Goal: Information Seeking & Learning: Learn about a topic

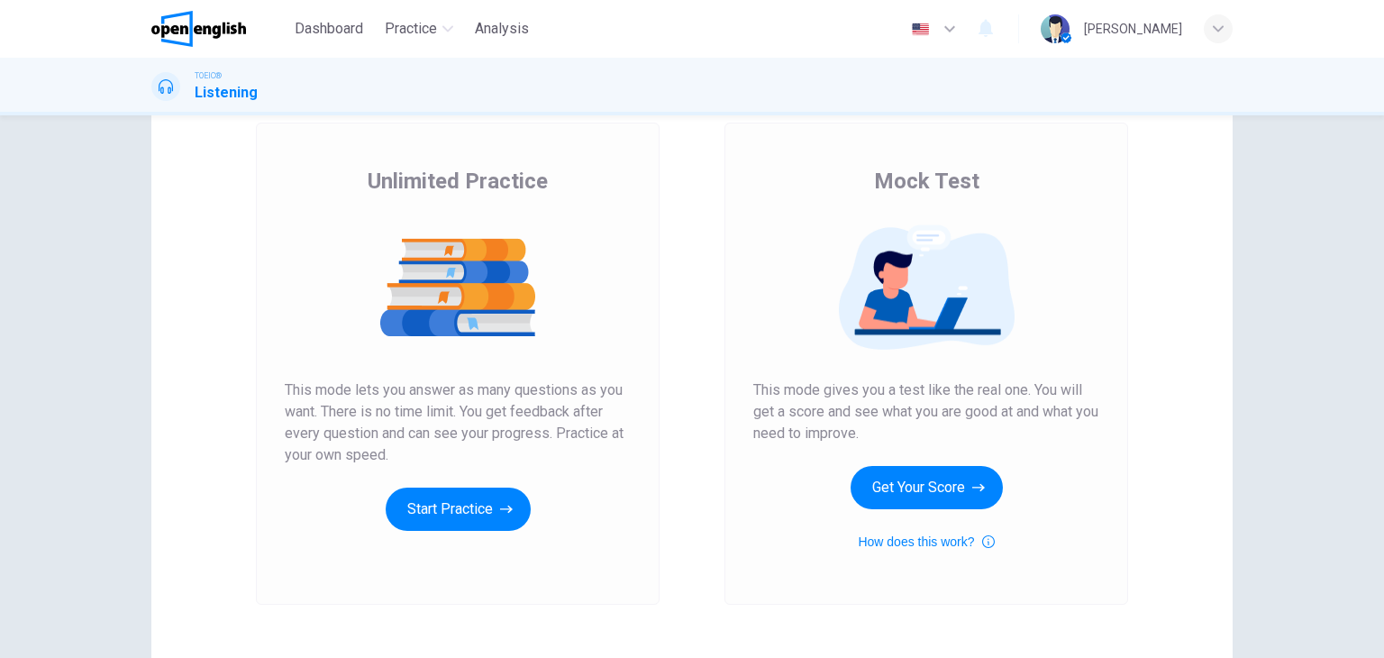
scroll to position [103, 0]
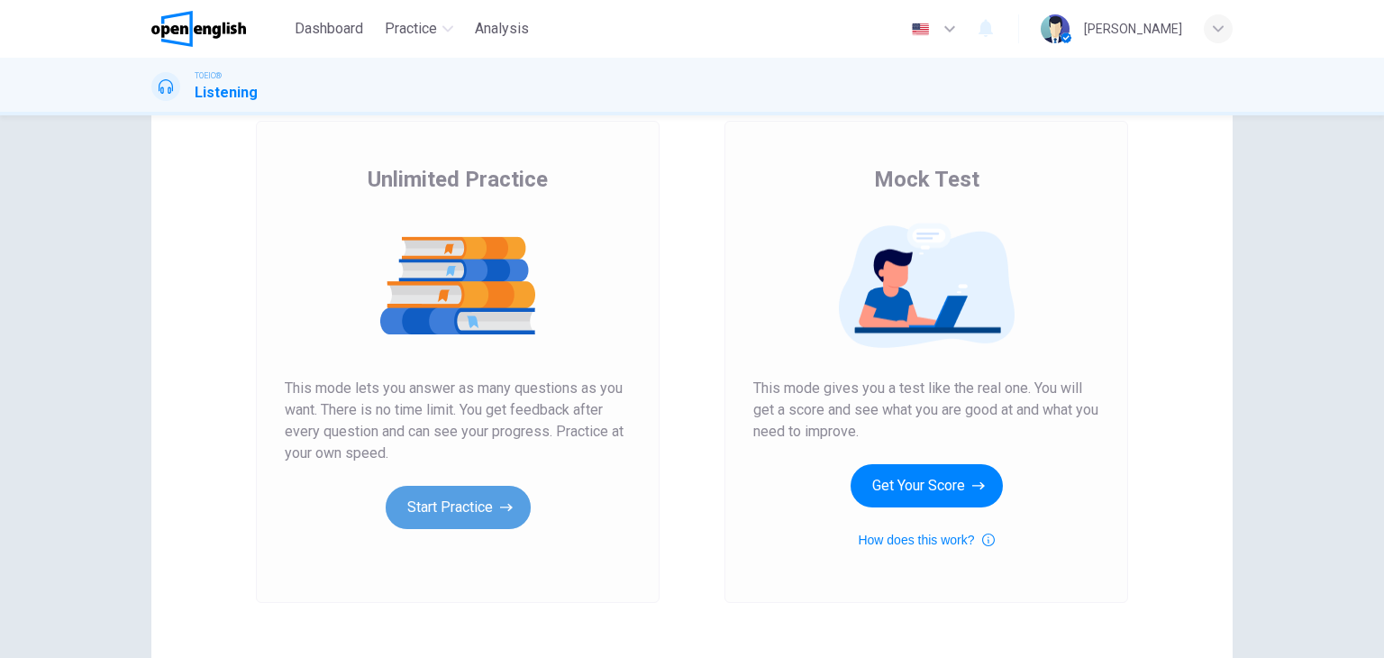
click at [477, 502] on button "Start Practice" at bounding box center [458, 507] width 145 height 43
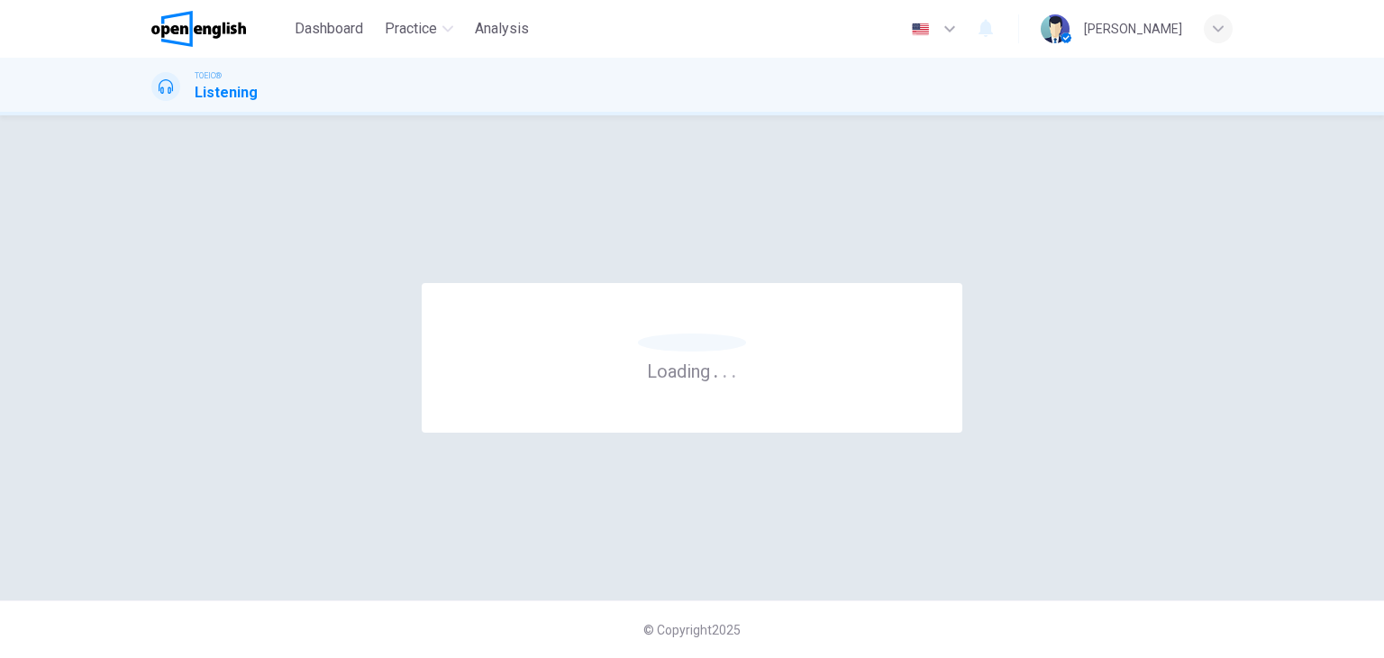
scroll to position [0, 0]
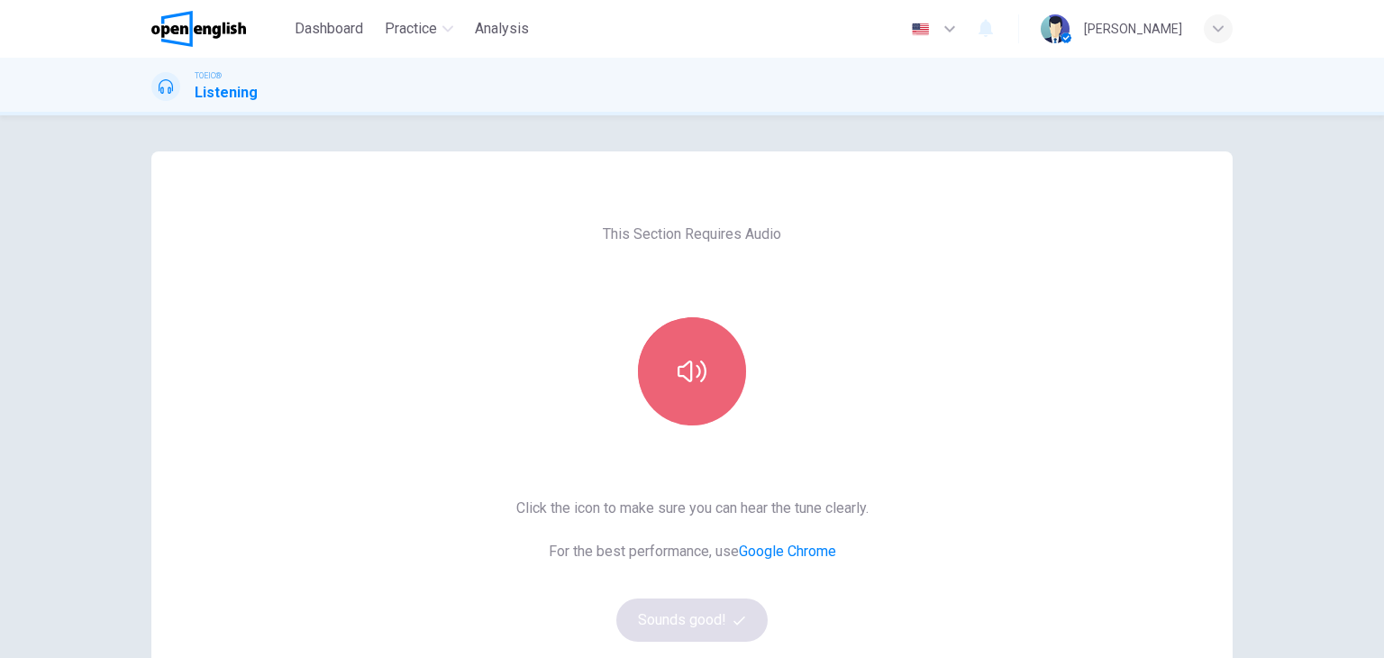
click at [695, 368] on icon "button" at bounding box center [691, 371] width 29 height 29
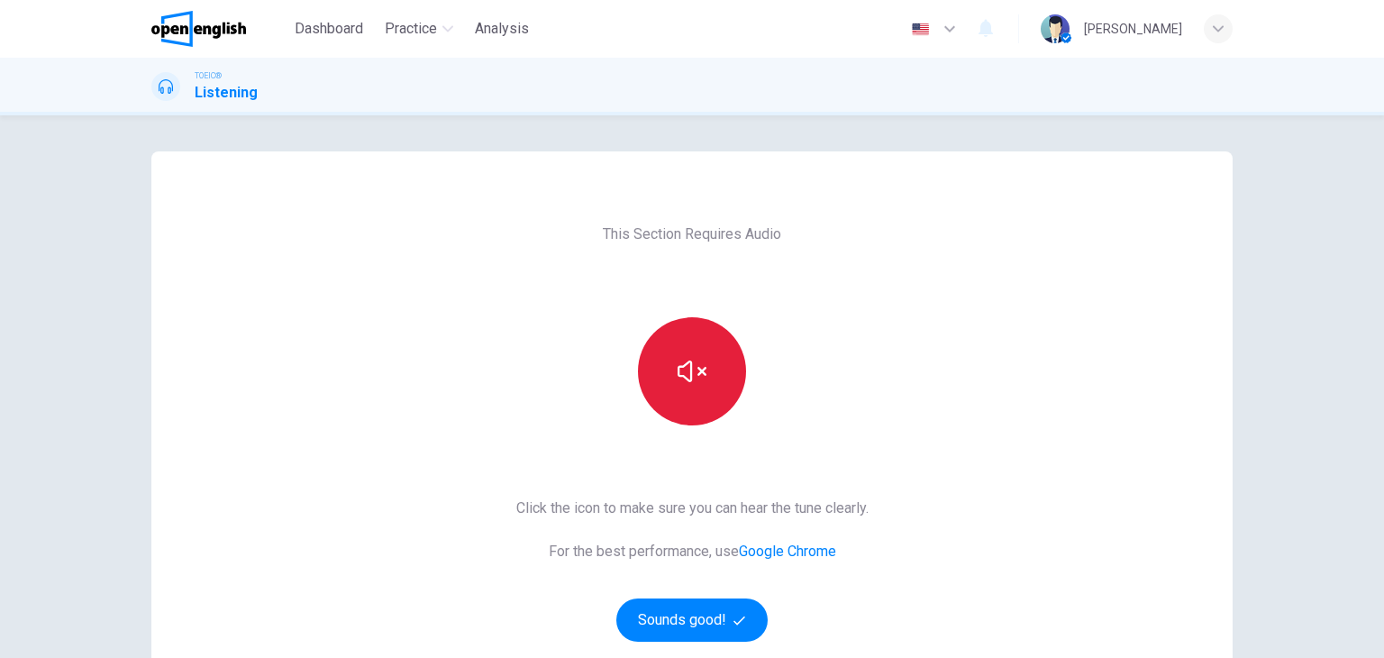
scroll to position [86, 0]
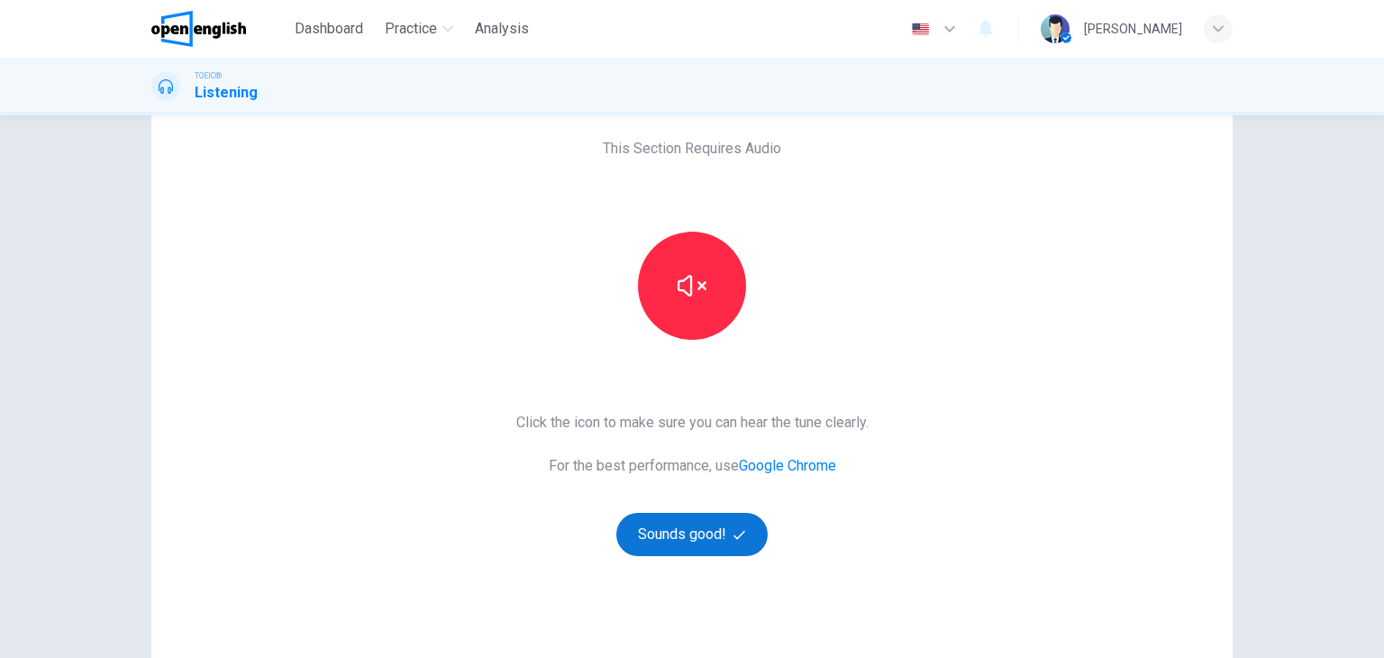
click at [687, 539] on button "Sounds good!" at bounding box center [691, 534] width 151 height 43
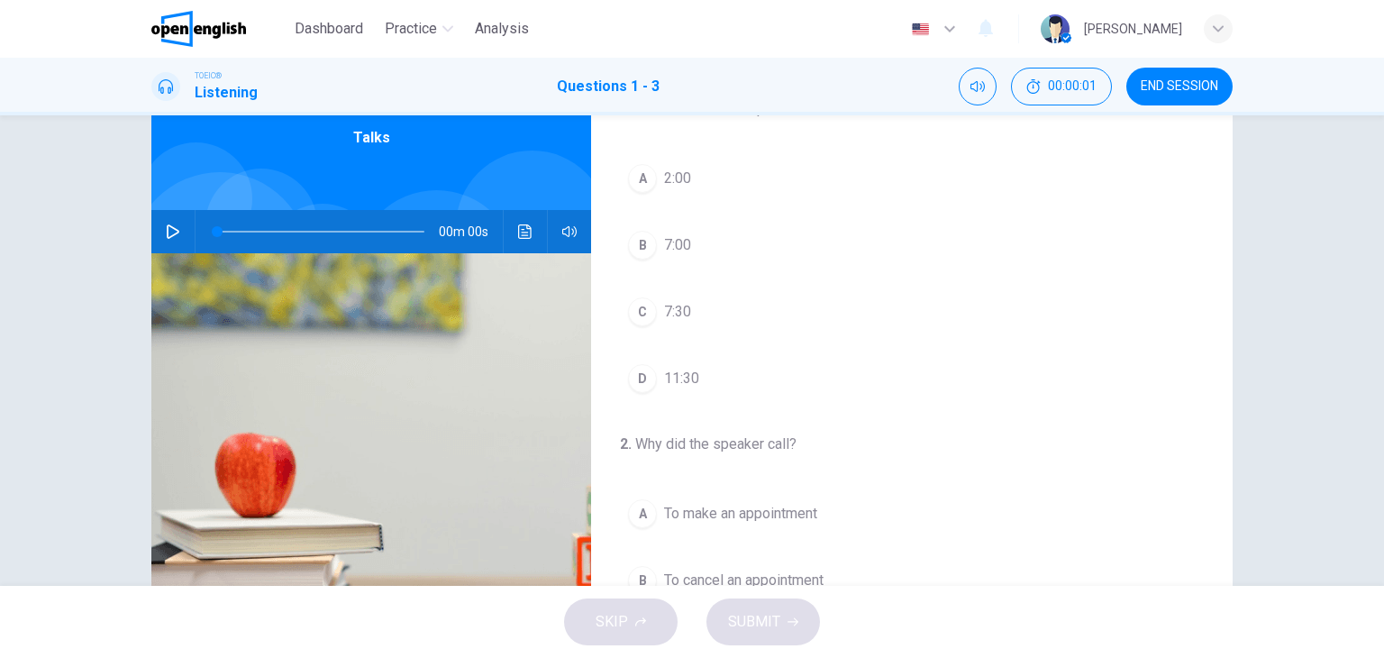
scroll to position [0, 0]
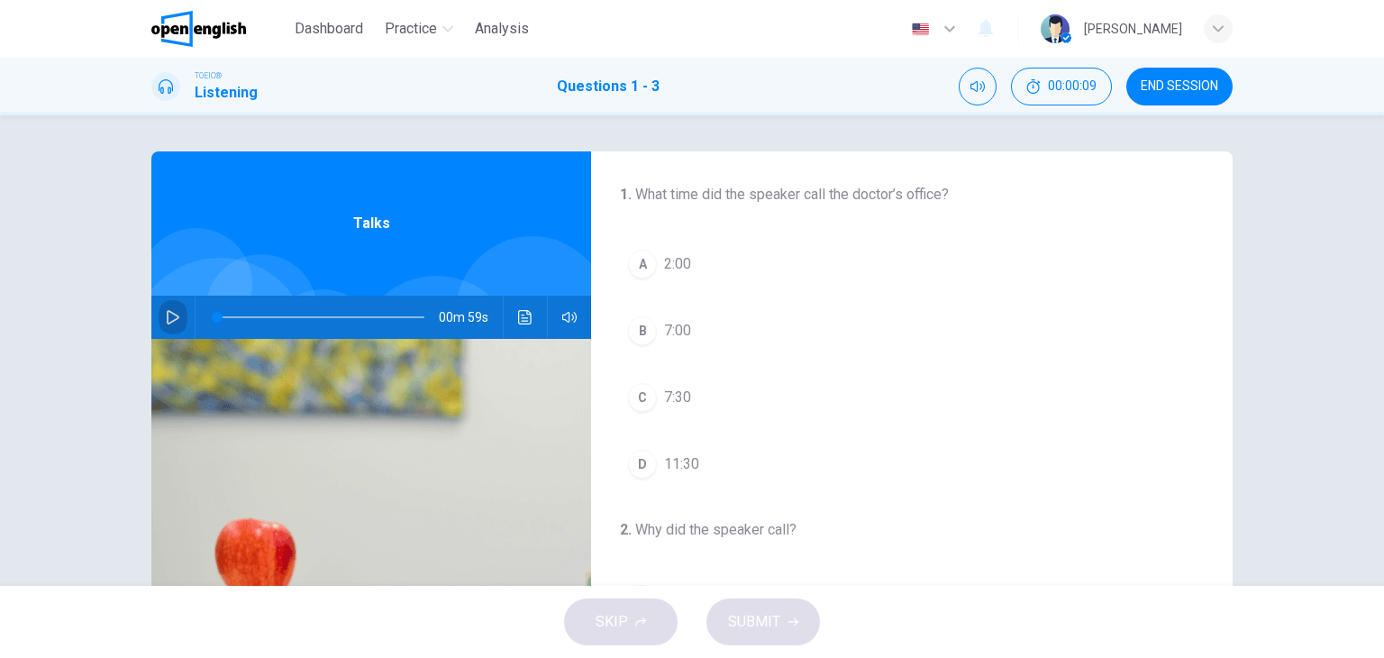
click at [173, 313] on icon "button" at bounding box center [173, 317] width 14 height 14
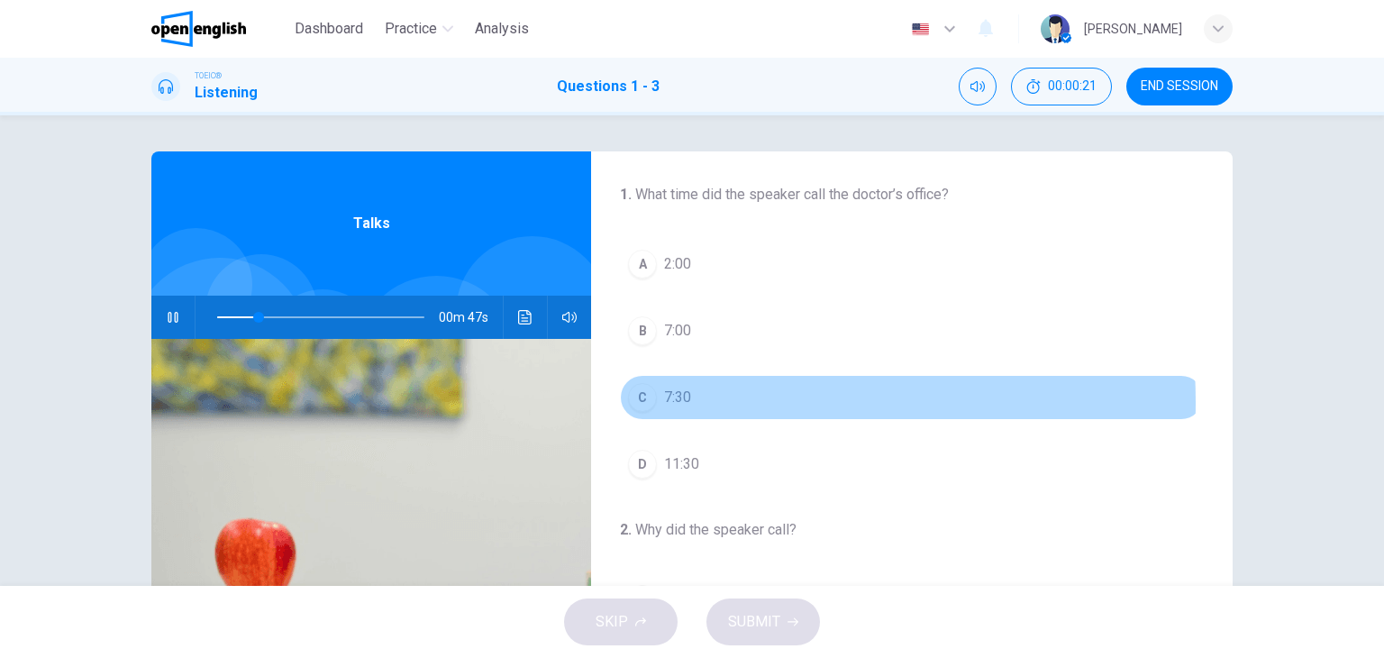
click at [677, 401] on span "7:30" at bounding box center [677, 397] width 27 height 22
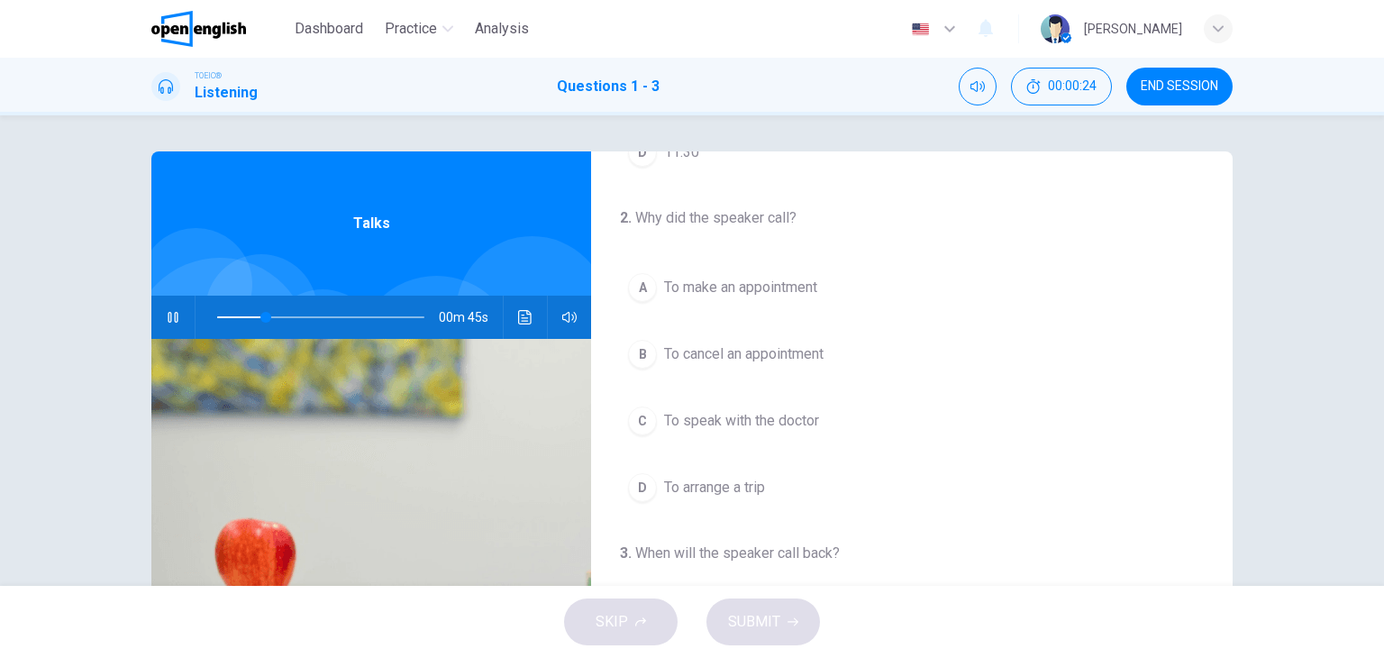
scroll to position [312, 0]
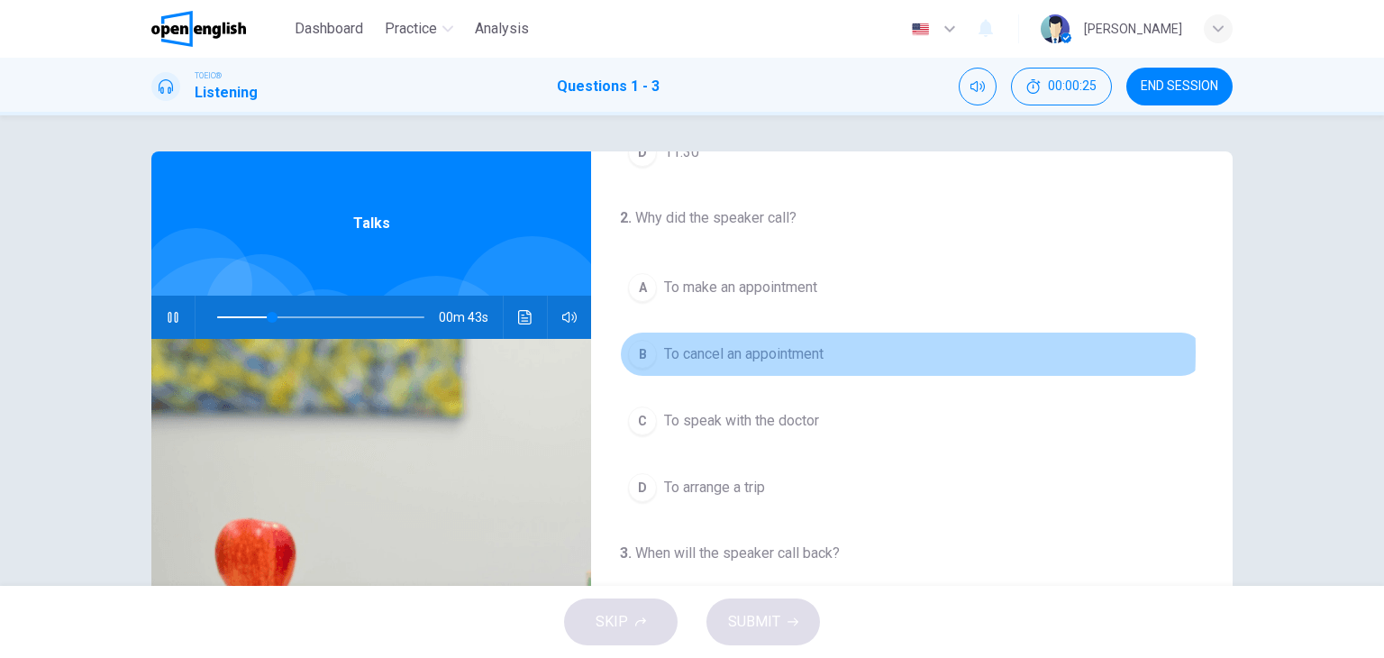
click at [755, 349] on span "To cancel an appointment" at bounding box center [743, 354] width 159 height 22
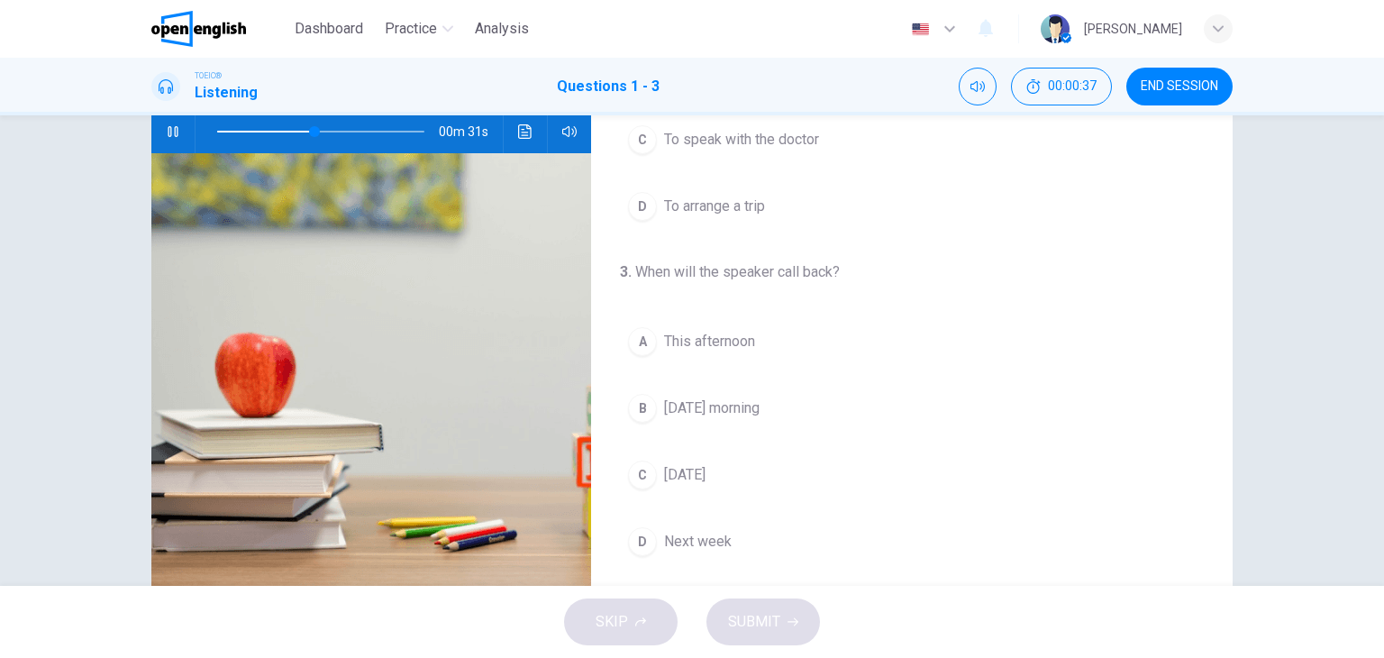
scroll to position [189, 0]
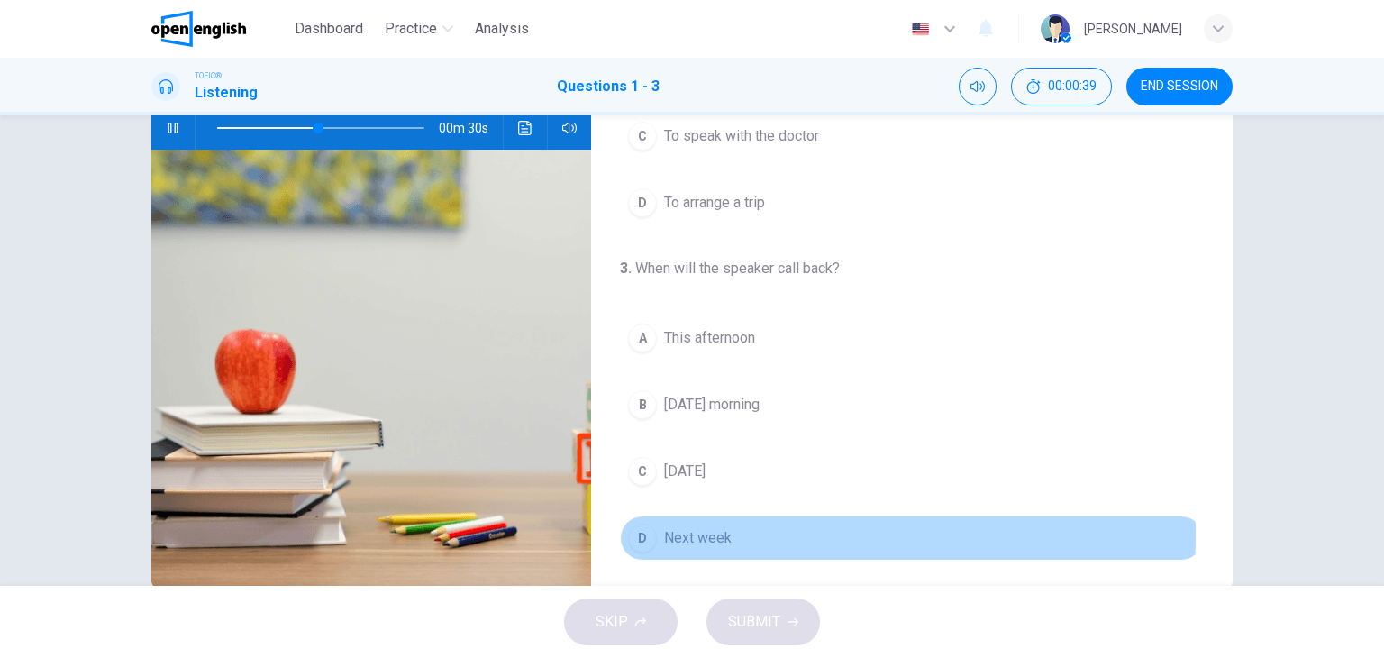
click at [700, 531] on span "Next week" at bounding box center [698, 538] width 68 height 22
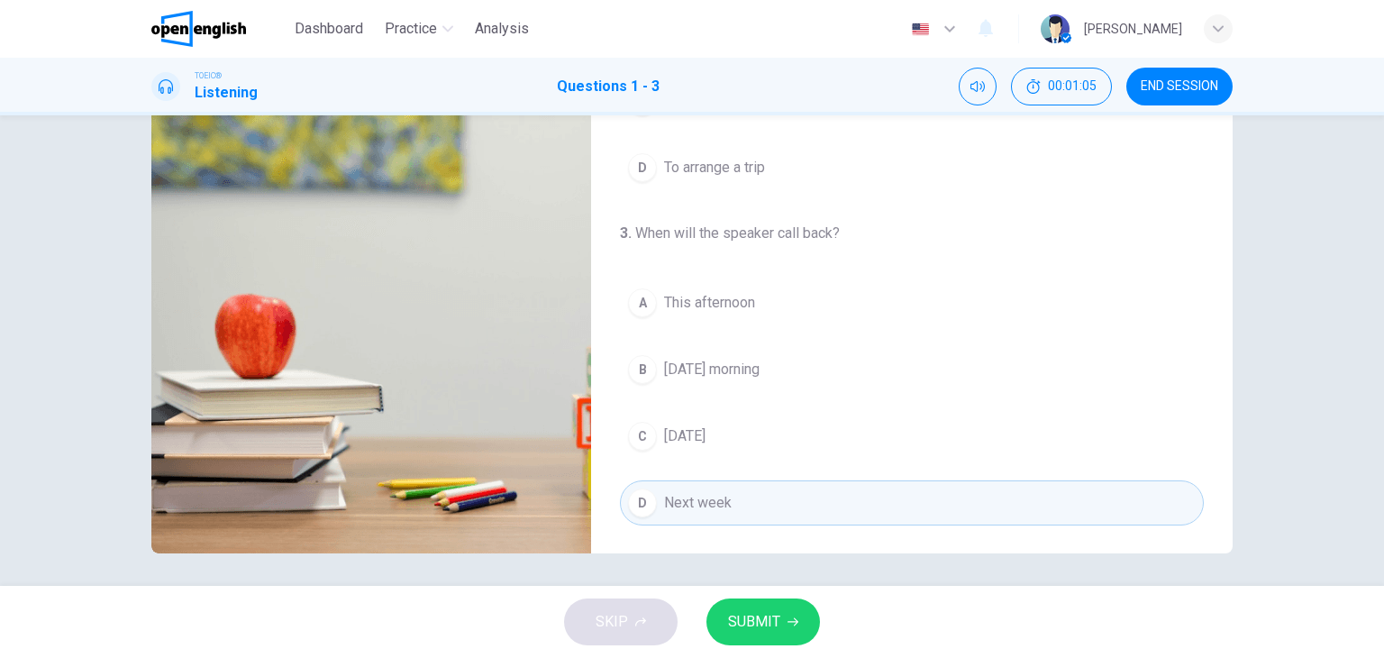
scroll to position [223, 0]
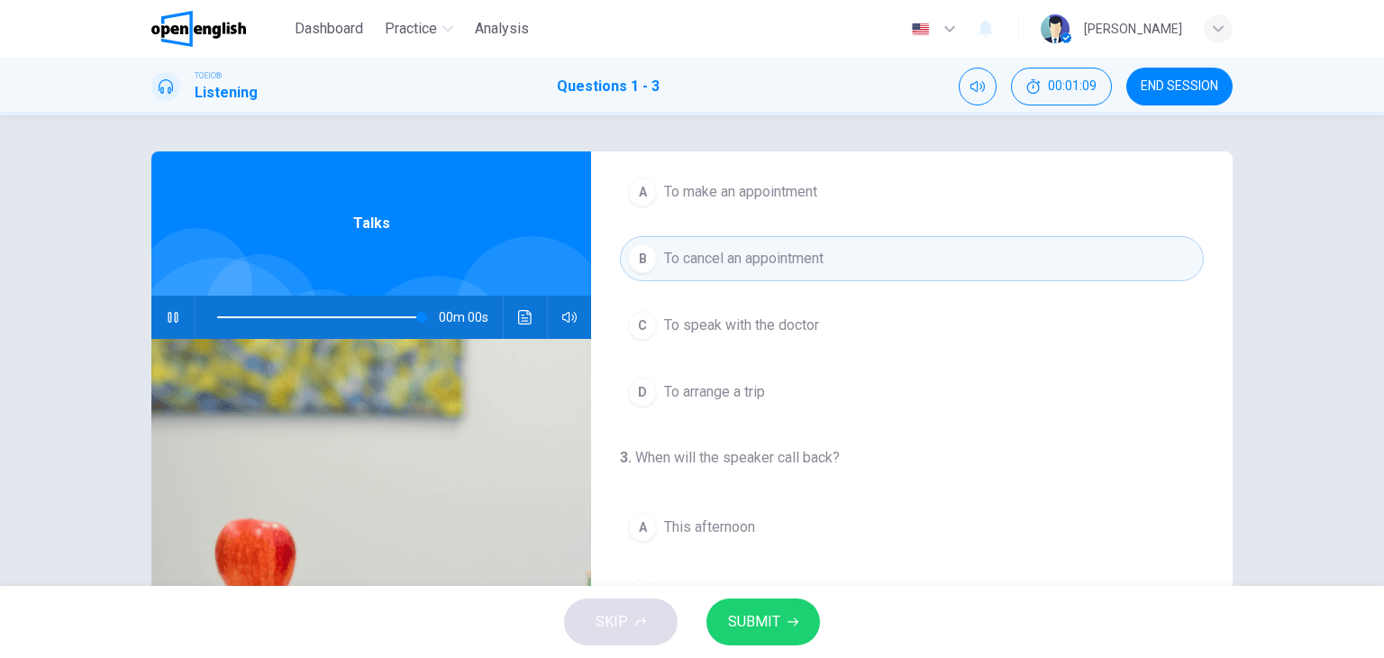
type input "*"
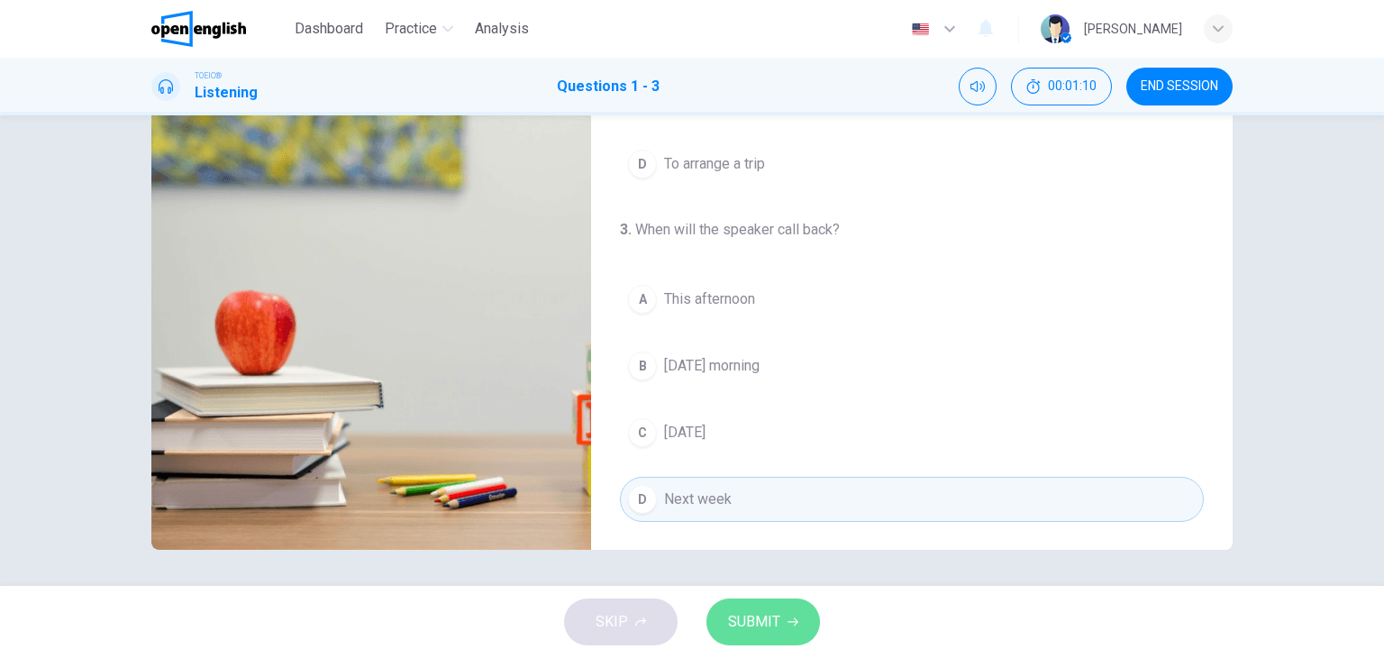
click at [767, 632] on span "SUBMIT" at bounding box center [754, 621] width 52 height 25
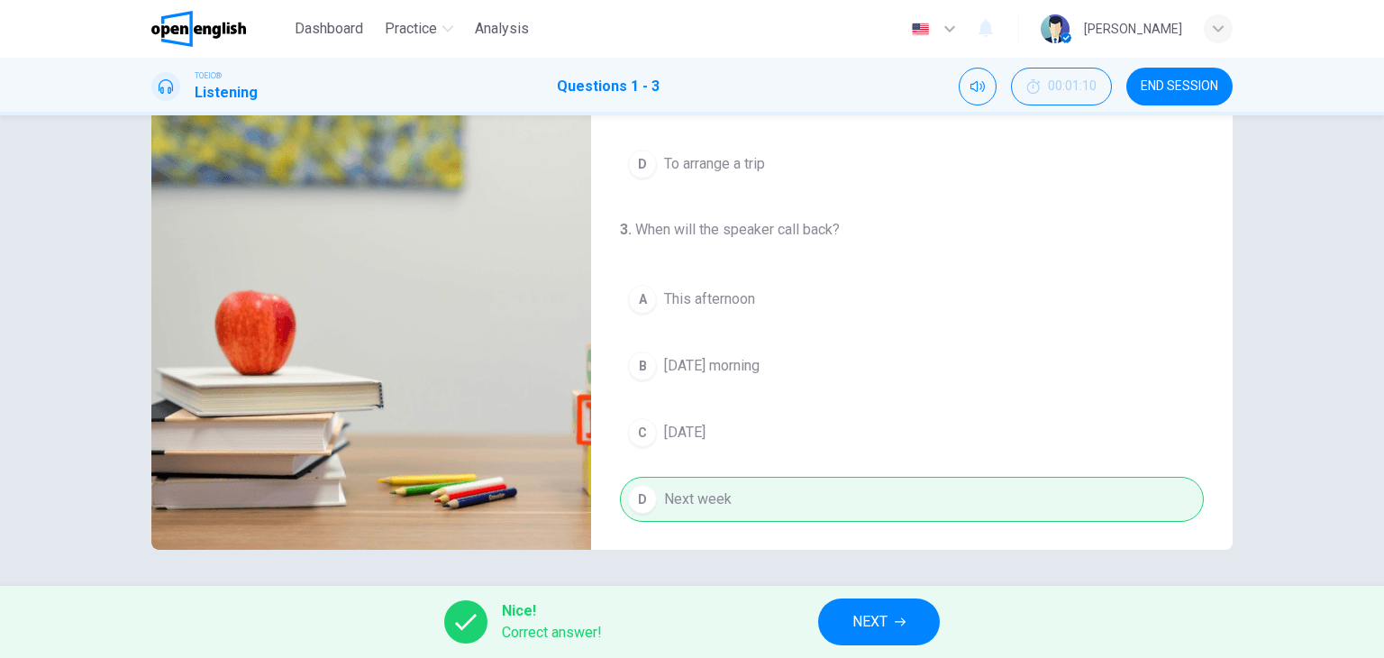
click at [853, 618] on span "NEXT" at bounding box center [869, 621] width 35 height 25
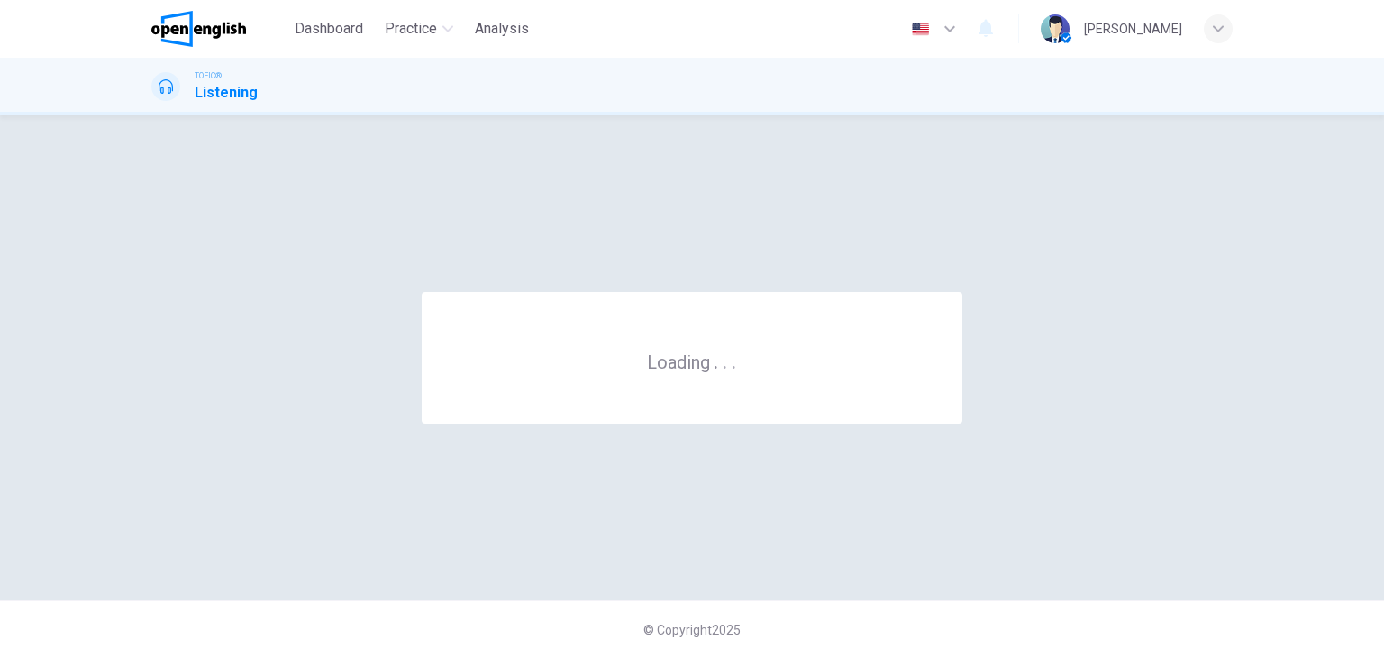
scroll to position [0, 0]
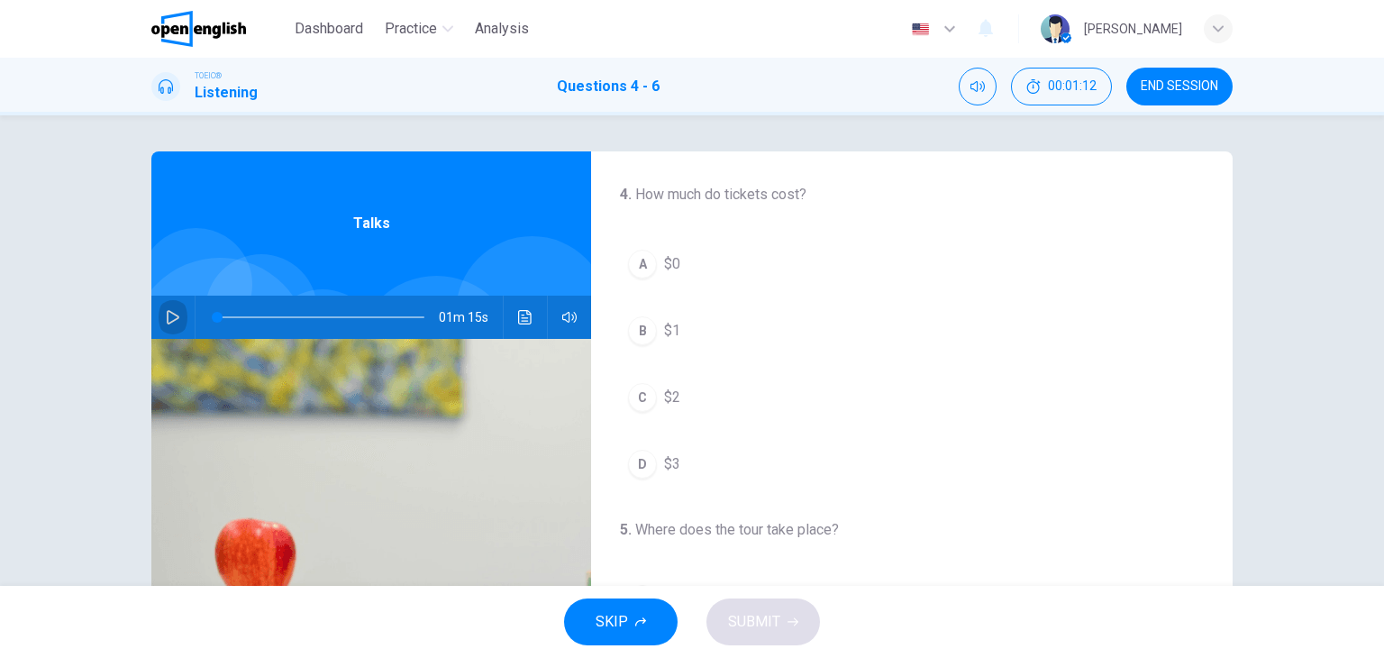
click at [167, 322] on icon "button" at bounding box center [173, 317] width 13 height 14
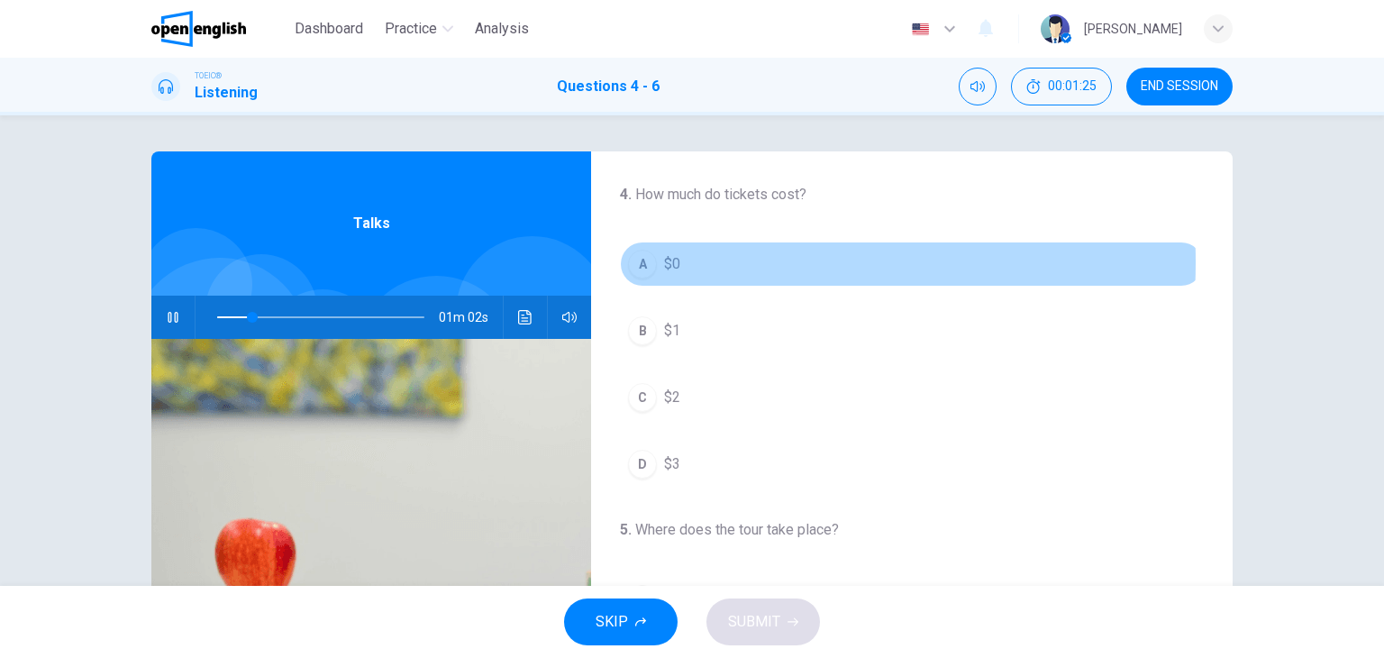
click at [667, 262] on span "$0" at bounding box center [672, 264] width 16 height 22
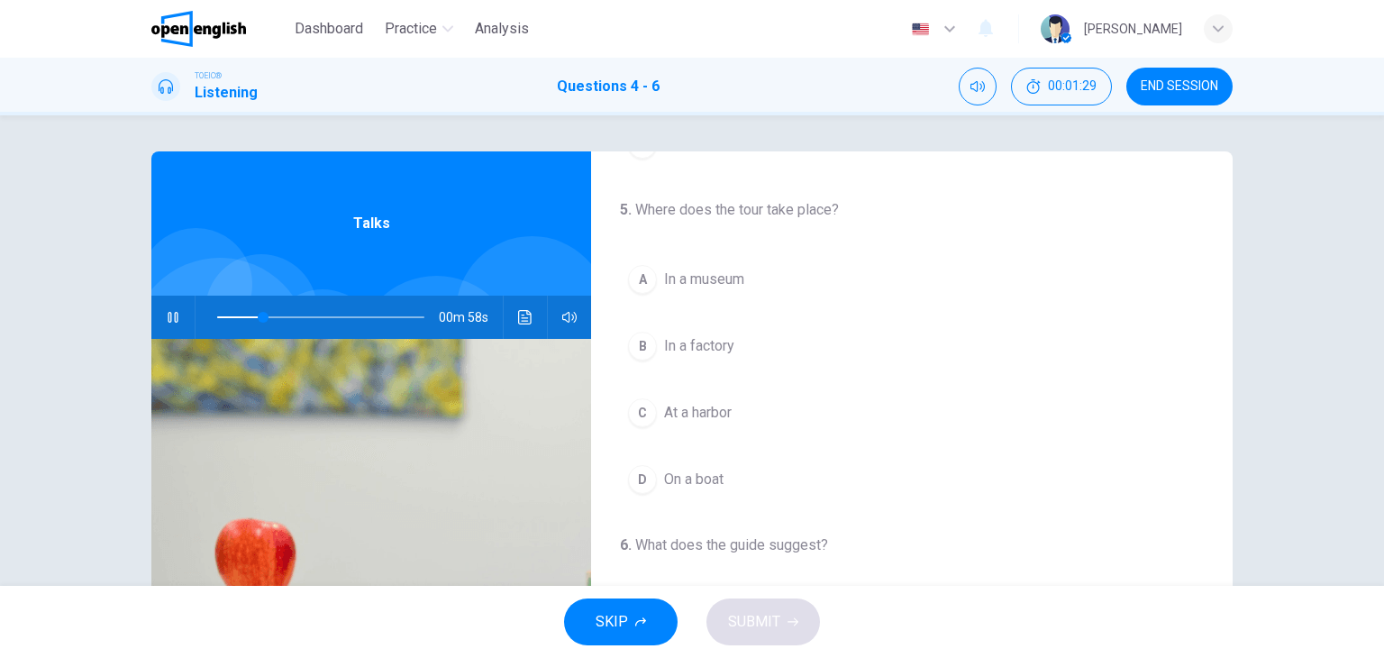
scroll to position [319, 0]
click at [697, 277] on span "In a museum" at bounding box center [704, 280] width 80 height 22
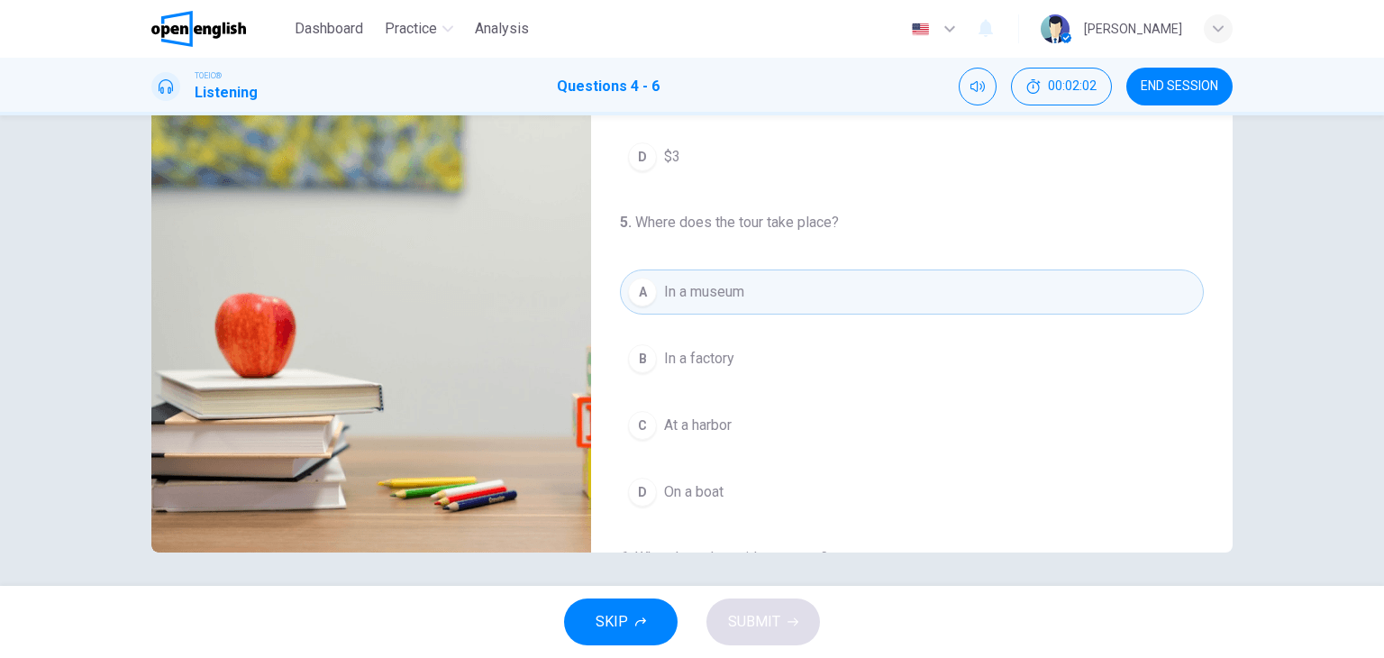
scroll to position [404, 0]
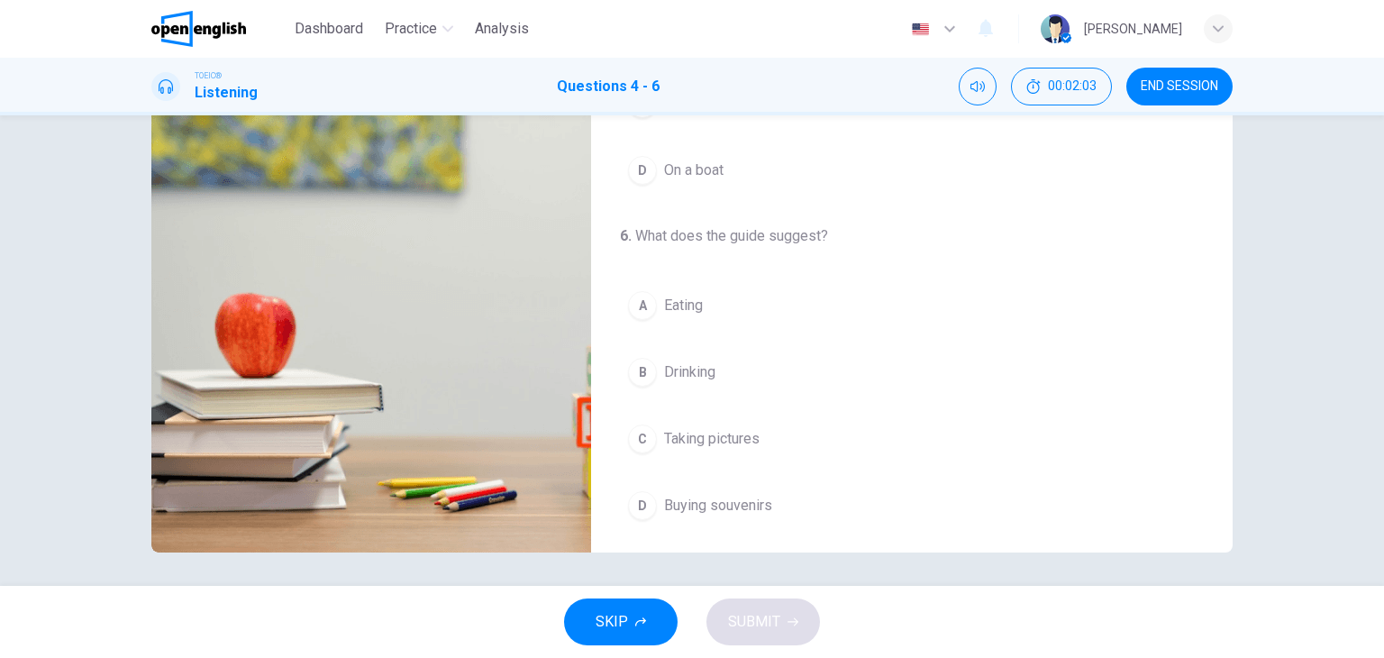
click at [738, 505] on span "Buying souvenirs" at bounding box center [718, 506] width 108 height 22
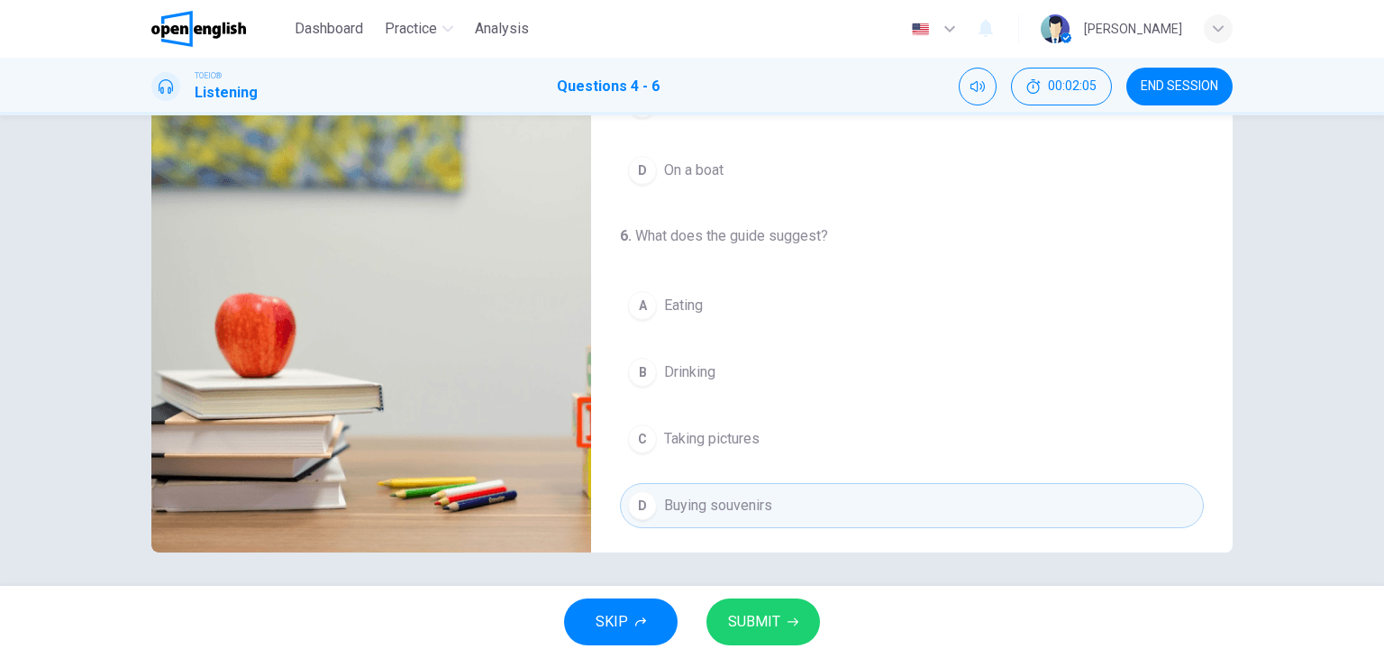
click at [743, 619] on span "SUBMIT" at bounding box center [754, 621] width 52 height 25
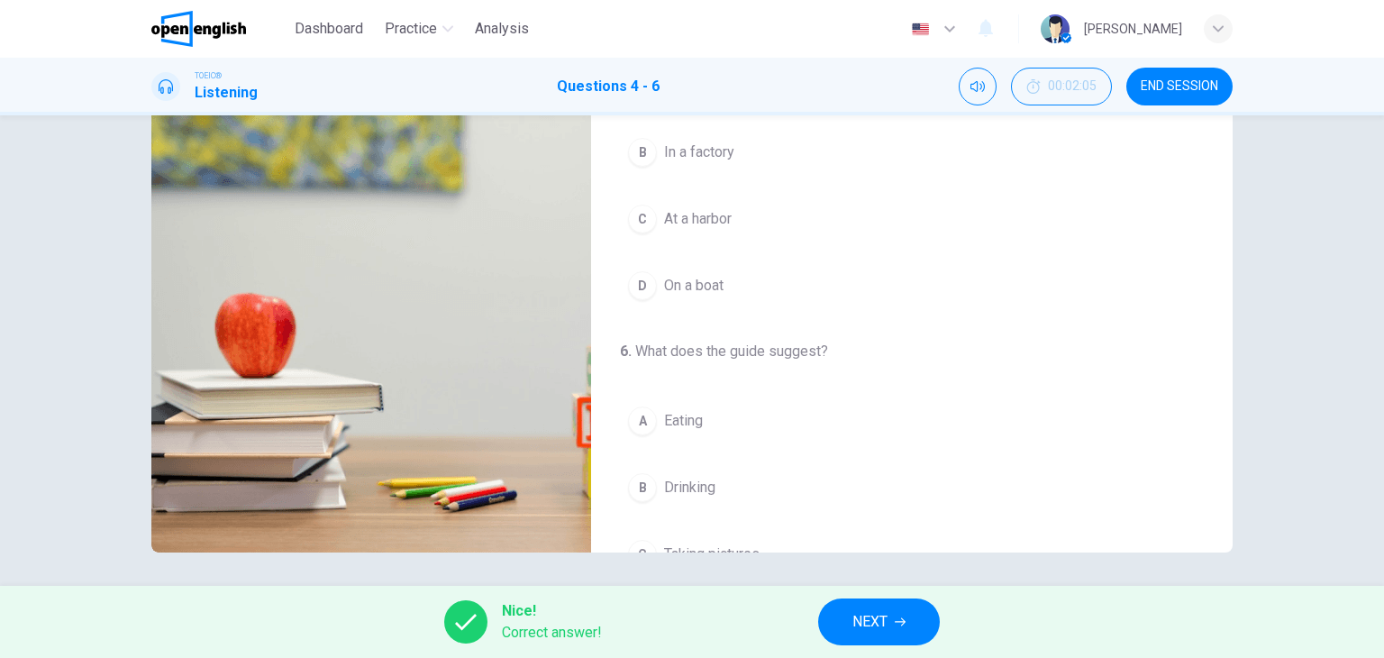
scroll to position [407, 0]
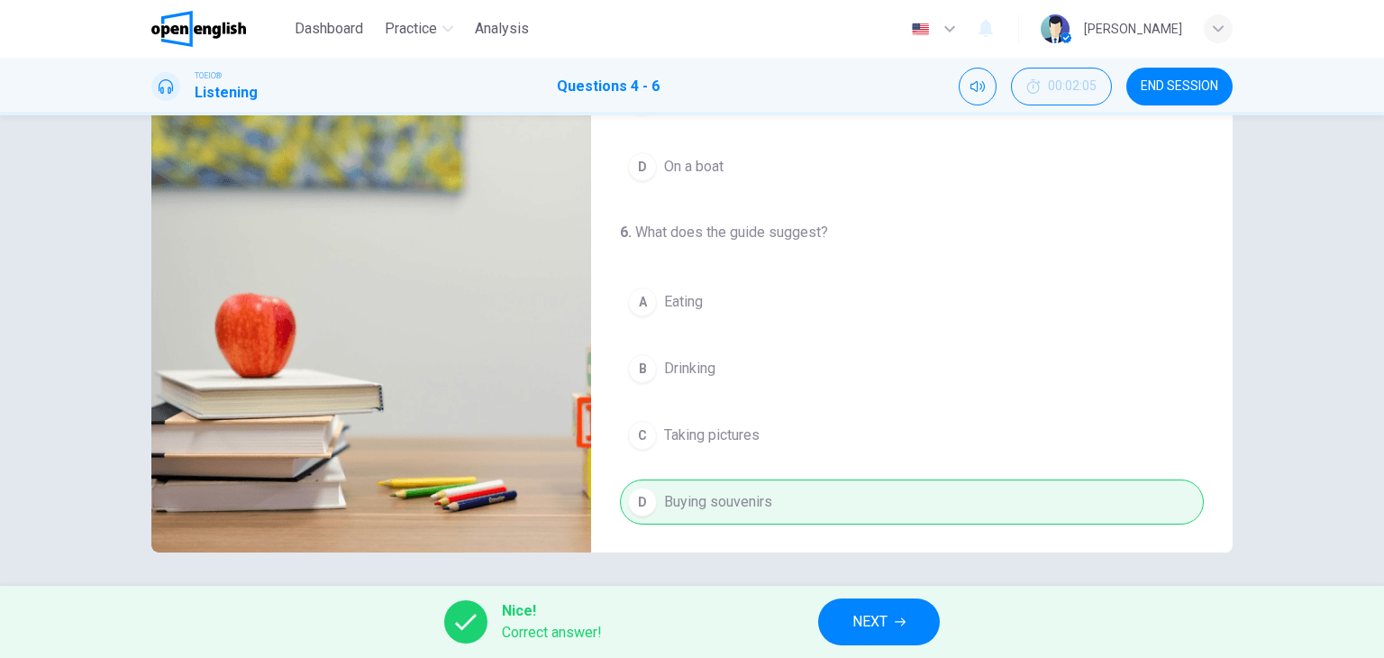
type input "**"
click at [892, 626] on button "NEXT" at bounding box center [879, 621] width 122 height 47
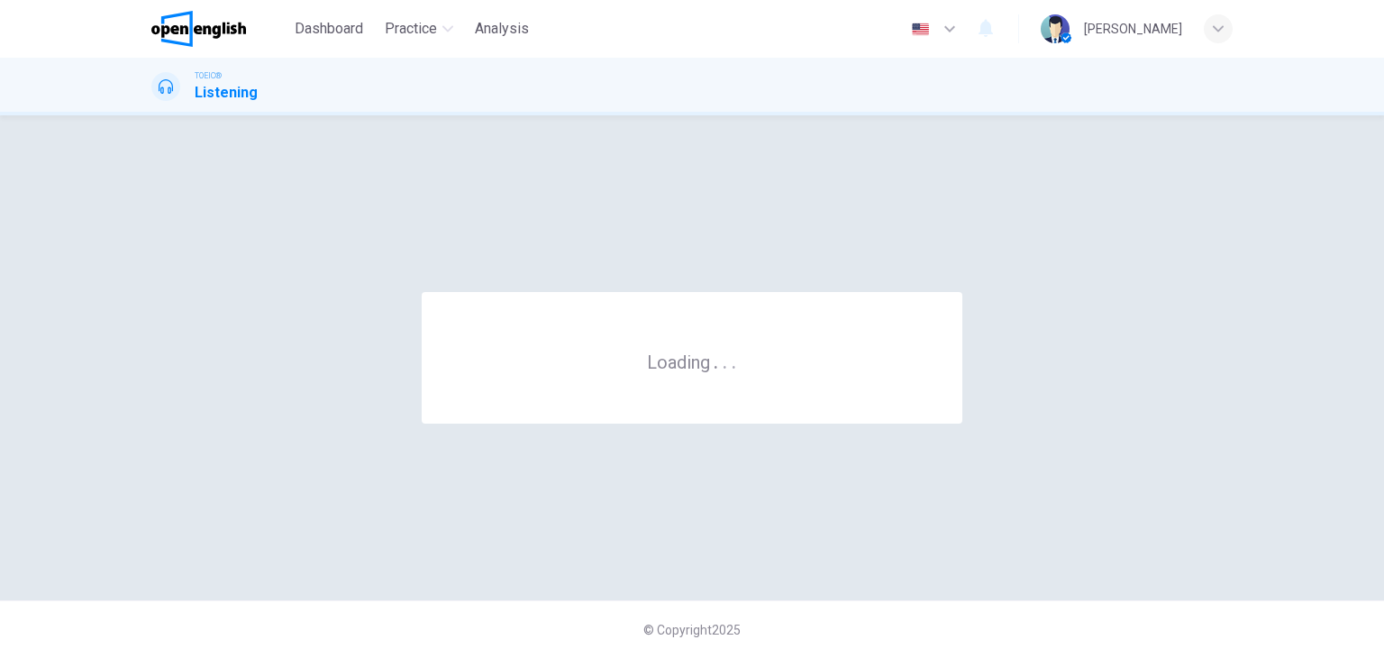
scroll to position [0, 0]
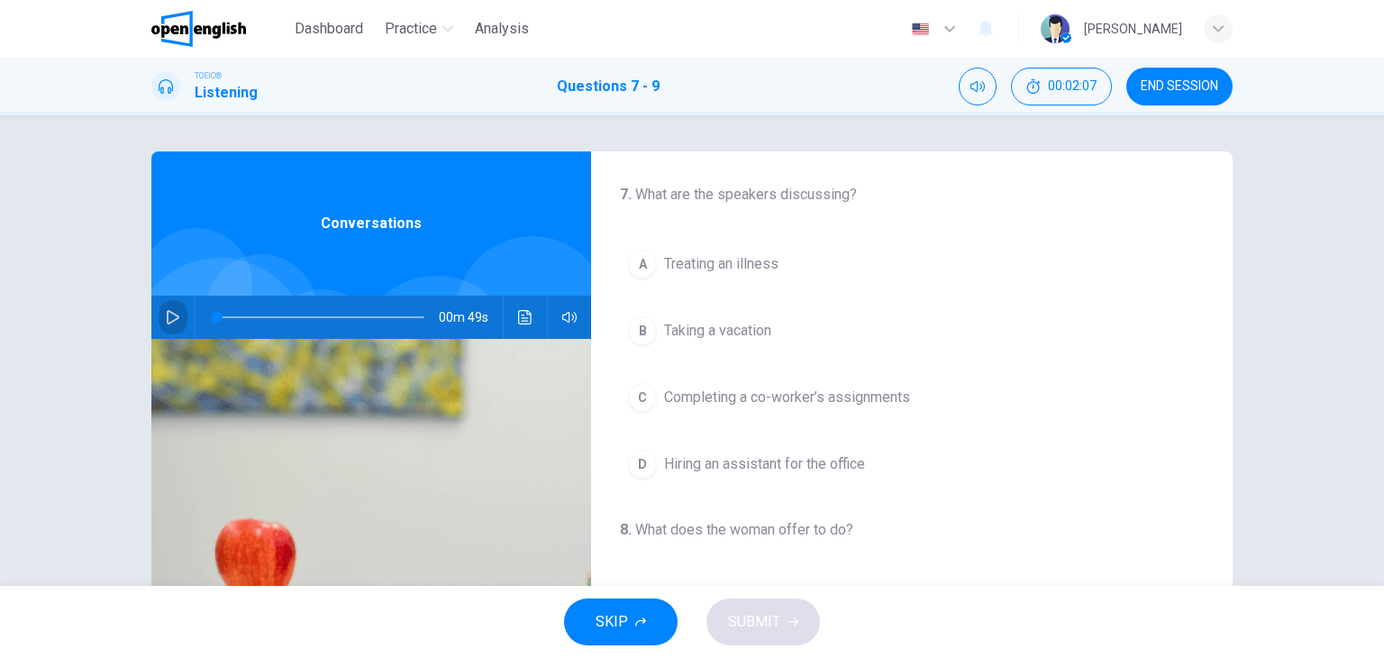
click at [166, 318] on icon "button" at bounding box center [173, 317] width 14 height 14
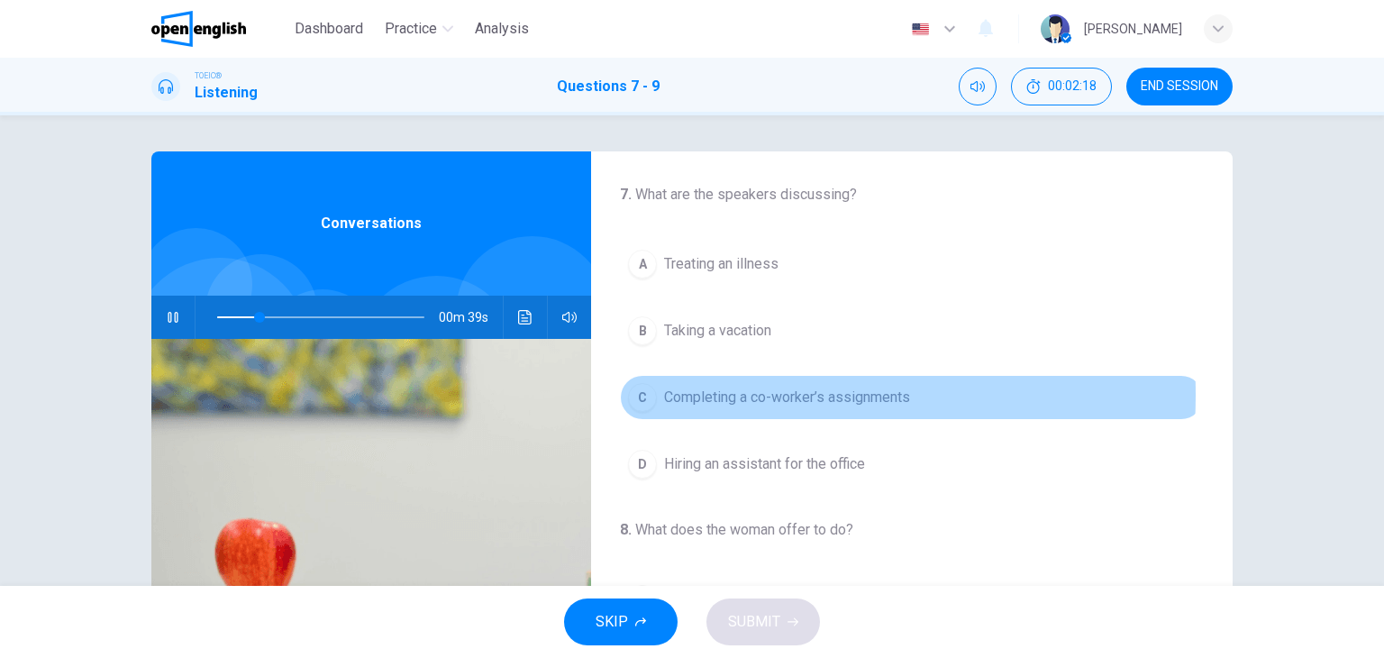
click at [679, 394] on span "Completing a co-worker’s assignments" at bounding box center [787, 397] width 246 height 22
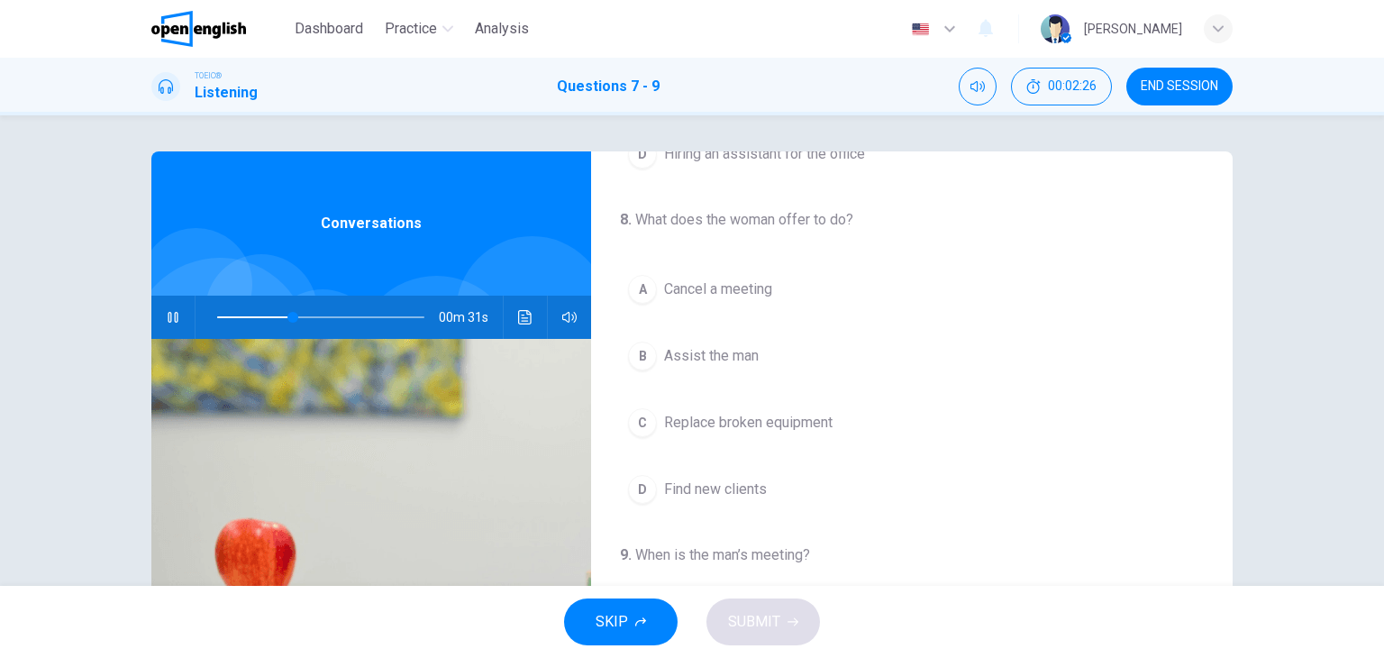
scroll to position [313, 0]
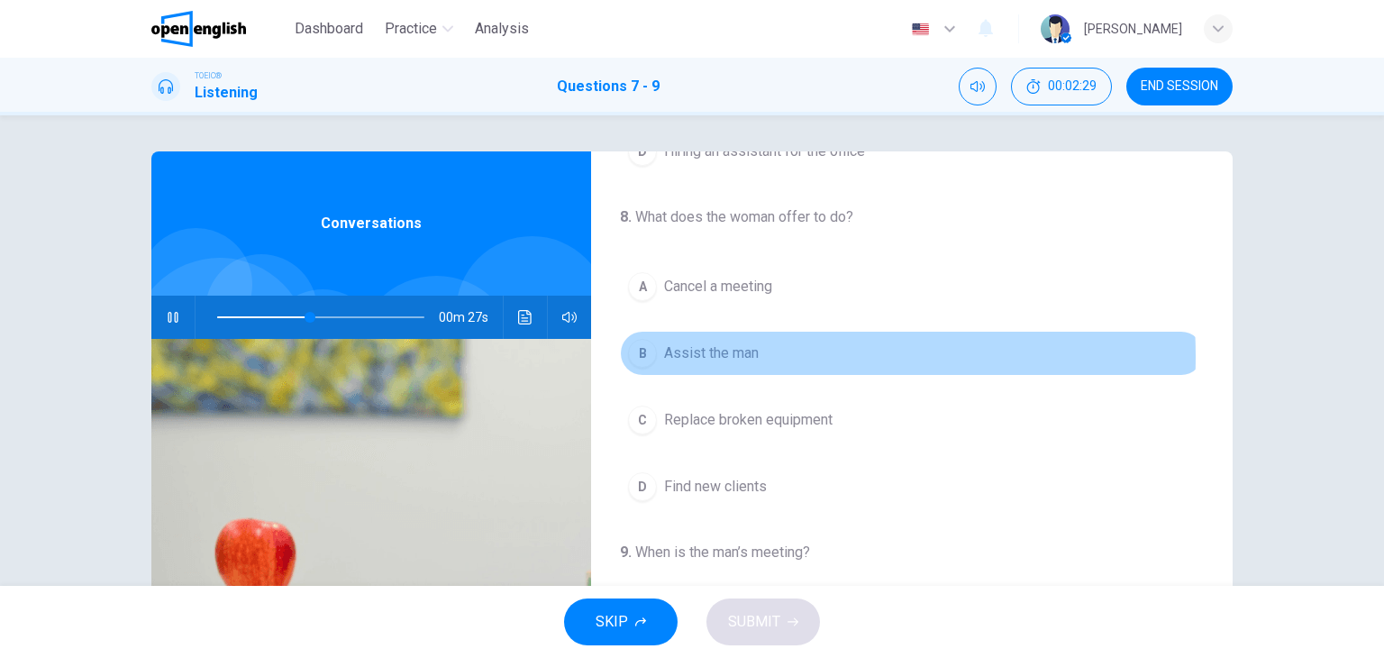
click at [731, 354] on span "Assist the man" at bounding box center [711, 353] width 95 height 22
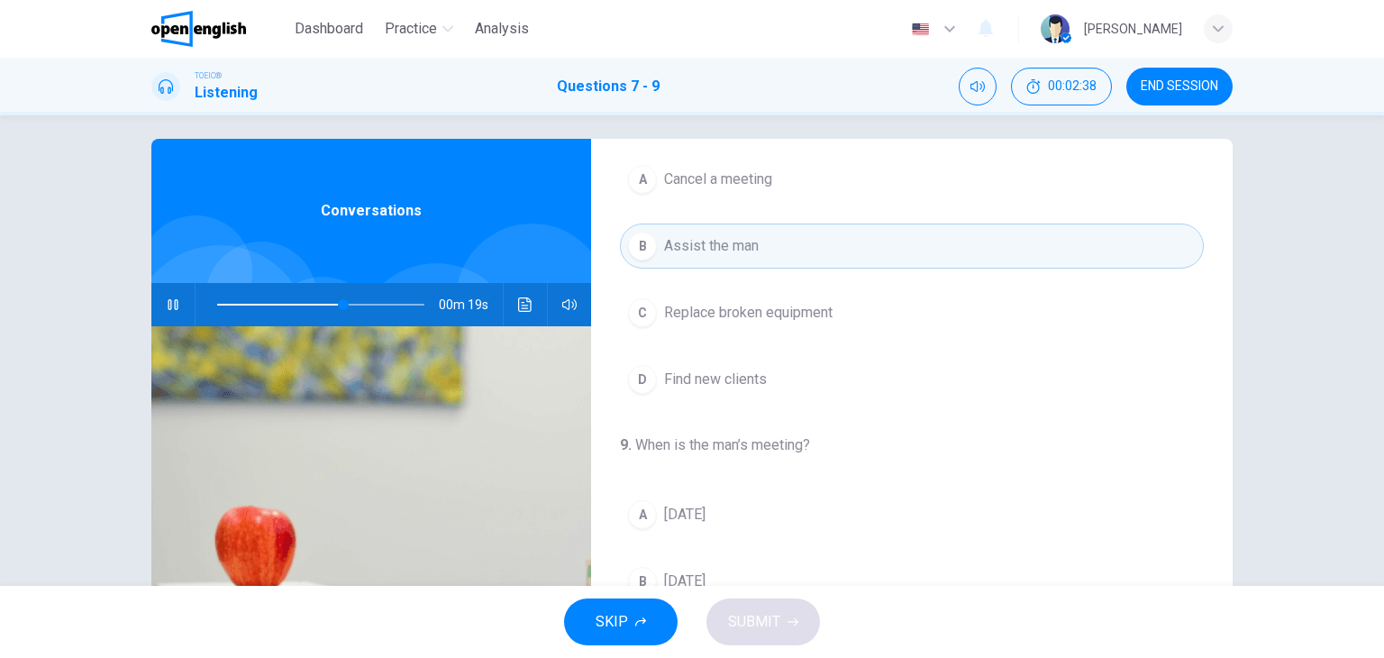
scroll to position [0, 0]
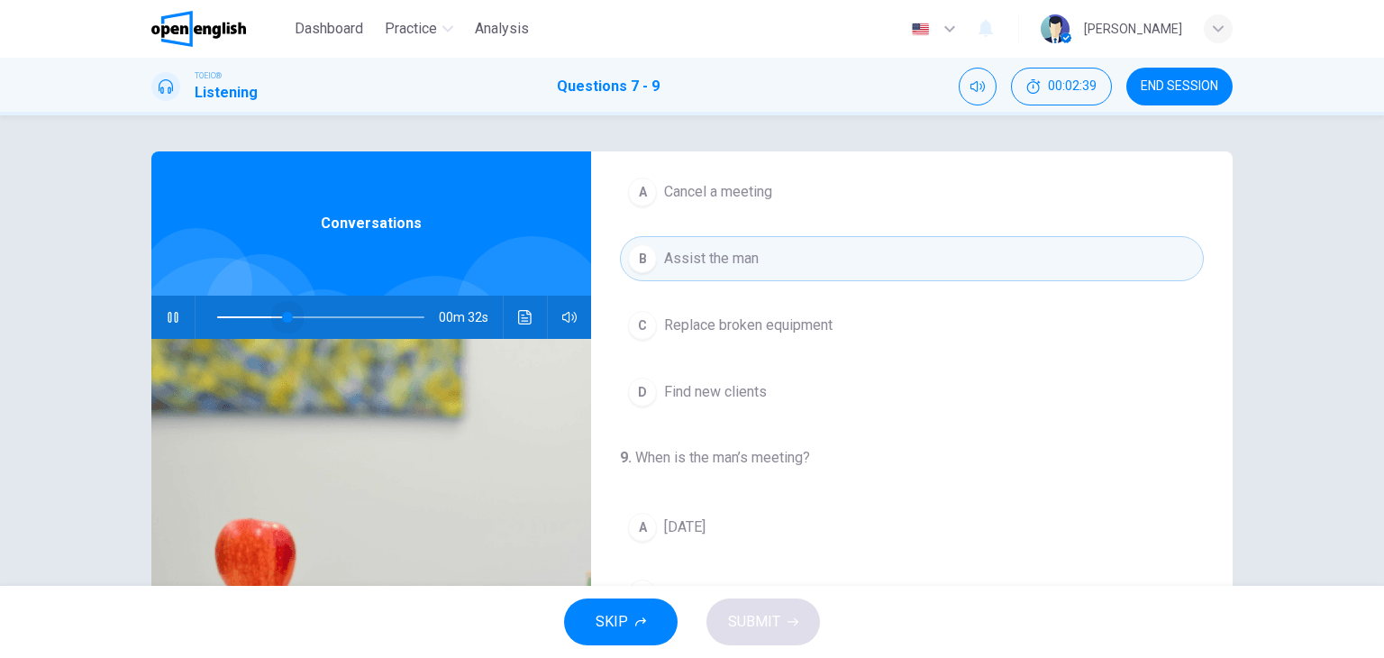
click at [283, 311] on span at bounding box center [320, 316] width 207 height 25
click at [256, 314] on span at bounding box center [320, 316] width 207 height 25
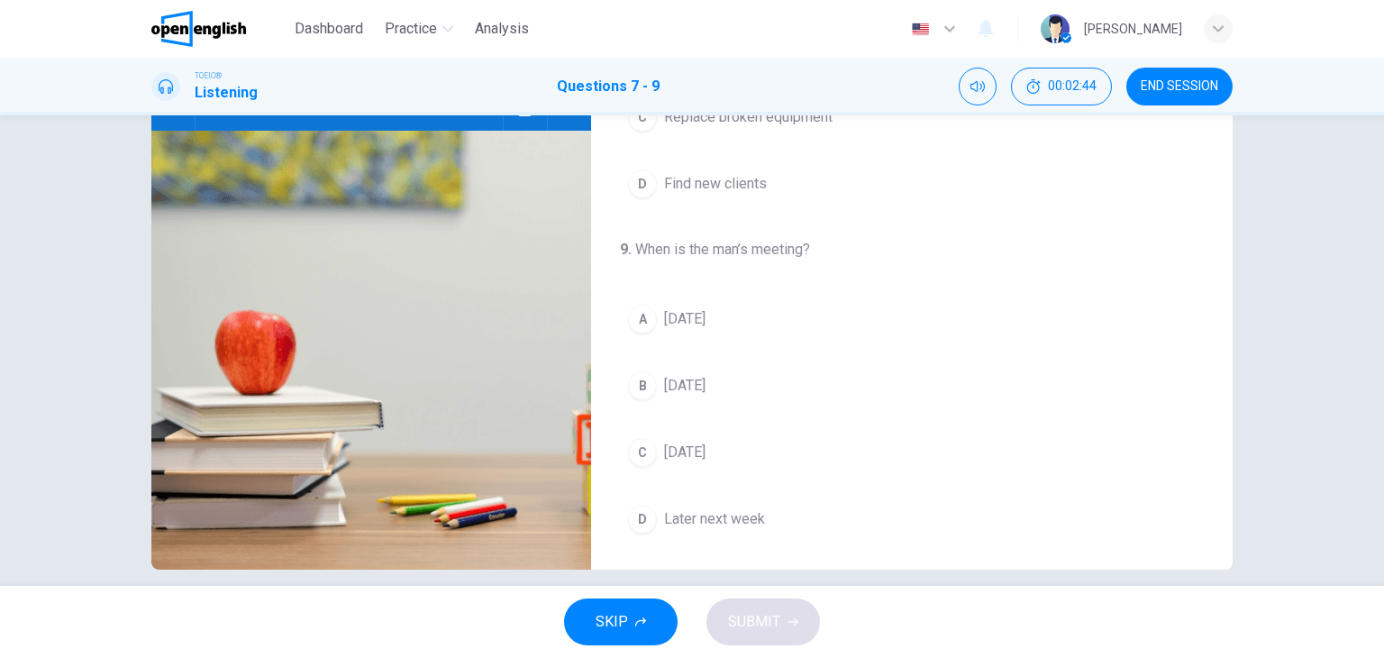
scroll to position [209, 0]
click at [699, 385] on span "[DATE]" at bounding box center [684, 385] width 41 height 22
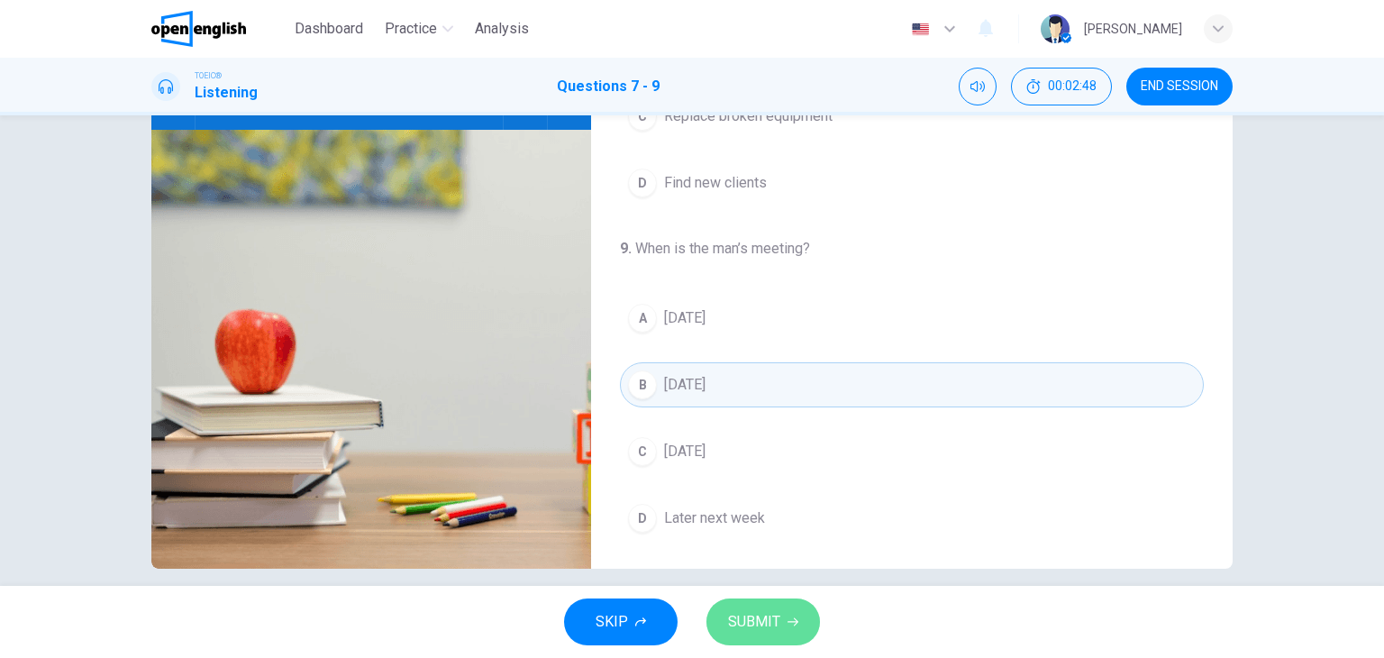
click at [783, 619] on button "SUBMIT" at bounding box center [763, 621] width 114 height 47
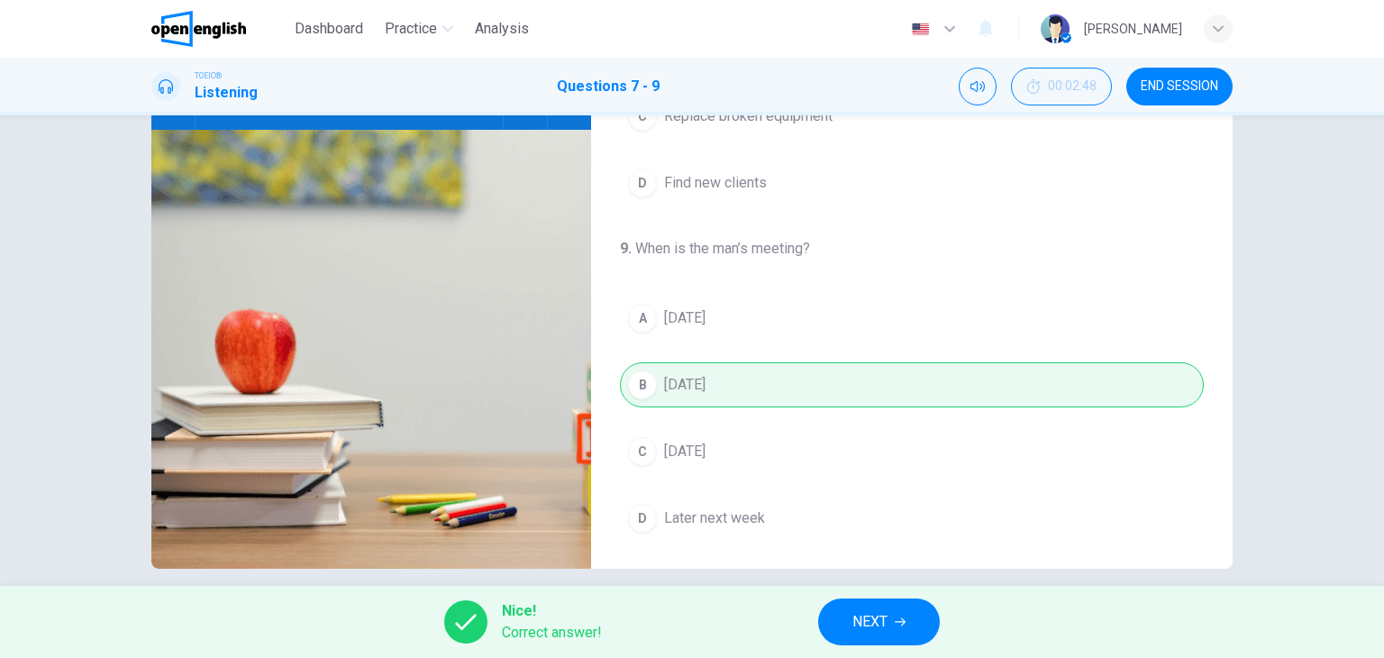
type input "**"
click at [840, 623] on button "NEXT" at bounding box center [879, 621] width 122 height 47
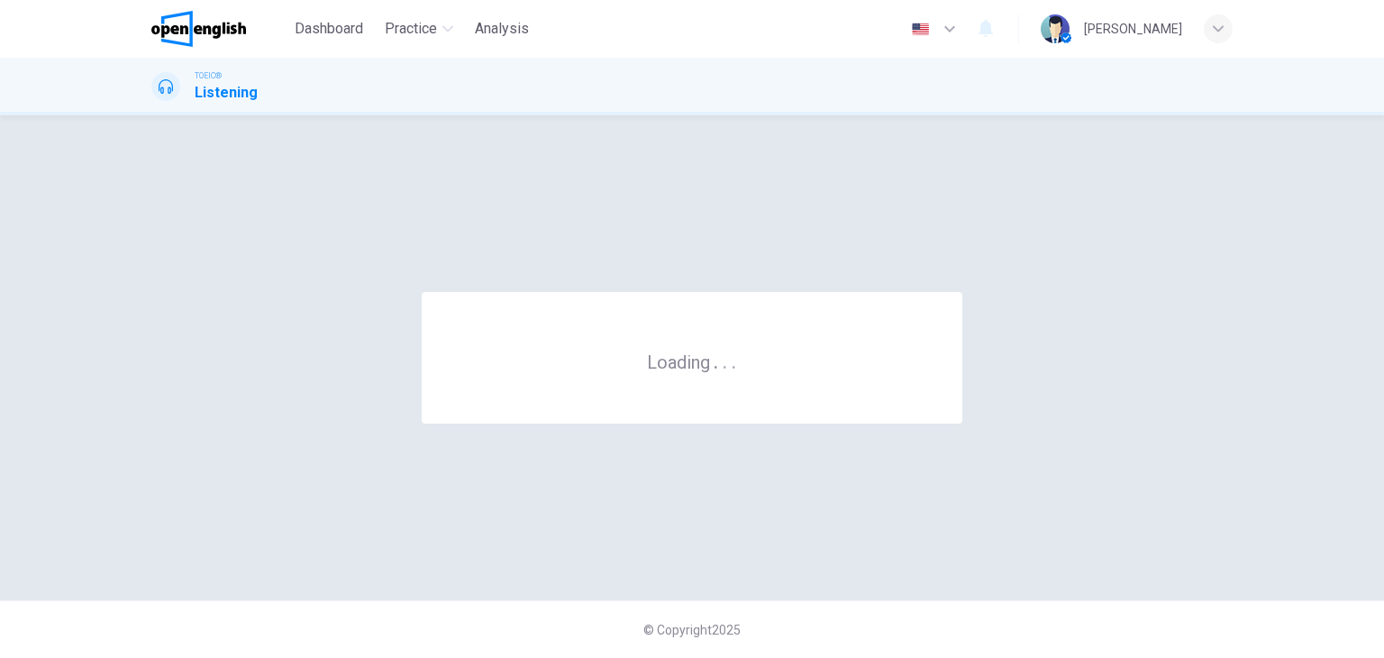
scroll to position [0, 0]
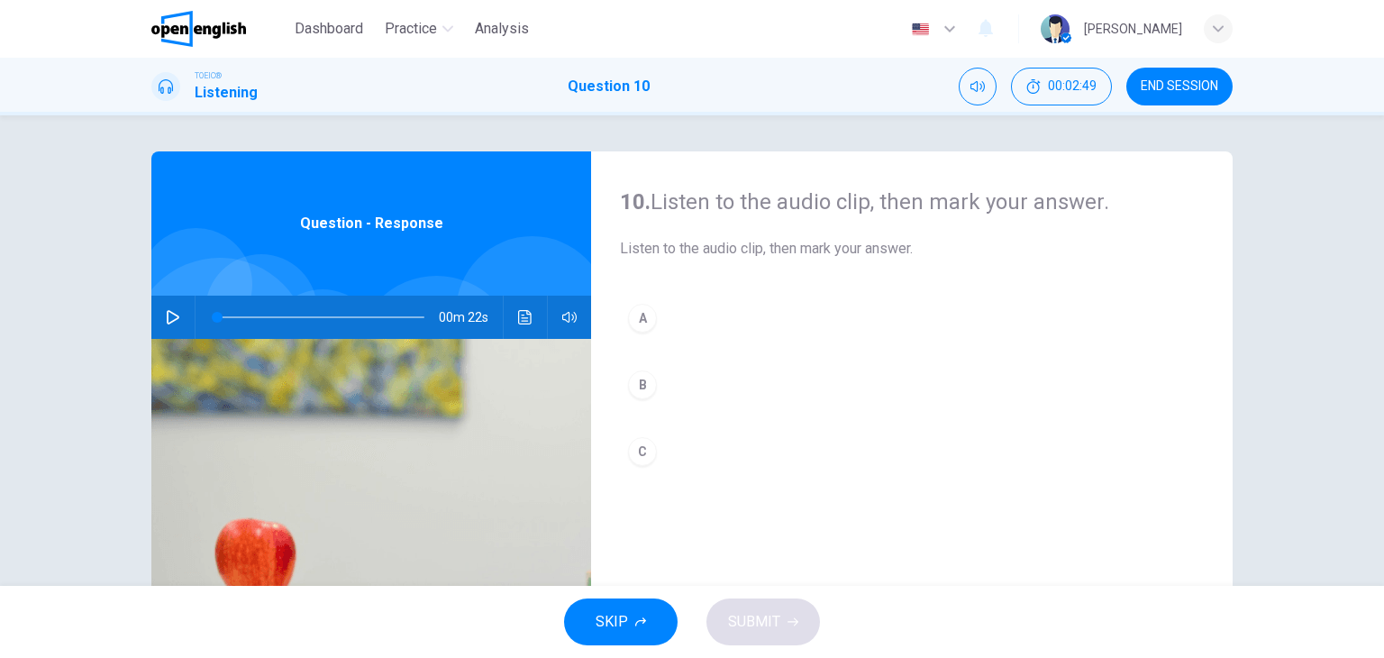
click at [167, 318] on icon "button" at bounding box center [173, 317] width 14 height 14
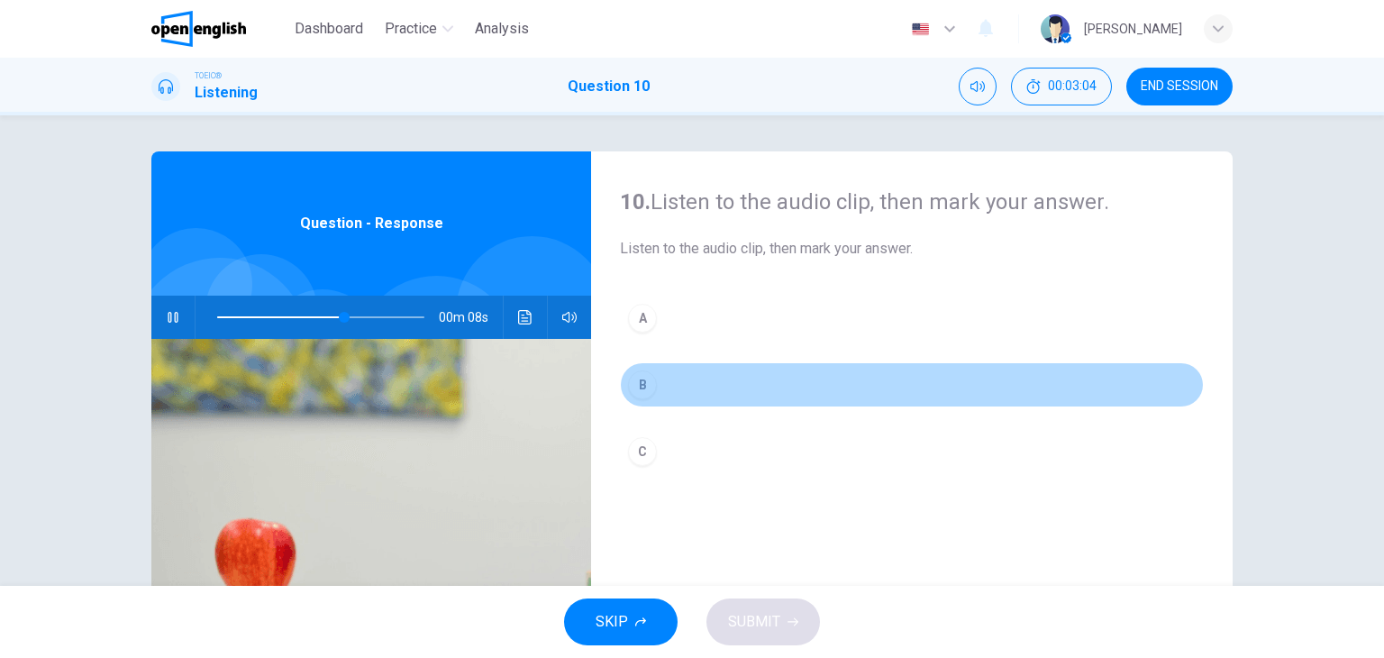
click at [662, 394] on button "B" at bounding box center [912, 384] width 584 height 45
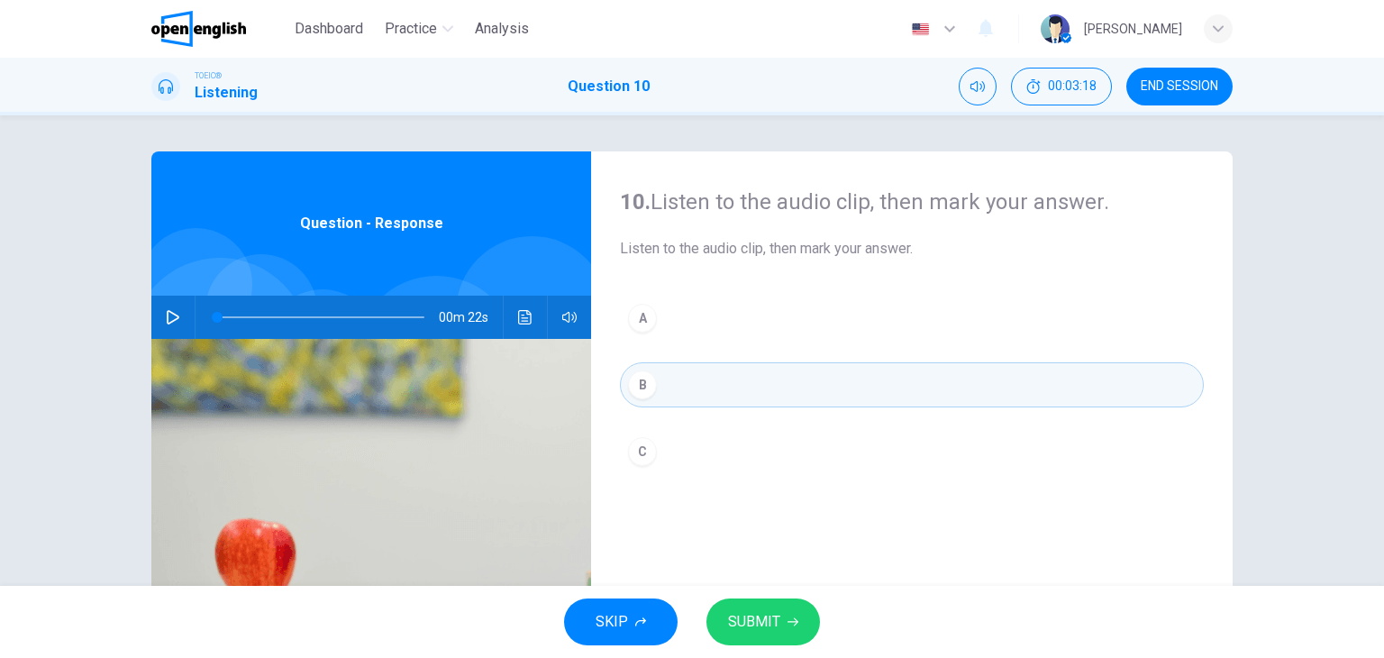
click at [708, 254] on span "Listen to the audio clip, then mark your answer." at bounding box center [912, 249] width 584 height 22
click at [874, 211] on h4 "10. Listen to the audio clip, then [PERSON_NAME] your answer." at bounding box center [912, 201] width 584 height 29
click at [695, 210] on h4 "10. Listen to the audio clip, then [PERSON_NAME] your answer." at bounding box center [912, 201] width 584 height 29
click at [631, 204] on strong "10." at bounding box center [635, 201] width 31 height 25
click at [166, 317] on icon "button" at bounding box center [173, 317] width 14 height 14
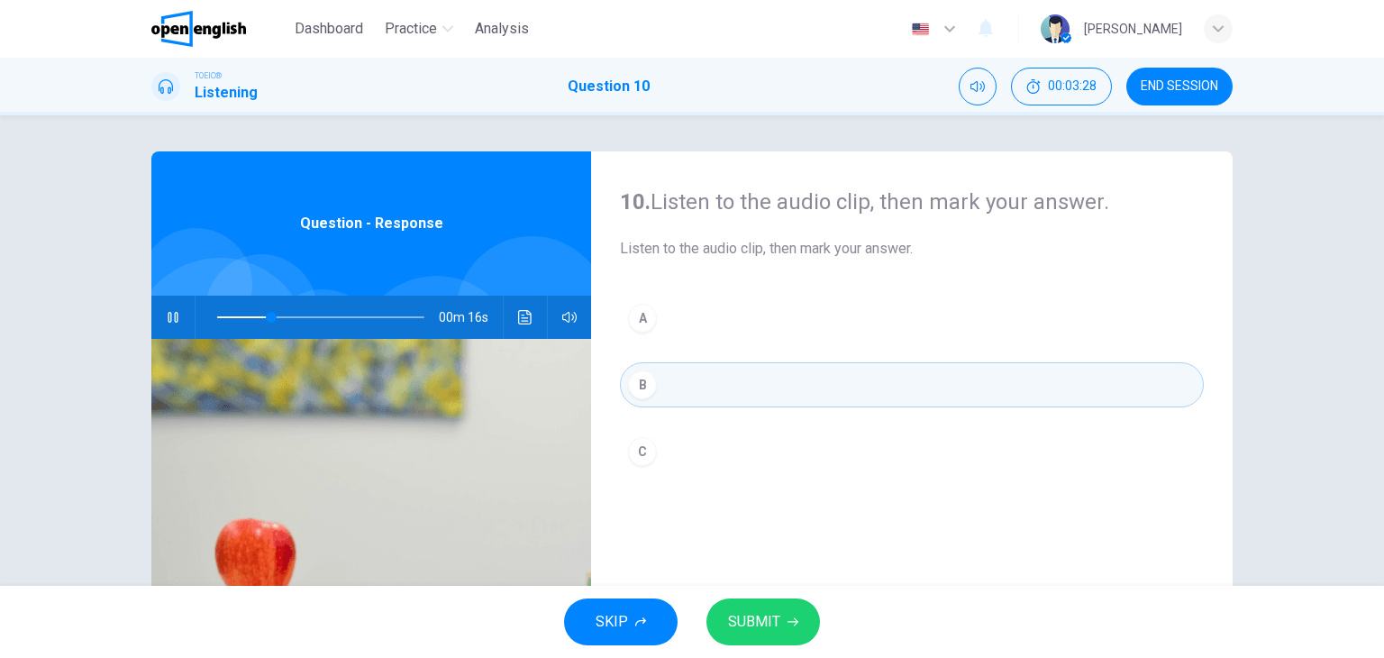
click at [670, 339] on button "A" at bounding box center [912, 317] width 584 height 45
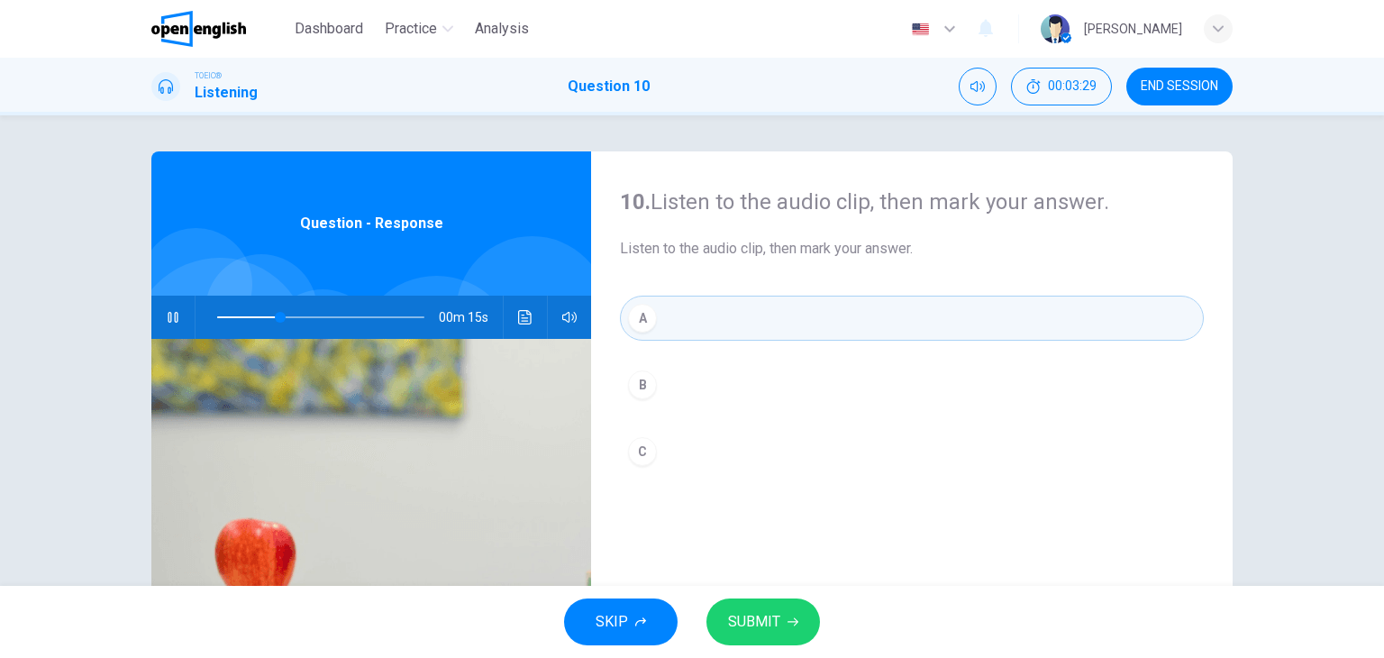
click at [776, 627] on span "SUBMIT" at bounding box center [754, 621] width 52 height 25
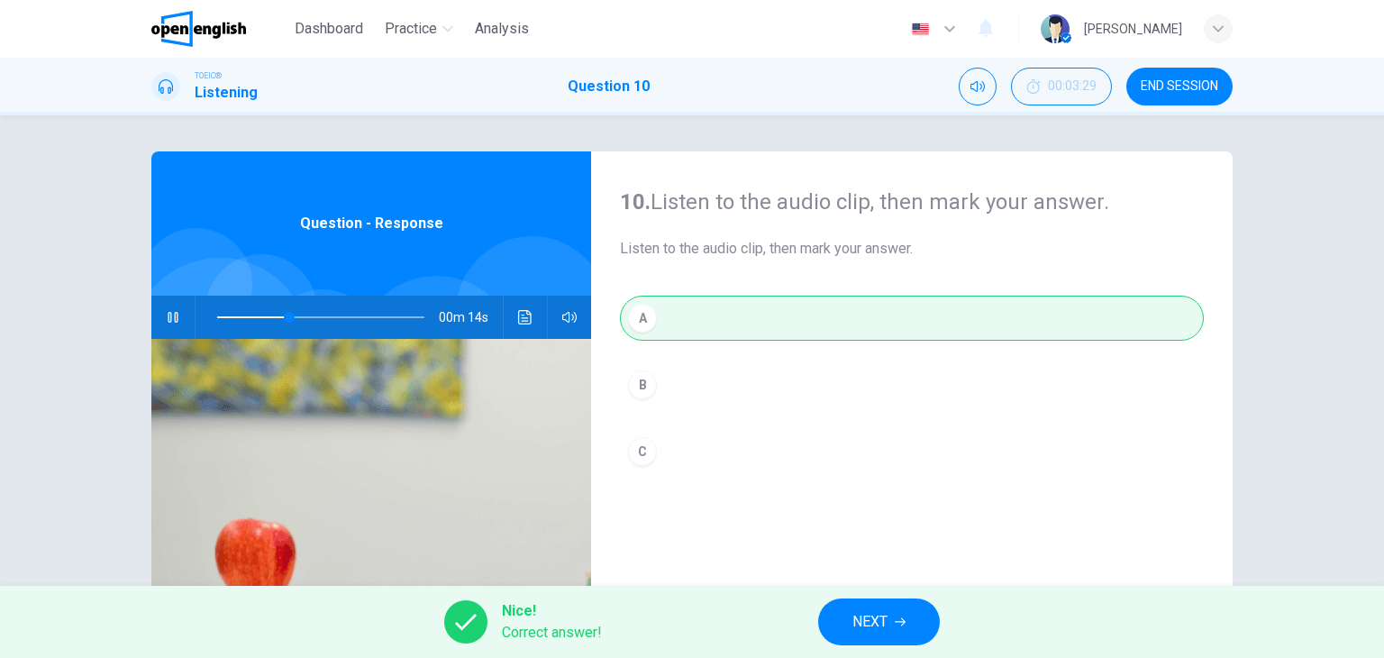
type input "**"
click at [870, 624] on span "NEXT" at bounding box center [869, 621] width 35 height 25
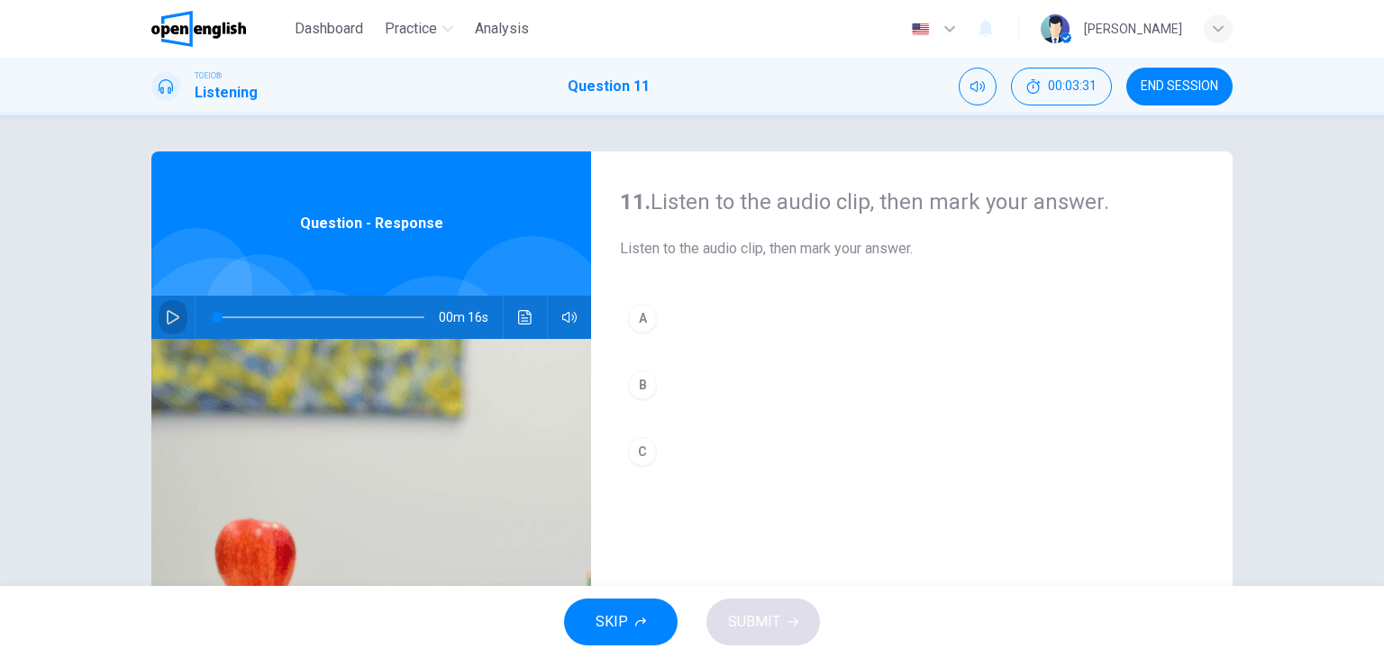
click at [166, 318] on icon "button" at bounding box center [173, 317] width 14 height 14
click at [653, 322] on button "A" at bounding box center [912, 317] width 584 height 45
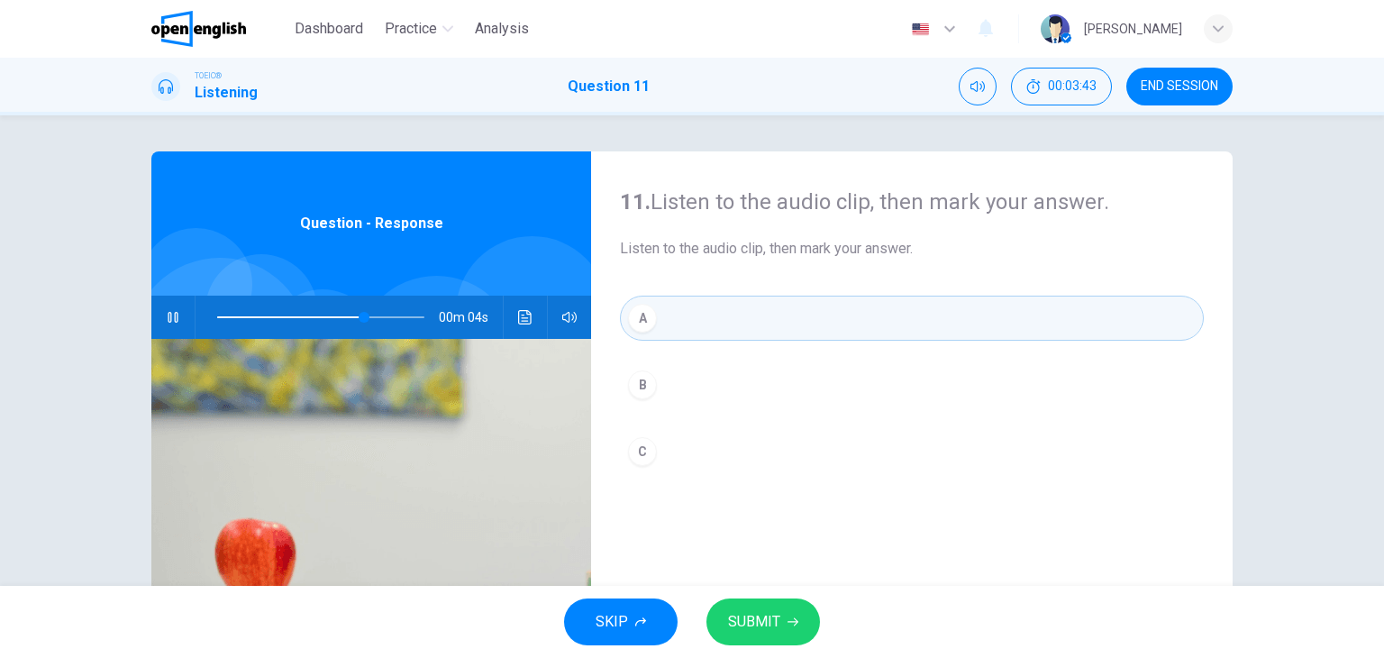
click at [776, 620] on span "SUBMIT" at bounding box center [754, 621] width 52 height 25
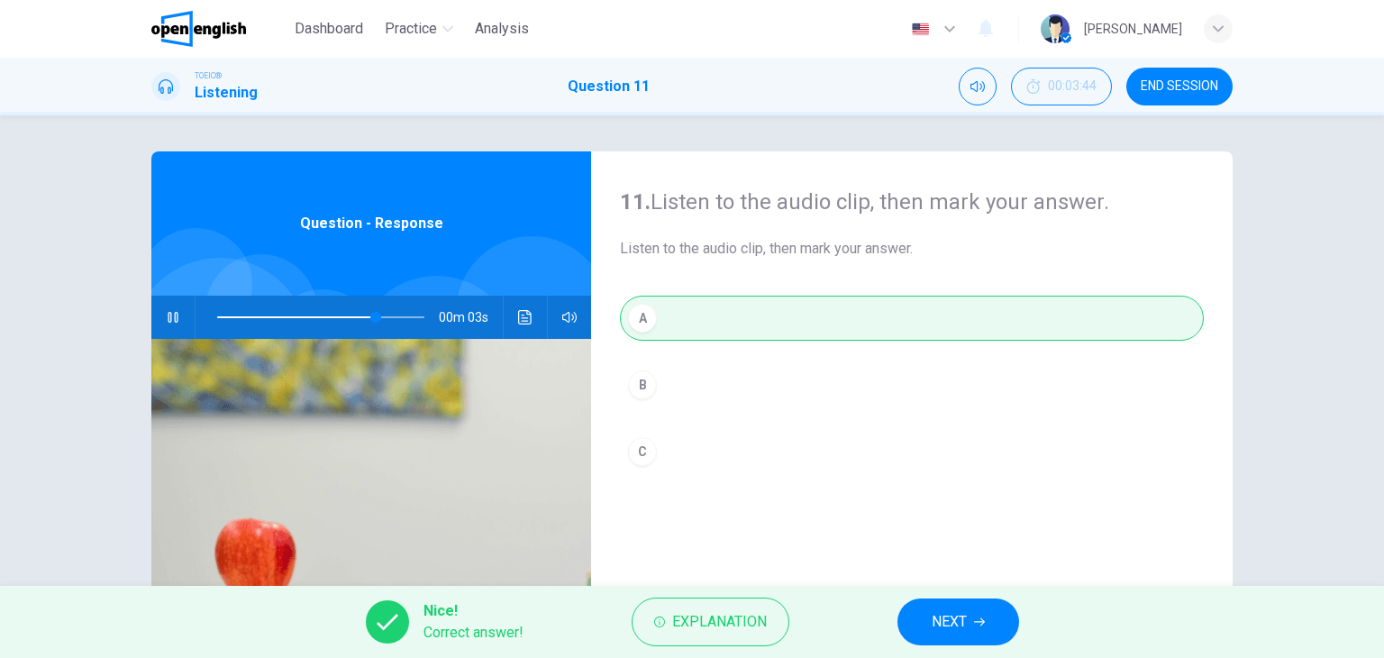
type input "**"
click at [1003, 619] on button "NEXT" at bounding box center [958, 621] width 122 height 47
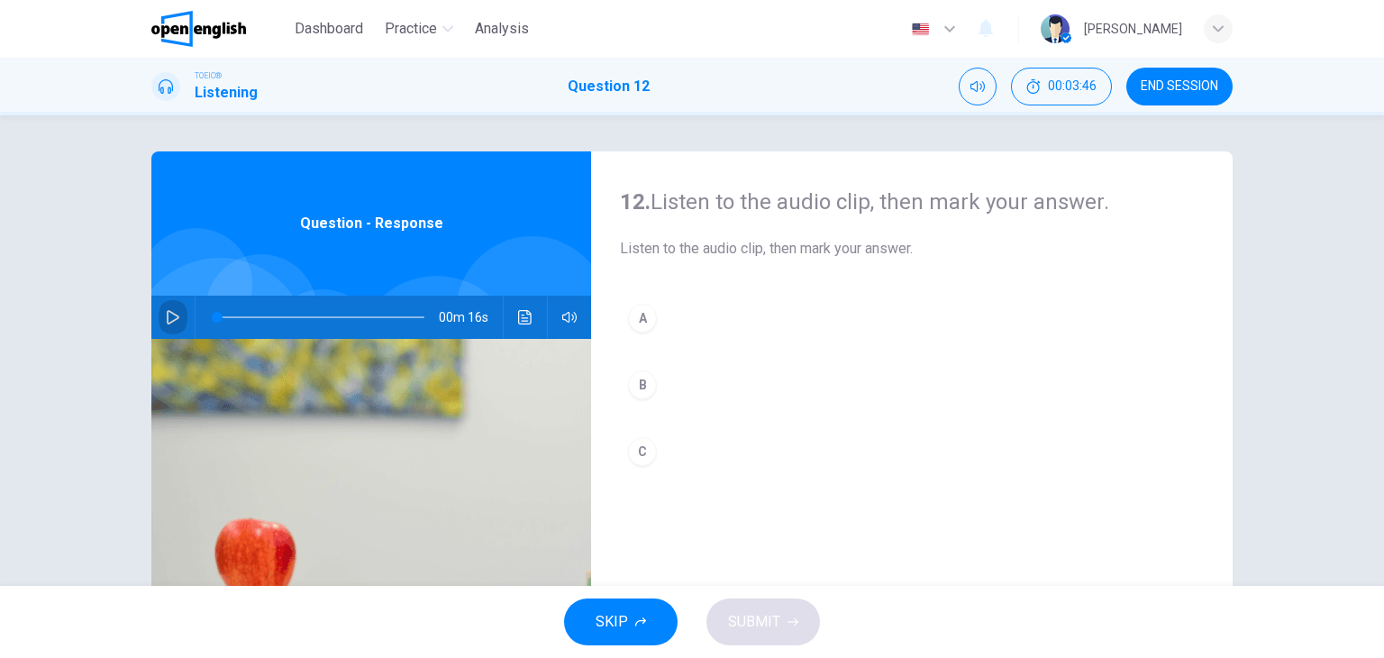
click at [167, 311] on icon "button" at bounding box center [173, 317] width 13 height 14
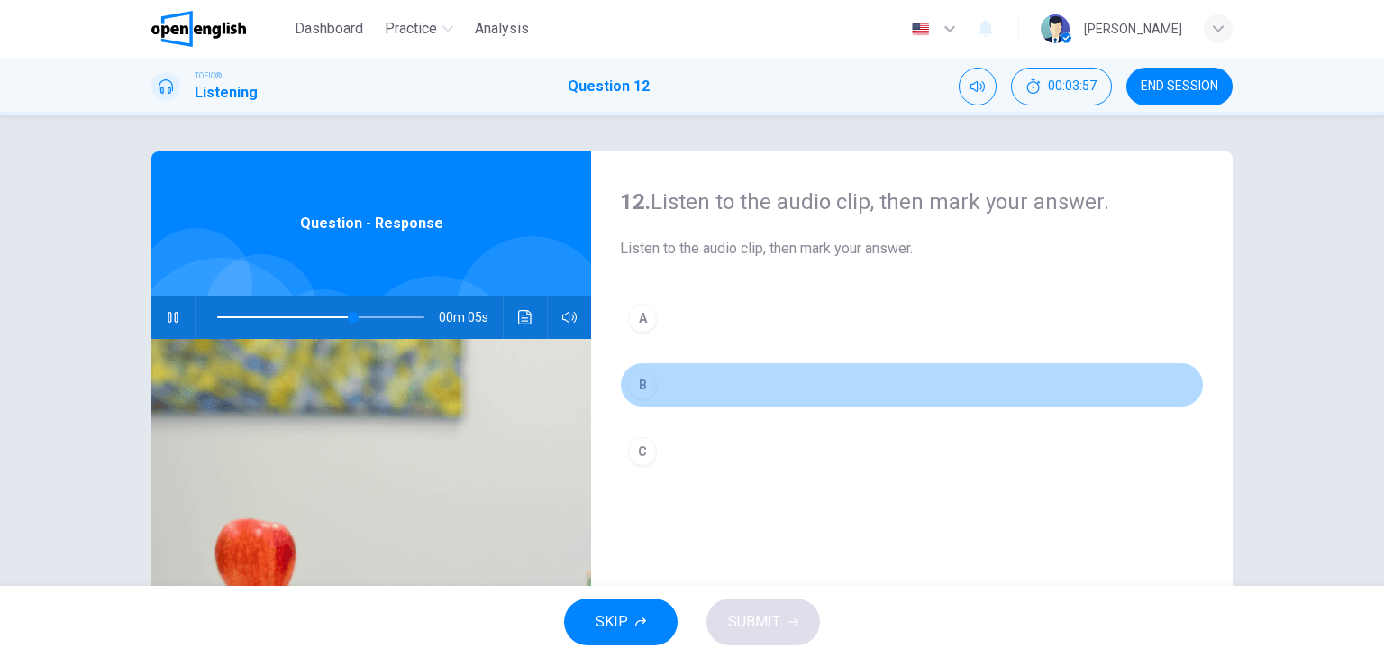
click at [642, 383] on div "B" at bounding box center [642, 384] width 29 height 29
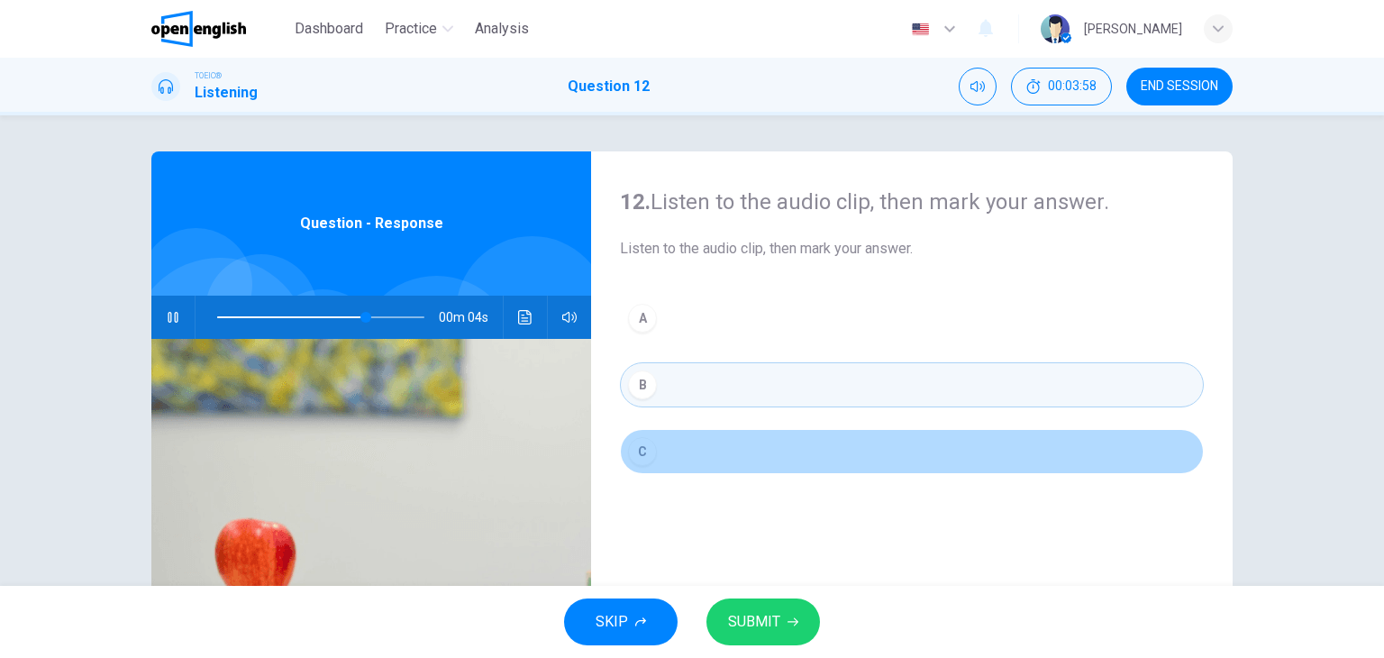
click at [642, 448] on div "C" at bounding box center [642, 451] width 29 height 29
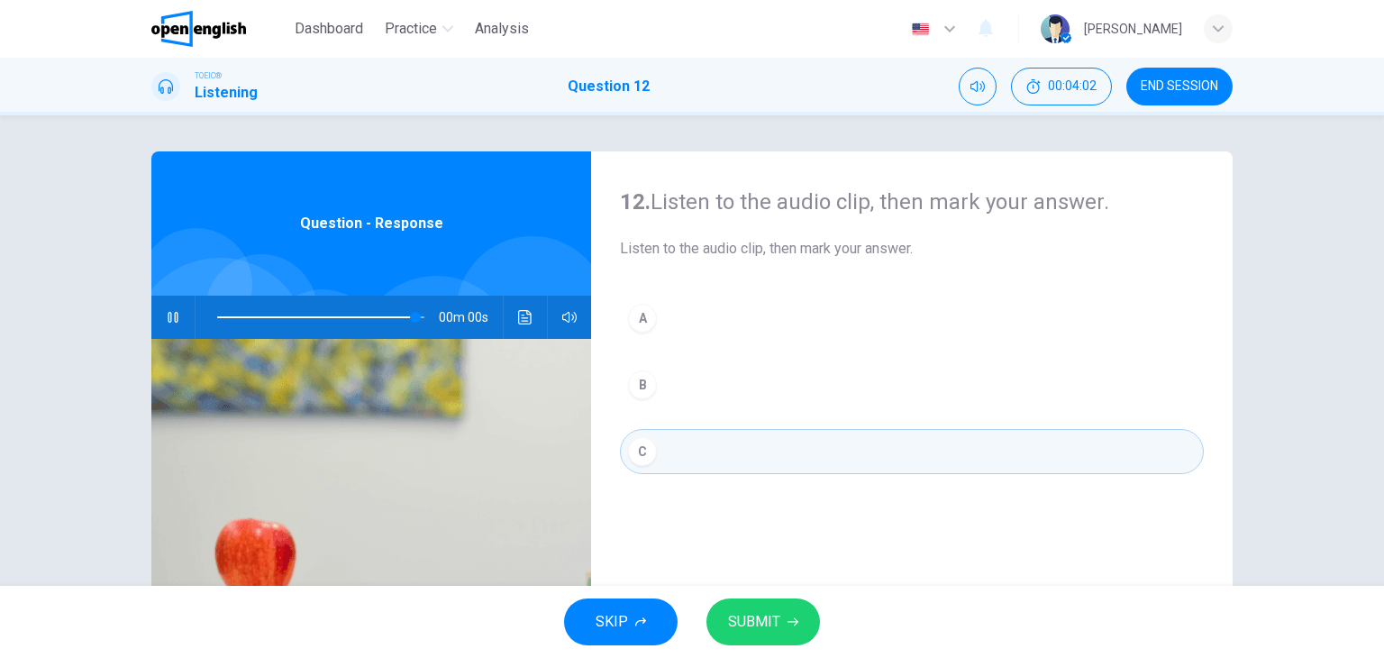
type input "*"
click at [782, 623] on button "SUBMIT" at bounding box center [763, 621] width 114 height 47
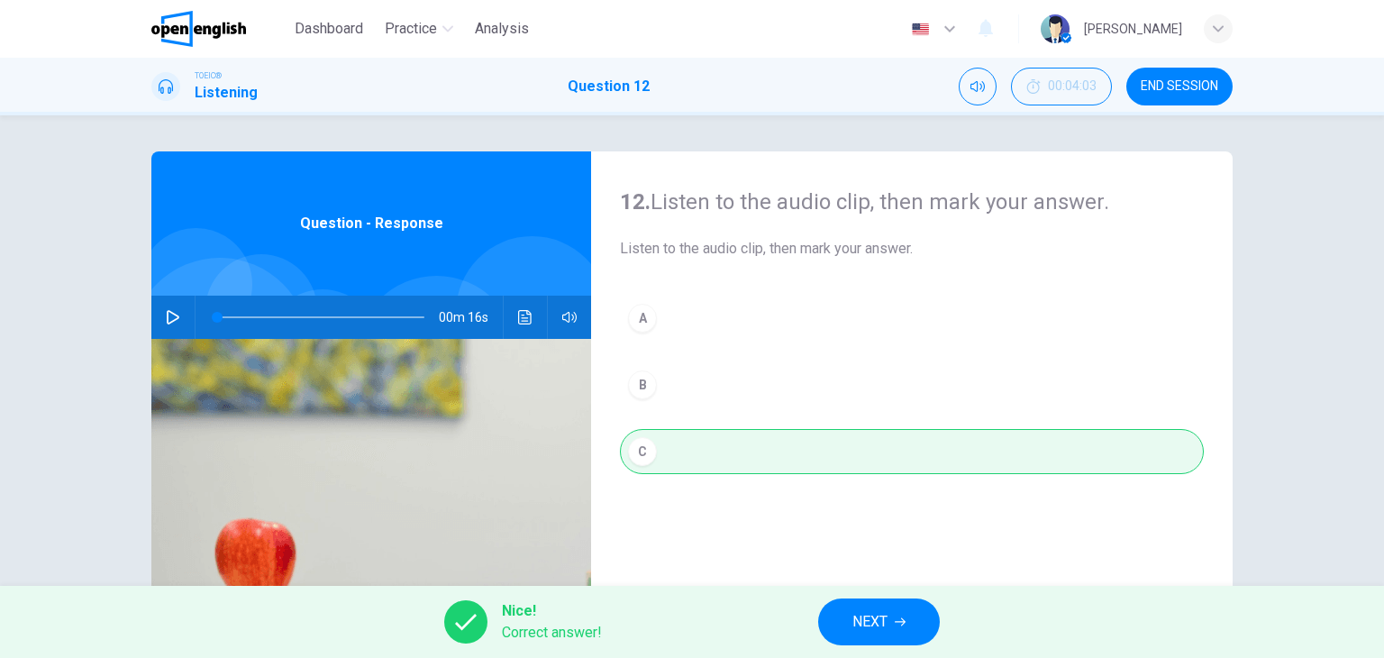
click at [887, 613] on span "NEXT" at bounding box center [869, 621] width 35 height 25
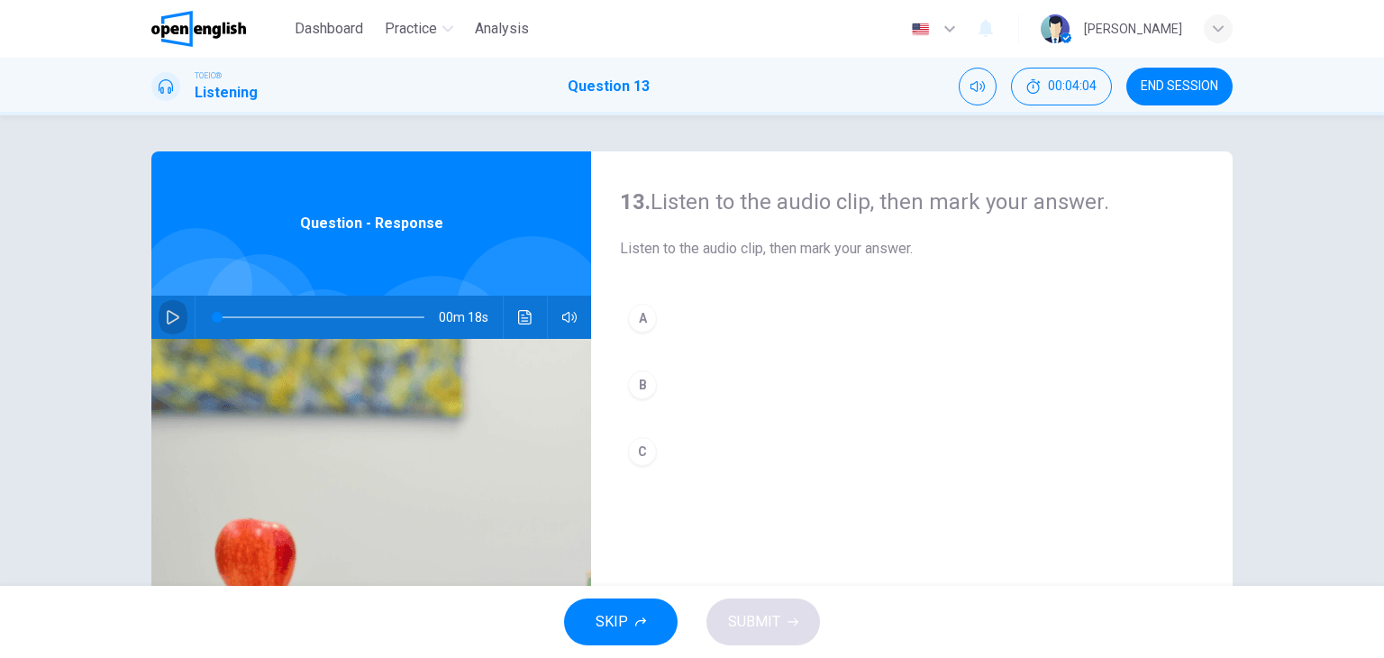
click at [177, 324] on button "button" at bounding box center [173, 316] width 29 height 43
type input "*"
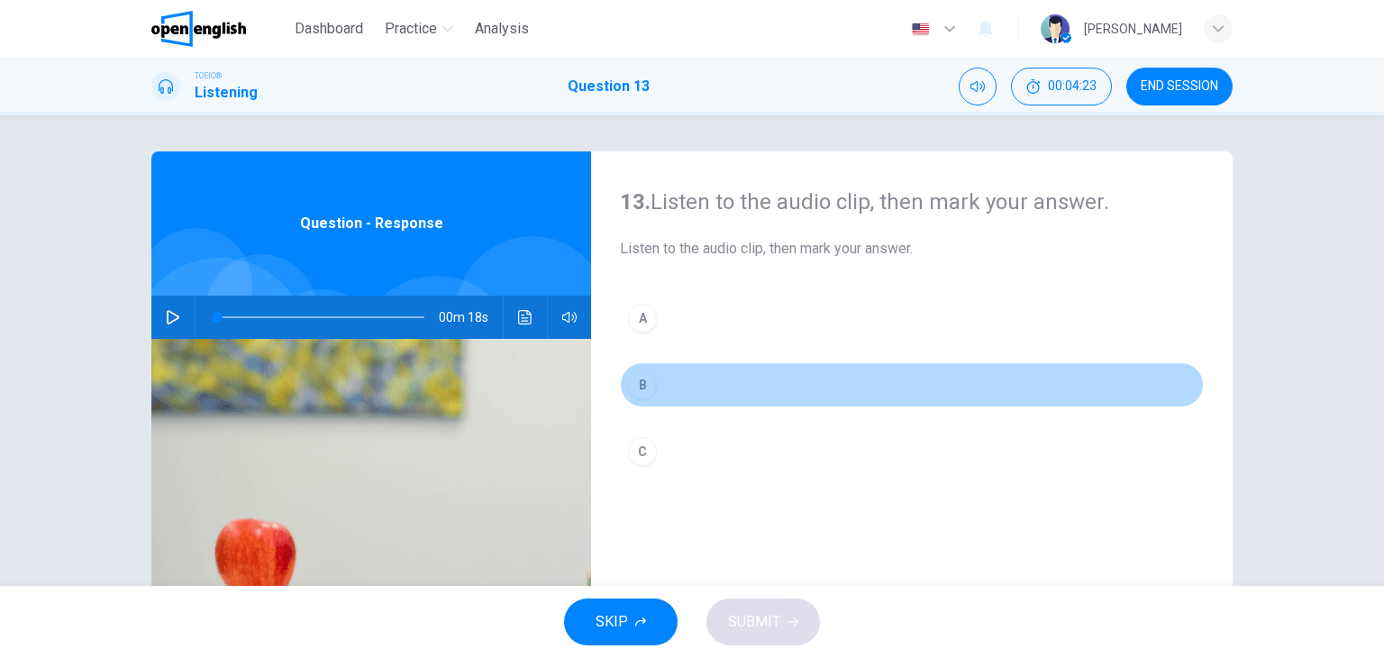
click at [640, 379] on div "B" at bounding box center [642, 384] width 29 height 29
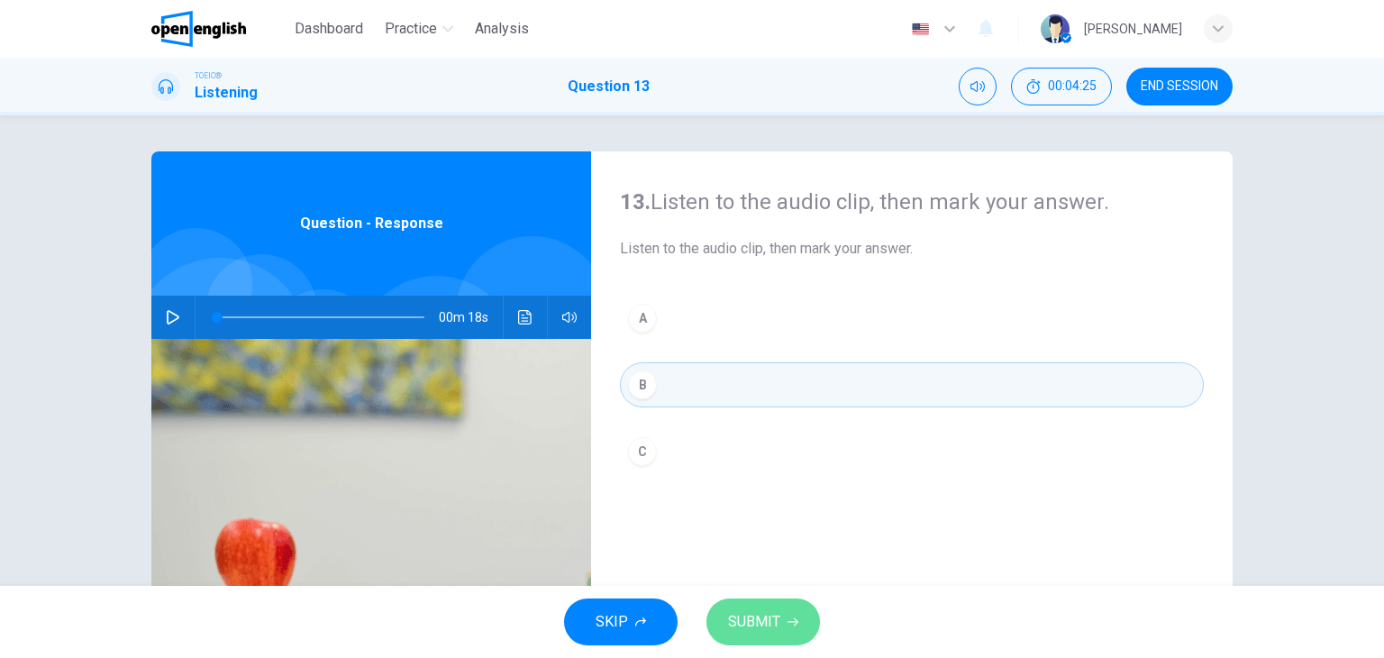
click at [777, 635] on button "SUBMIT" at bounding box center [763, 621] width 114 height 47
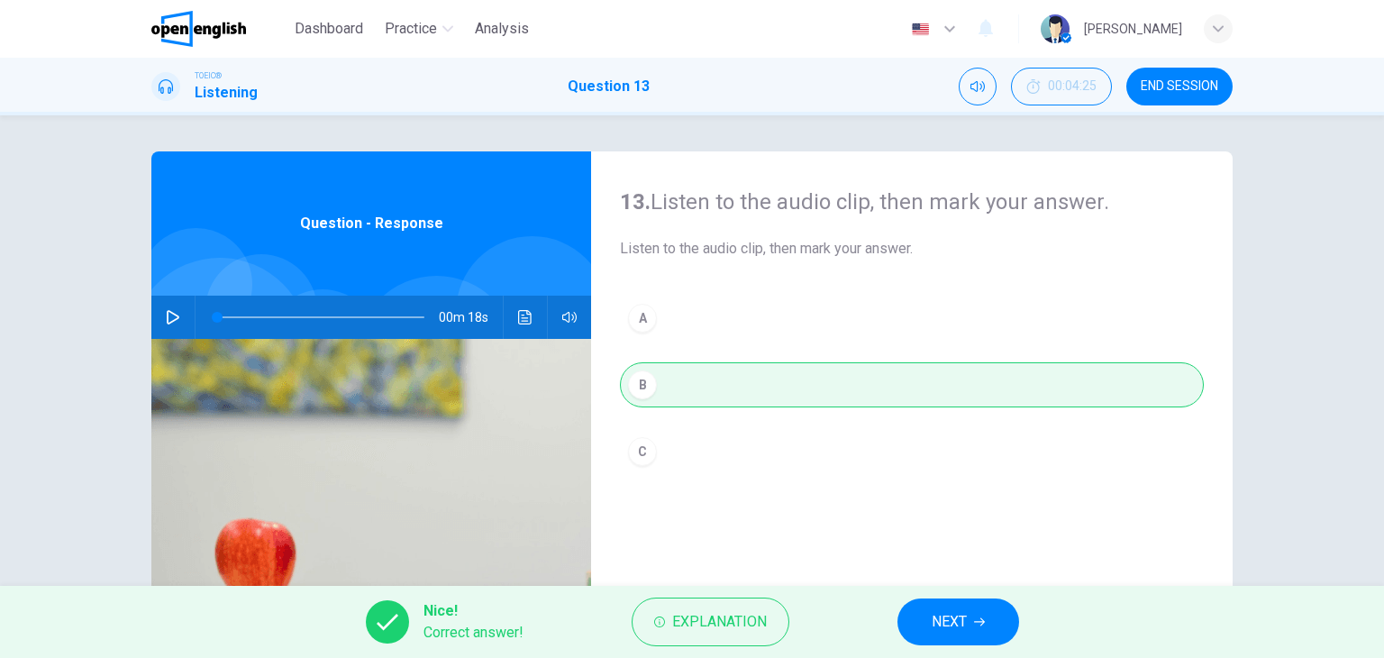
click at [956, 642] on button "NEXT" at bounding box center [958, 621] width 122 height 47
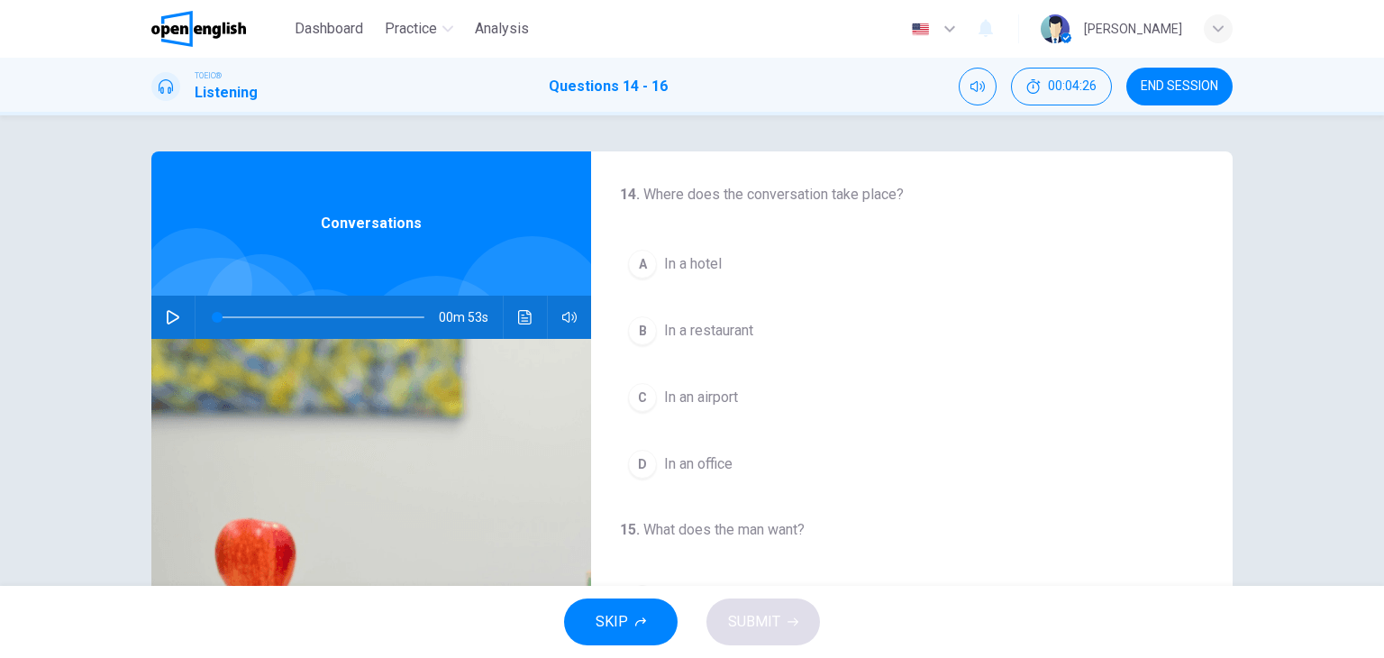
click at [159, 313] on button "button" at bounding box center [173, 316] width 29 height 43
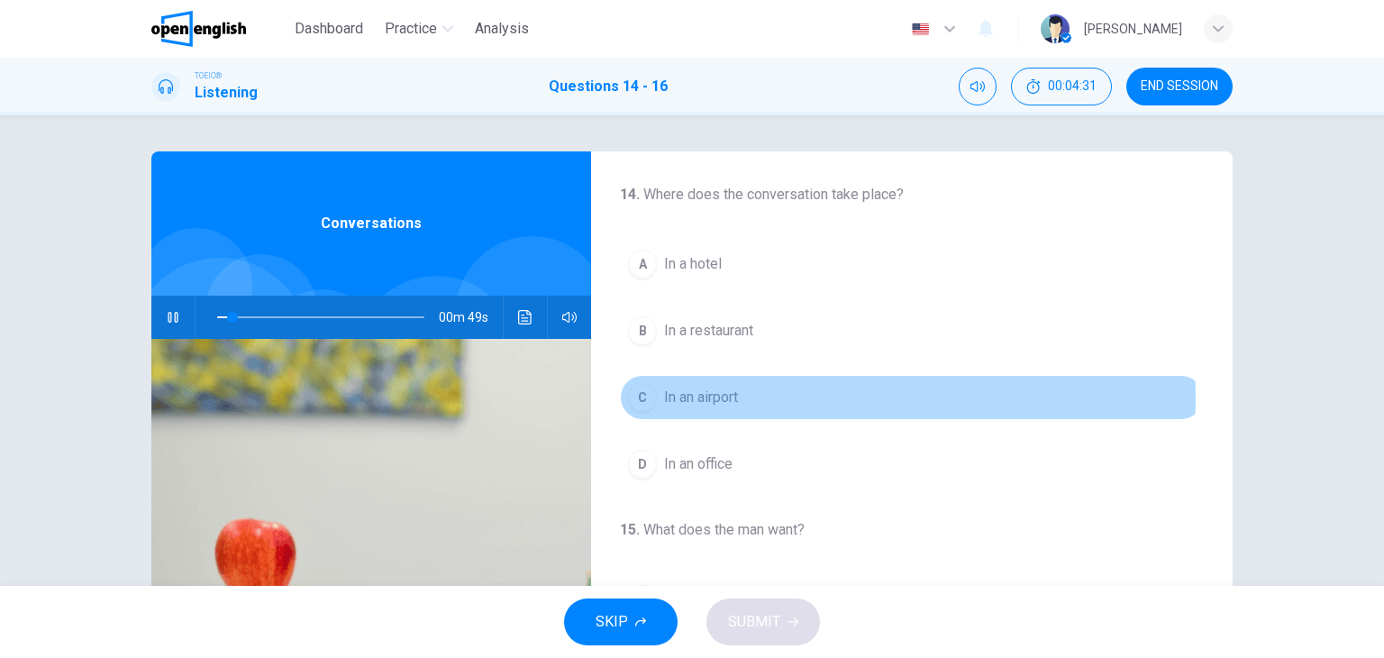
click at [710, 397] on span "In an airport" at bounding box center [701, 397] width 74 height 22
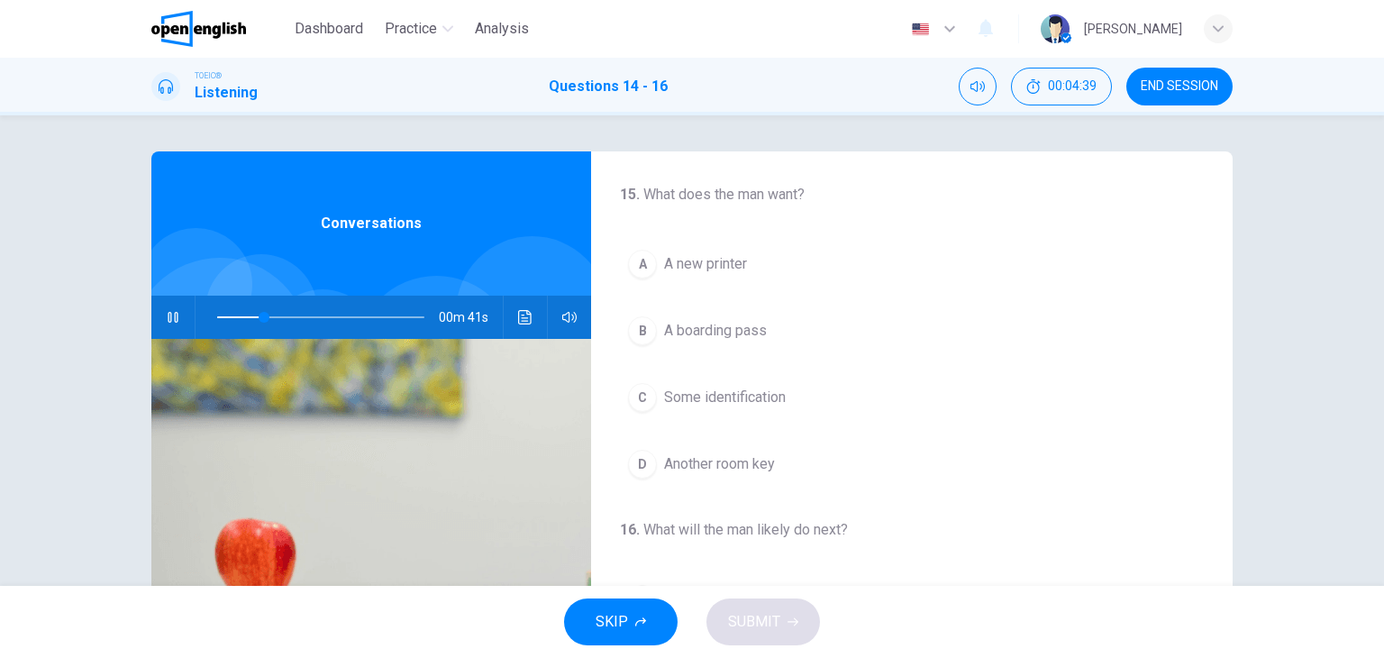
scroll to position [339, 0]
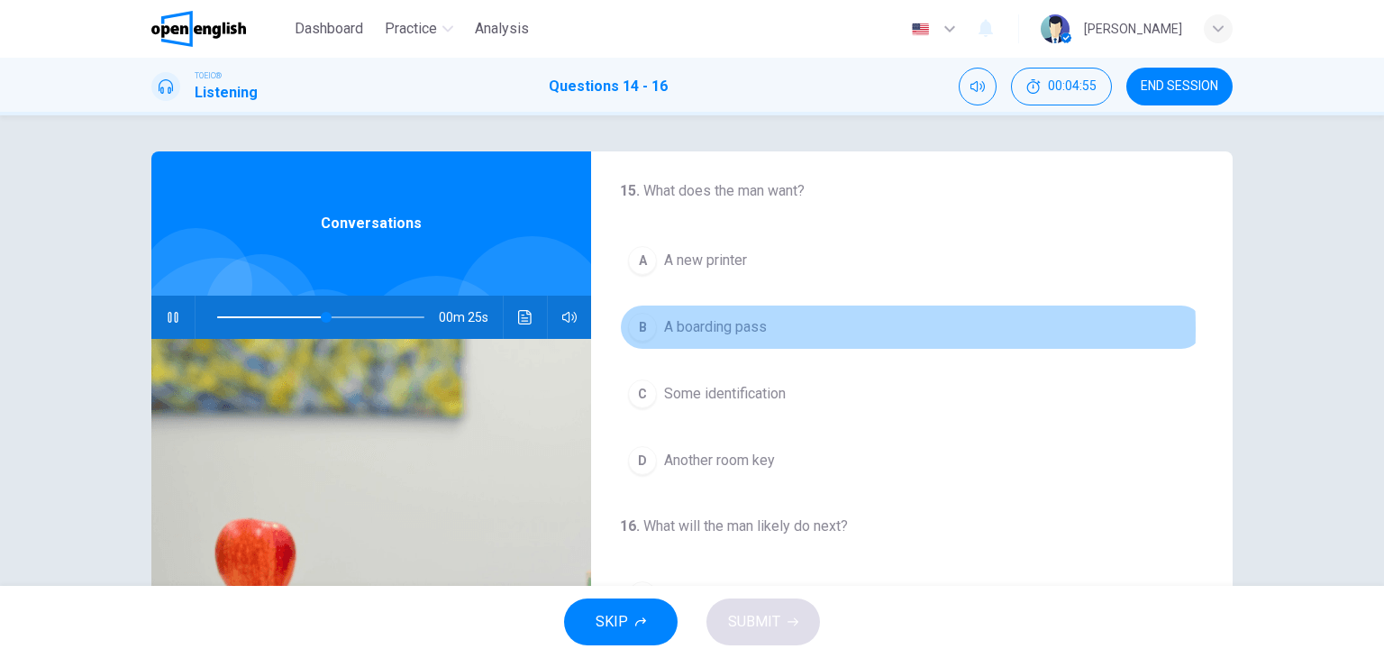
click at [676, 326] on span "A boarding pass" at bounding box center [715, 327] width 103 height 22
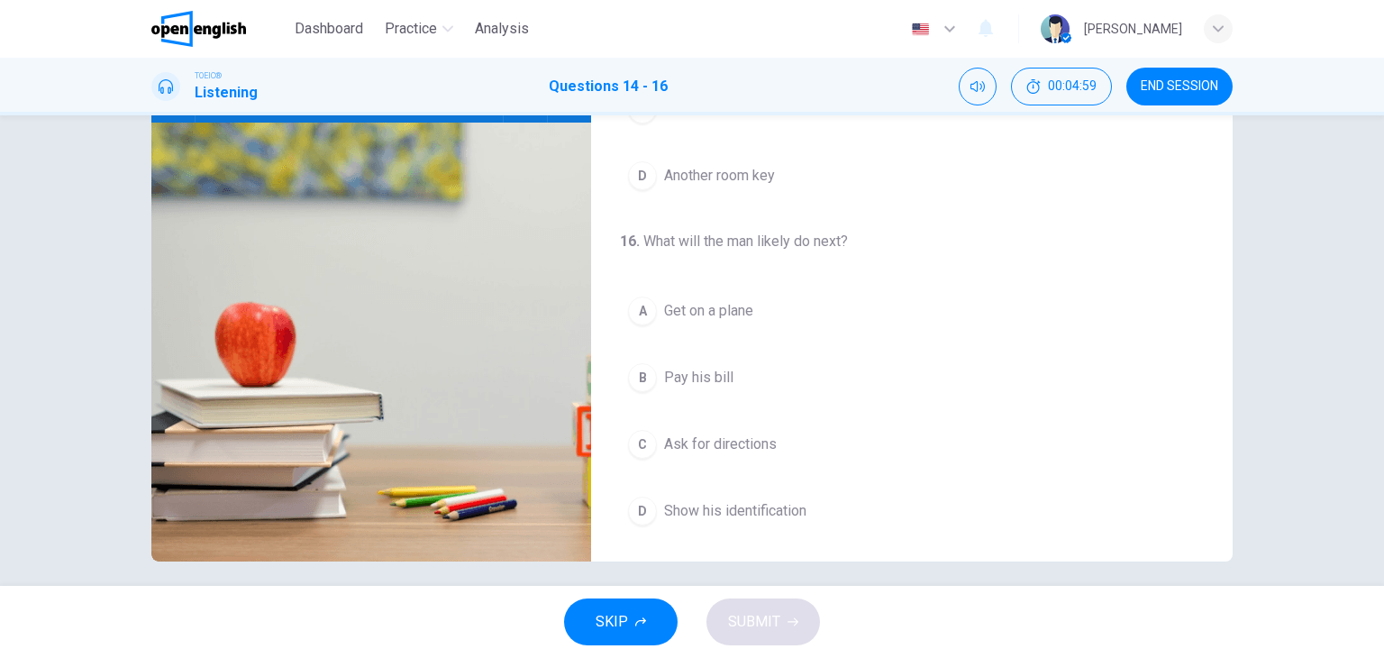
scroll to position [217, 0]
click at [737, 301] on span "Get on a plane" at bounding box center [708, 310] width 89 height 22
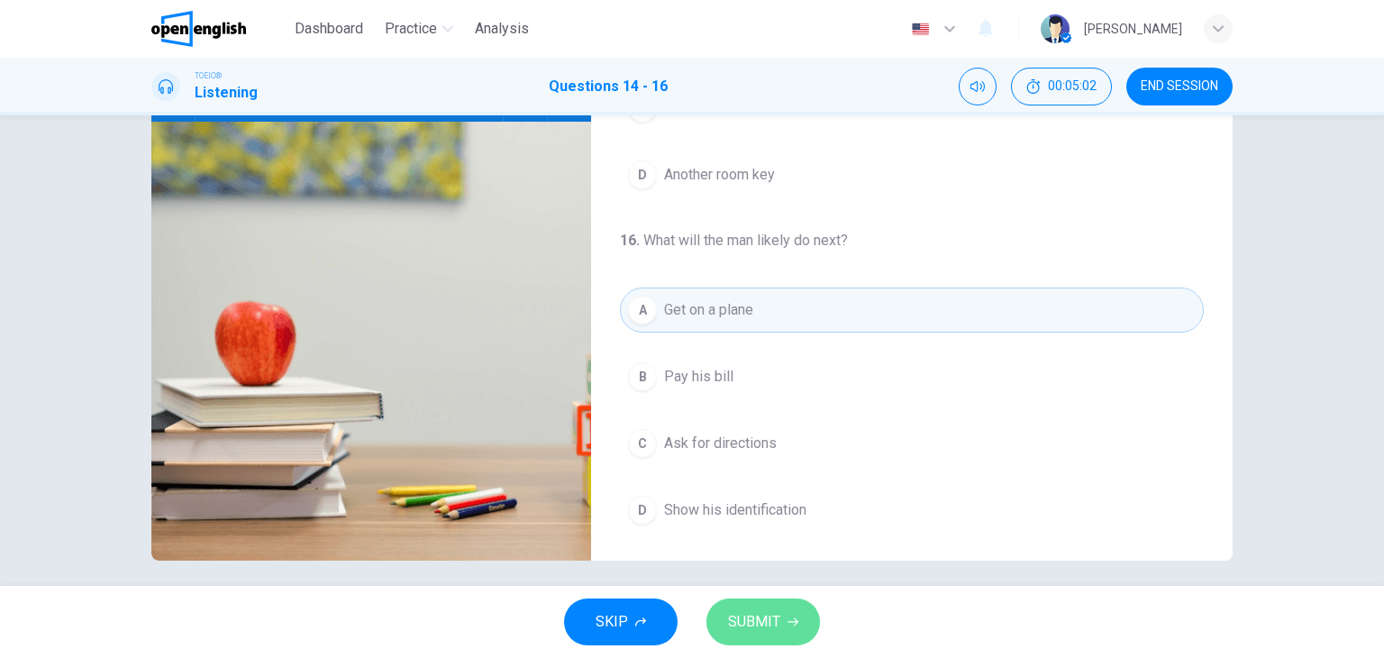
click at [772, 620] on span "SUBMIT" at bounding box center [754, 621] width 52 height 25
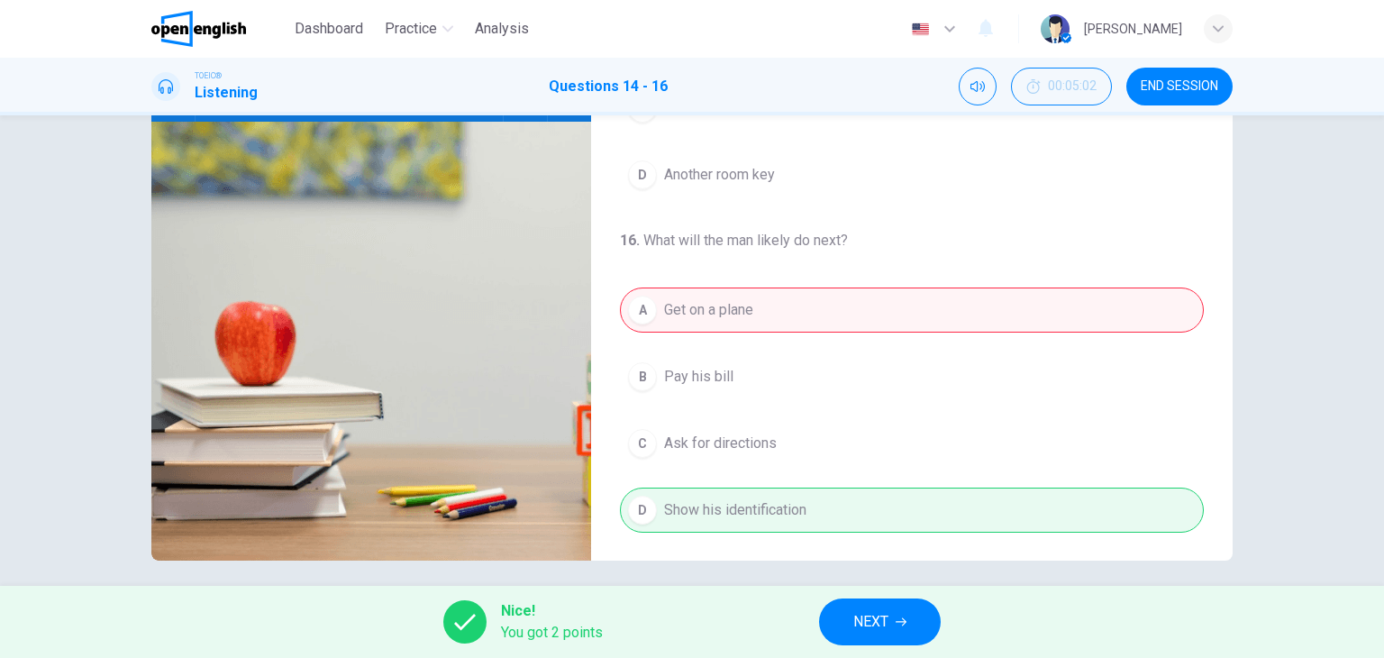
type input "**"
click at [867, 640] on button "NEXT" at bounding box center [880, 621] width 122 height 47
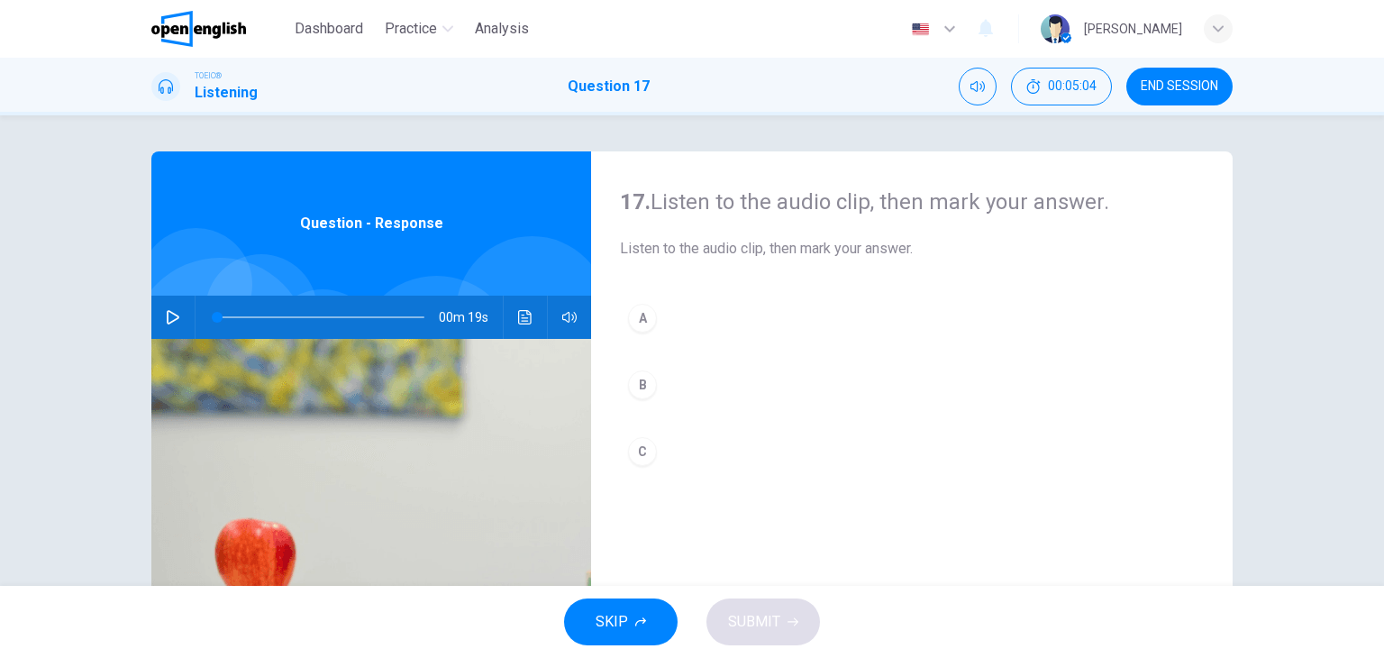
click at [169, 316] on icon "button" at bounding box center [173, 317] width 14 height 14
click at [641, 451] on div "C" at bounding box center [642, 451] width 29 height 29
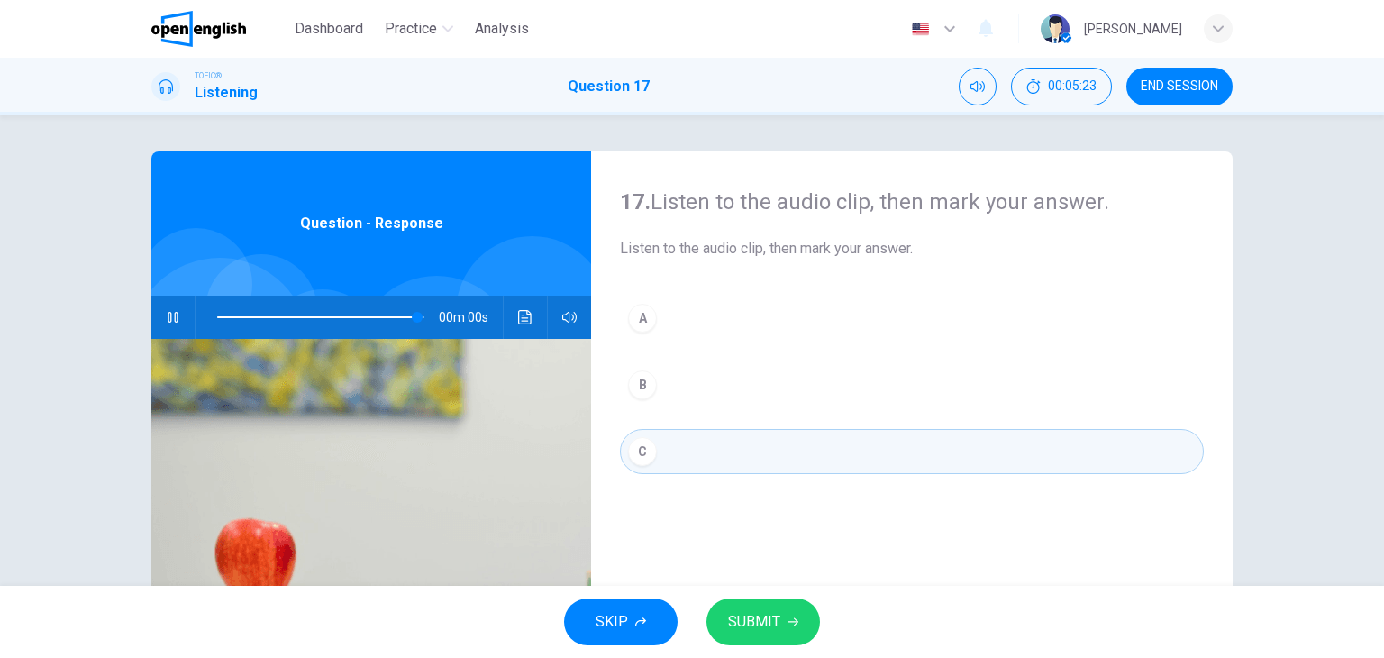
click at [764, 610] on span "SUBMIT" at bounding box center [754, 621] width 52 height 25
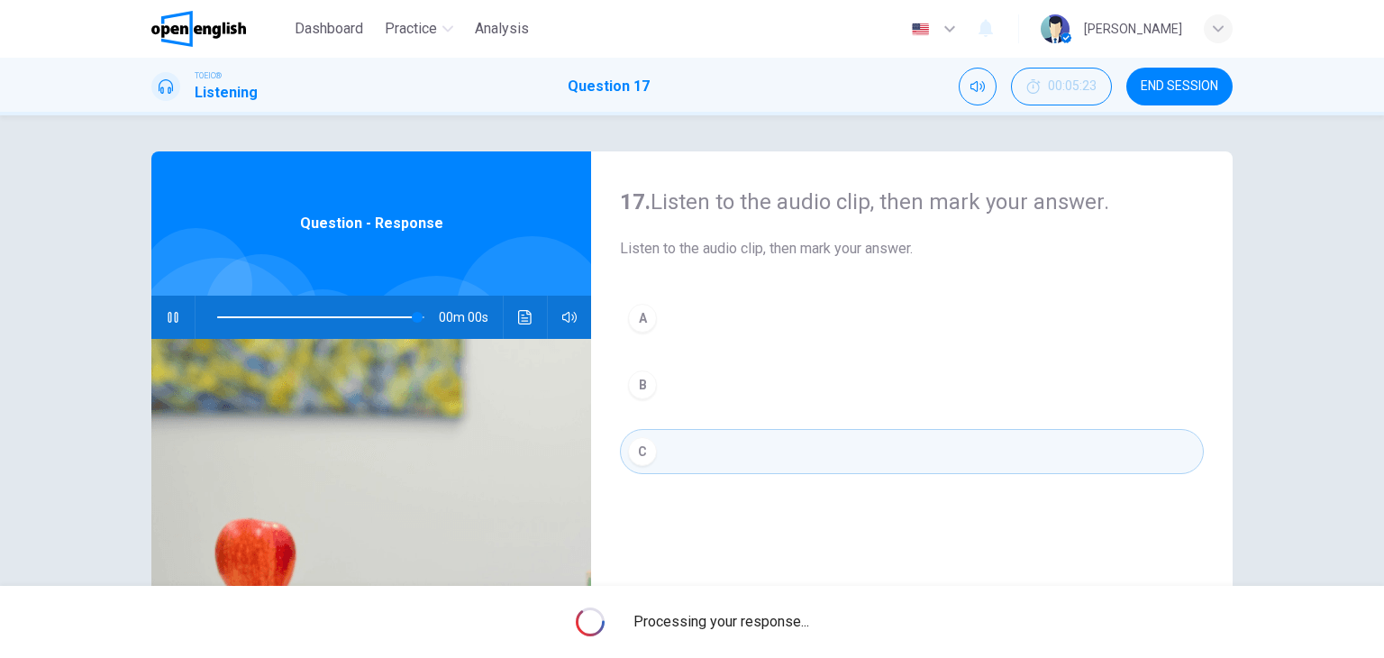
type input "*"
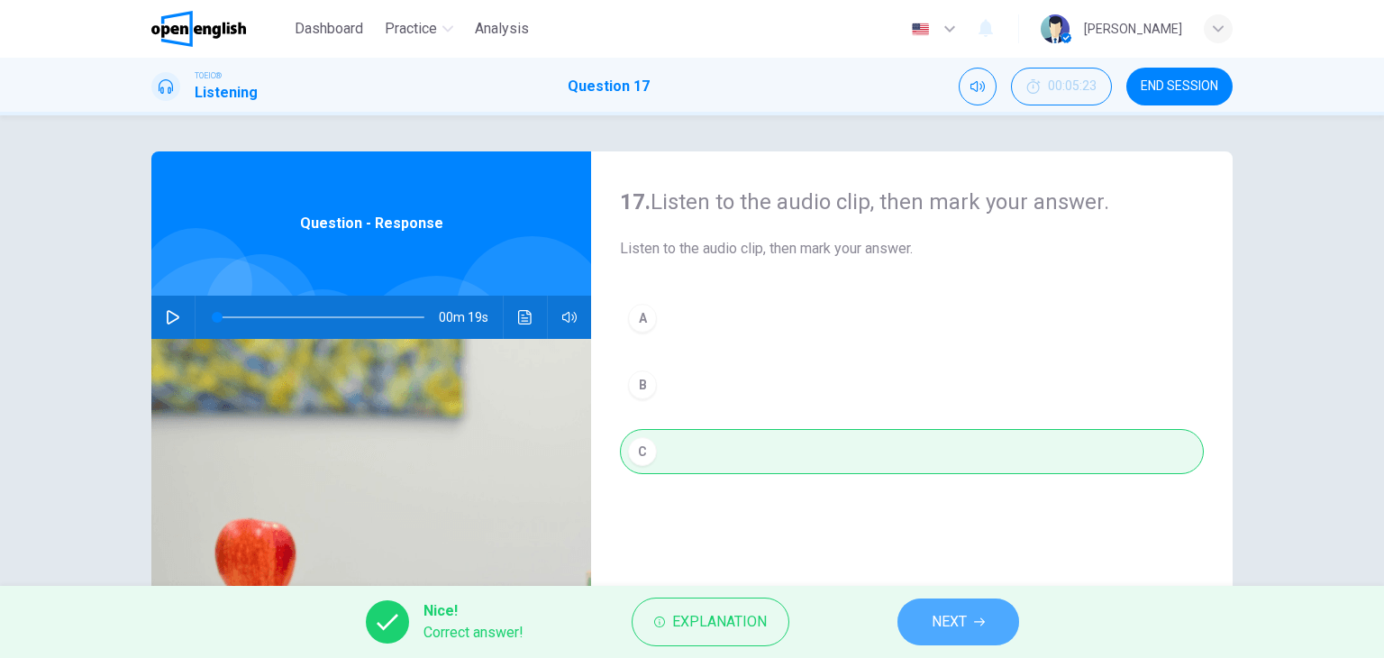
click at [936, 619] on span "NEXT" at bounding box center [948, 621] width 35 height 25
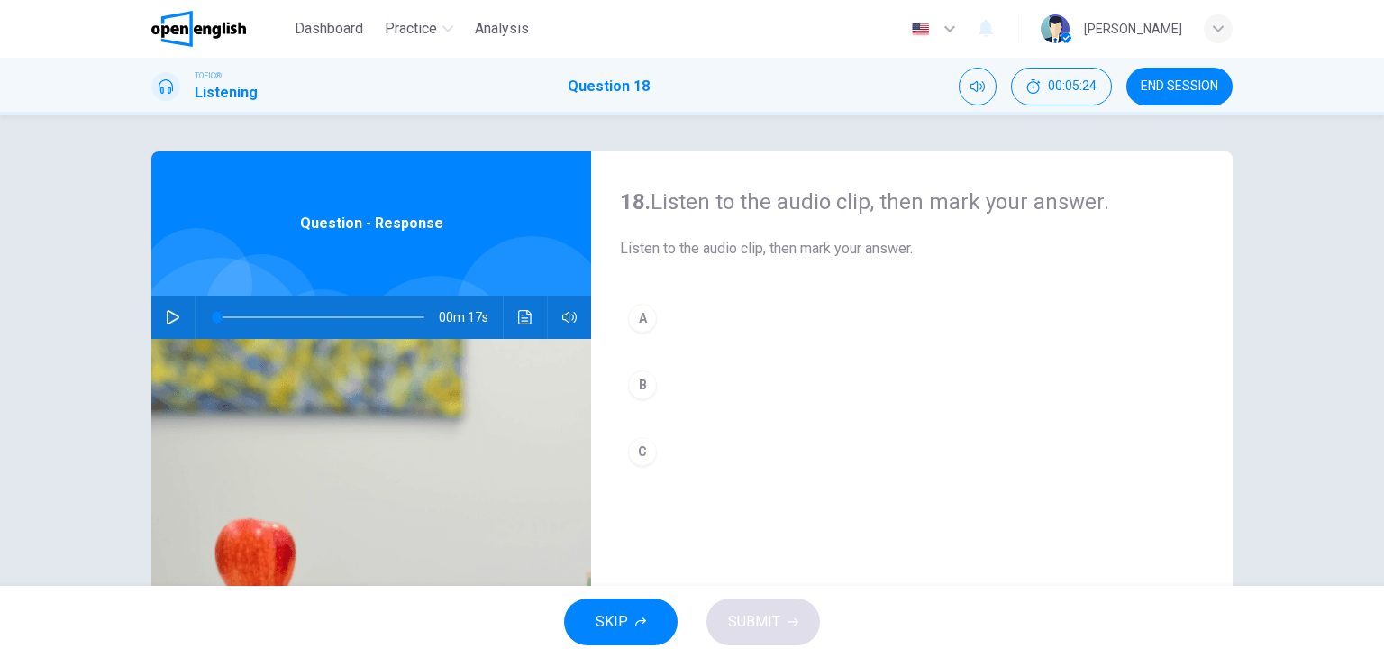
click at [159, 311] on button "button" at bounding box center [173, 316] width 29 height 43
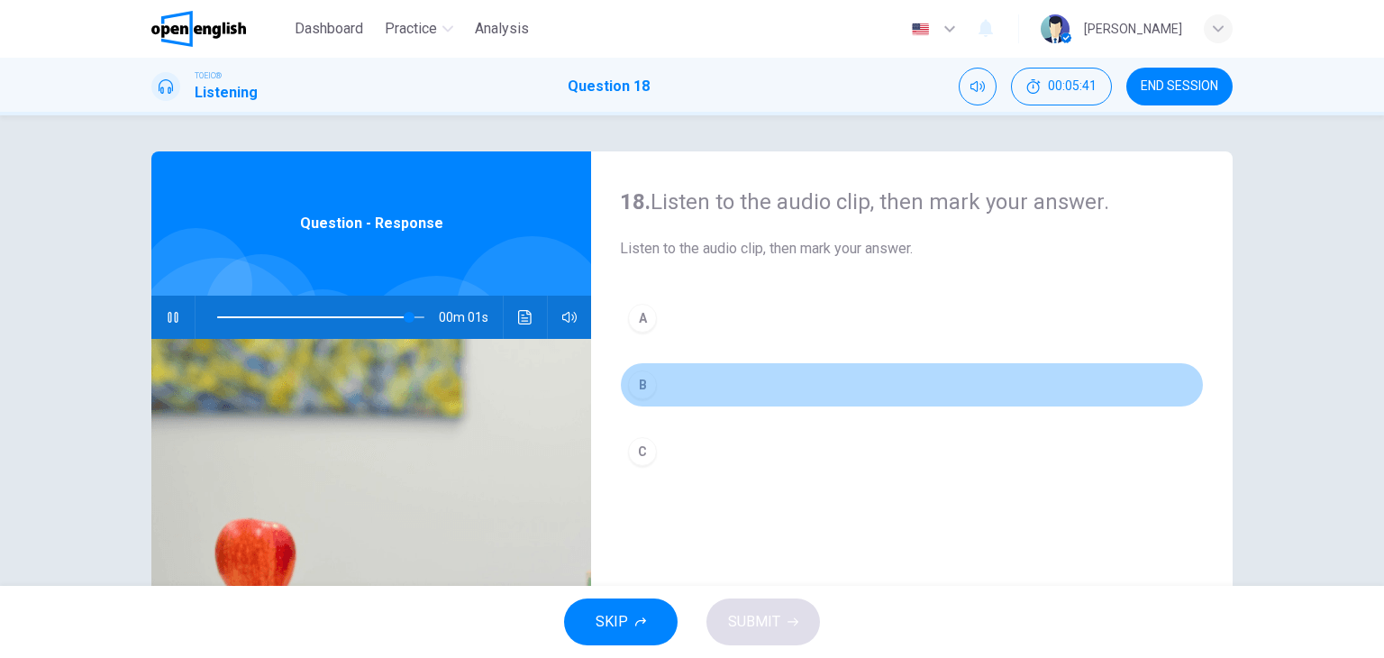
click at [638, 380] on div "B" at bounding box center [642, 384] width 29 height 29
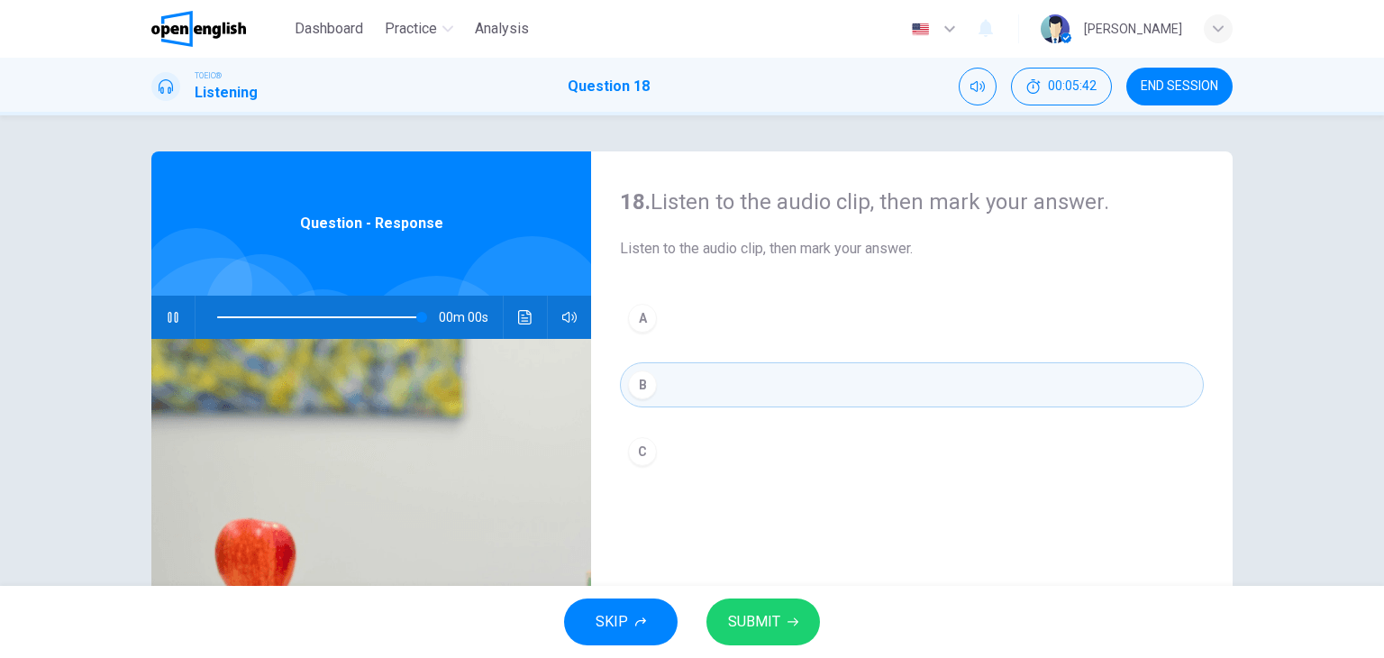
type input "*"
click at [795, 616] on icon "button" at bounding box center [792, 621] width 11 height 11
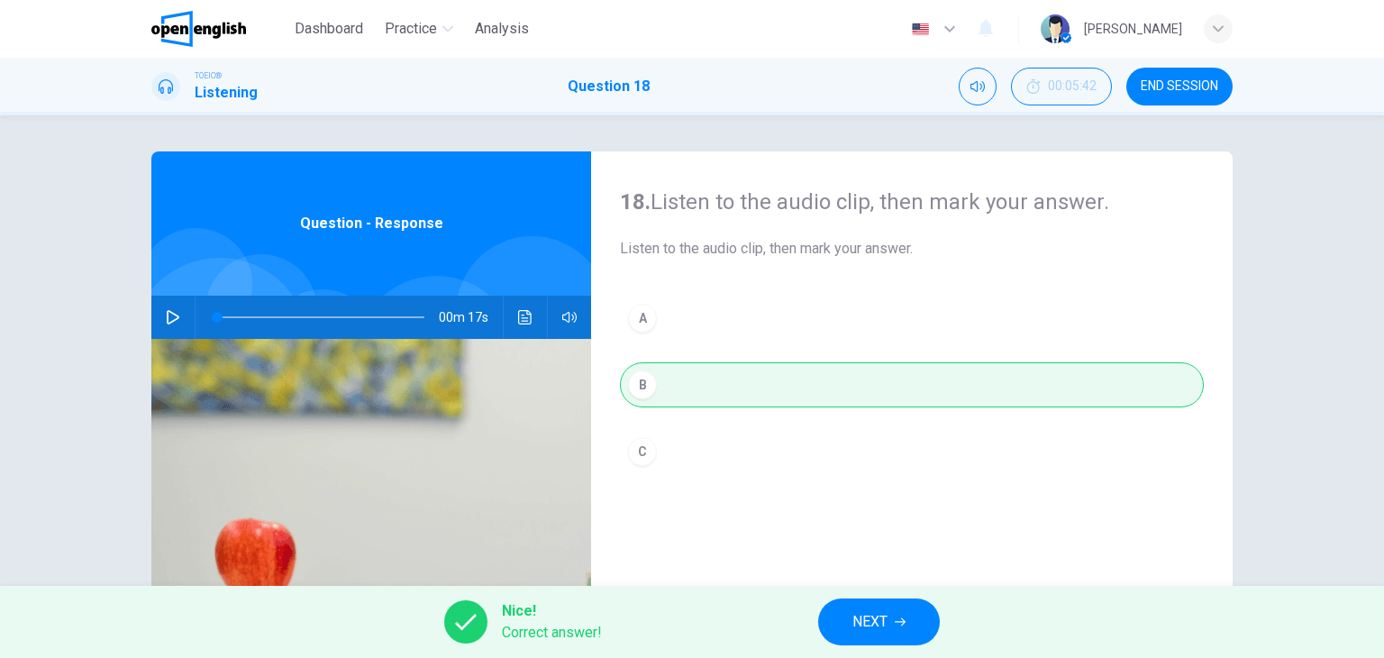
click at [871, 620] on span "NEXT" at bounding box center [869, 621] width 35 height 25
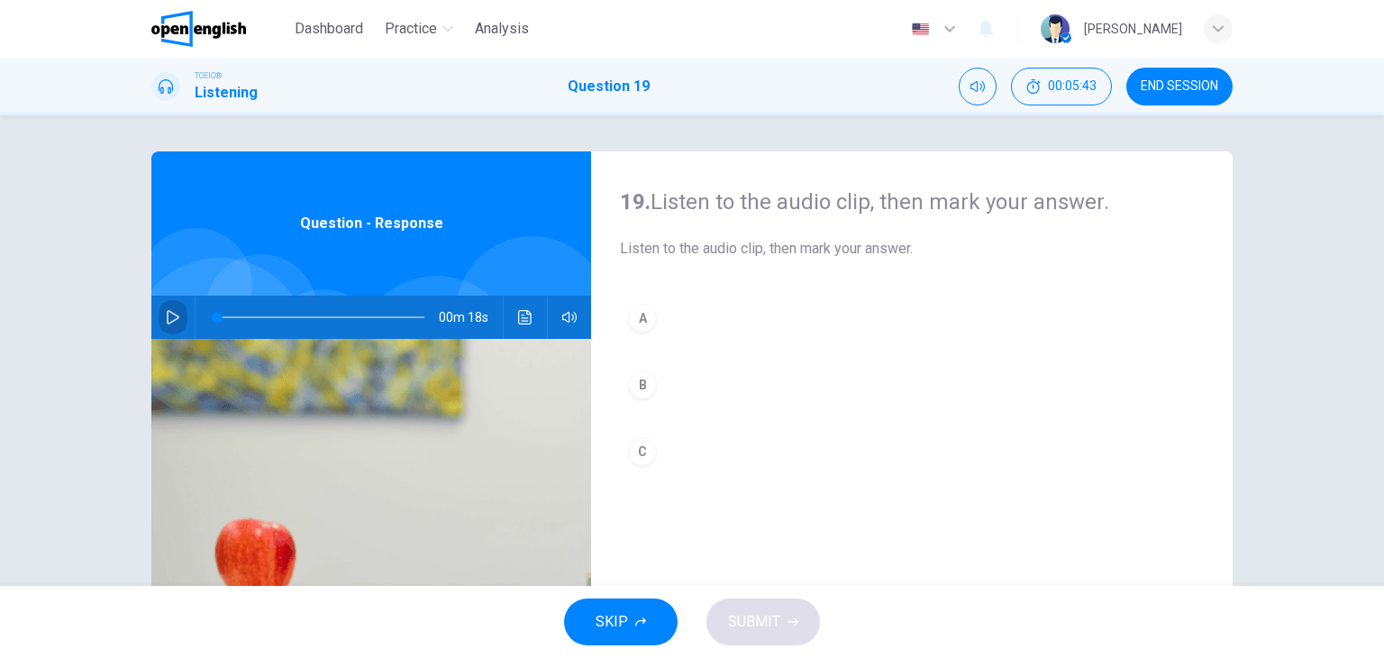
click at [166, 319] on icon "button" at bounding box center [173, 317] width 14 height 14
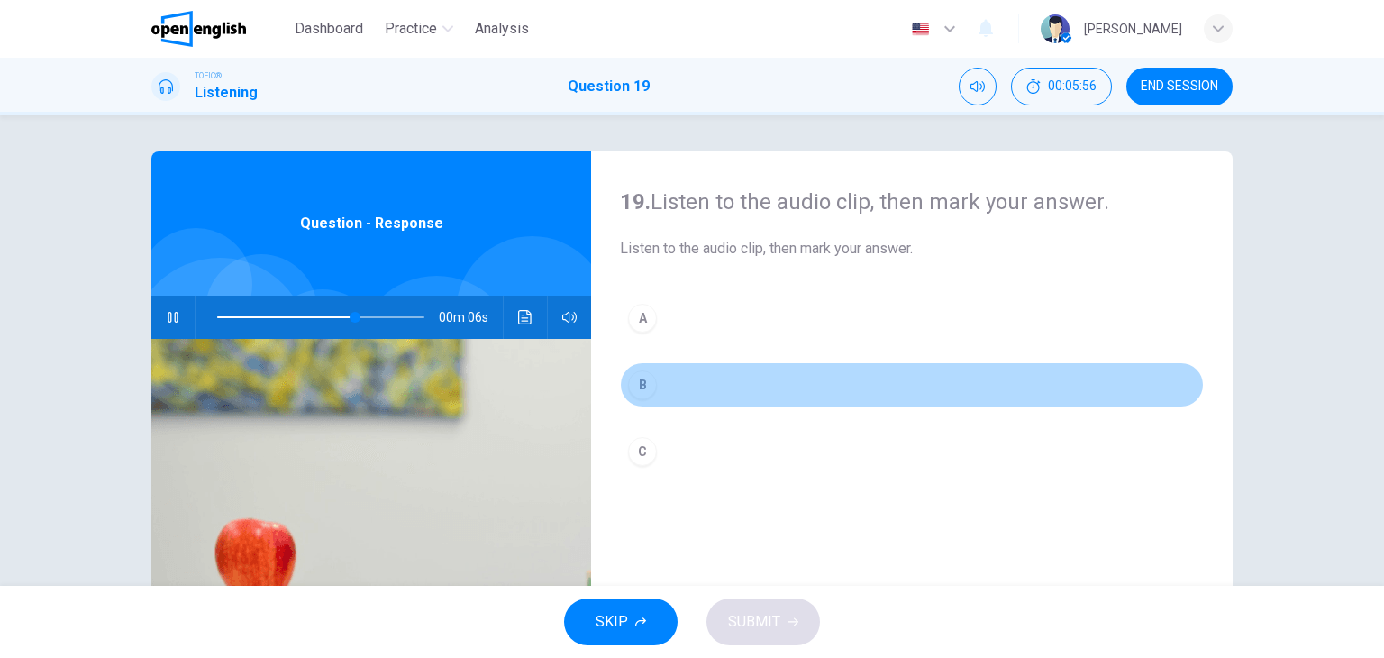
click at [637, 379] on div "B" at bounding box center [642, 384] width 29 height 29
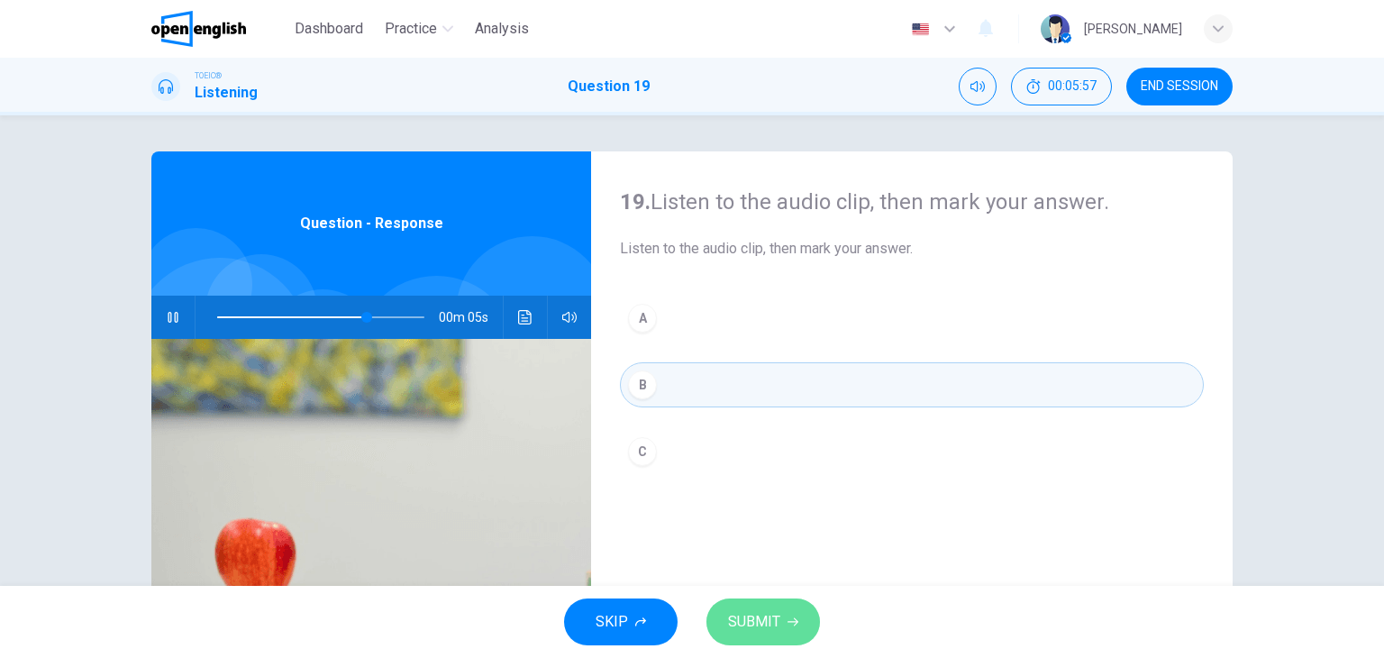
click at [767, 624] on span "SUBMIT" at bounding box center [754, 621] width 52 height 25
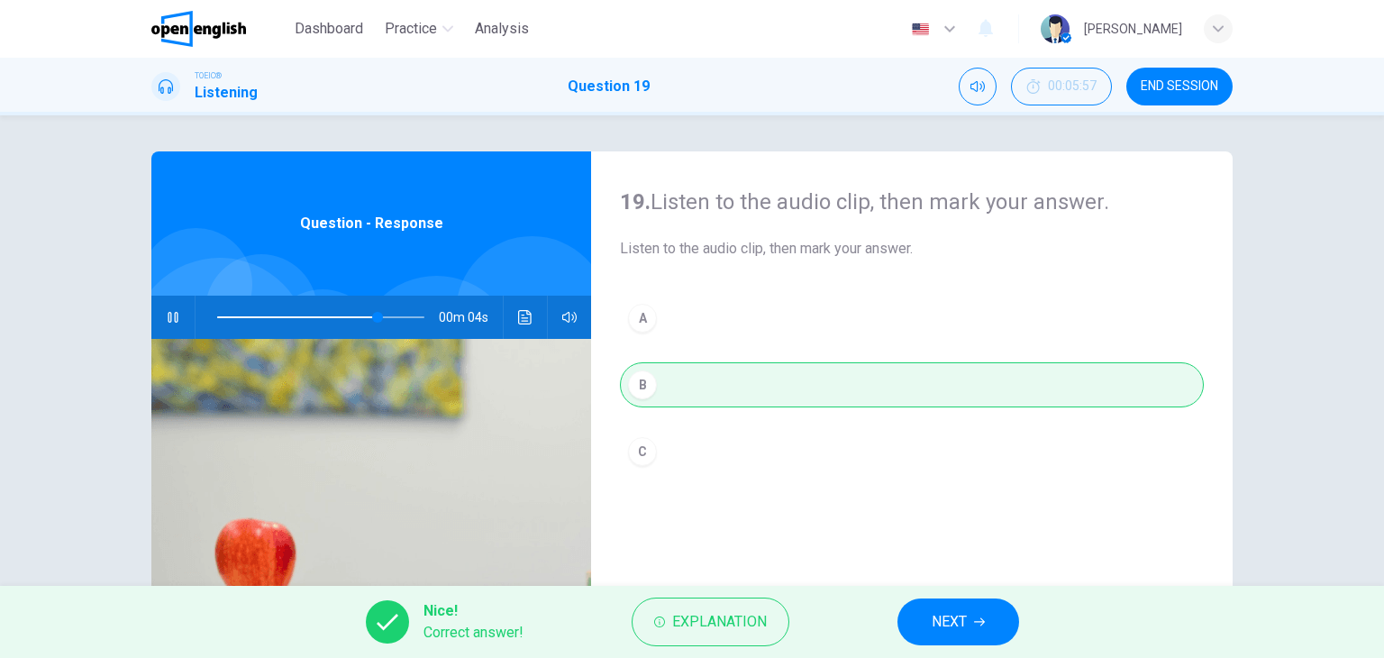
type input "**"
click at [949, 630] on span "NEXT" at bounding box center [948, 621] width 35 height 25
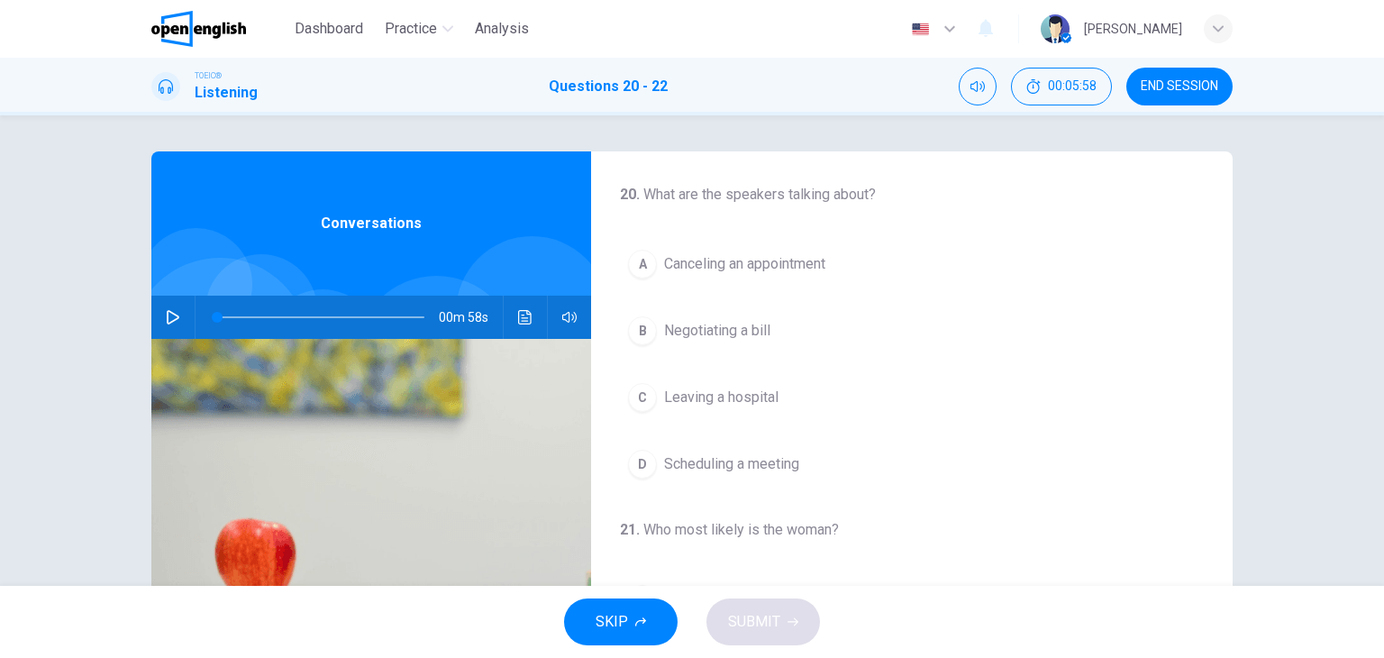
click at [166, 313] on icon "button" at bounding box center [173, 317] width 14 height 14
click at [749, 264] on span "Canceling an appointment" at bounding box center [744, 264] width 161 height 22
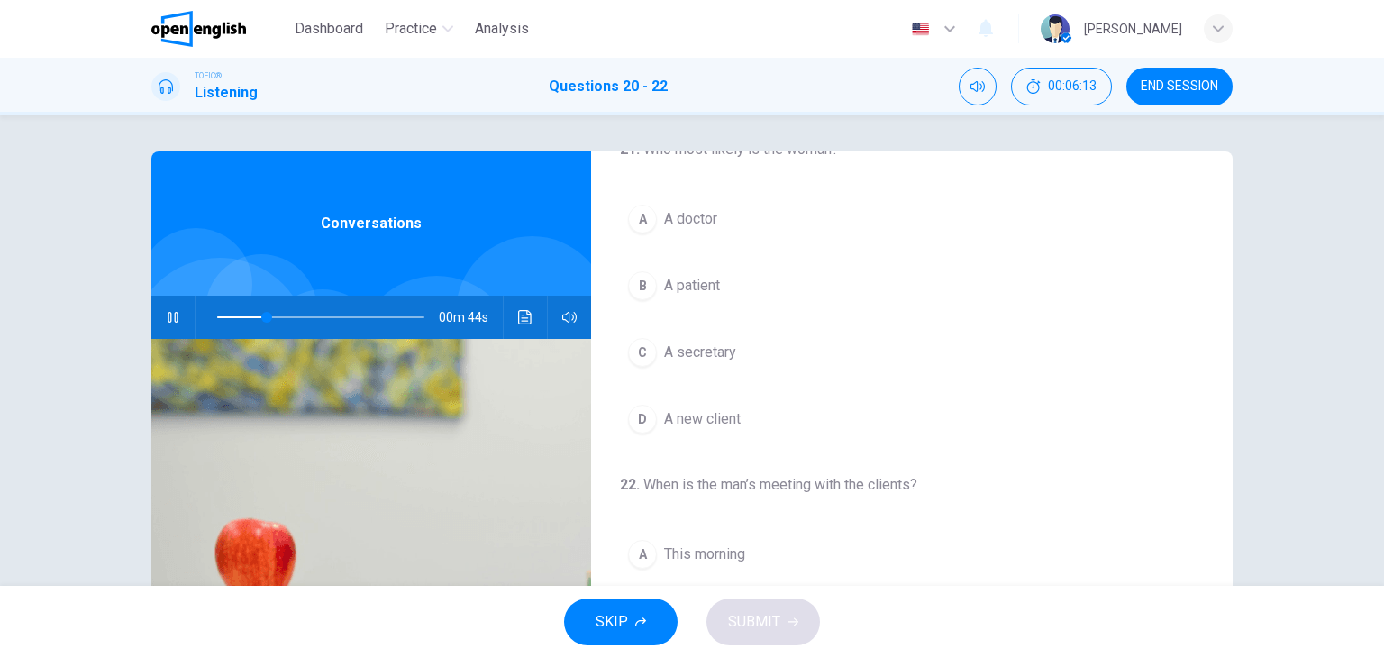
scroll to position [375, 0]
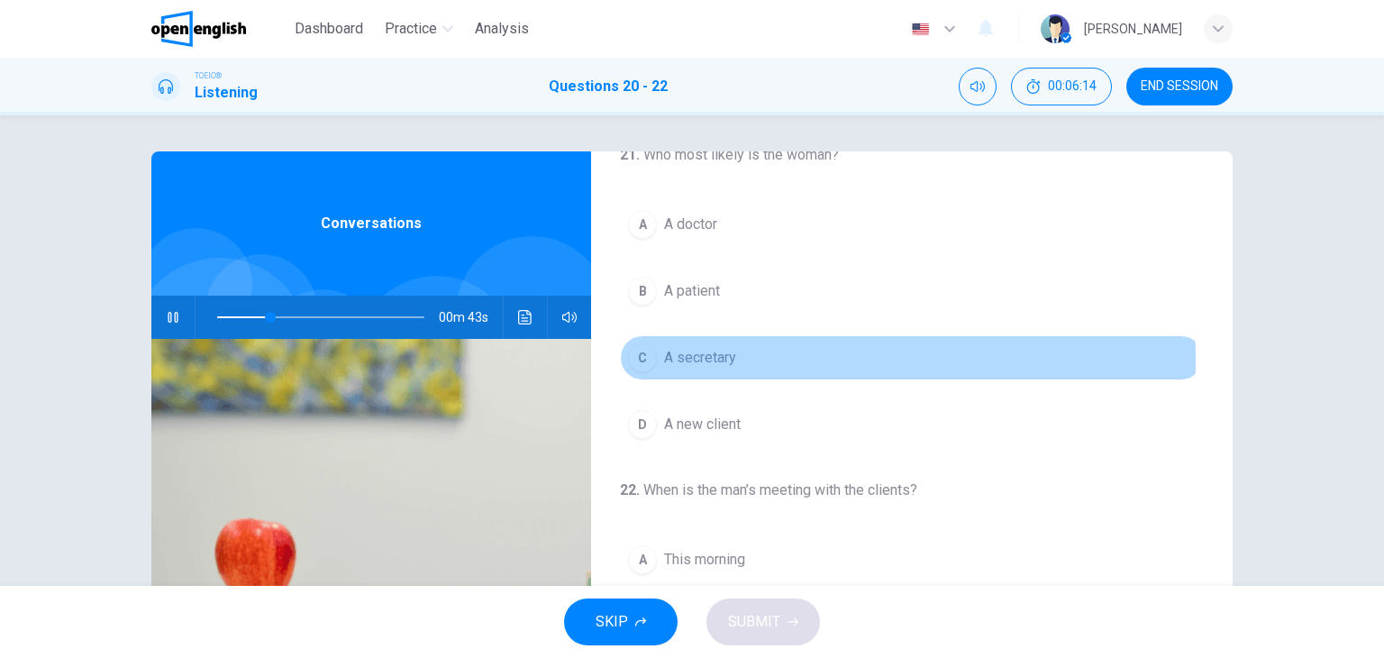
click at [695, 356] on span "A secretary" at bounding box center [700, 358] width 72 height 22
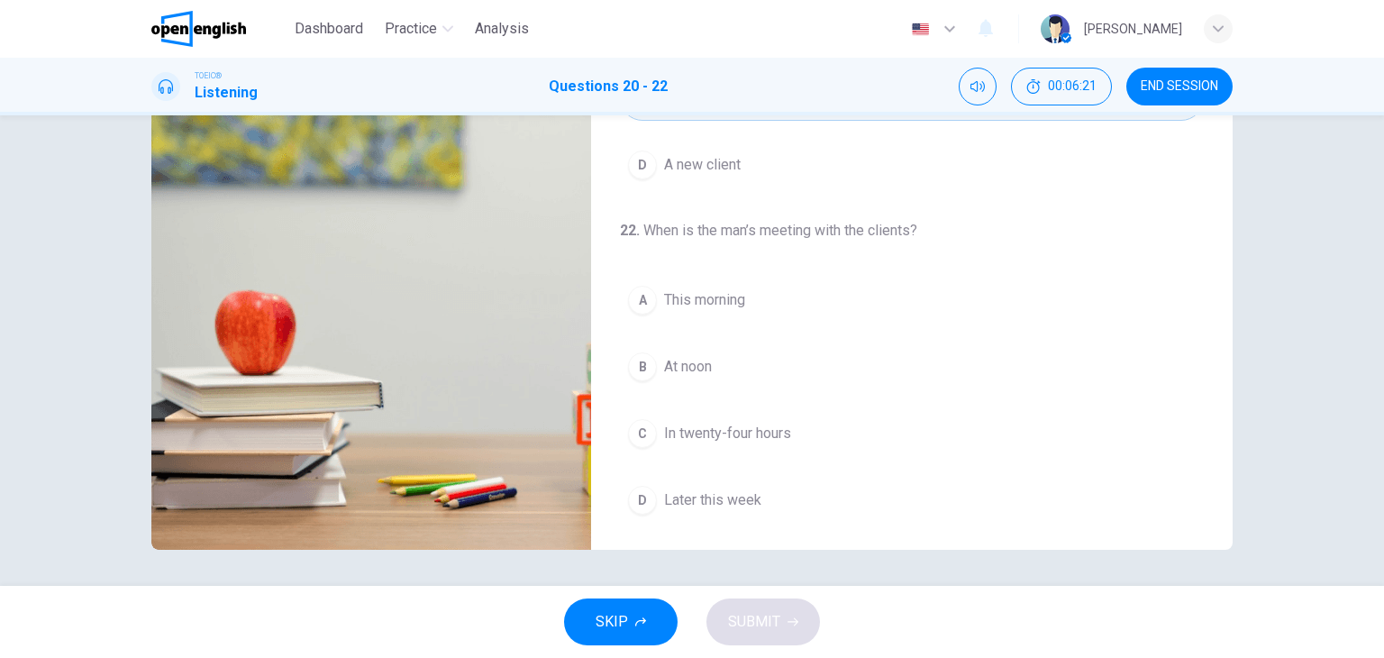
scroll to position [407, 0]
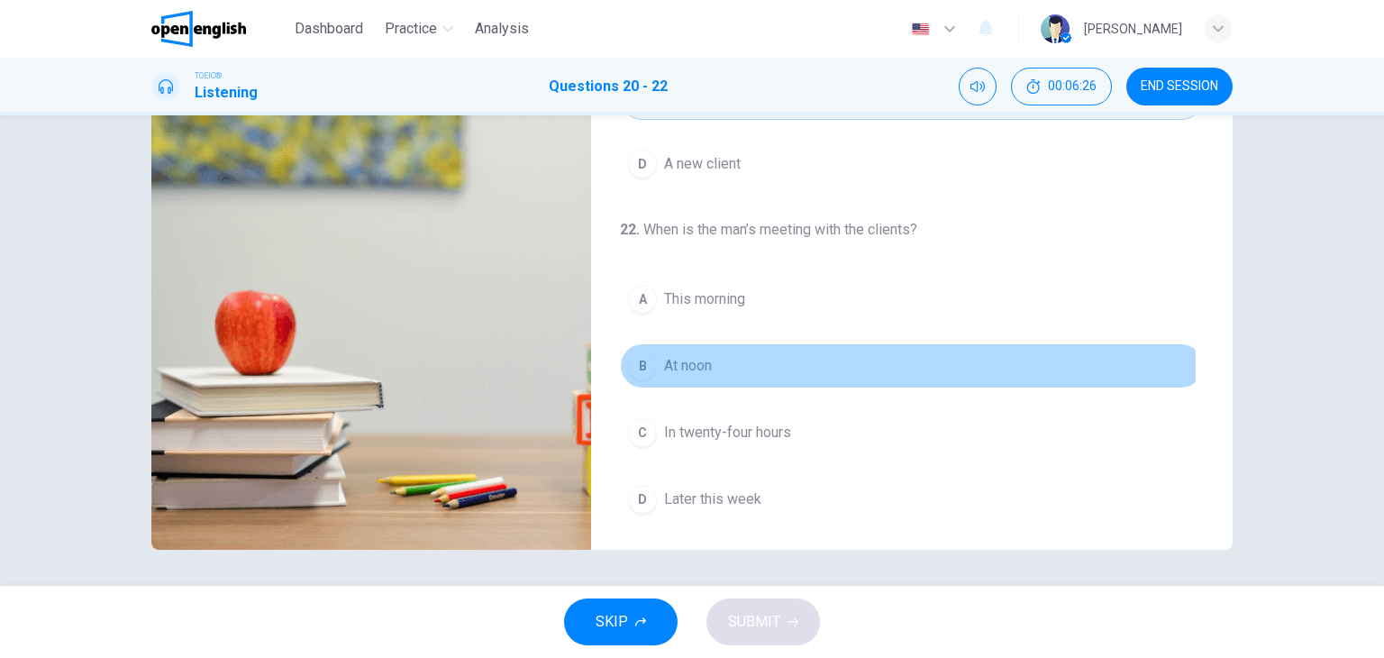
click at [703, 364] on span "At noon" at bounding box center [688, 366] width 48 height 22
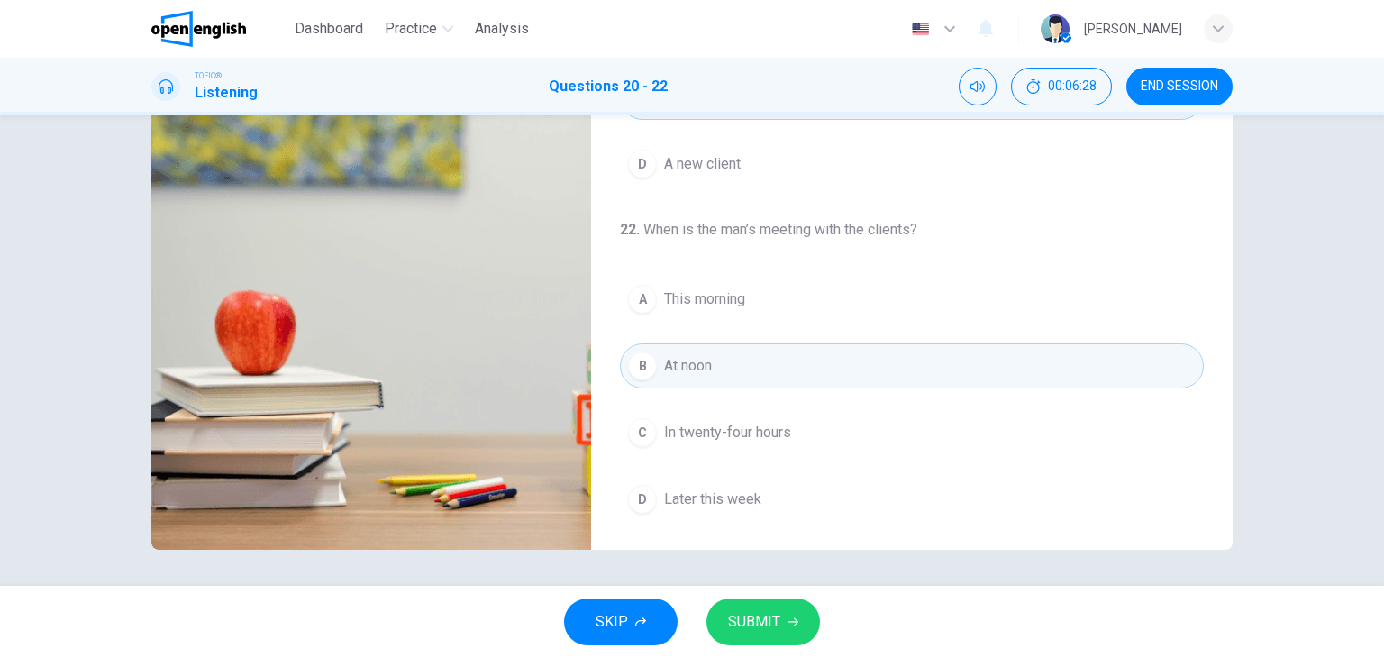
click at [775, 623] on span "SUBMIT" at bounding box center [754, 621] width 52 height 25
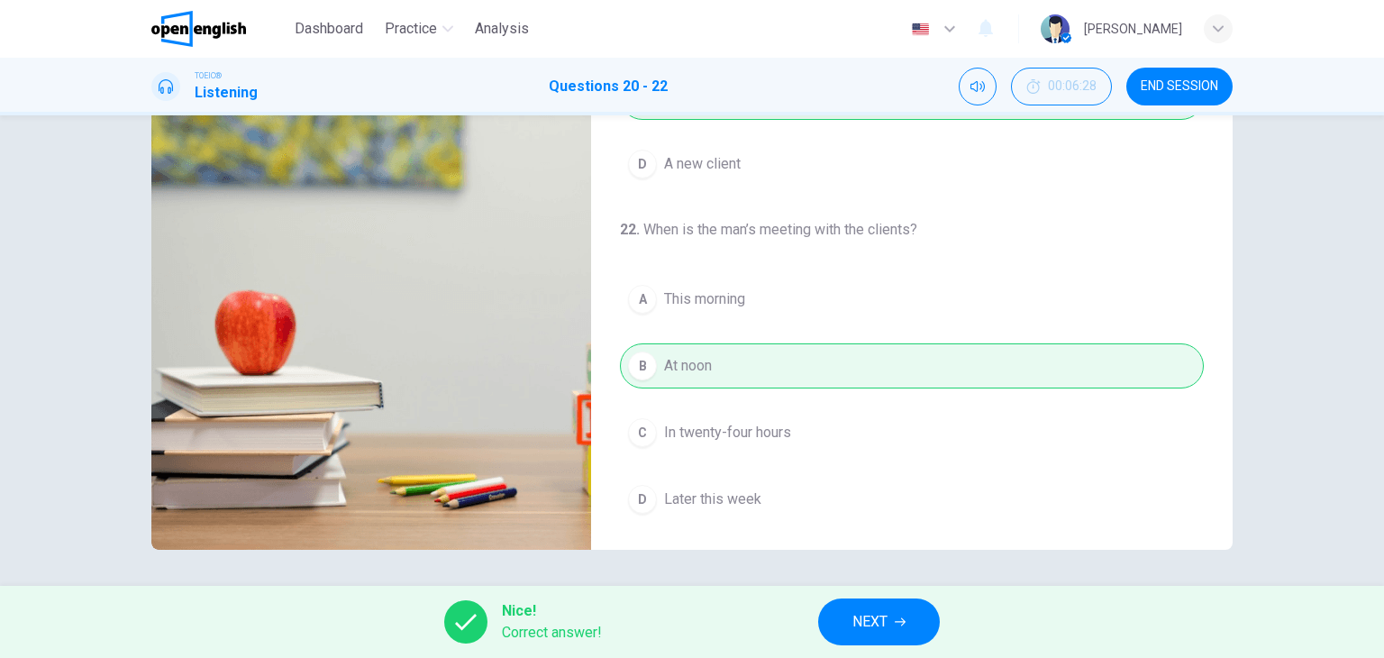
type input "**"
click at [876, 624] on span "NEXT" at bounding box center [869, 621] width 35 height 25
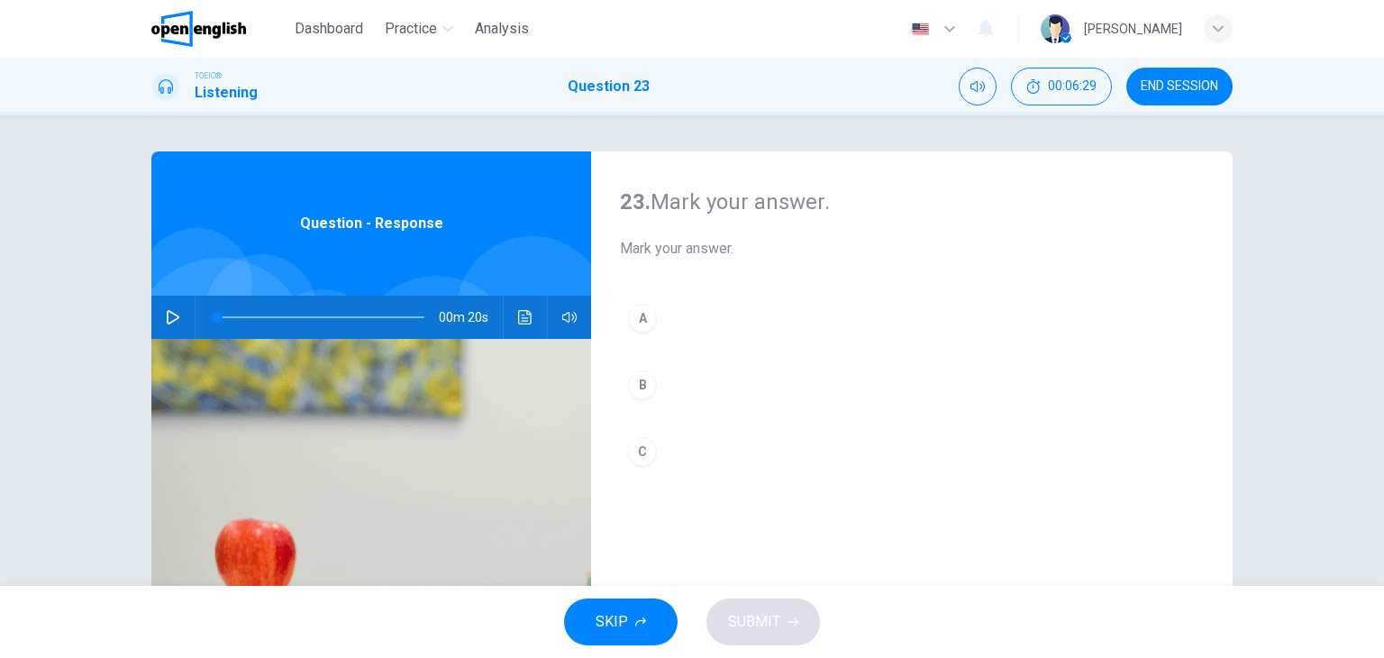
click at [166, 318] on icon "button" at bounding box center [173, 317] width 14 height 14
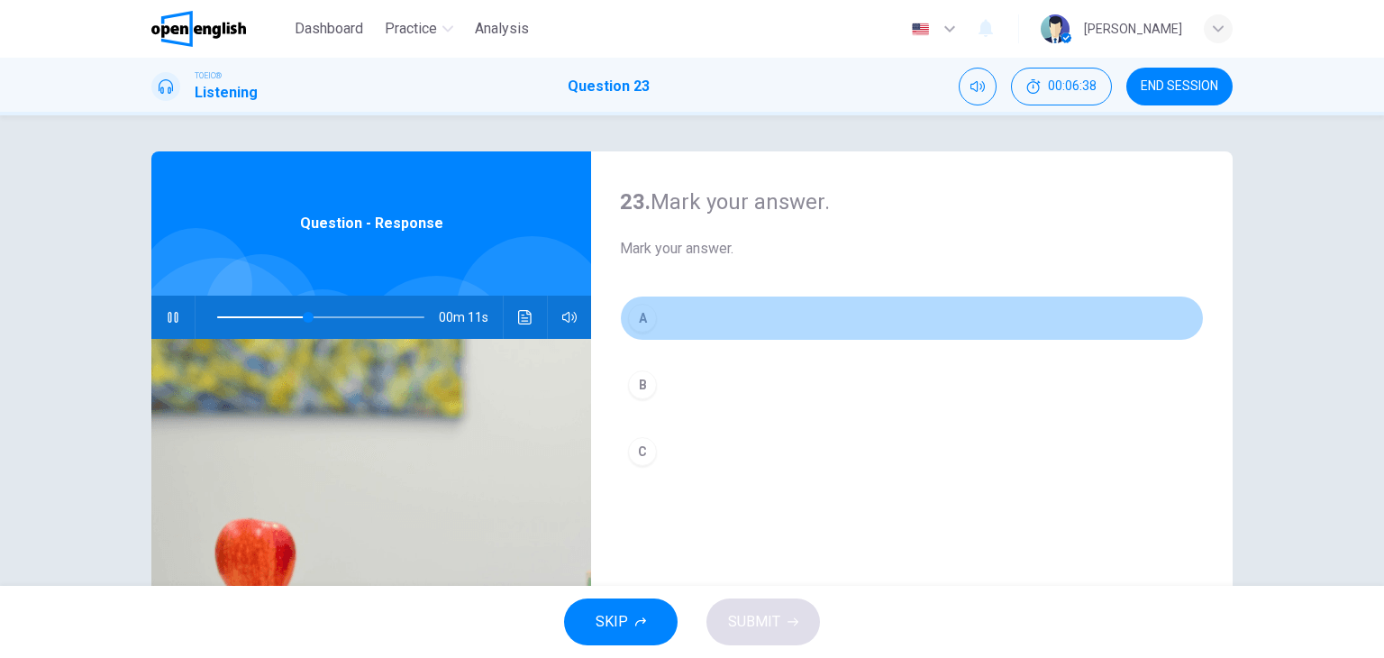
click at [636, 321] on div "A" at bounding box center [642, 318] width 29 height 29
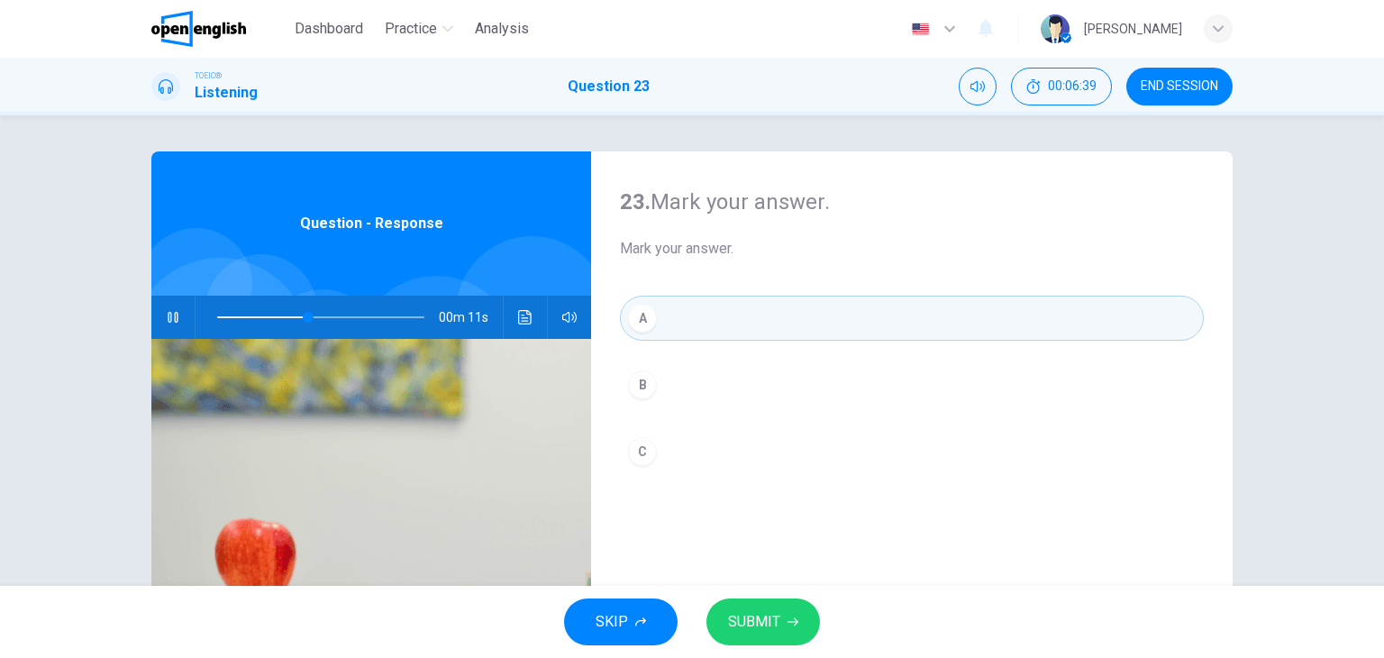
click at [760, 629] on span "SUBMIT" at bounding box center [754, 621] width 52 height 25
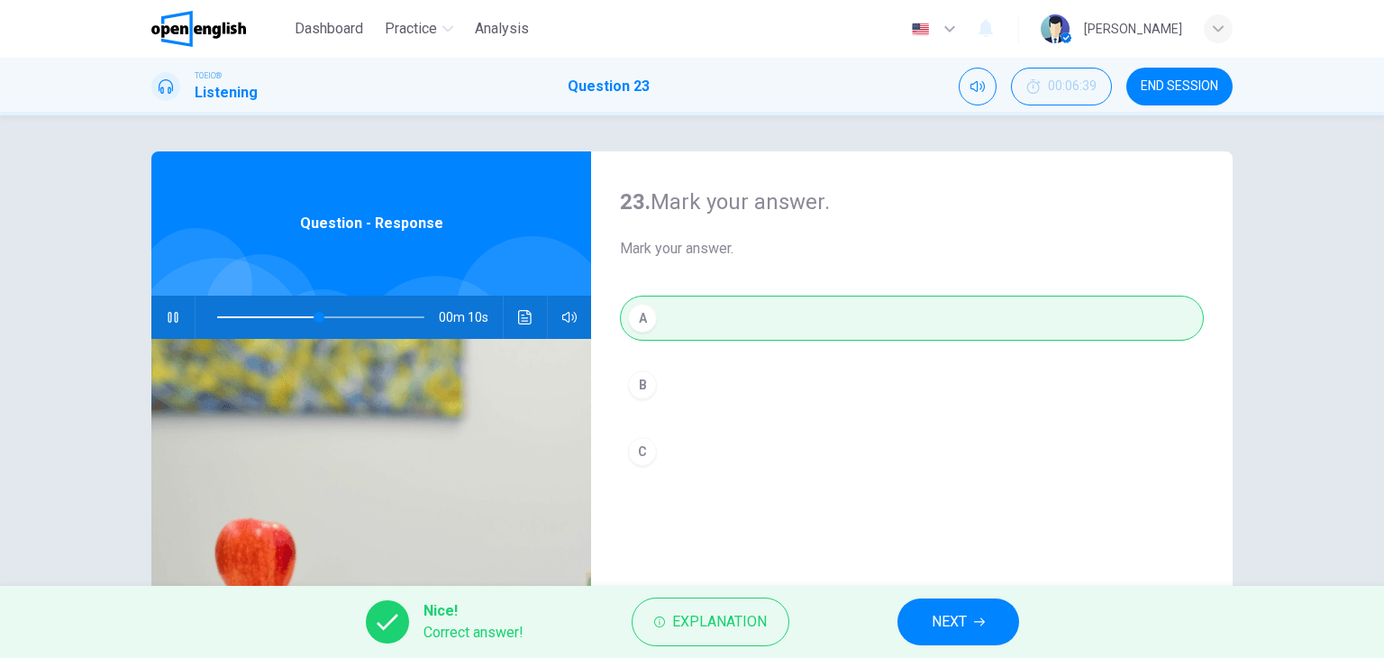
type input "**"
click at [931, 615] on span "NEXT" at bounding box center [948, 621] width 35 height 25
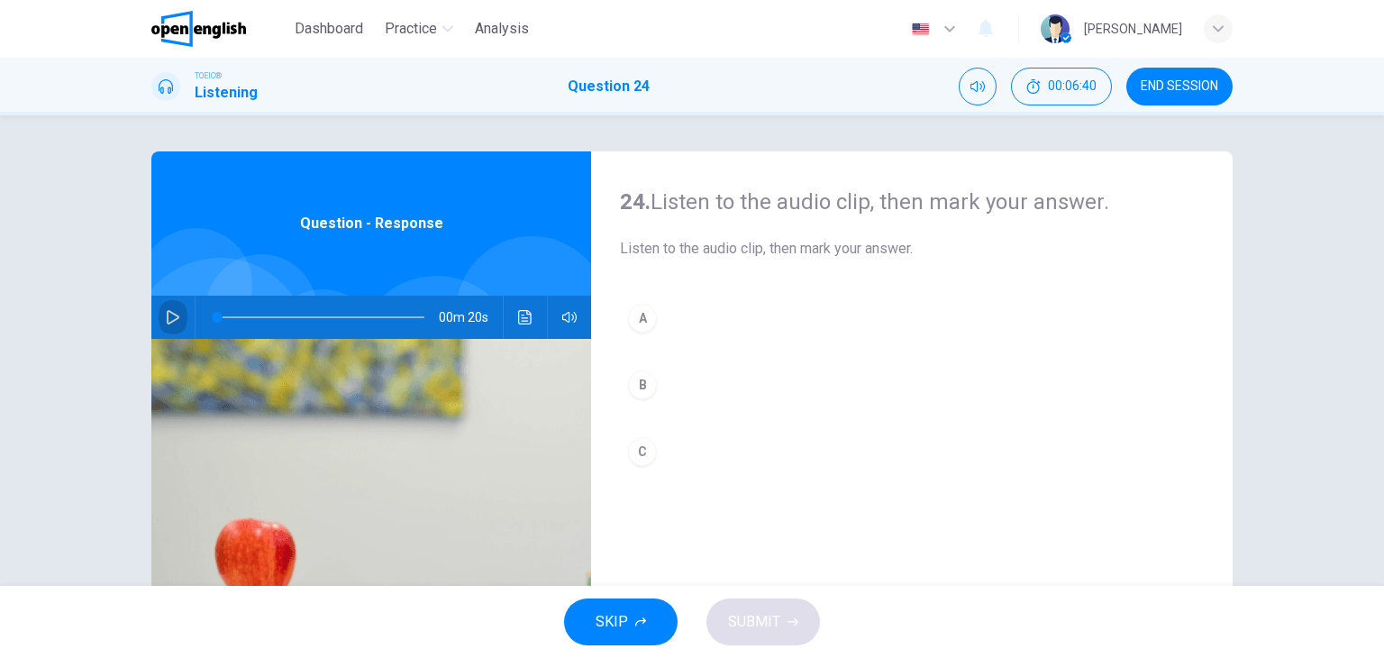
click at [167, 312] on icon "button" at bounding box center [173, 317] width 13 height 14
click at [168, 312] on icon "button" at bounding box center [173, 317] width 10 height 11
click at [170, 314] on icon "button" at bounding box center [173, 317] width 13 height 14
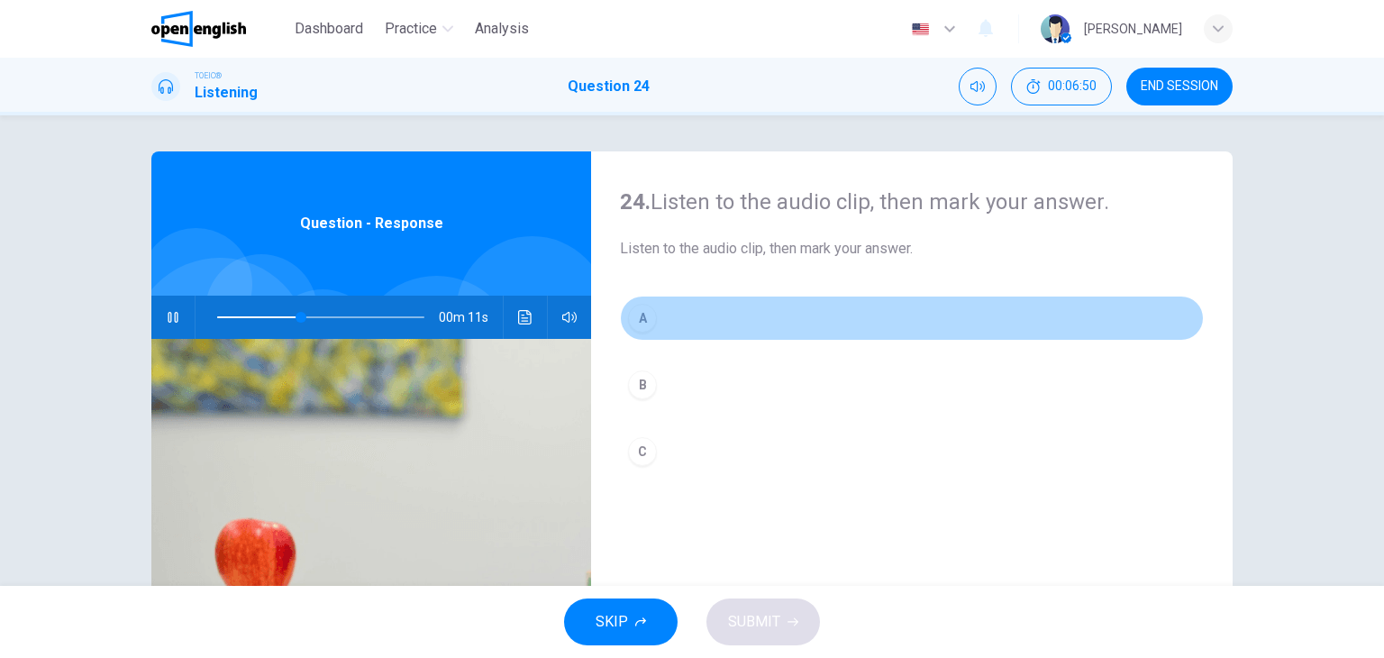
click at [641, 314] on div "A" at bounding box center [642, 318] width 29 height 29
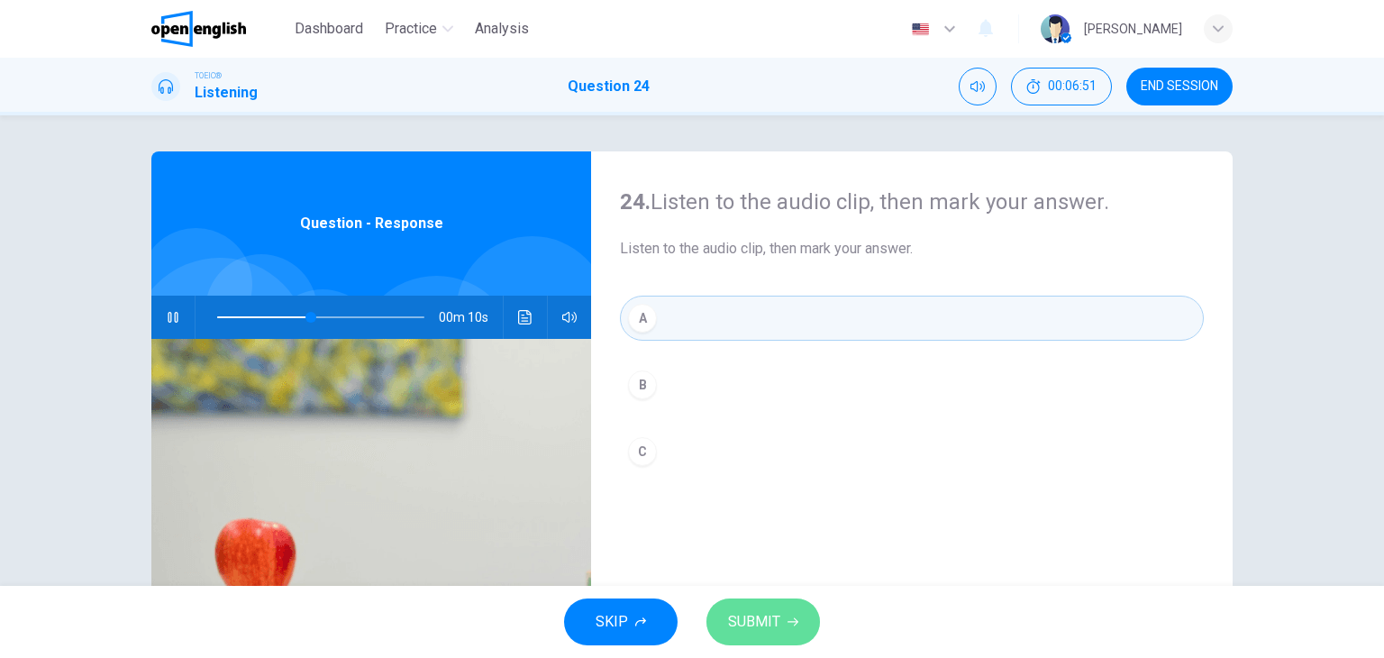
click at [793, 614] on button "SUBMIT" at bounding box center [763, 621] width 114 height 47
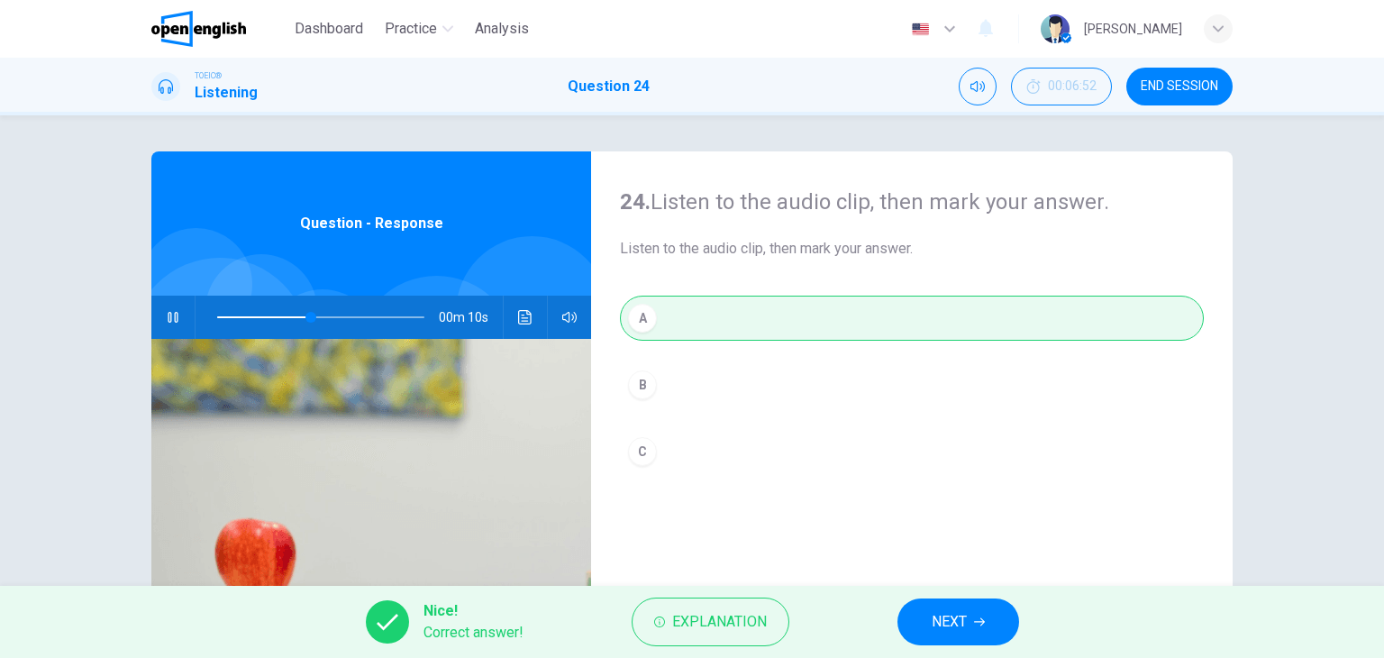
type input "**"
click at [934, 617] on span "NEXT" at bounding box center [948, 621] width 35 height 25
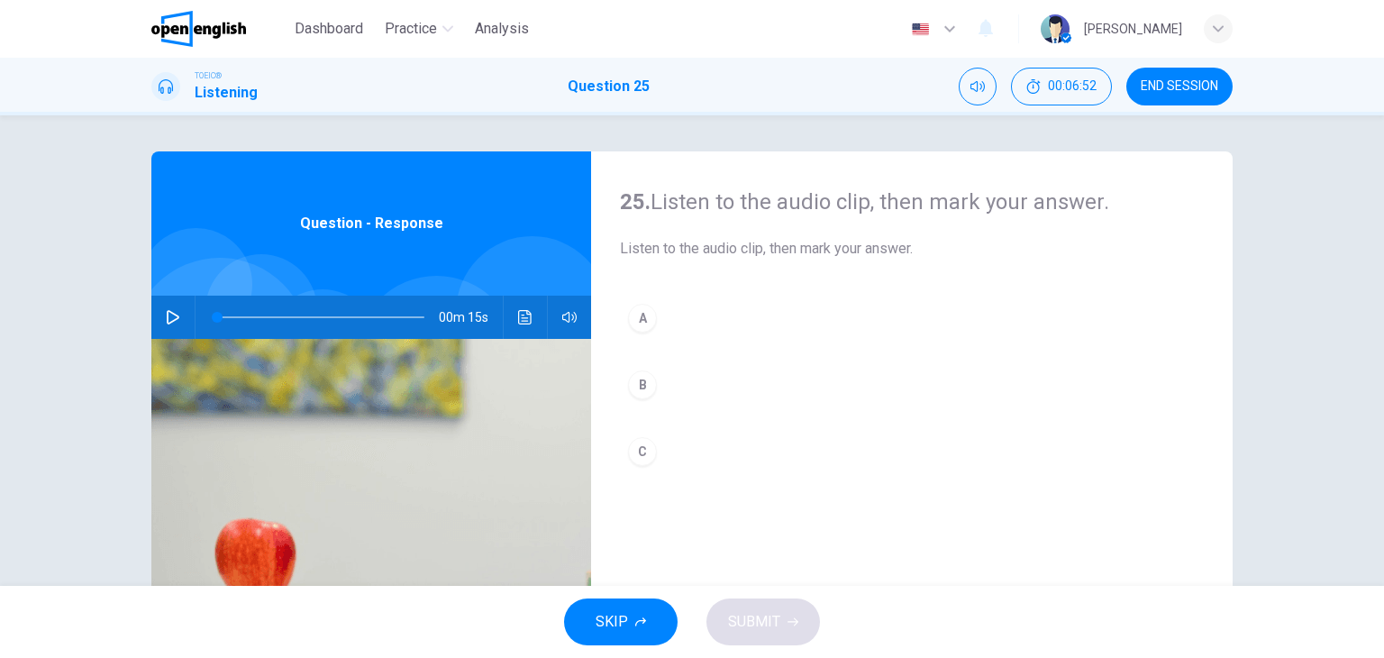
click at [168, 321] on icon "button" at bounding box center [173, 317] width 13 height 14
click at [642, 319] on div "A" at bounding box center [642, 318] width 29 height 29
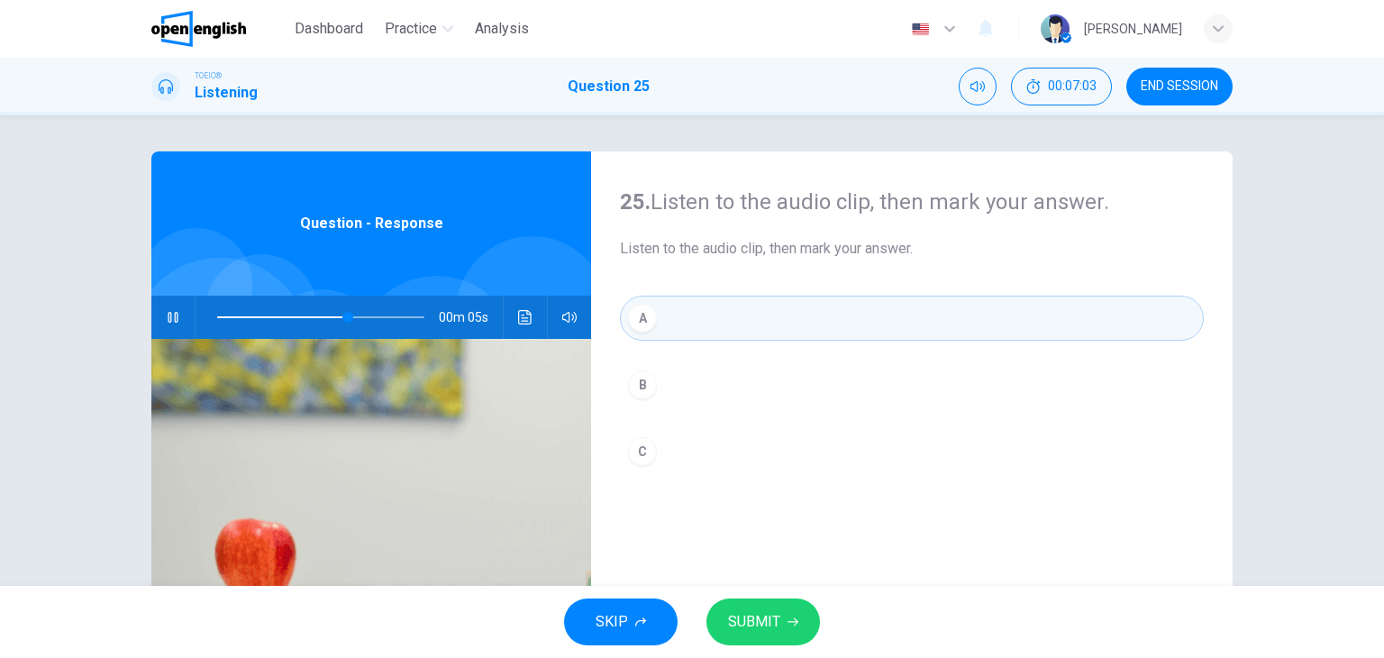
click at [776, 627] on span "SUBMIT" at bounding box center [754, 621] width 52 height 25
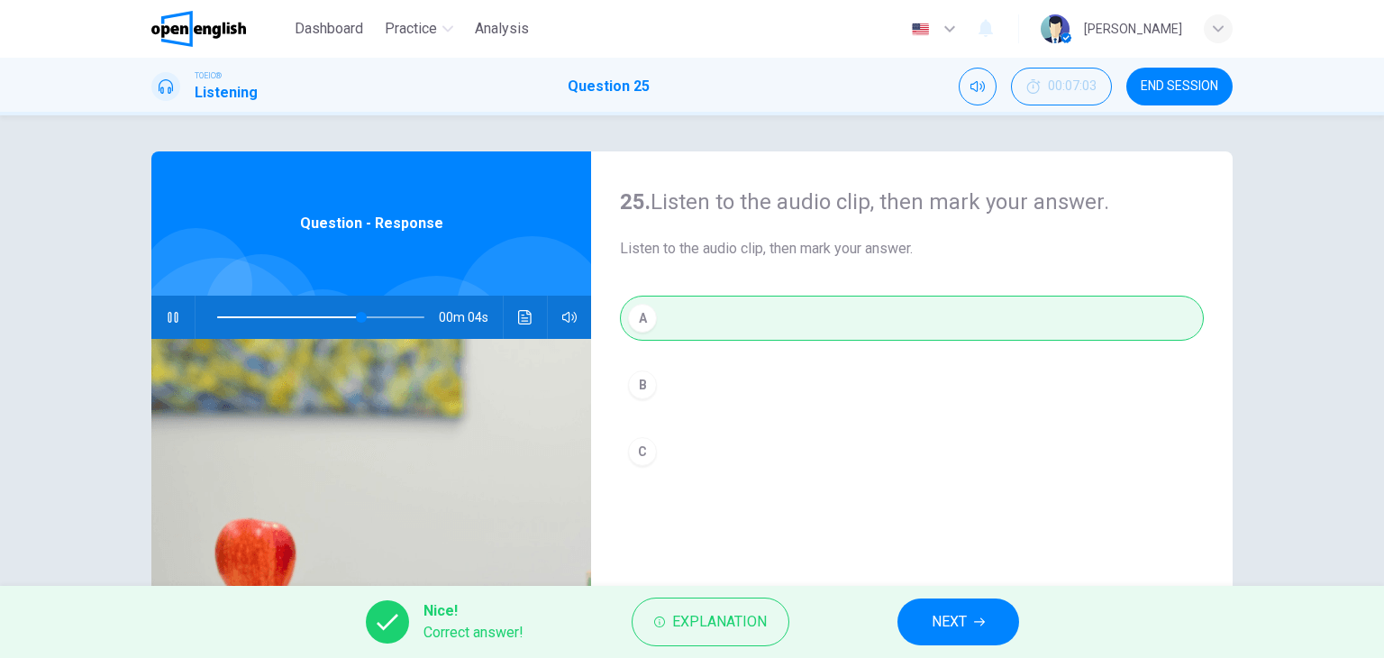
type input "**"
click at [933, 625] on span "NEXT" at bounding box center [948, 621] width 35 height 25
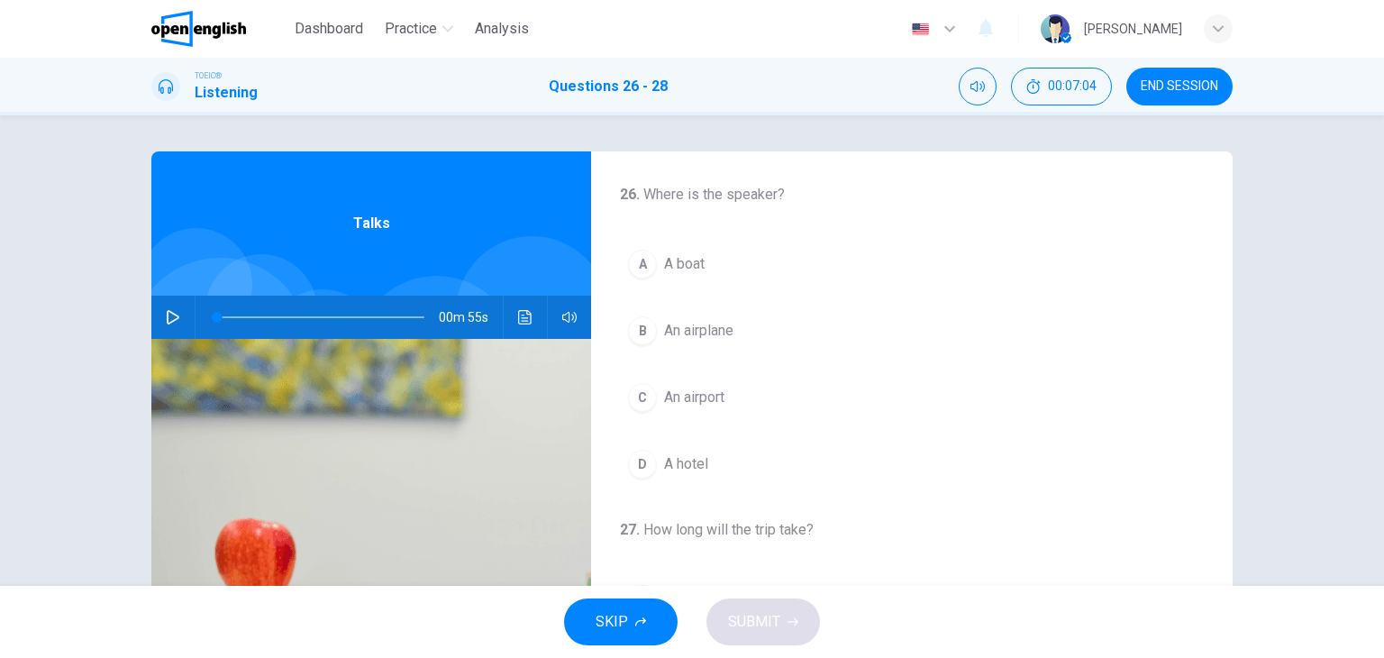
click at [167, 318] on icon "button" at bounding box center [173, 317] width 13 height 14
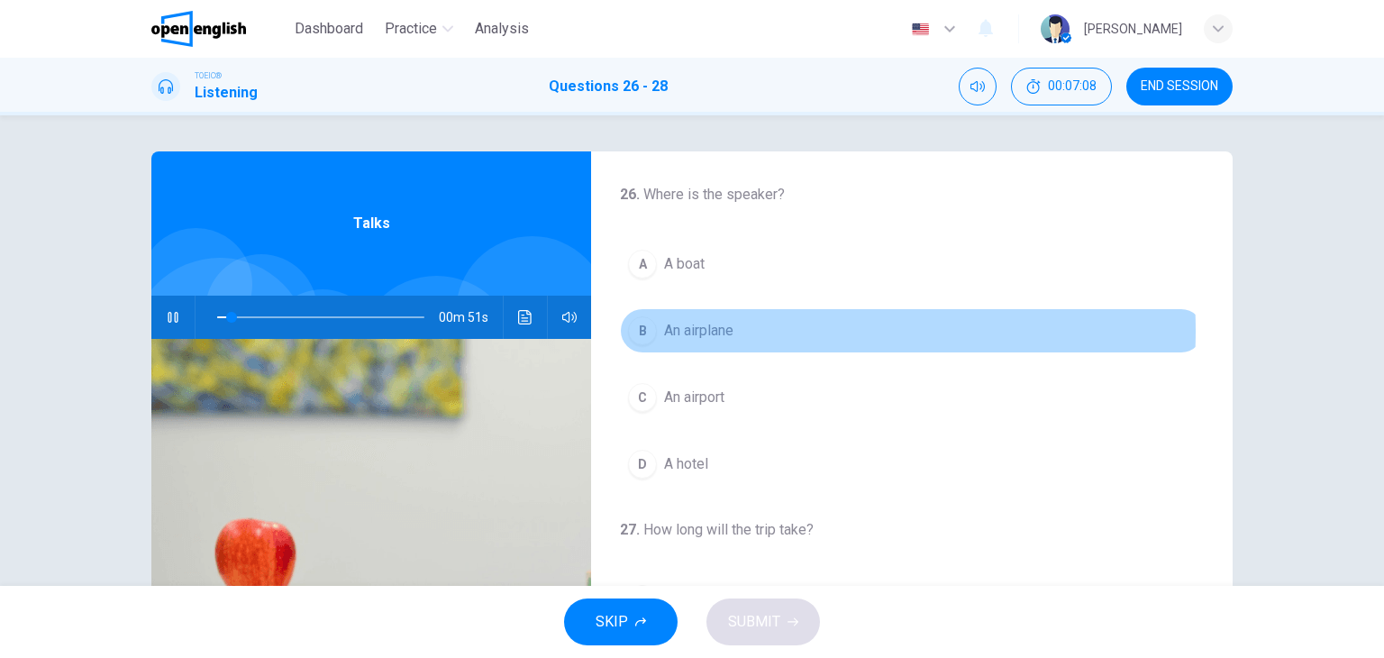
click at [713, 330] on span "An airplane" at bounding box center [698, 331] width 69 height 22
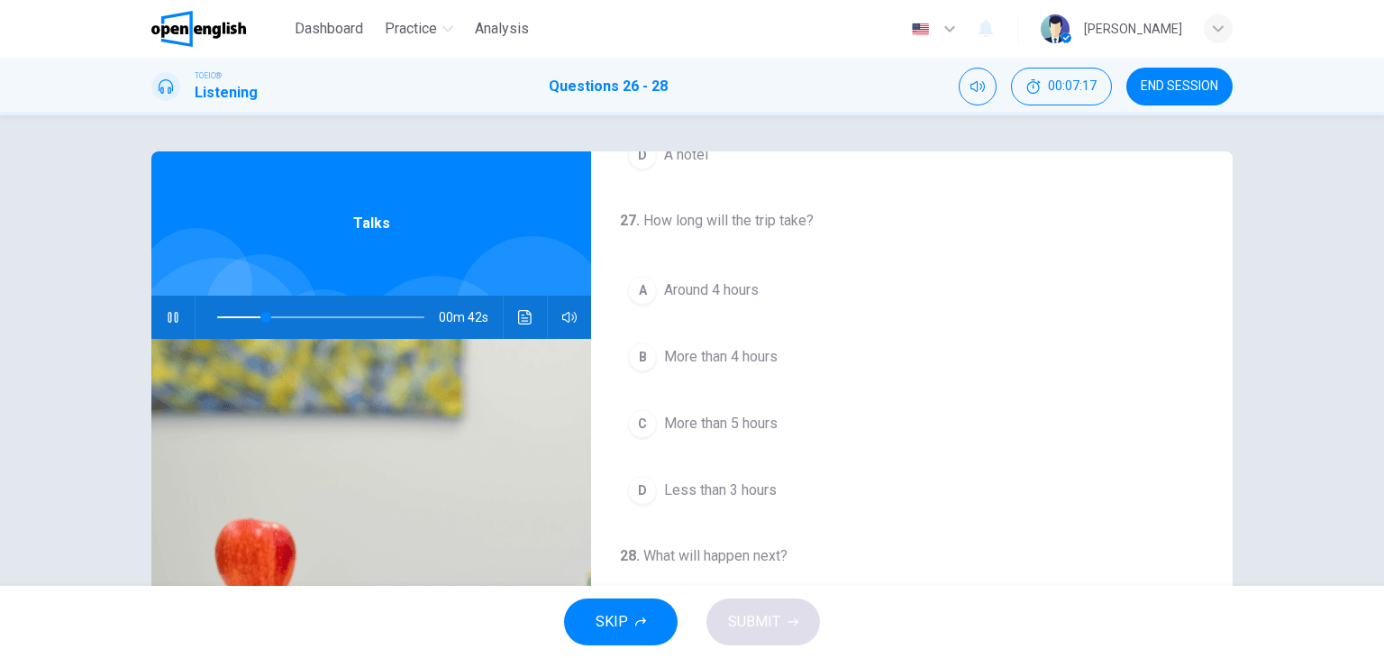
scroll to position [310, 0]
click at [677, 288] on span "Around 4 hours" at bounding box center [711, 289] width 95 height 22
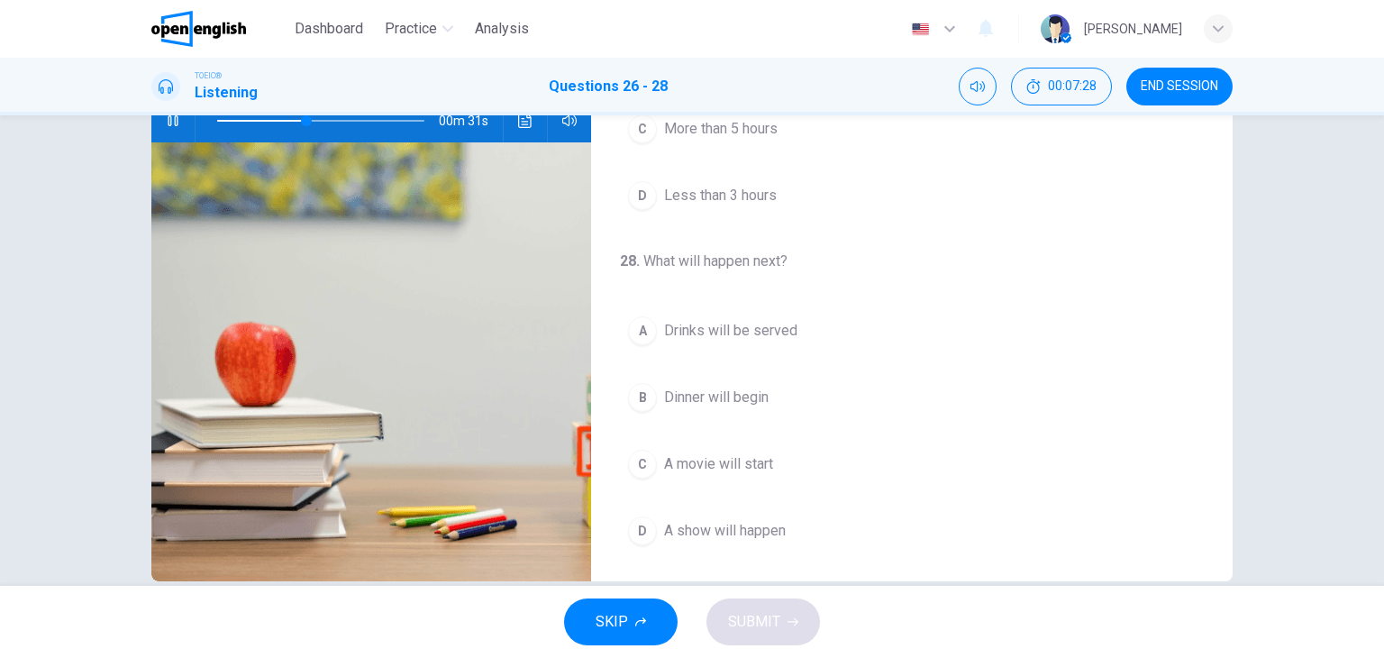
scroll to position [195, 0]
click at [706, 329] on span "Drinks will be served" at bounding box center [730, 332] width 133 height 22
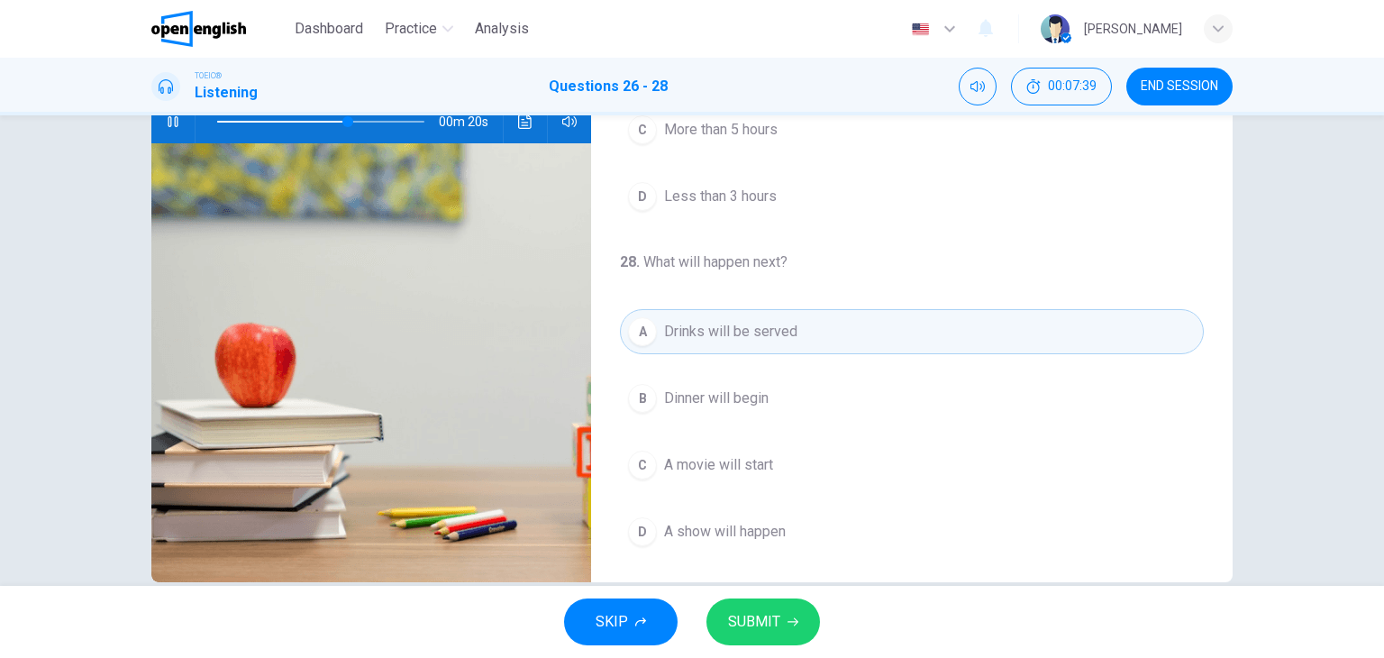
click at [777, 630] on span "SUBMIT" at bounding box center [754, 621] width 52 height 25
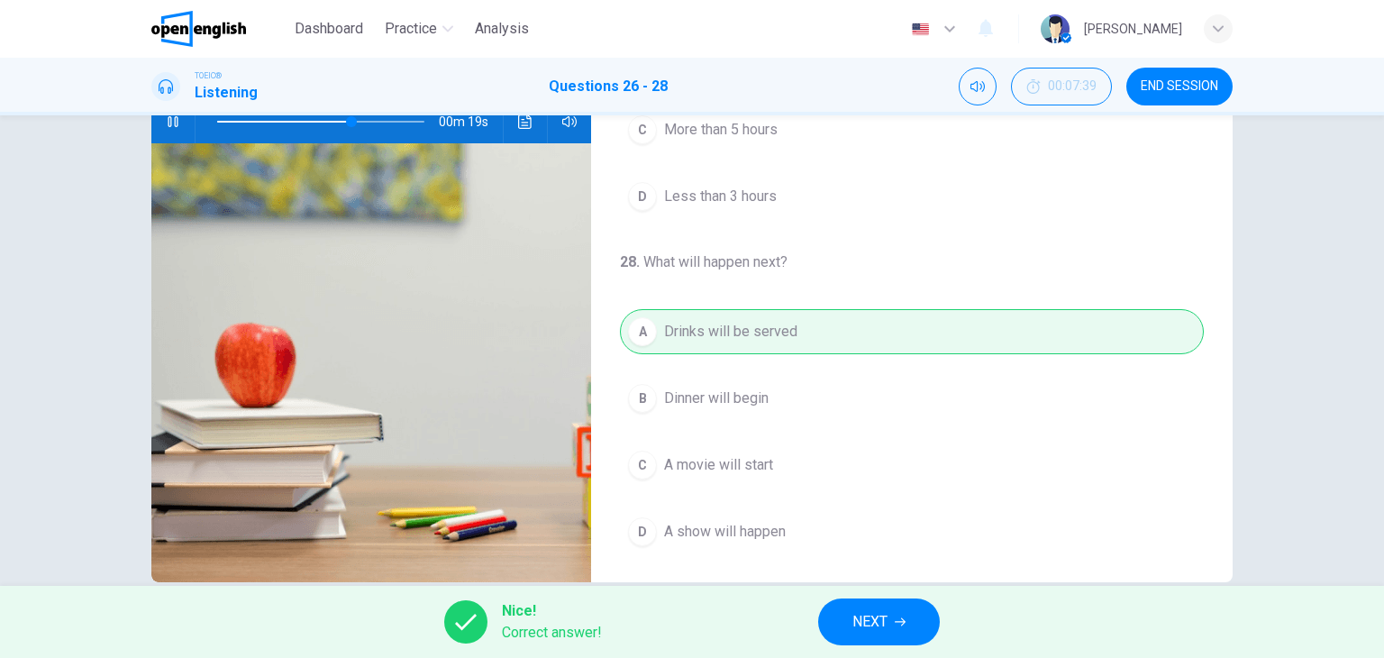
type input "**"
click at [868, 626] on span "NEXT" at bounding box center [869, 621] width 35 height 25
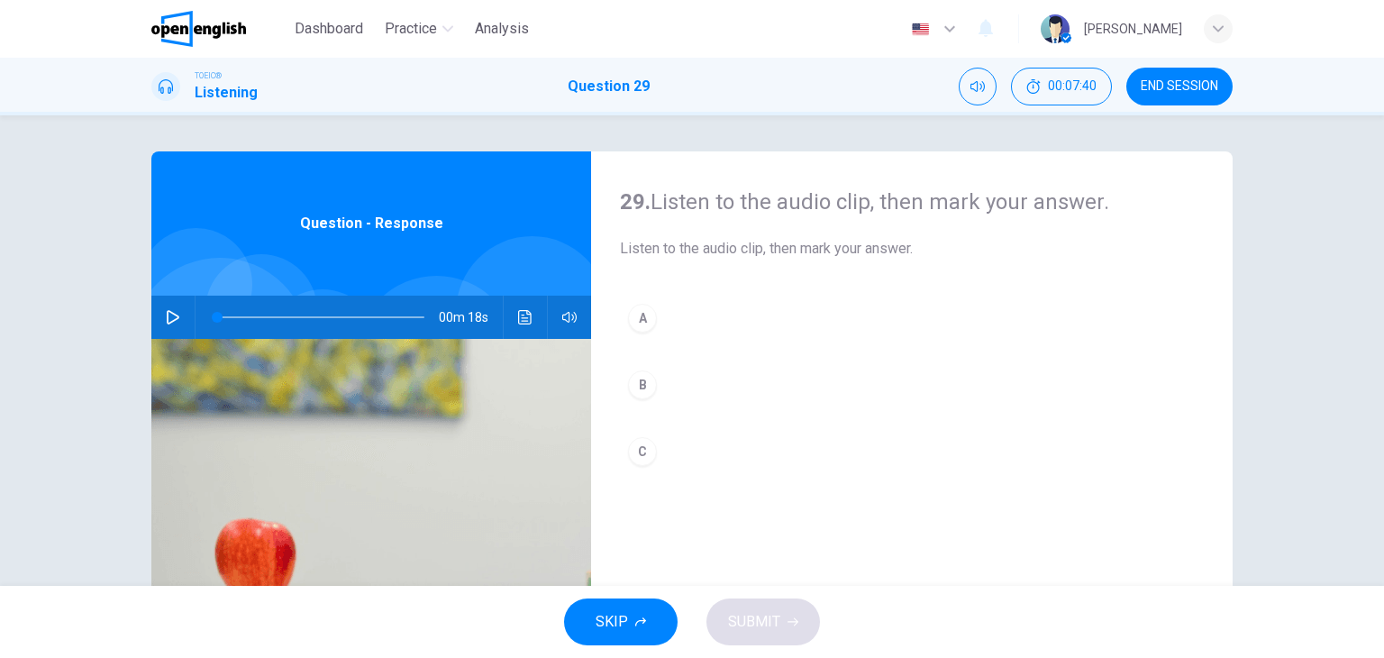
click at [166, 320] on icon "button" at bounding box center [173, 317] width 14 height 14
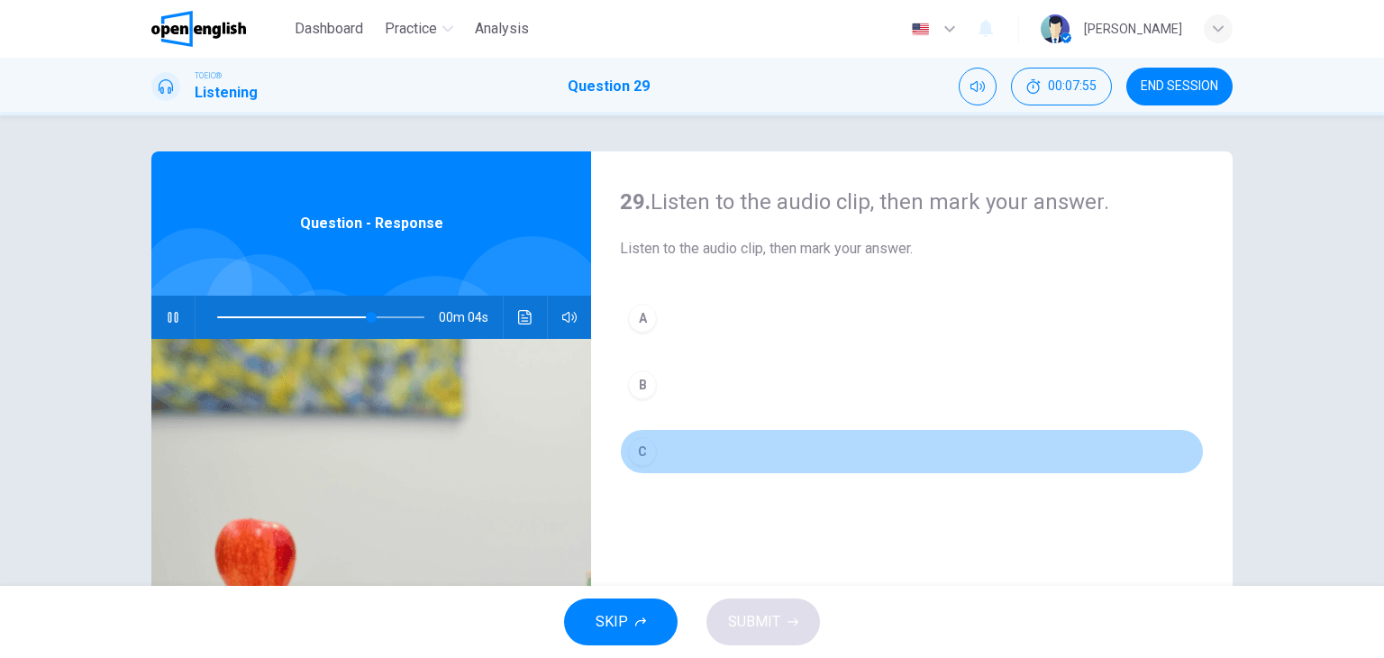
click at [640, 450] on div "C" at bounding box center [642, 451] width 29 height 29
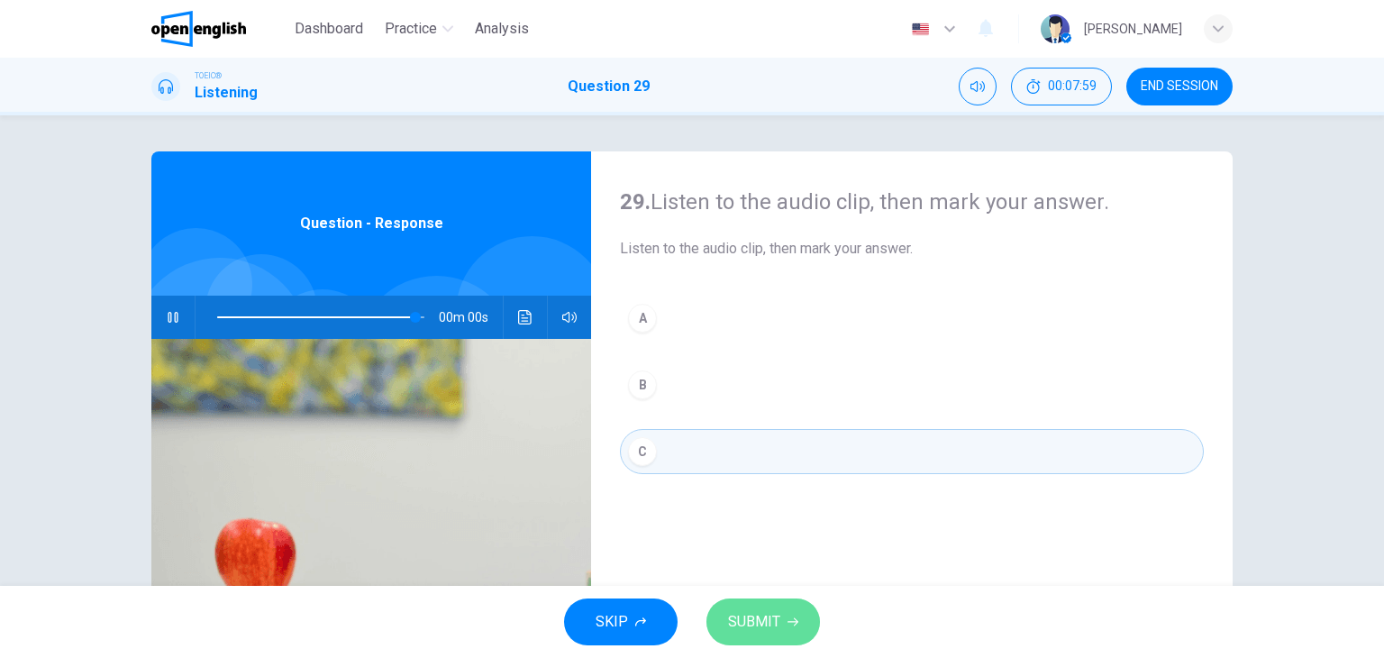
click at [776, 624] on span "SUBMIT" at bounding box center [754, 621] width 52 height 25
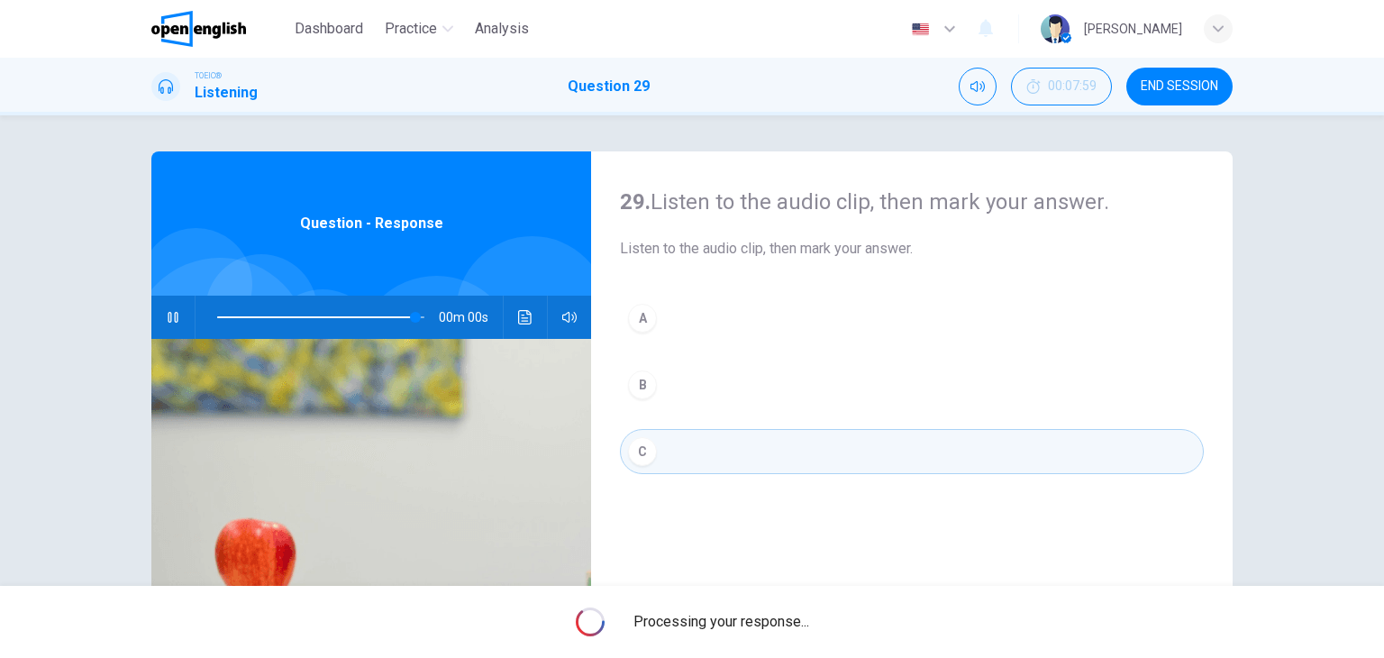
type input "*"
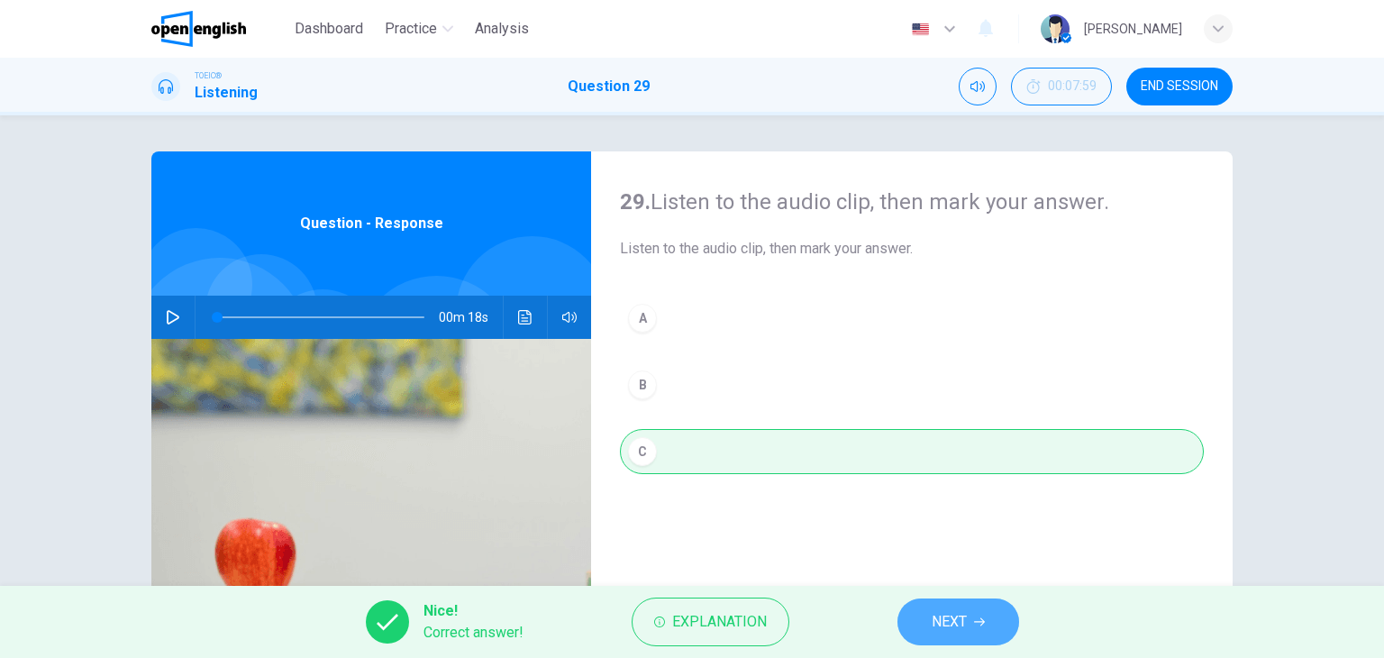
click at [942, 613] on span "NEXT" at bounding box center [948, 621] width 35 height 25
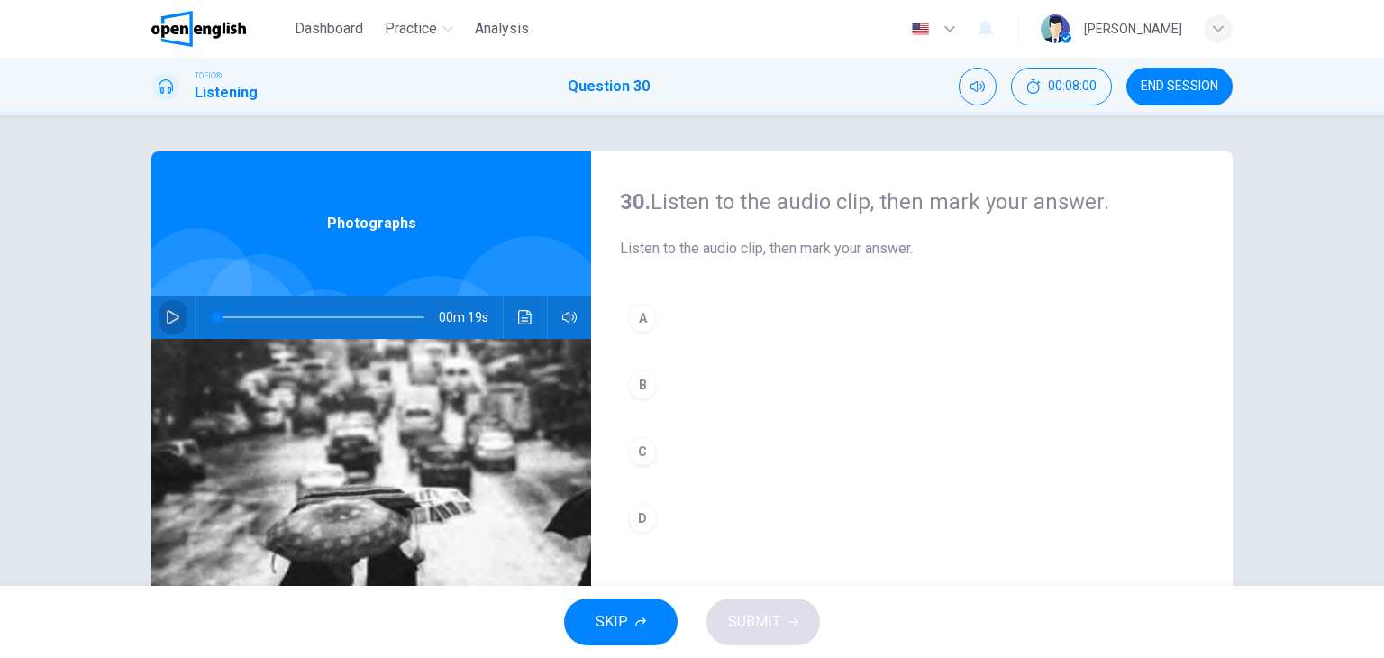
click at [168, 321] on icon "button" at bounding box center [173, 317] width 13 height 14
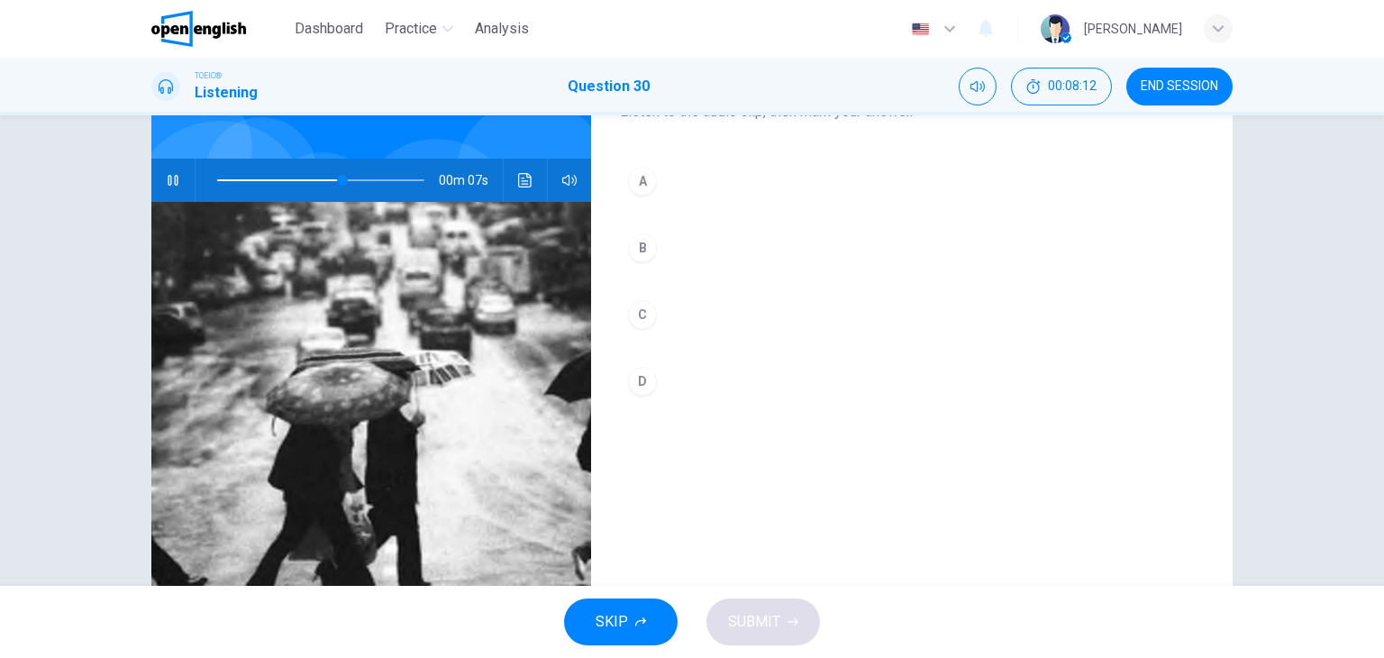
scroll to position [137, 0]
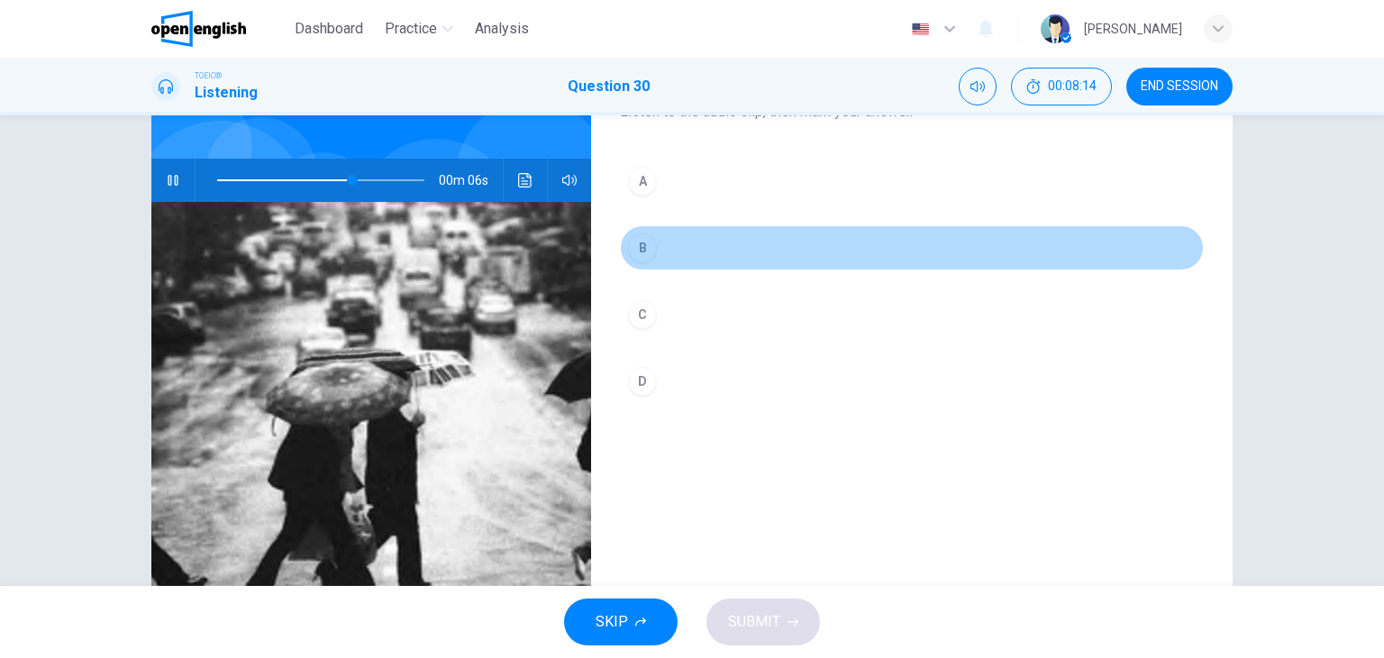
click at [634, 250] on div "B" at bounding box center [642, 247] width 29 height 29
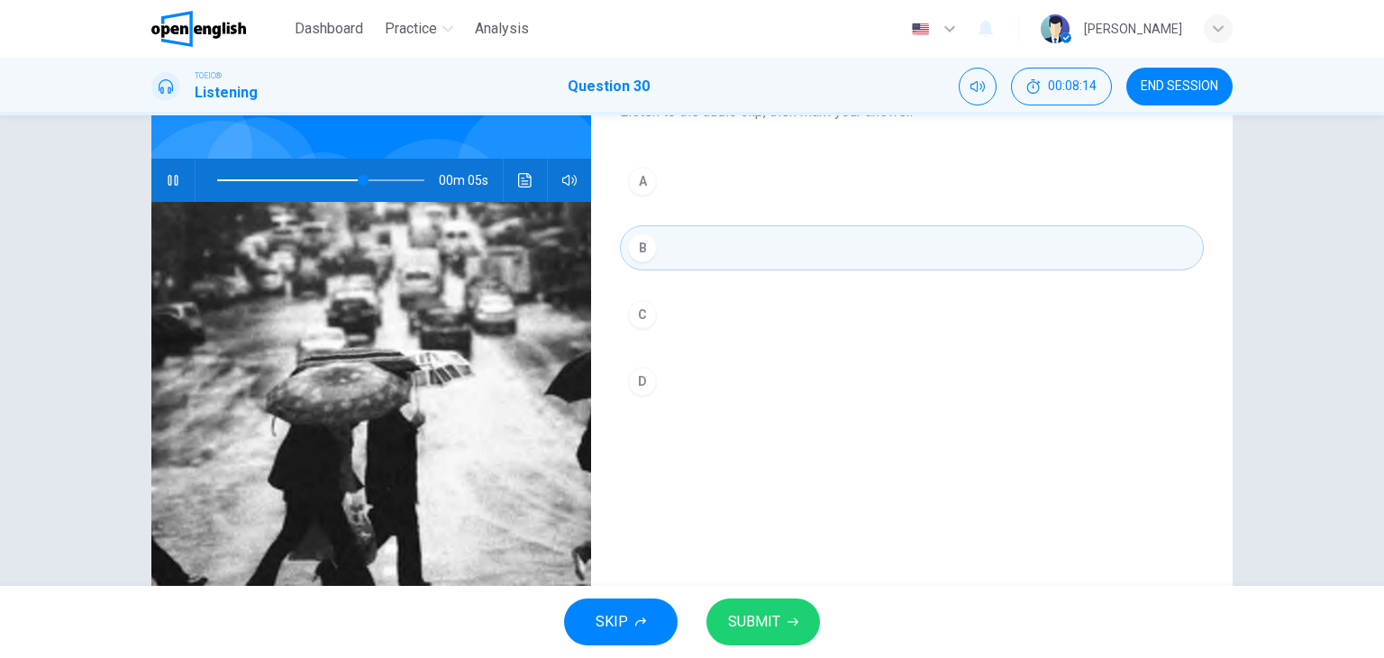
scroll to position [228, 0]
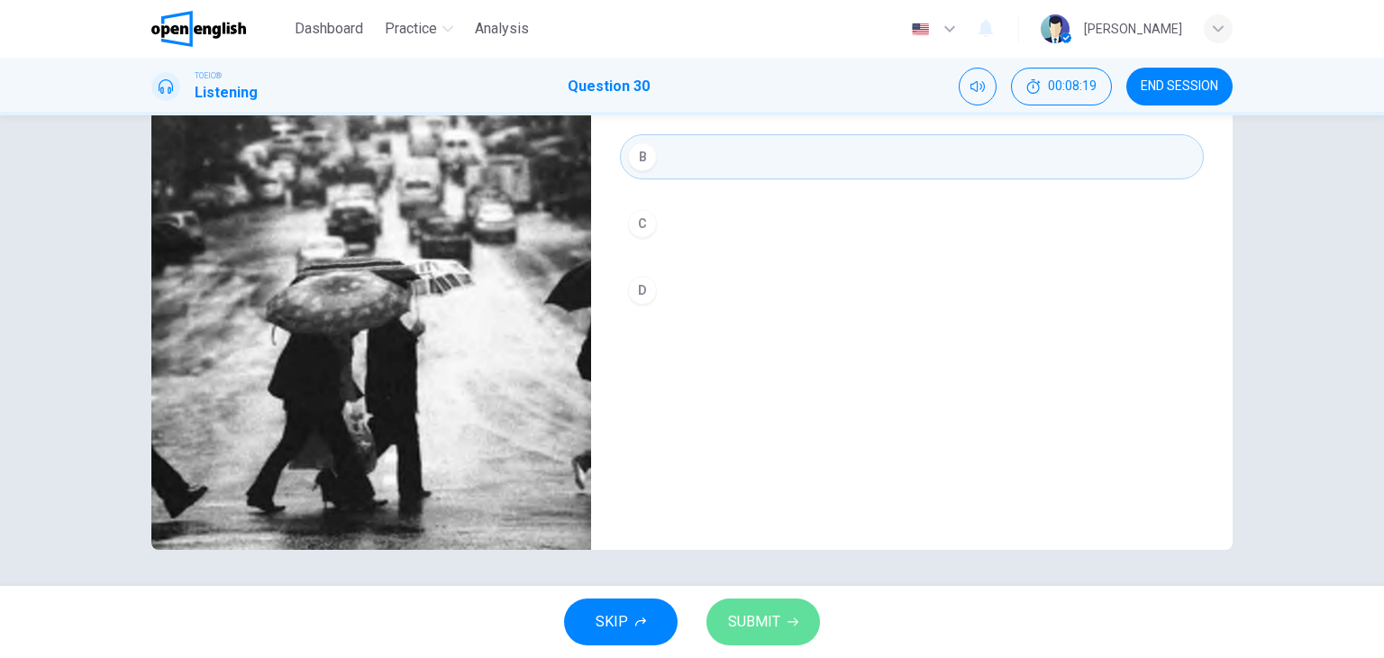
click at [787, 621] on icon "button" at bounding box center [792, 622] width 11 height 8
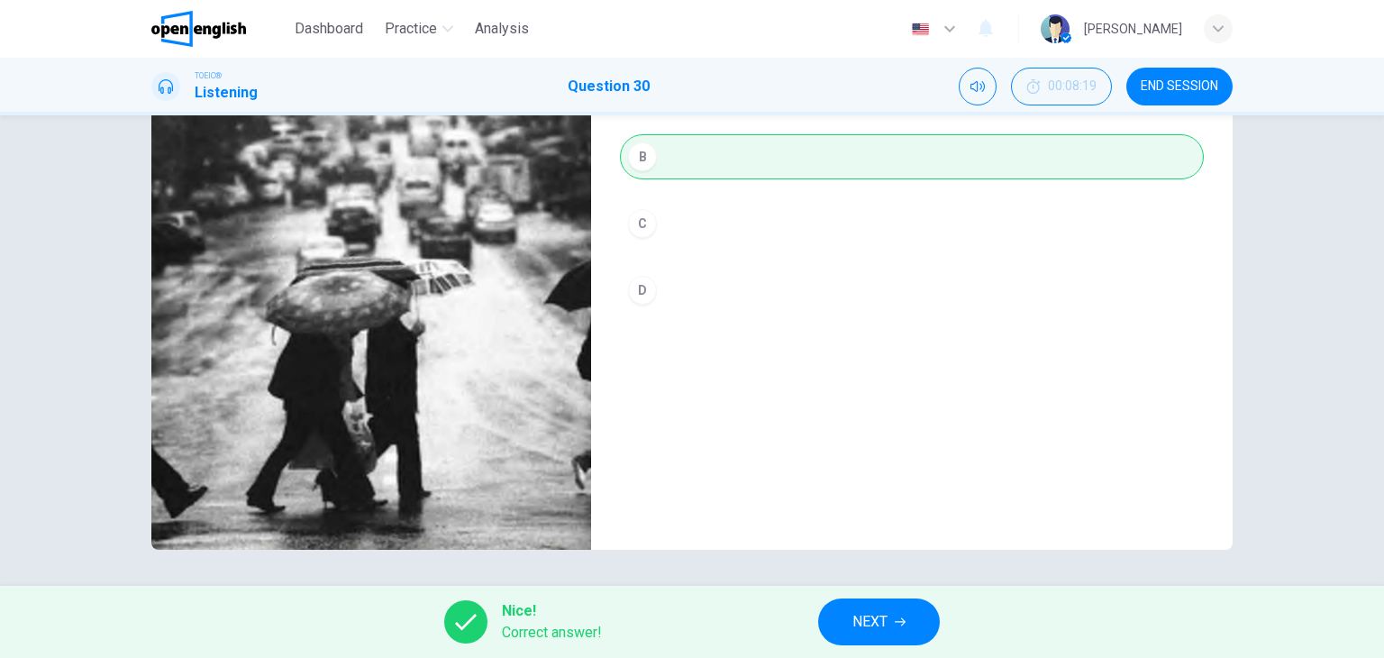
type input "*"
click at [867, 624] on span "NEXT" at bounding box center [869, 621] width 35 height 25
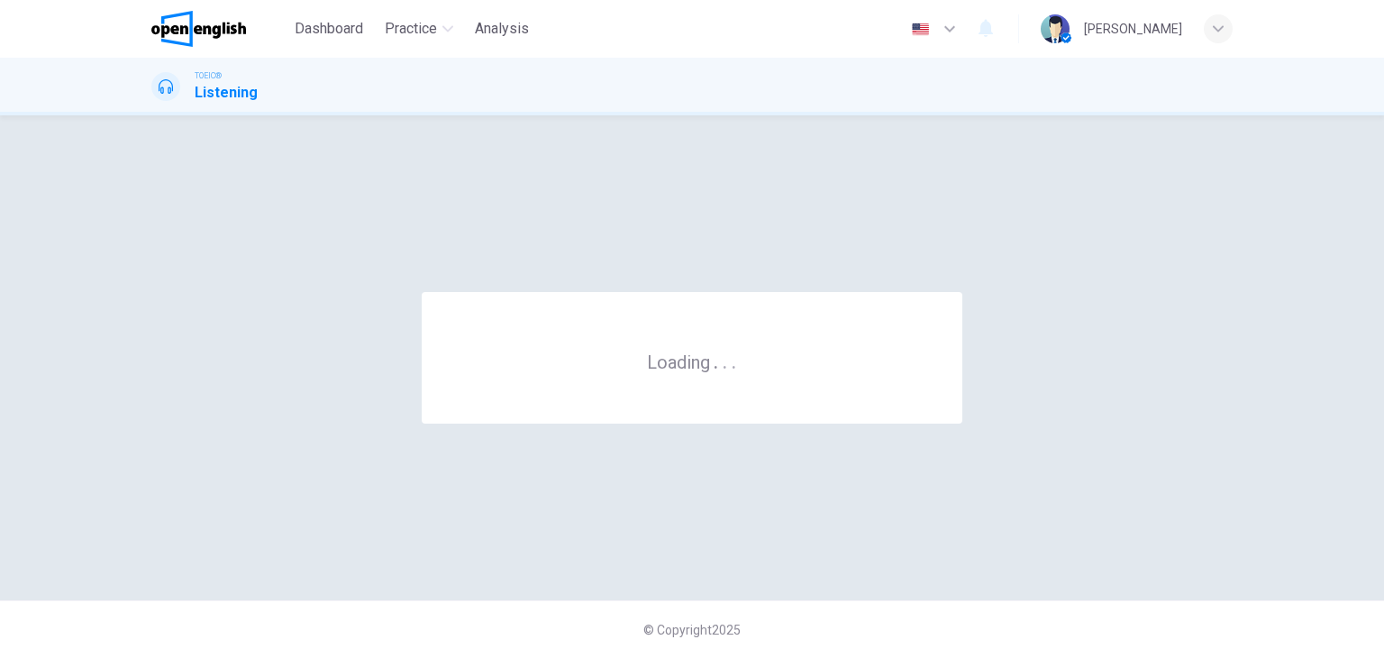
scroll to position [0, 0]
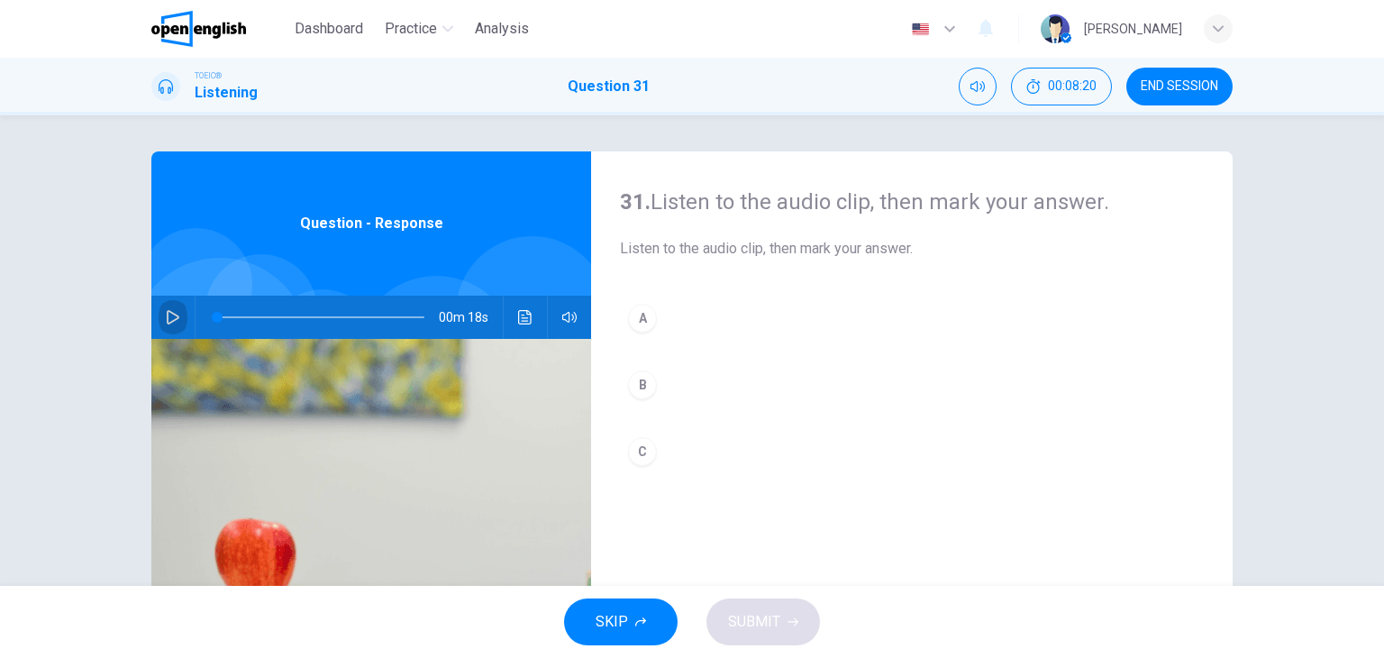
click at [166, 313] on icon "button" at bounding box center [173, 317] width 14 height 14
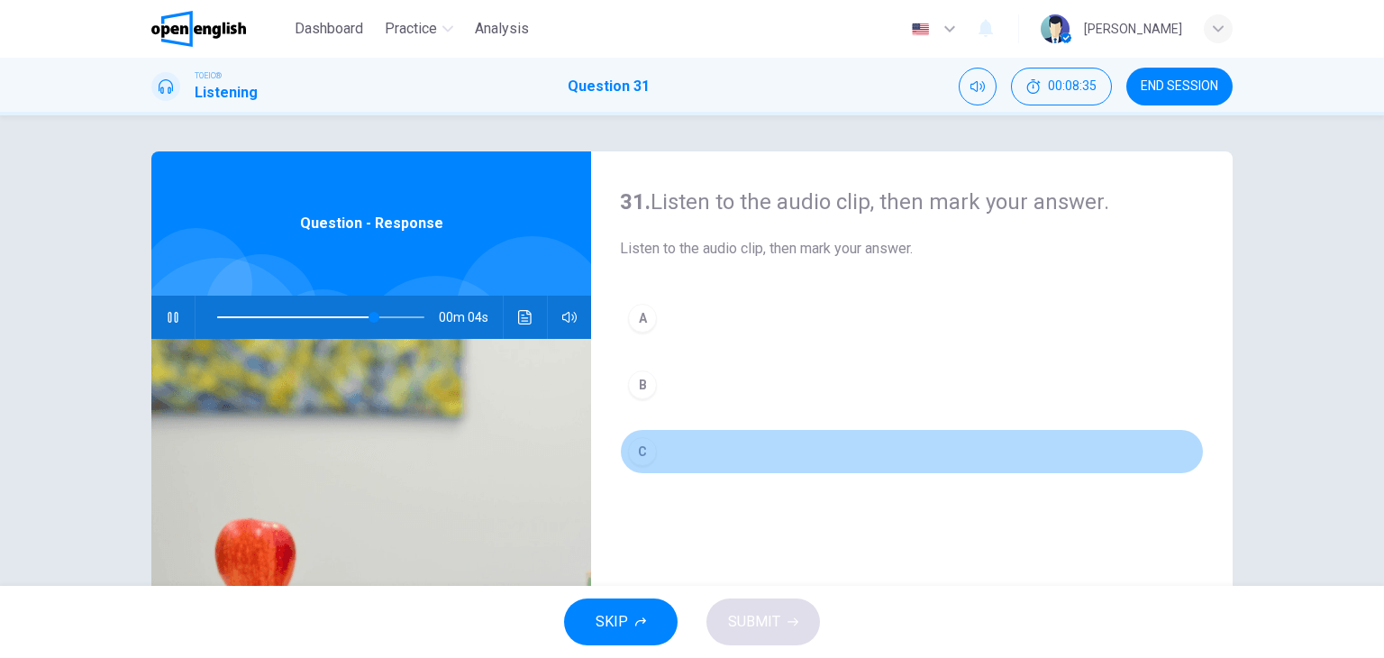
click at [634, 441] on div "C" at bounding box center [642, 451] width 29 height 29
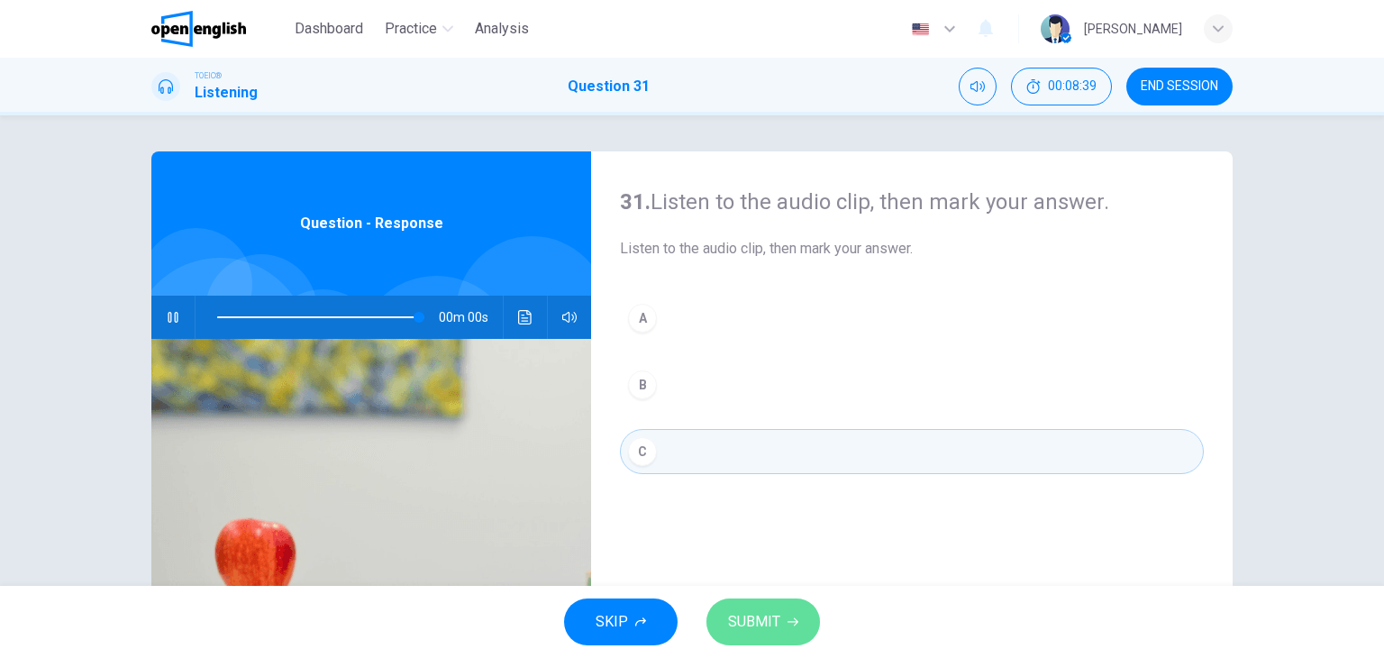
type input "*"
click at [773, 624] on span "SUBMIT" at bounding box center [754, 621] width 52 height 25
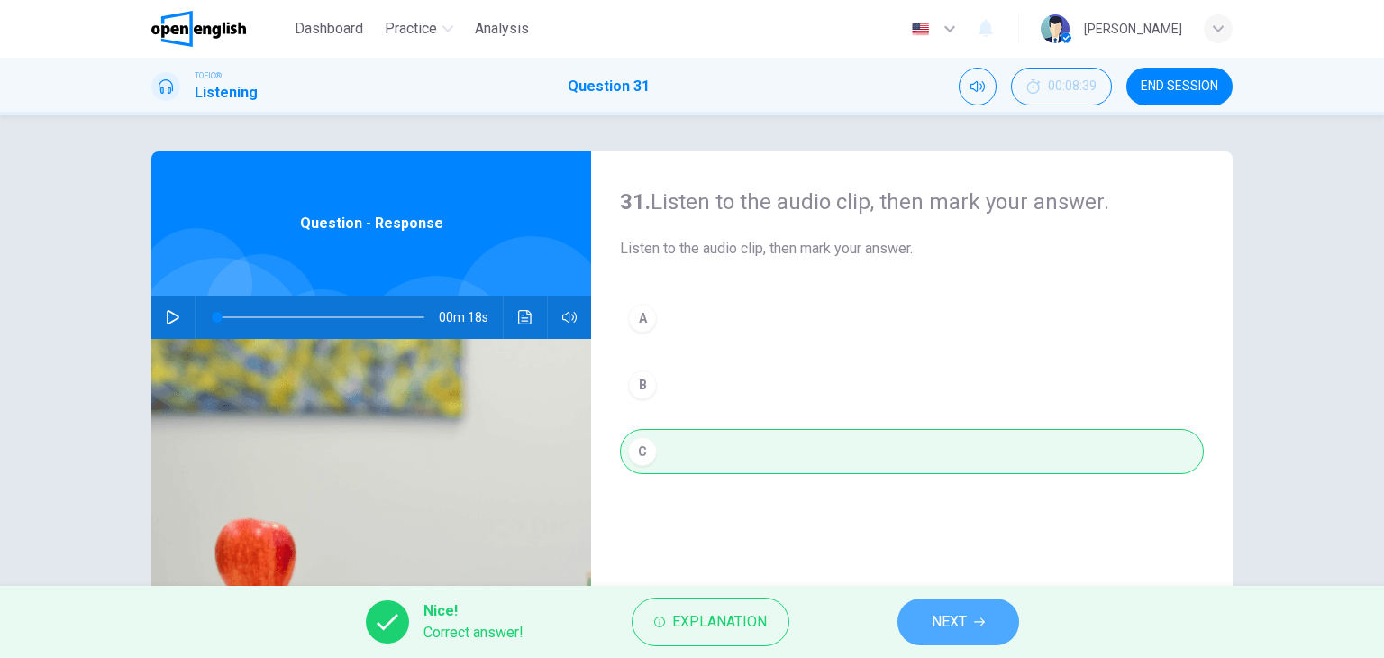
click at [955, 616] on span "NEXT" at bounding box center [948, 621] width 35 height 25
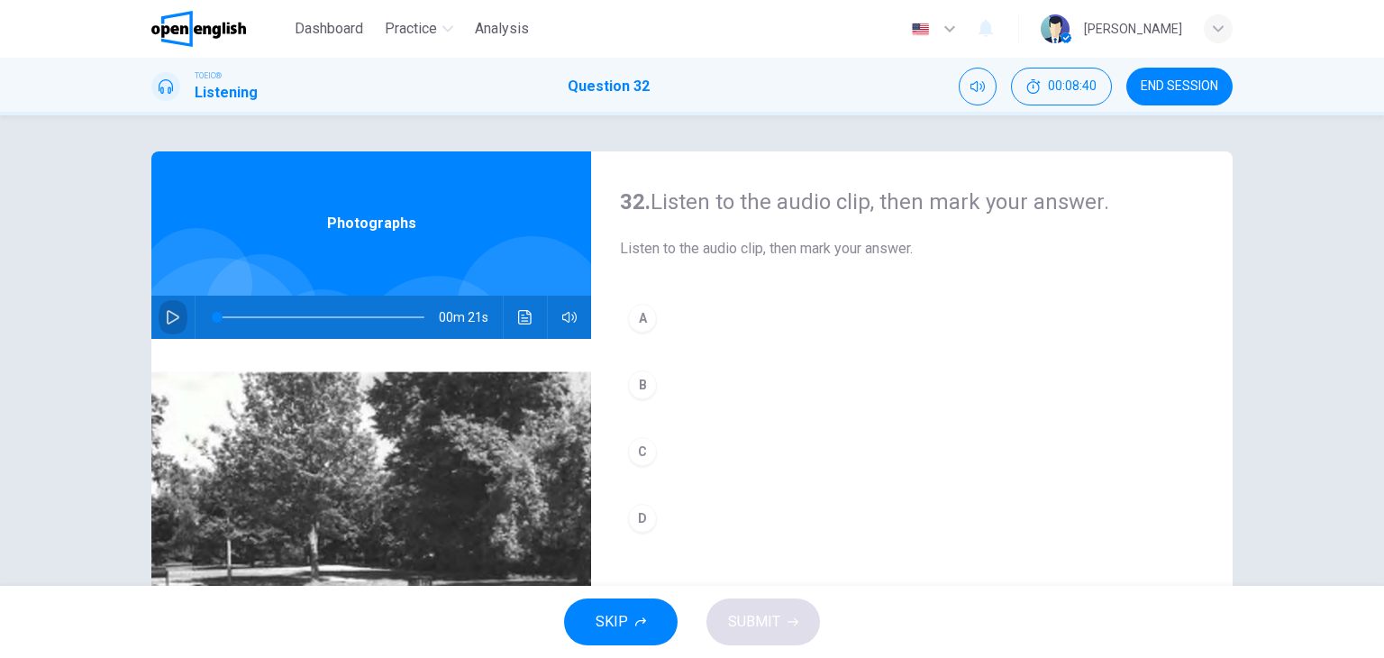
click at [167, 322] on icon "button" at bounding box center [173, 317] width 13 height 14
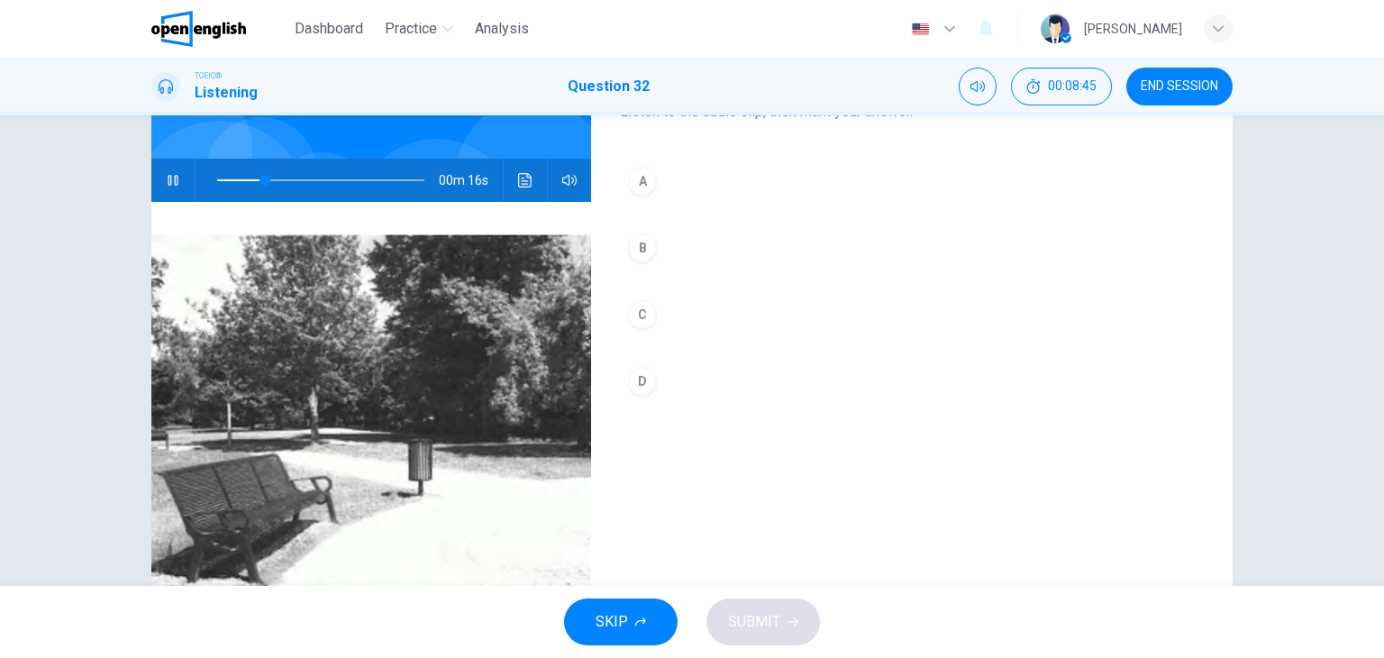
scroll to position [137, 0]
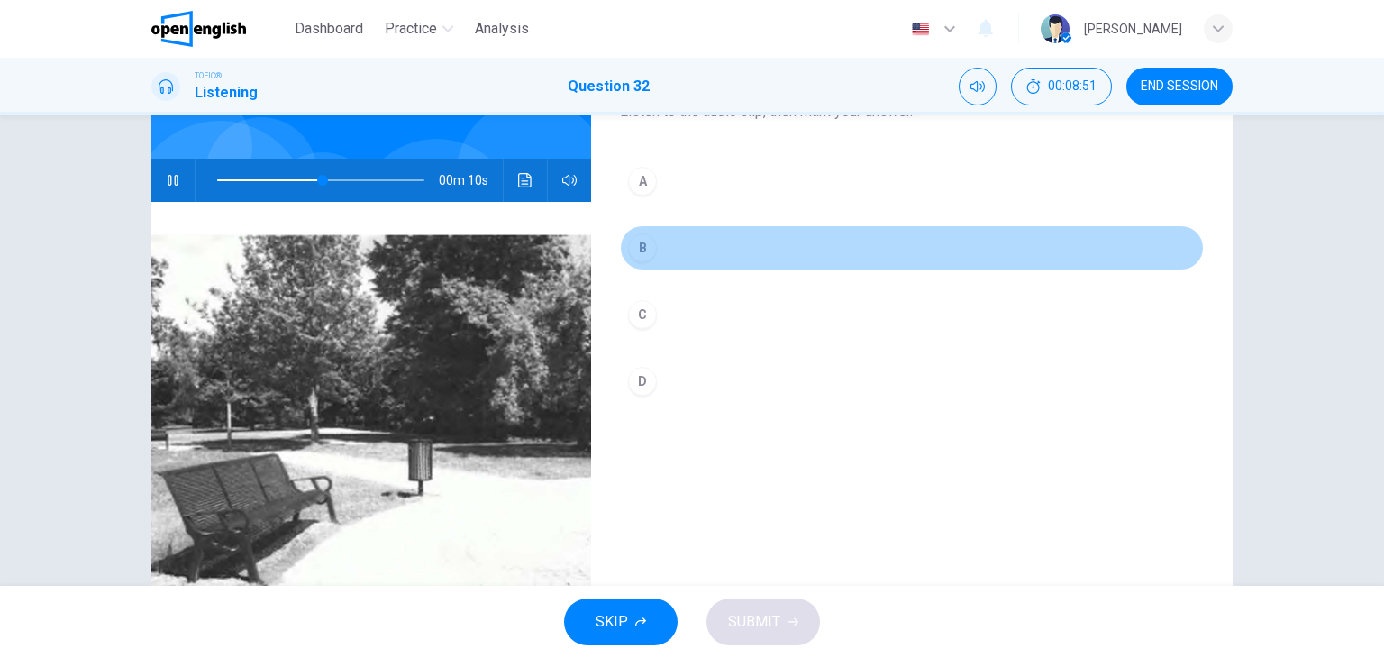
click at [641, 246] on div "B" at bounding box center [642, 247] width 29 height 29
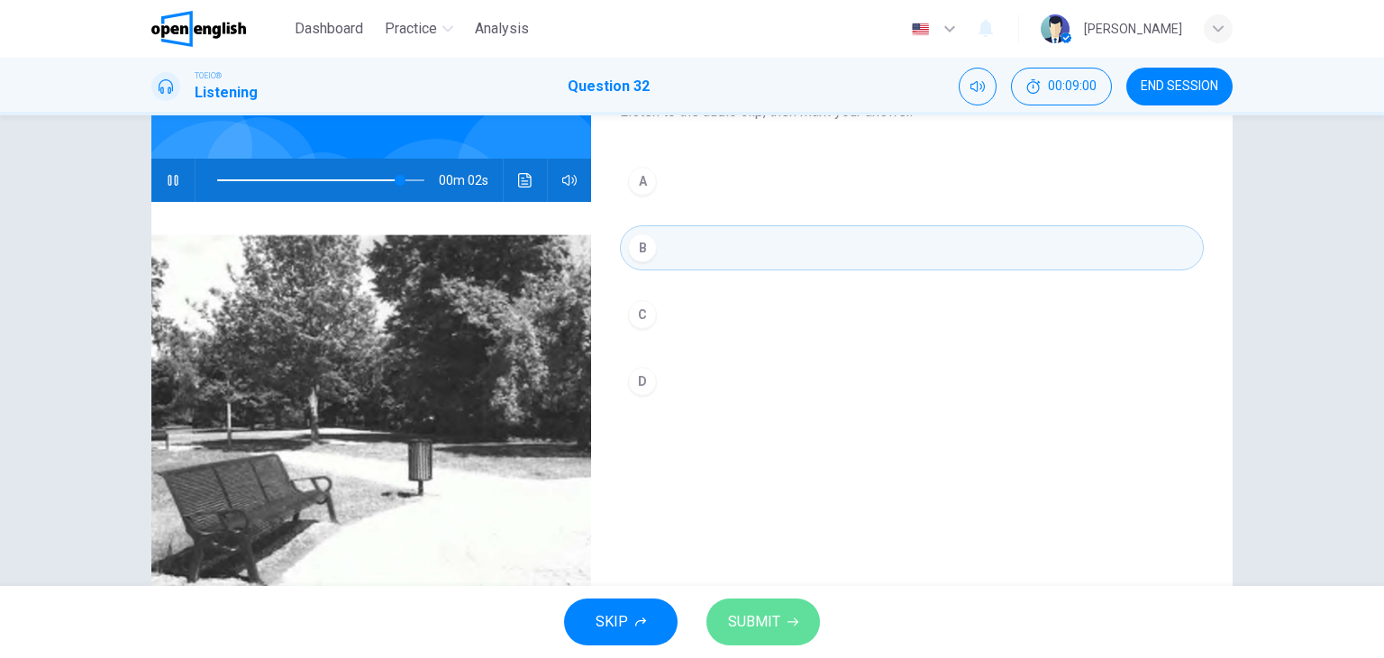
click at [775, 624] on span "SUBMIT" at bounding box center [754, 621] width 52 height 25
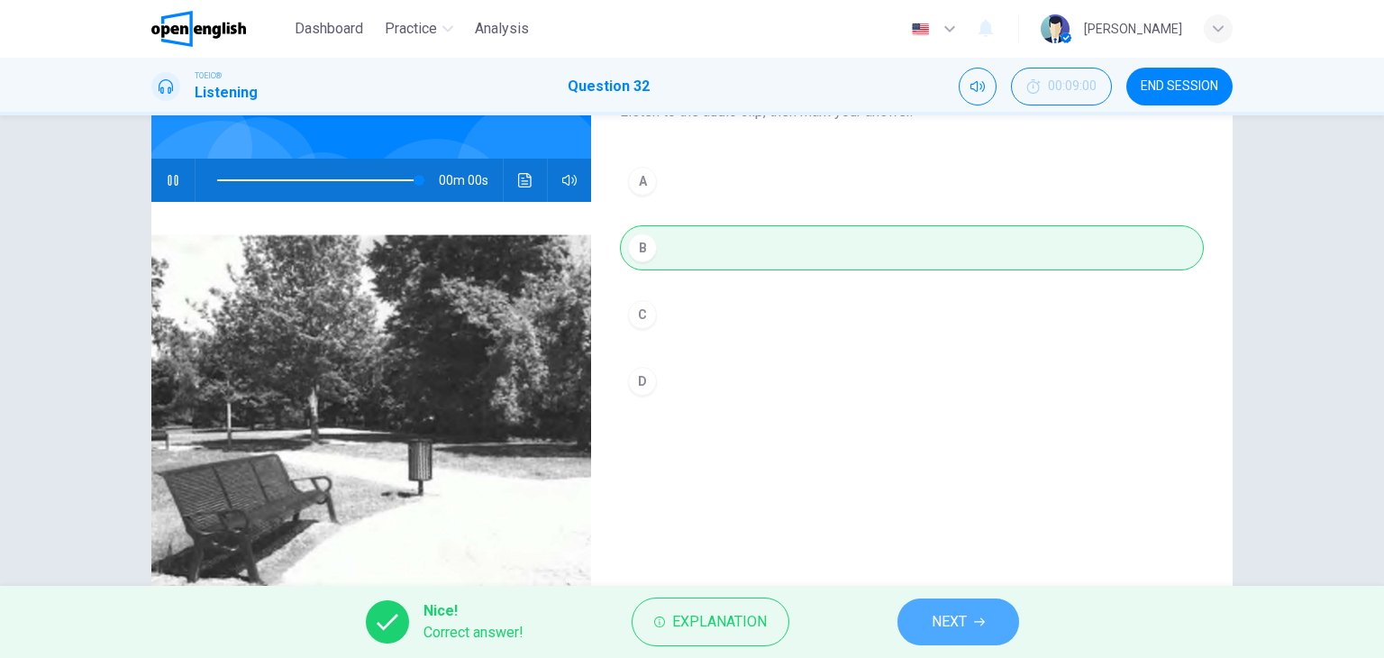
type input "*"
click at [926, 623] on button "NEXT" at bounding box center [958, 621] width 122 height 47
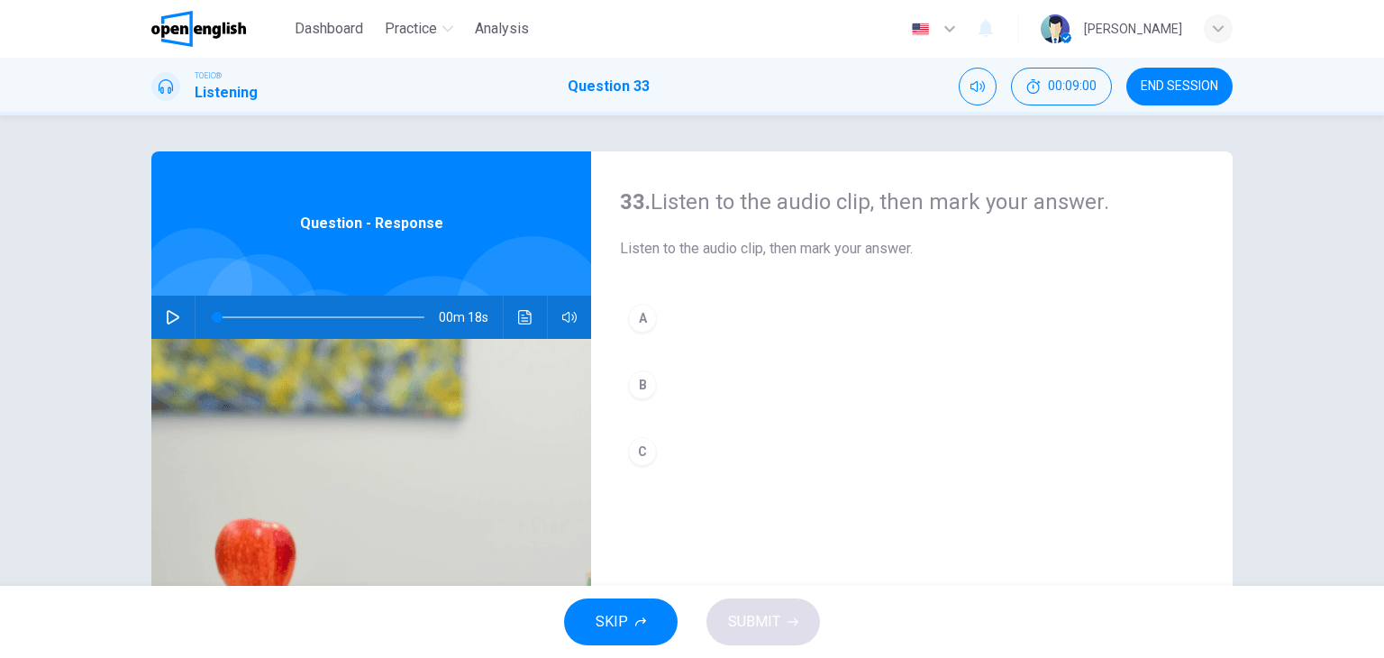
click at [170, 321] on icon "button" at bounding box center [173, 317] width 14 height 14
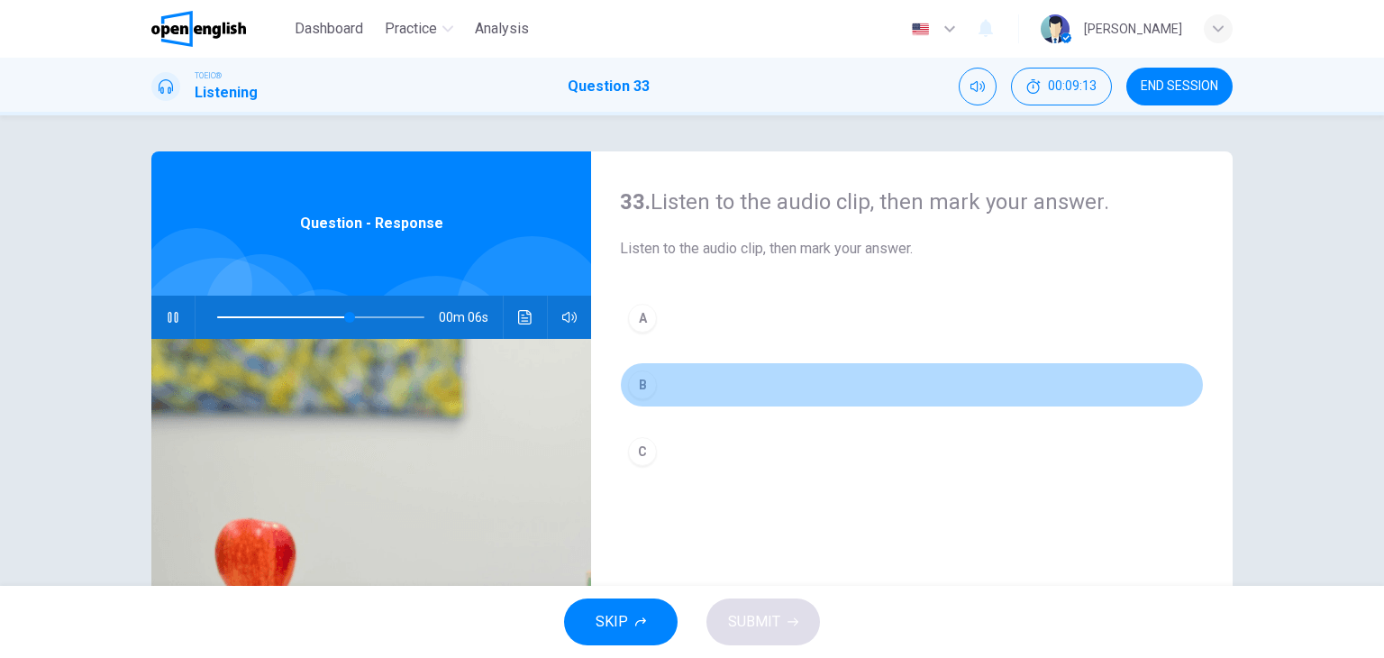
click at [638, 379] on div "B" at bounding box center [642, 384] width 29 height 29
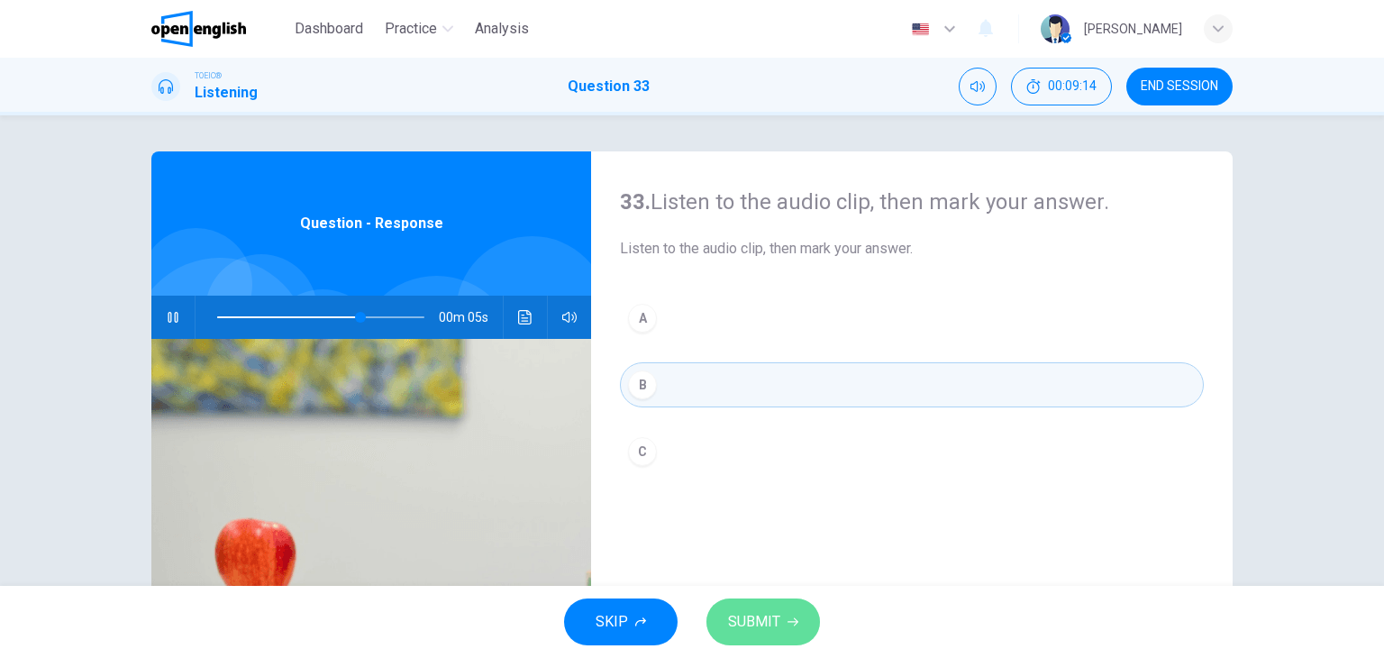
click at [771, 613] on span "SUBMIT" at bounding box center [754, 621] width 52 height 25
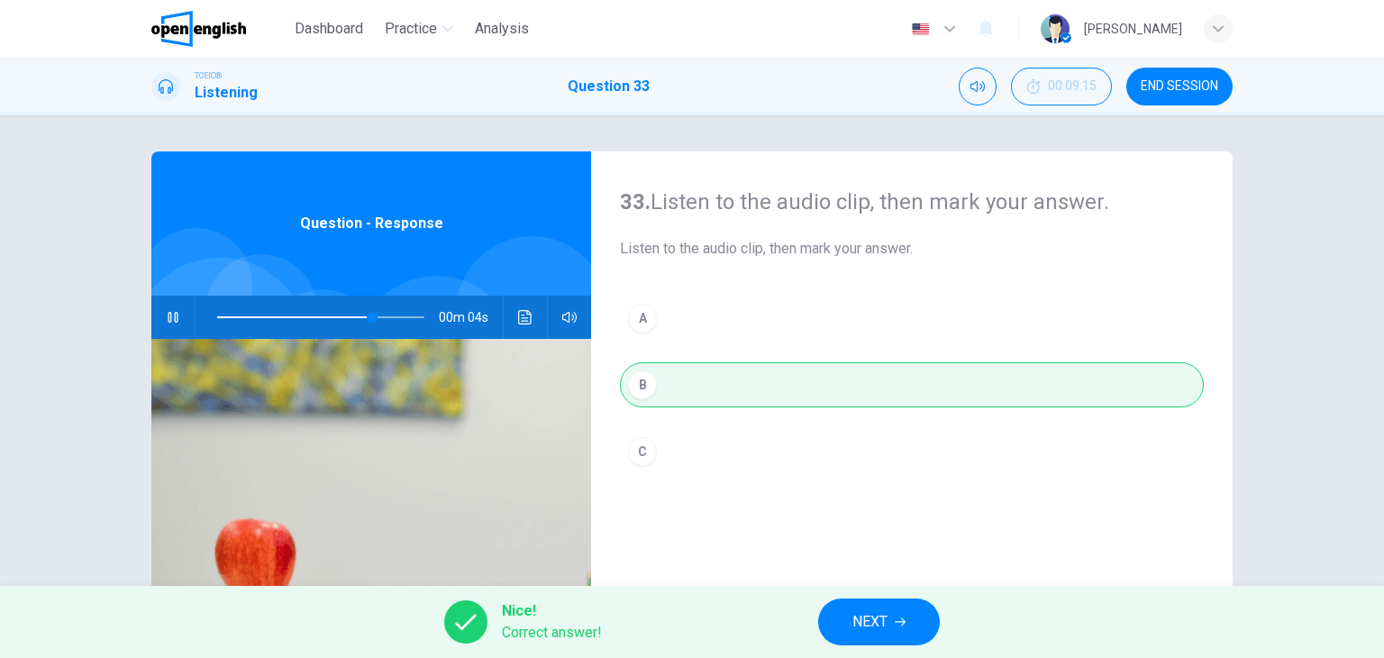
type input "**"
click at [840, 613] on button "NEXT" at bounding box center [879, 621] width 122 height 47
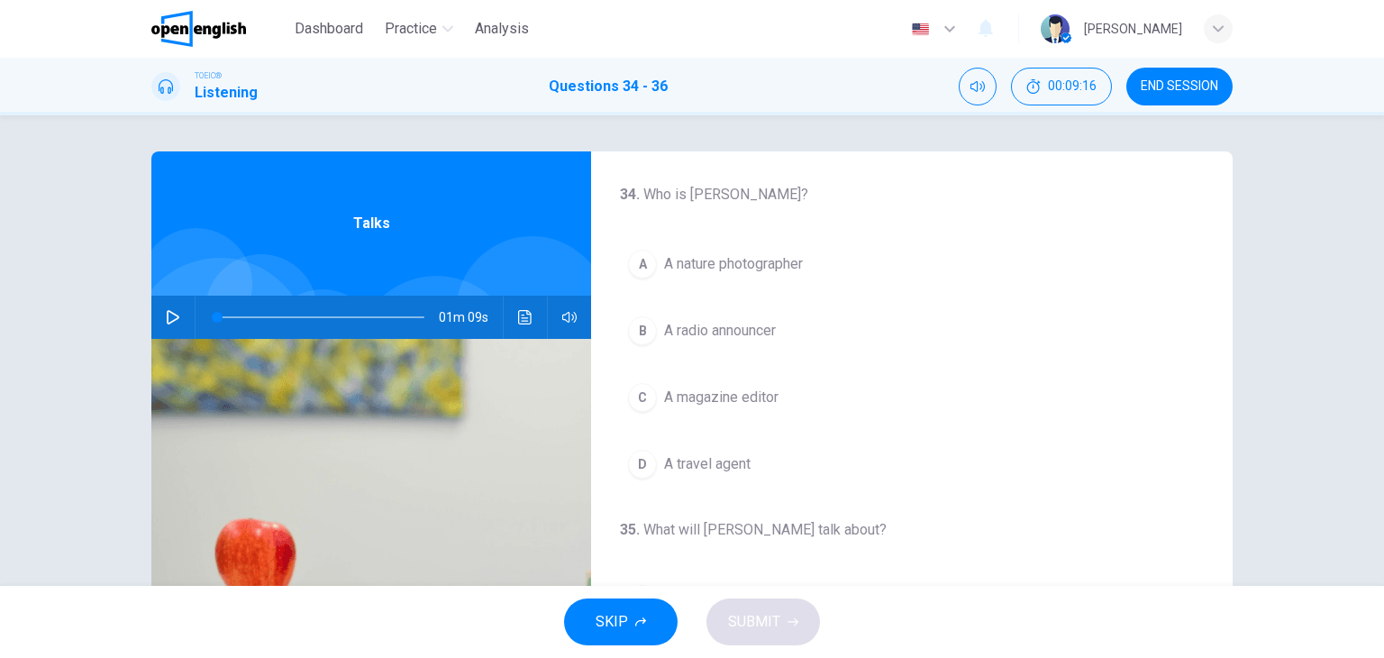
click at [166, 313] on icon "button" at bounding box center [173, 317] width 14 height 14
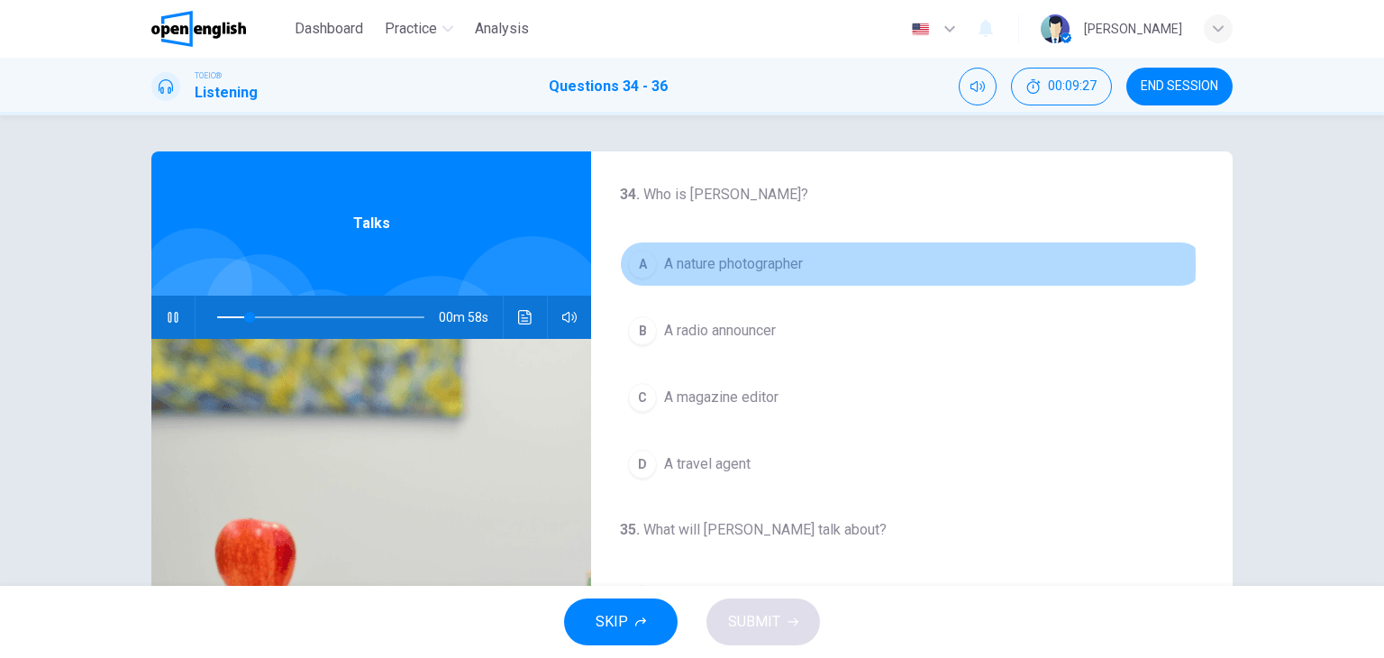
click at [723, 264] on span "A nature photographer" at bounding box center [733, 264] width 139 height 22
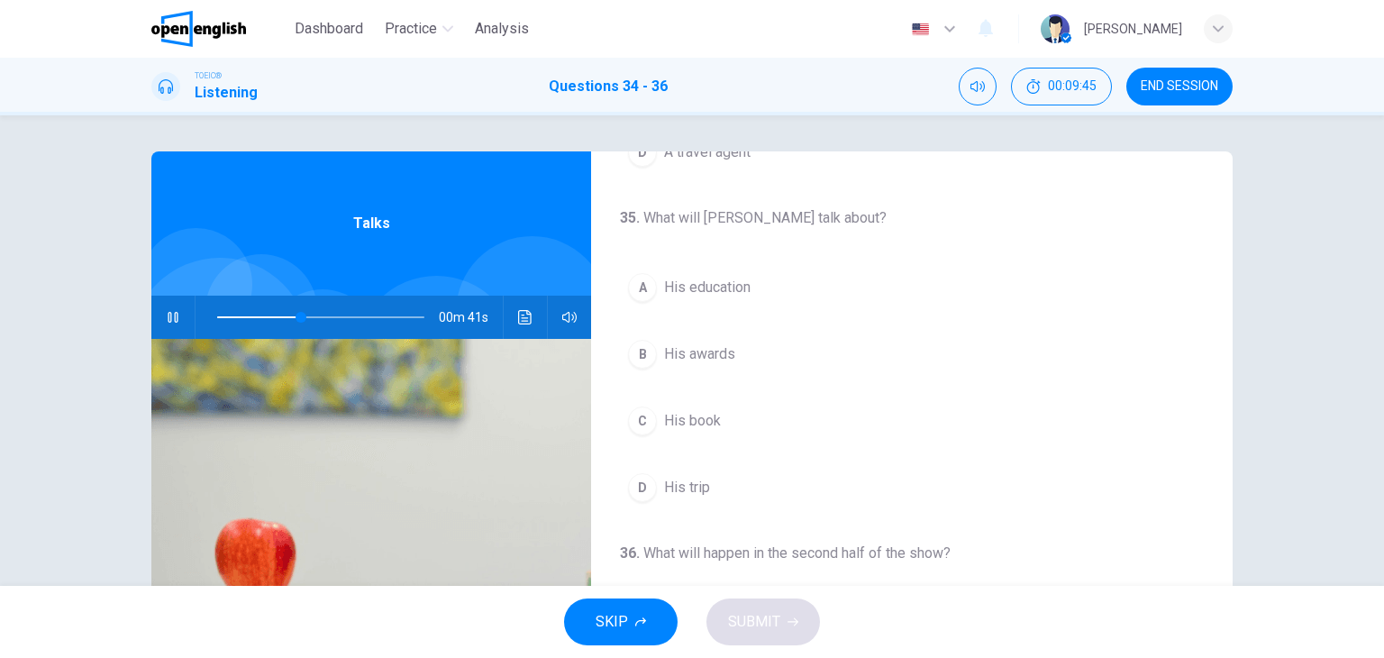
scroll to position [313, 0]
click at [696, 476] on span "His trip" at bounding box center [687, 486] width 46 height 22
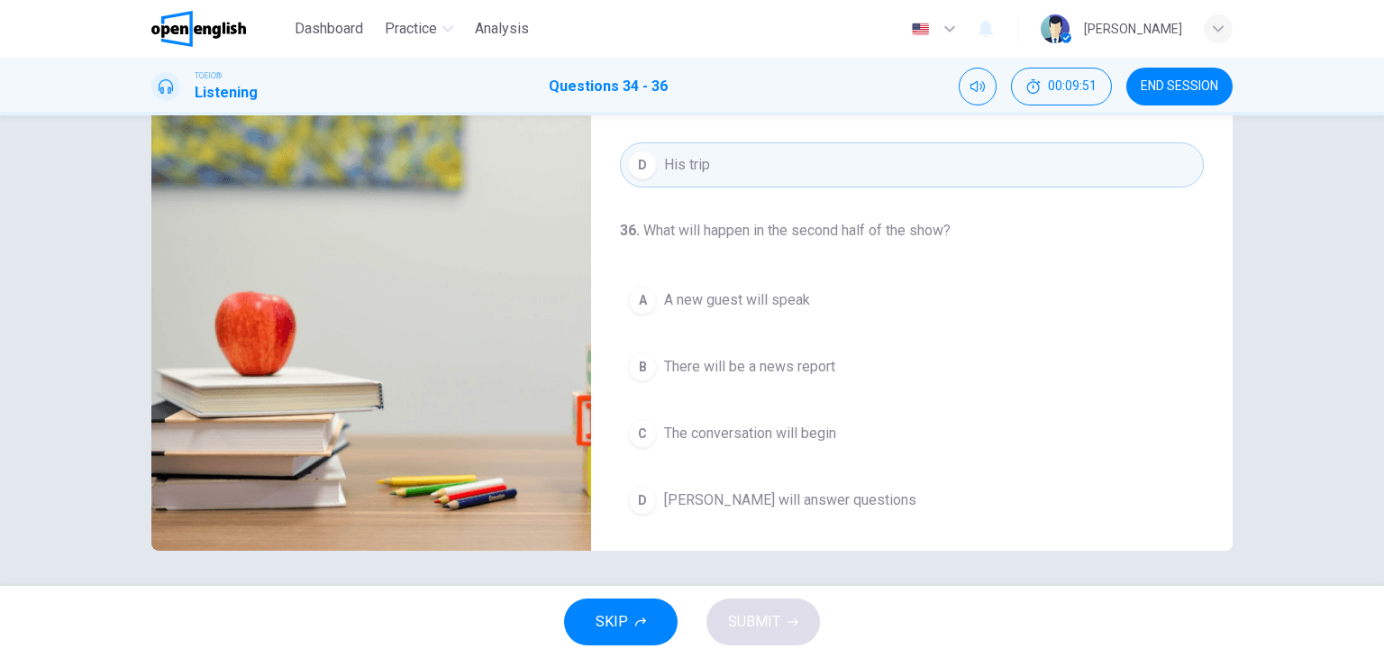
scroll to position [228, 0]
click at [748, 491] on span "[PERSON_NAME] will answer questions" at bounding box center [790, 499] width 252 height 22
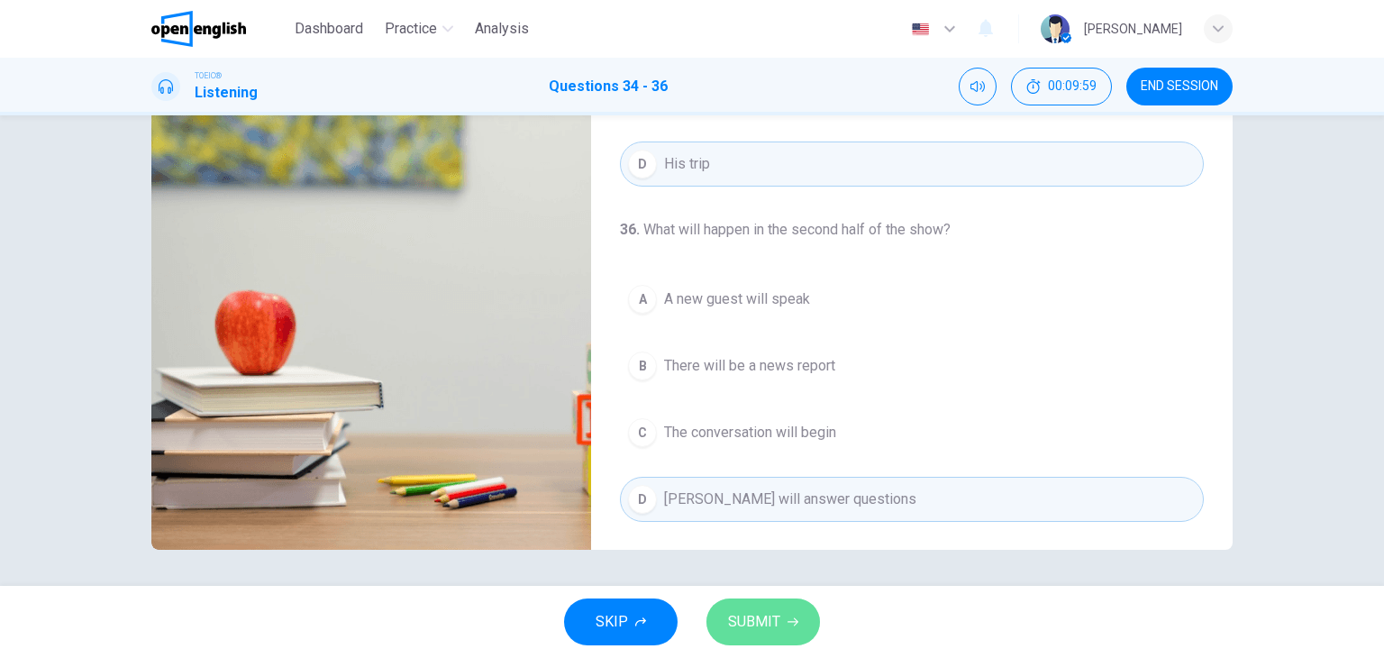
click at [769, 631] on span "SUBMIT" at bounding box center [754, 621] width 52 height 25
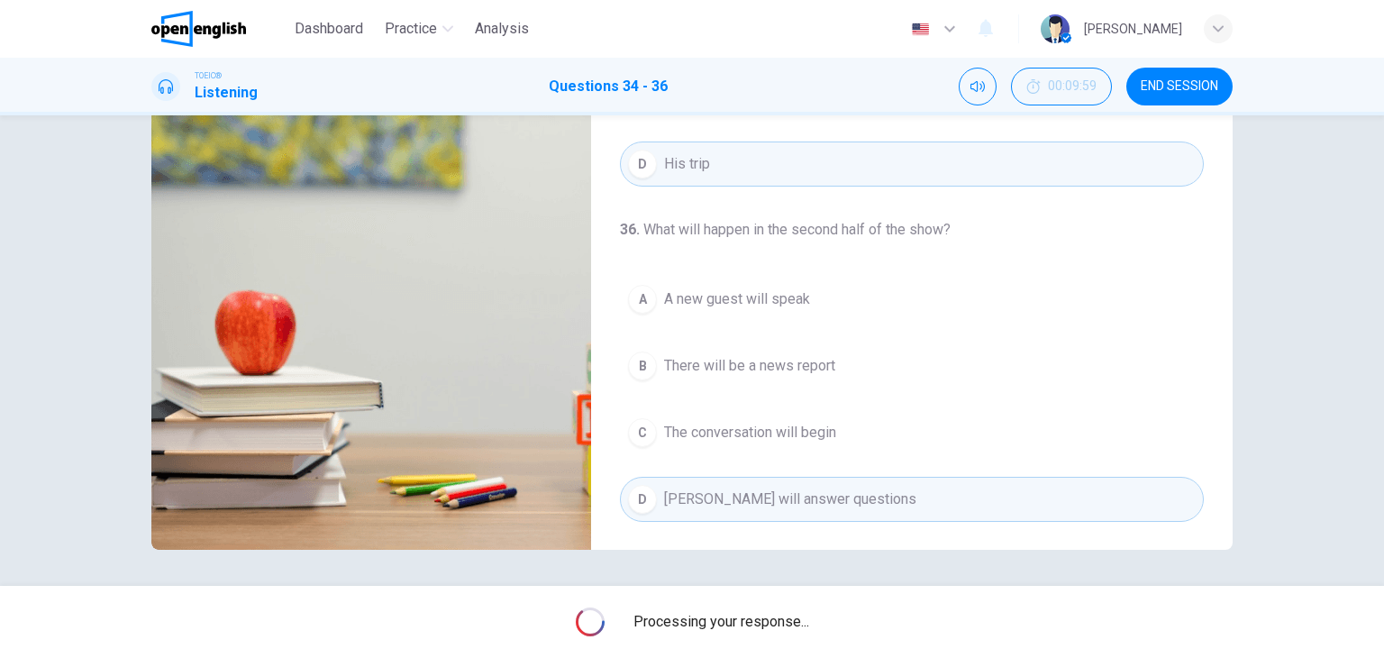
type input "**"
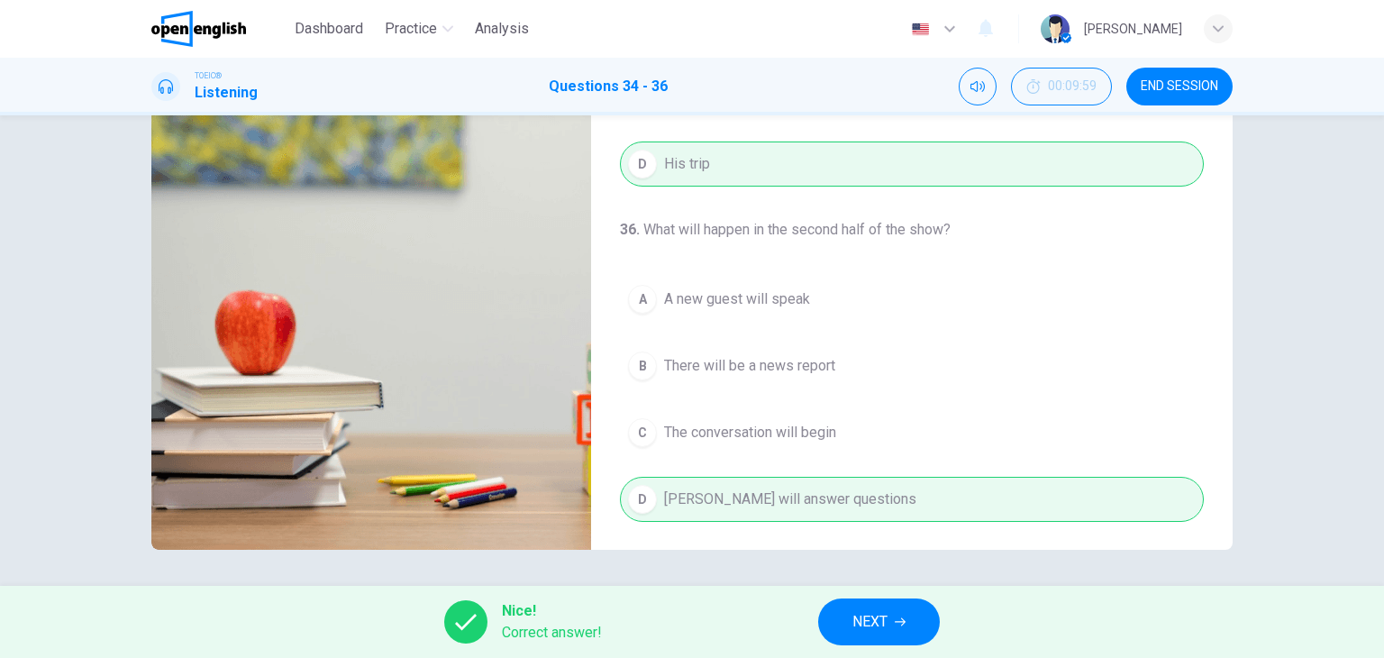
click at [922, 623] on button "NEXT" at bounding box center [879, 621] width 122 height 47
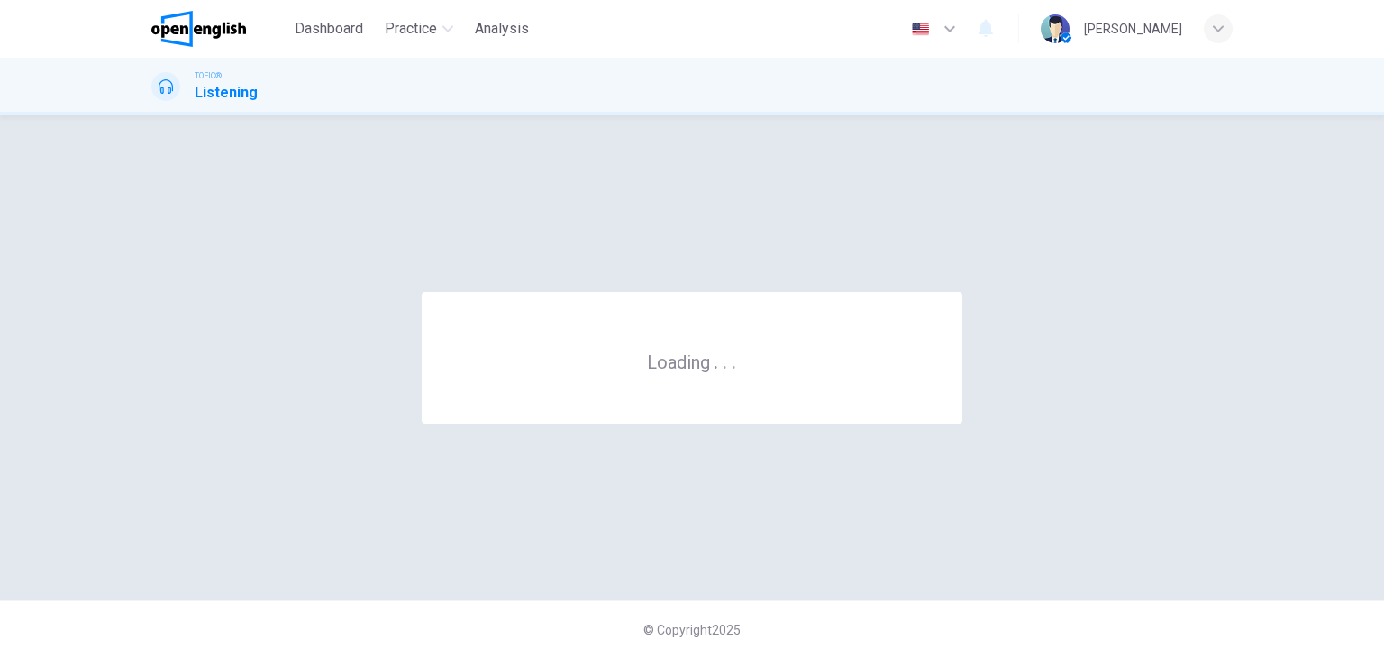
scroll to position [0, 0]
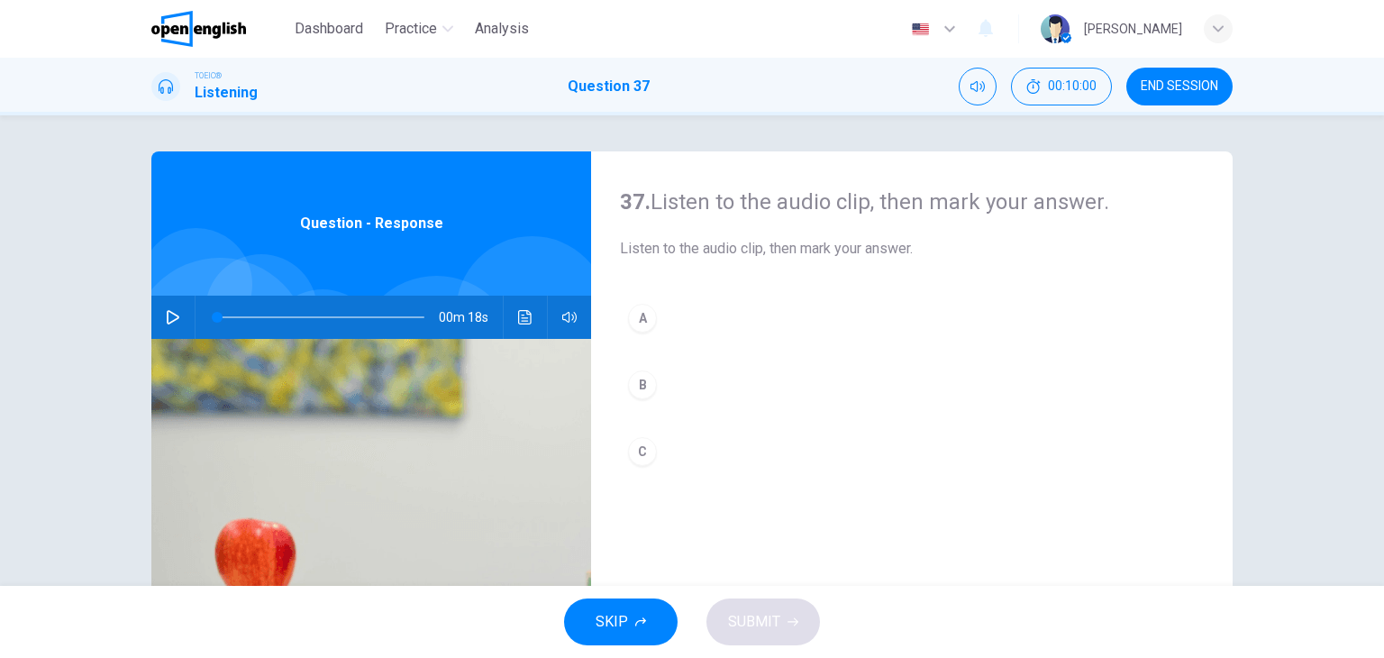
click at [168, 316] on icon "button" at bounding box center [173, 317] width 14 height 14
click at [640, 313] on div "A" at bounding box center [642, 318] width 29 height 29
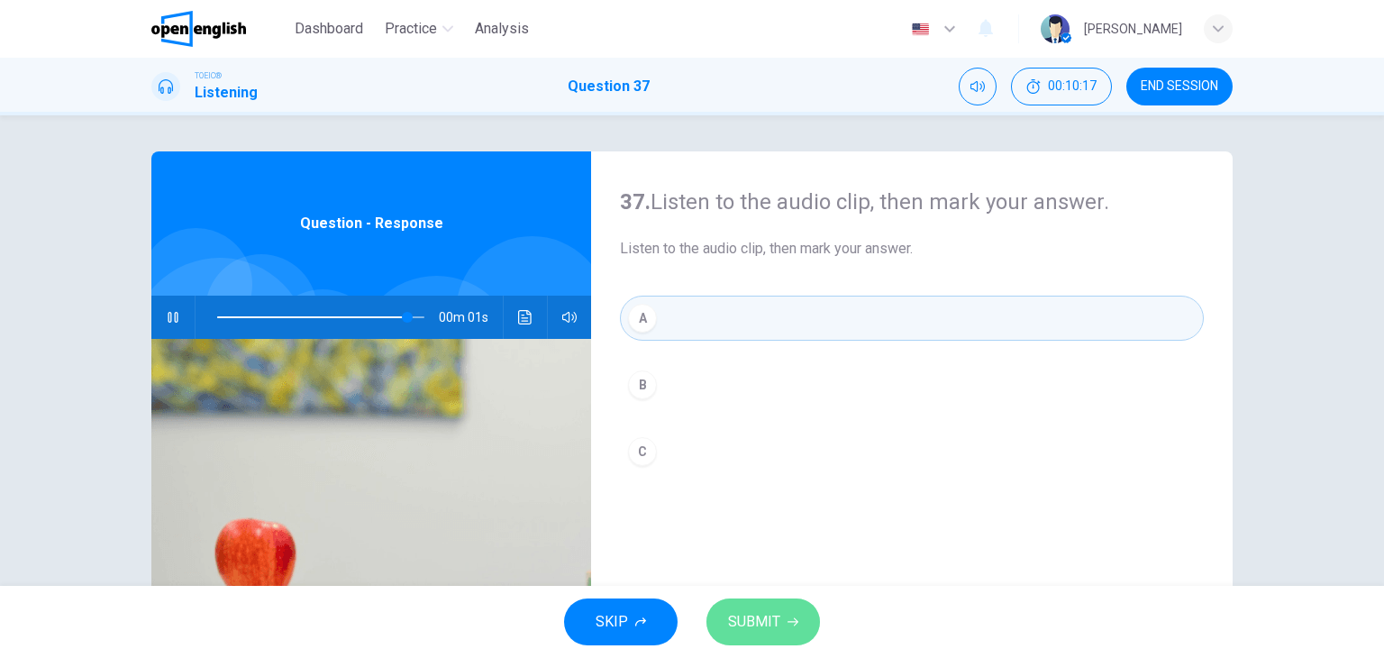
click at [774, 621] on span "SUBMIT" at bounding box center [754, 621] width 52 height 25
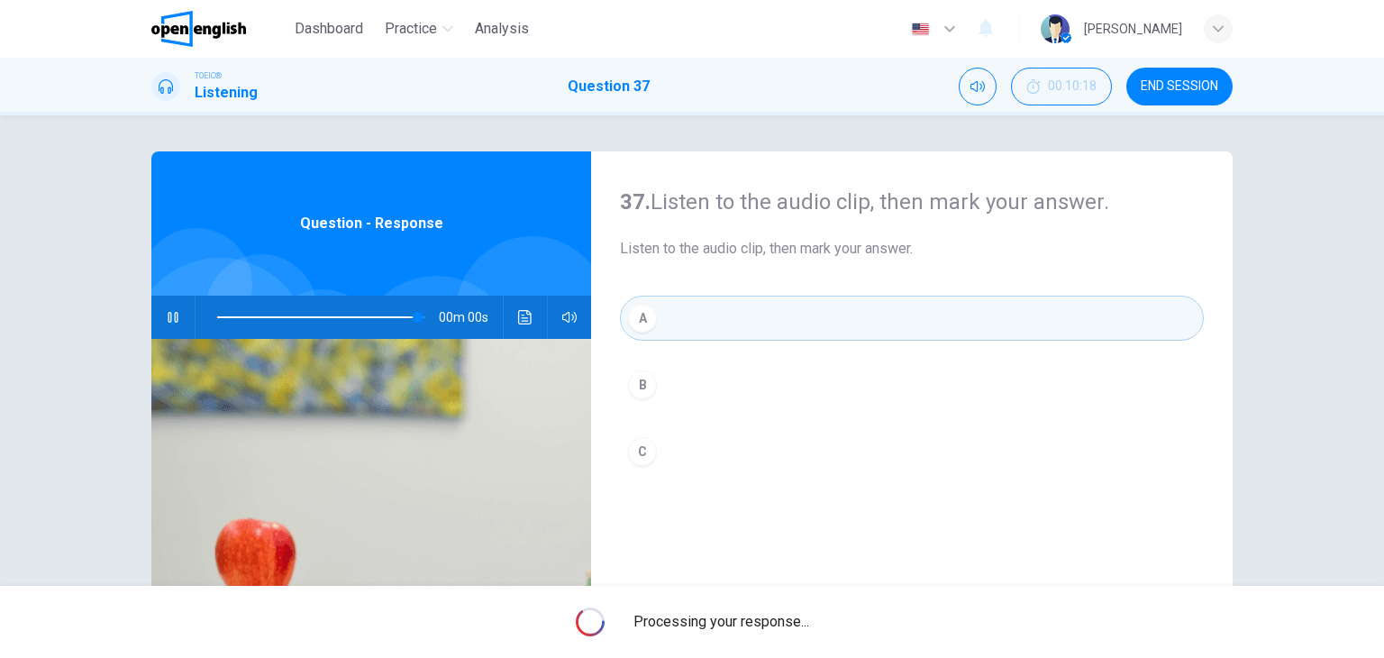
type input "*"
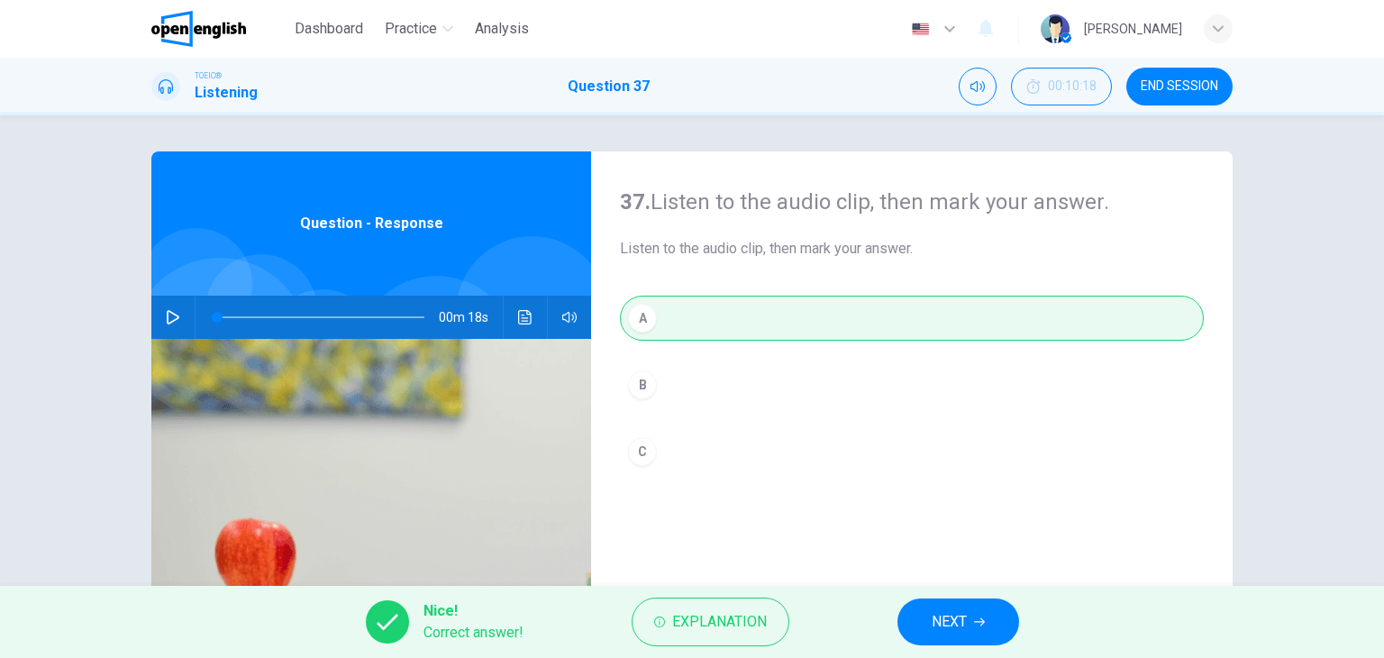
click at [976, 621] on icon "button" at bounding box center [979, 622] width 11 height 8
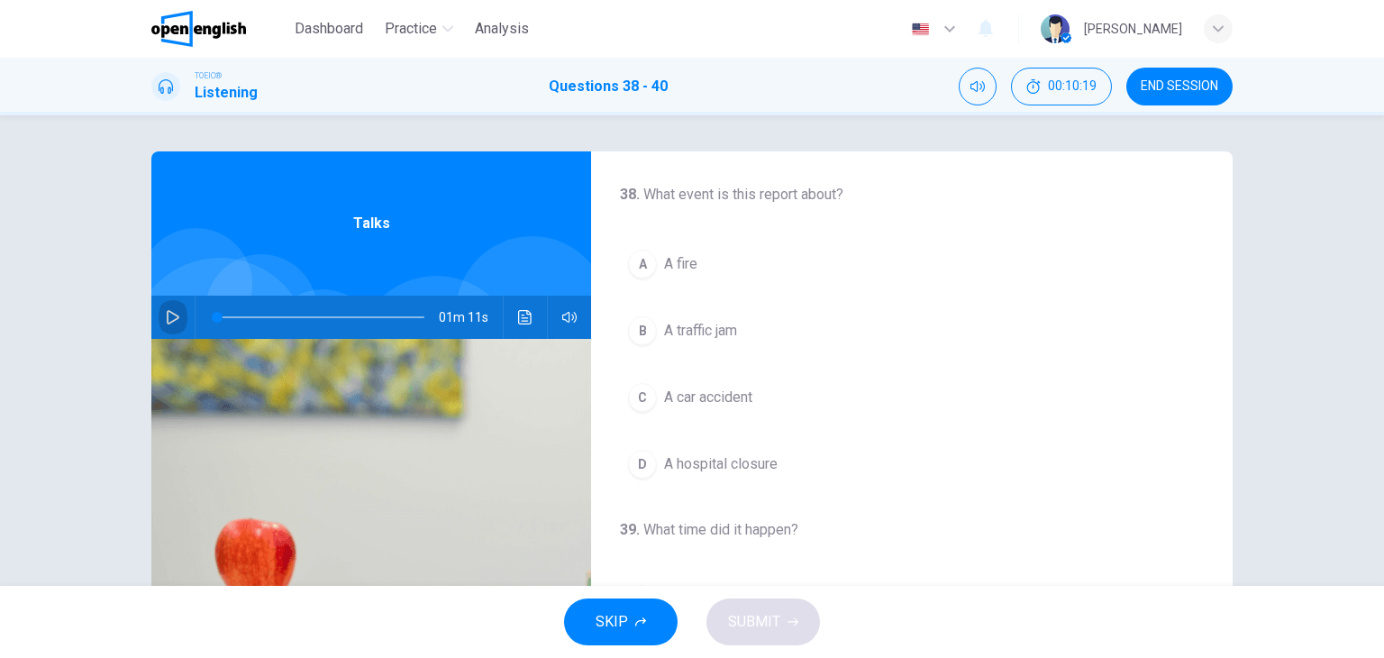
click at [159, 322] on button "button" at bounding box center [173, 316] width 29 height 43
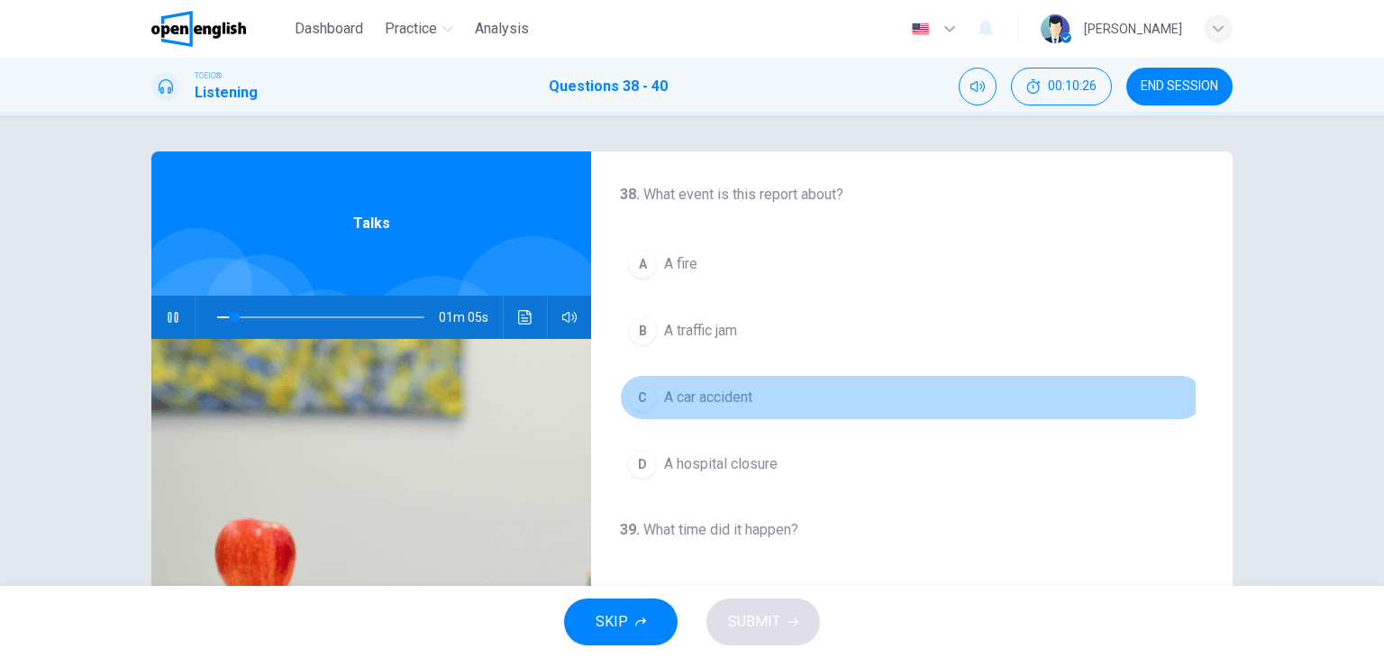
click at [698, 396] on span "A car accident" at bounding box center [708, 397] width 88 height 22
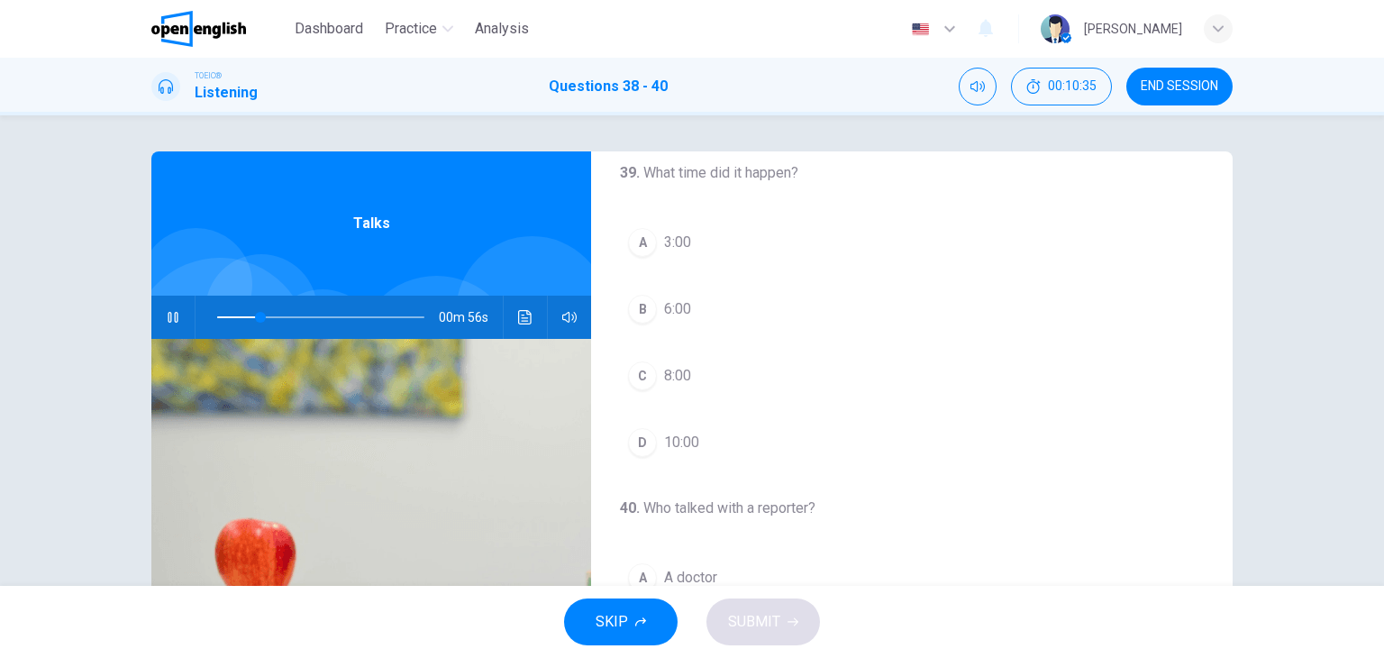
scroll to position [359, 0]
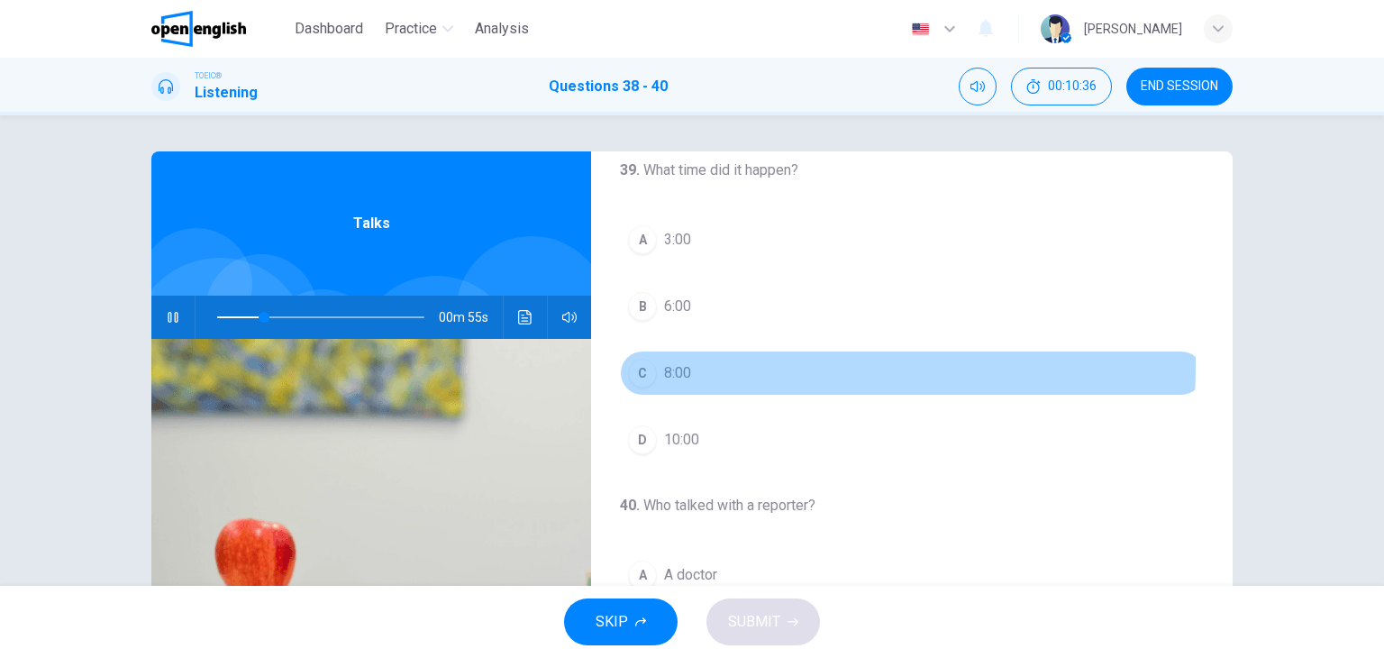
click at [685, 363] on span "8:00" at bounding box center [677, 373] width 27 height 22
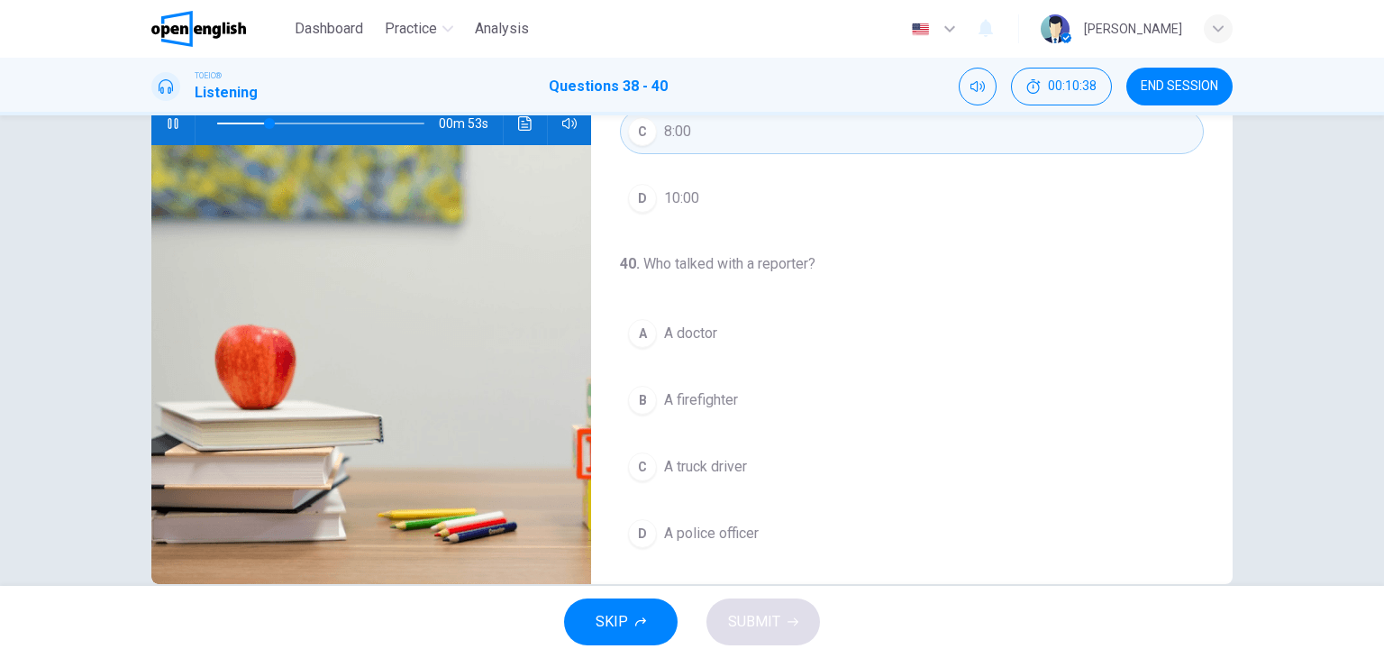
scroll to position [214, 0]
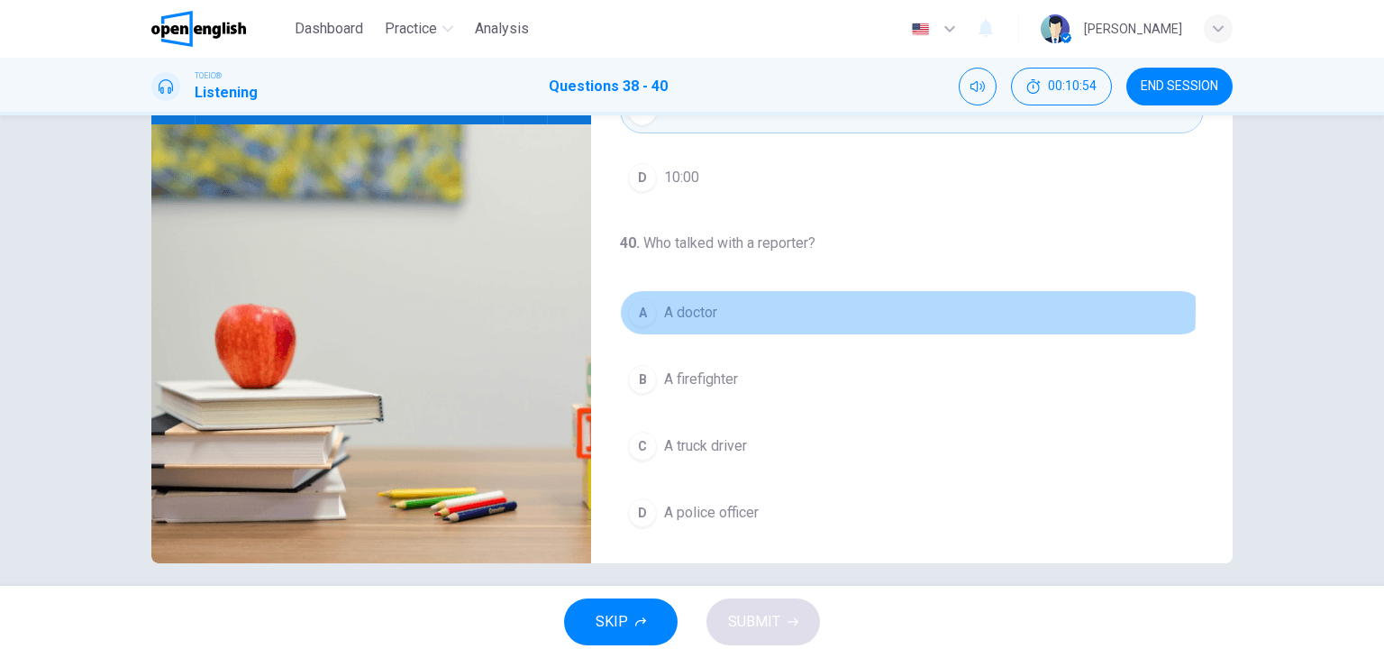
click at [678, 304] on span "A doctor" at bounding box center [690, 313] width 53 height 22
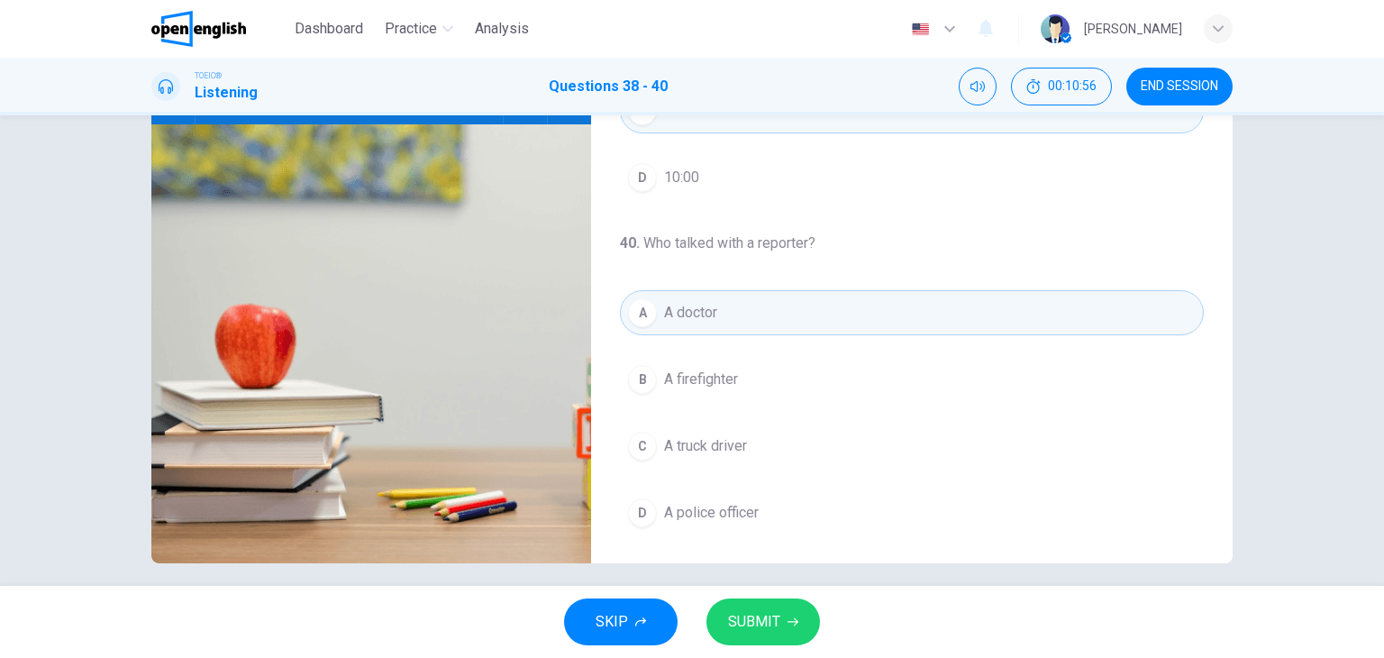
click at [769, 623] on span "SUBMIT" at bounding box center [754, 621] width 52 height 25
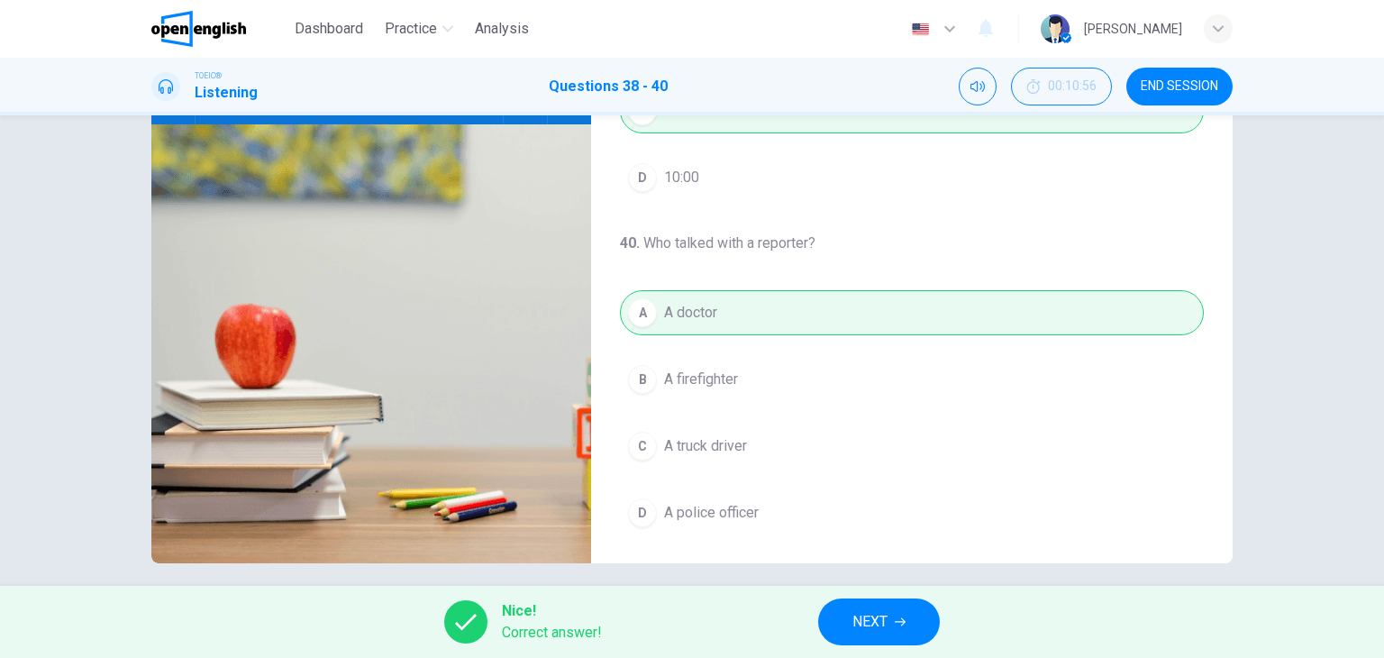
type input "**"
click at [903, 619] on icon "button" at bounding box center [899, 621] width 11 height 11
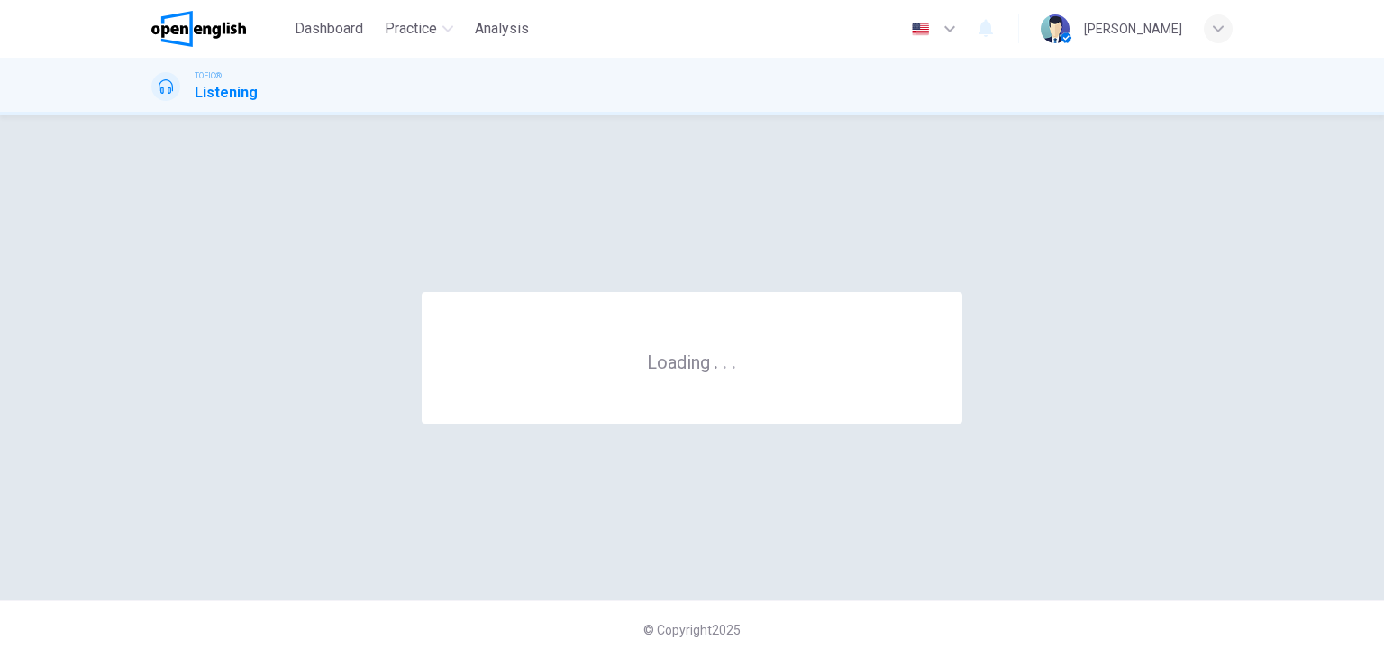
scroll to position [0, 0]
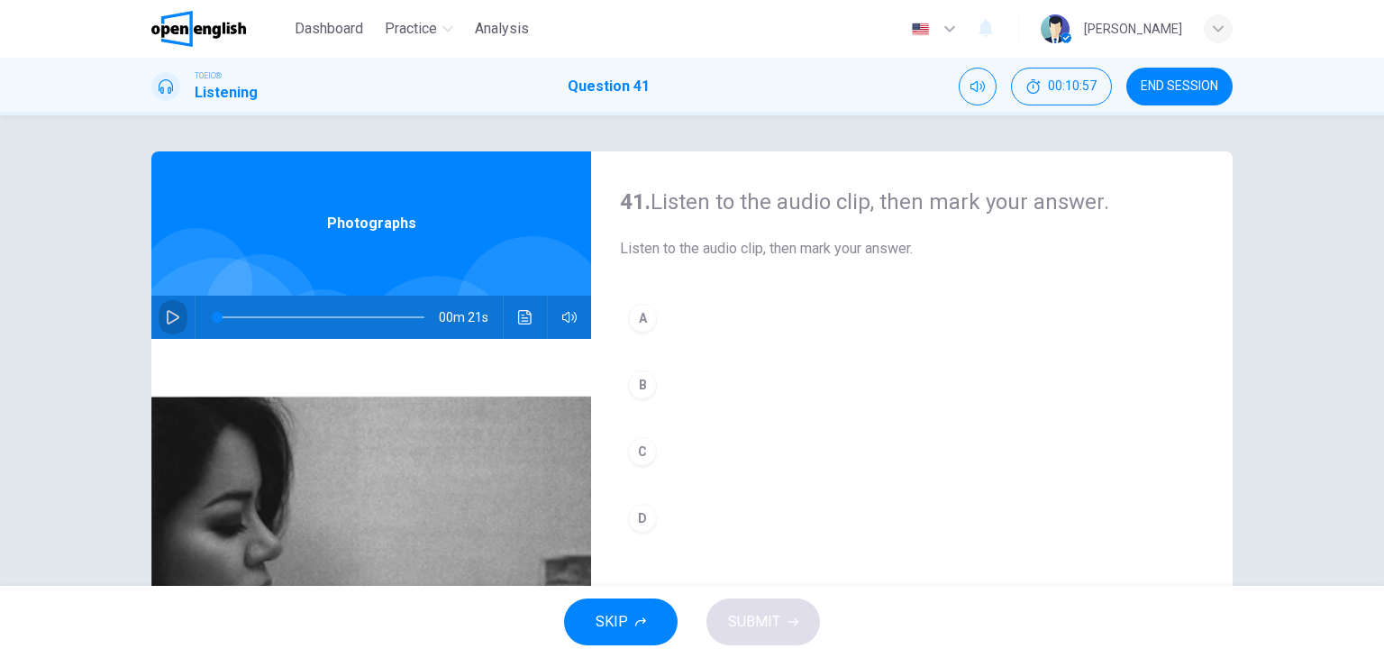
click at [159, 324] on button "button" at bounding box center [173, 316] width 29 height 43
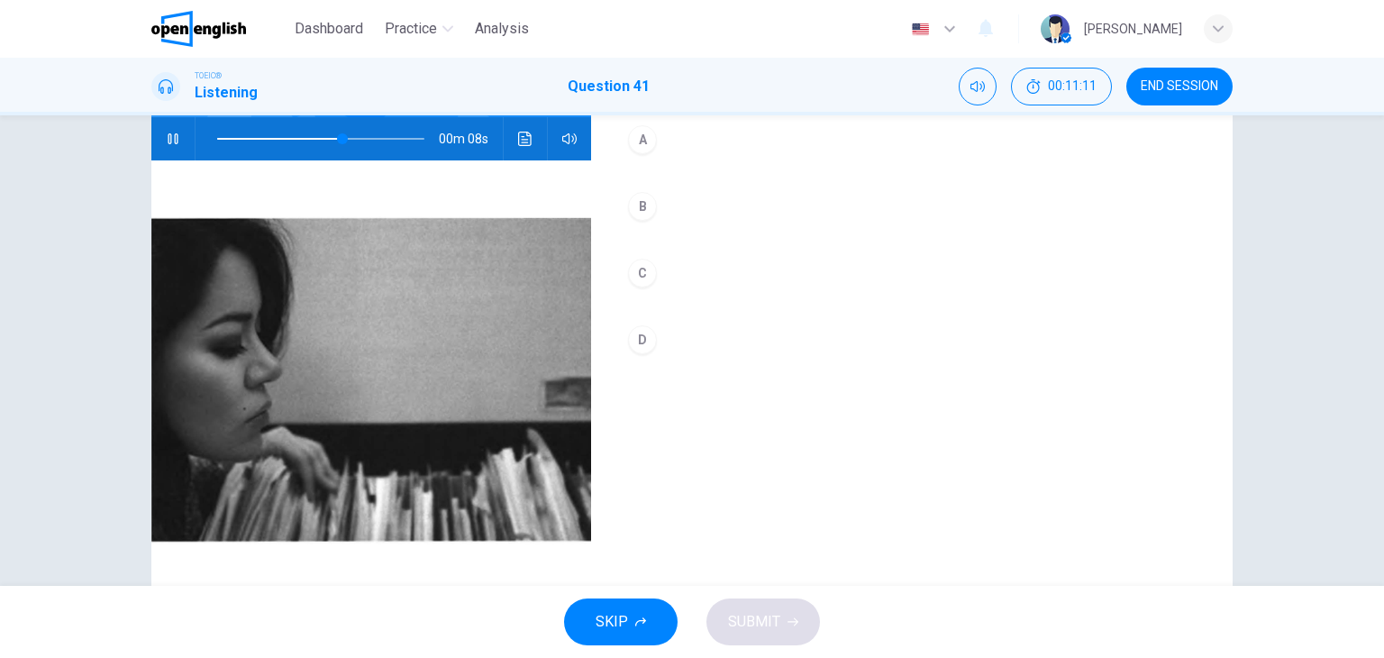
scroll to position [177, 0]
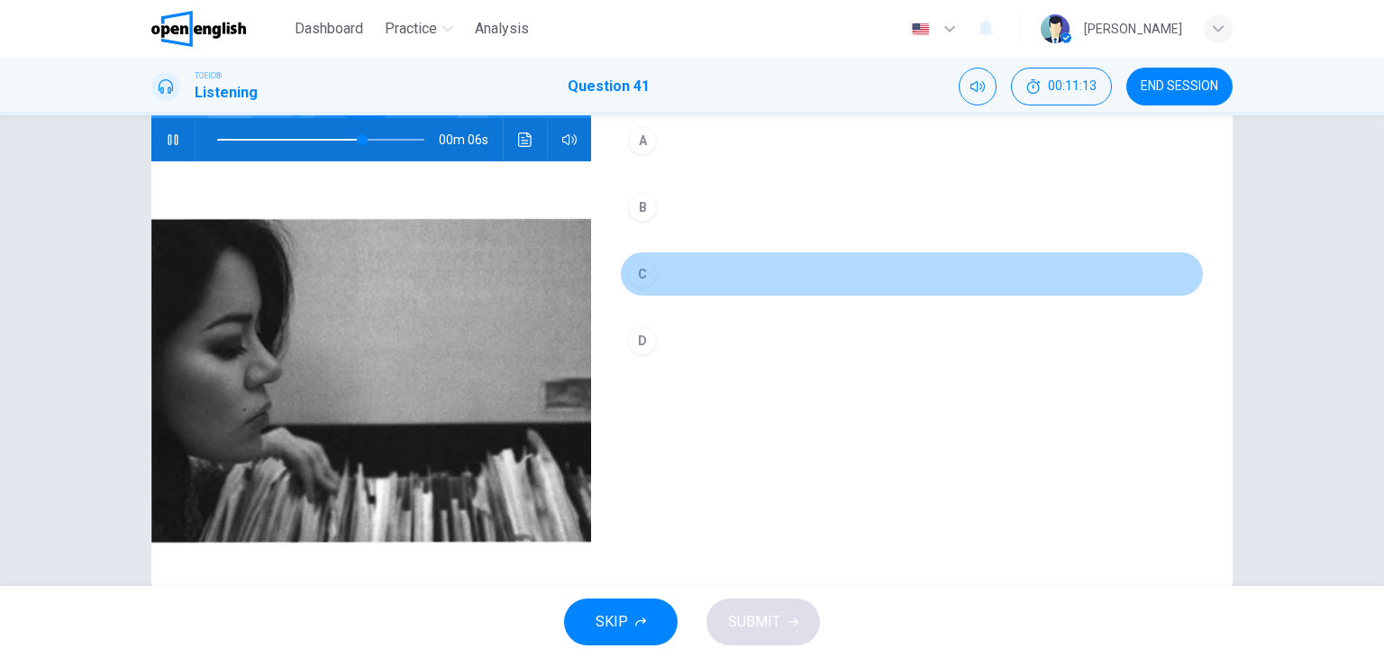
click at [638, 268] on div "C" at bounding box center [642, 273] width 29 height 29
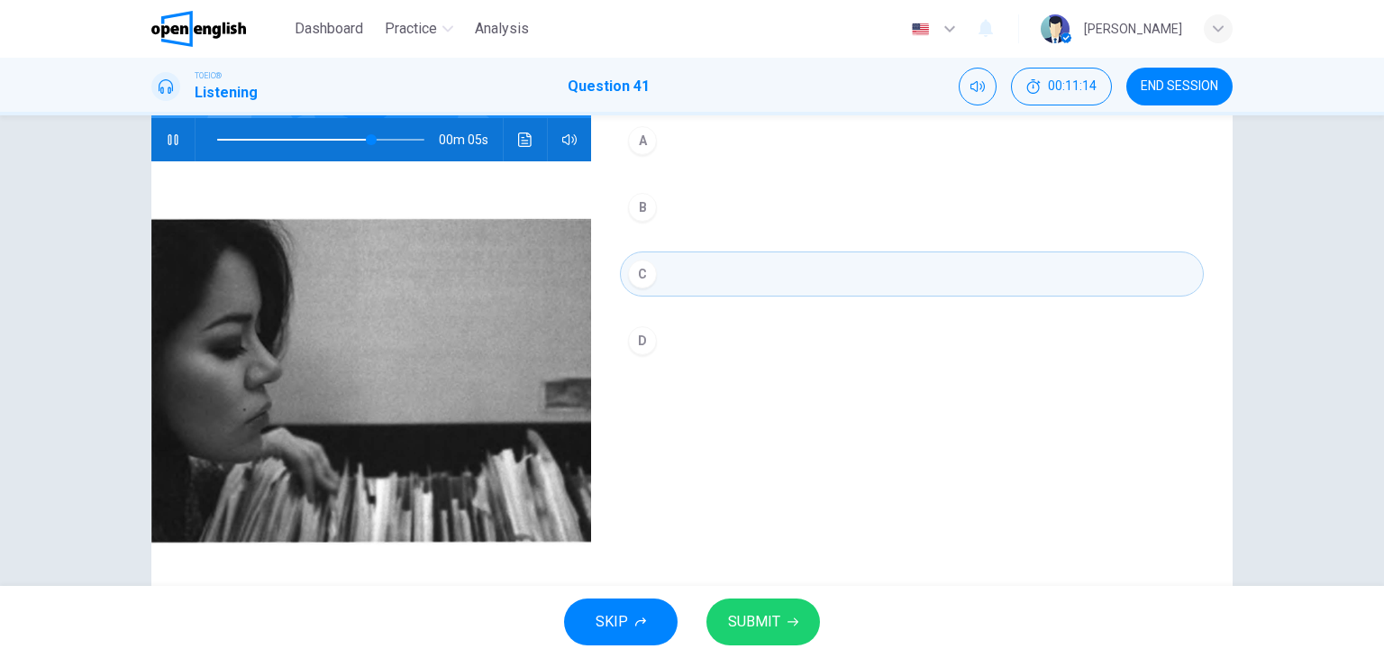
click at [765, 623] on span "SUBMIT" at bounding box center [754, 621] width 52 height 25
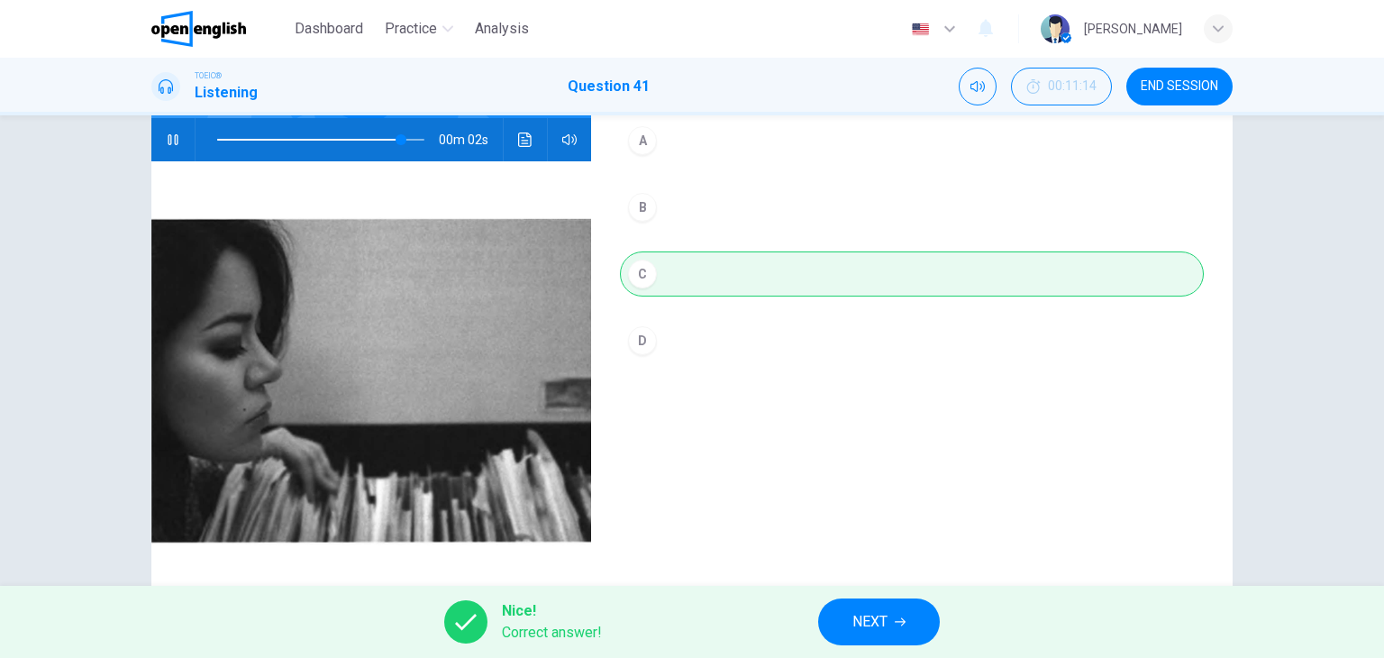
type input "**"
click at [885, 620] on span "NEXT" at bounding box center [869, 621] width 35 height 25
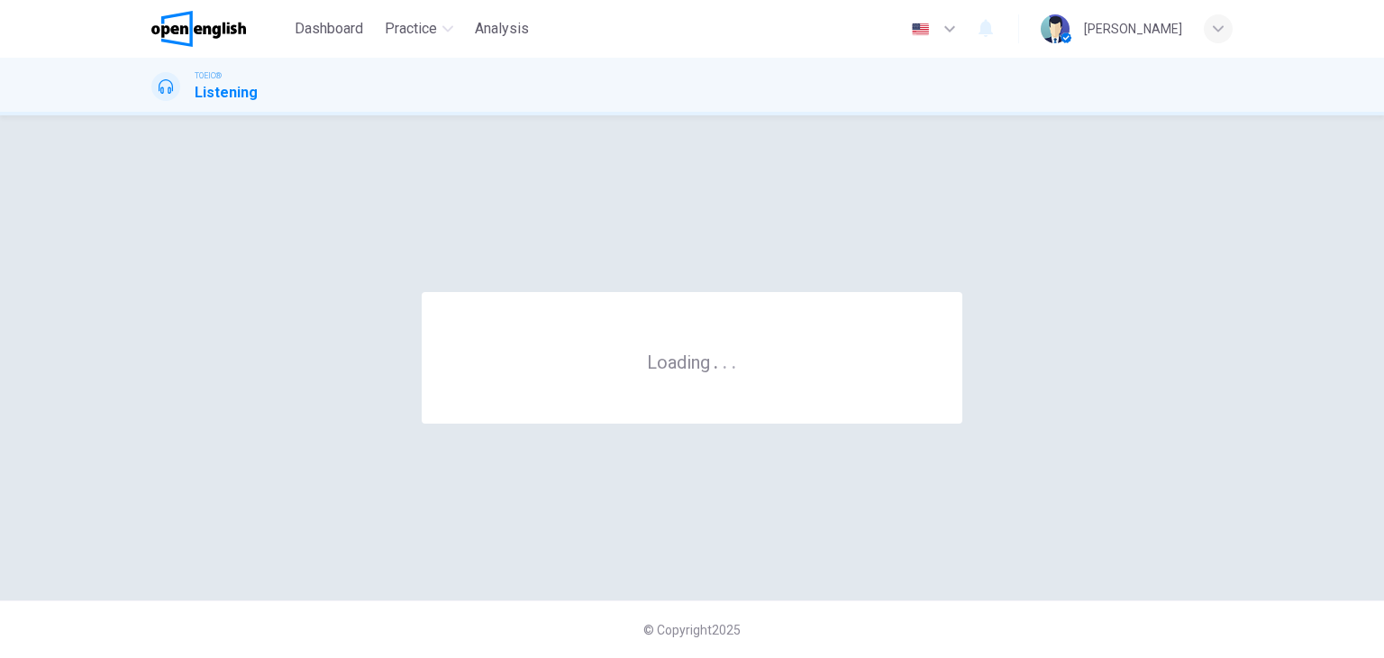
scroll to position [0, 0]
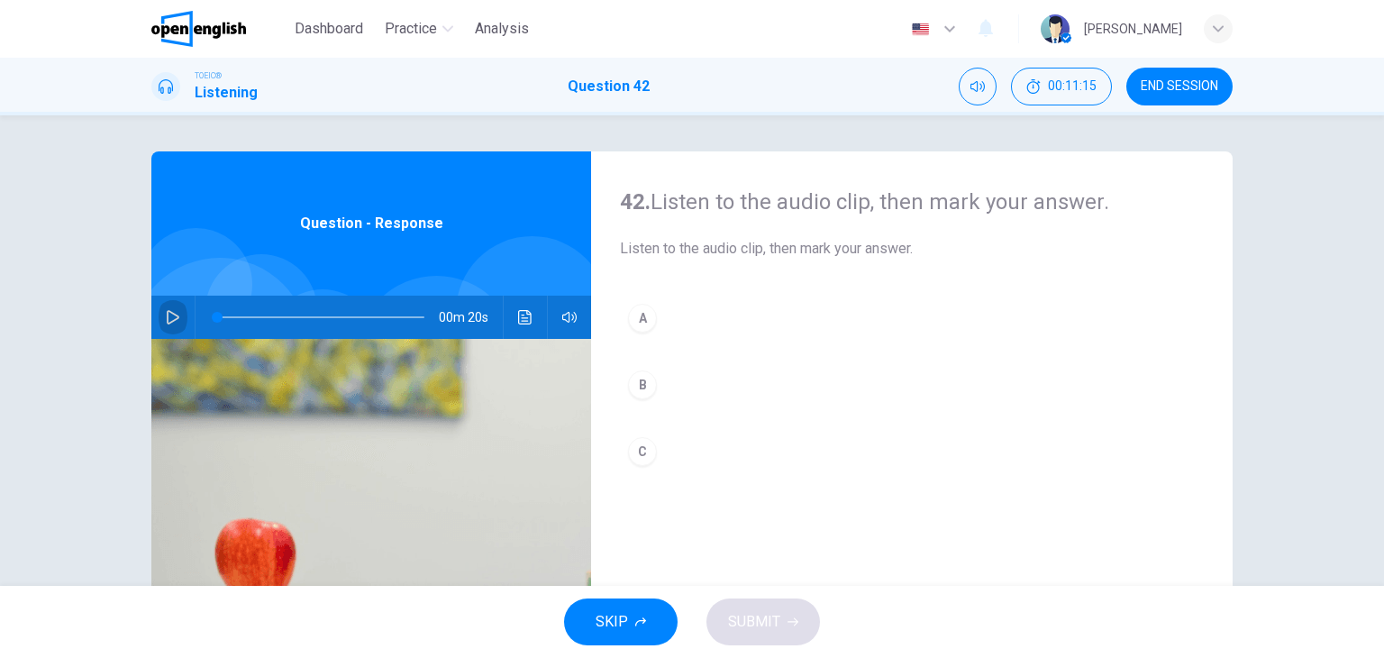
click at [167, 313] on icon "button" at bounding box center [173, 317] width 13 height 14
click at [640, 446] on div "C" at bounding box center [642, 451] width 29 height 29
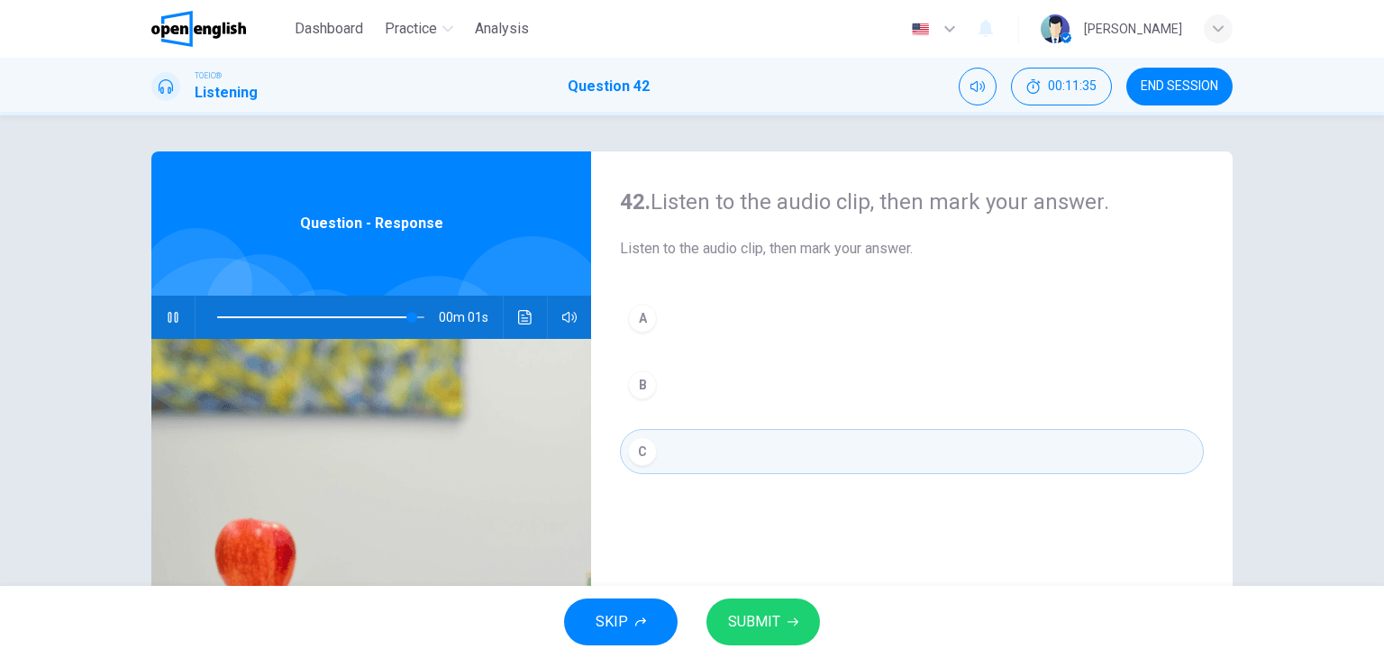
click at [766, 614] on span "SUBMIT" at bounding box center [754, 621] width 52 height 25
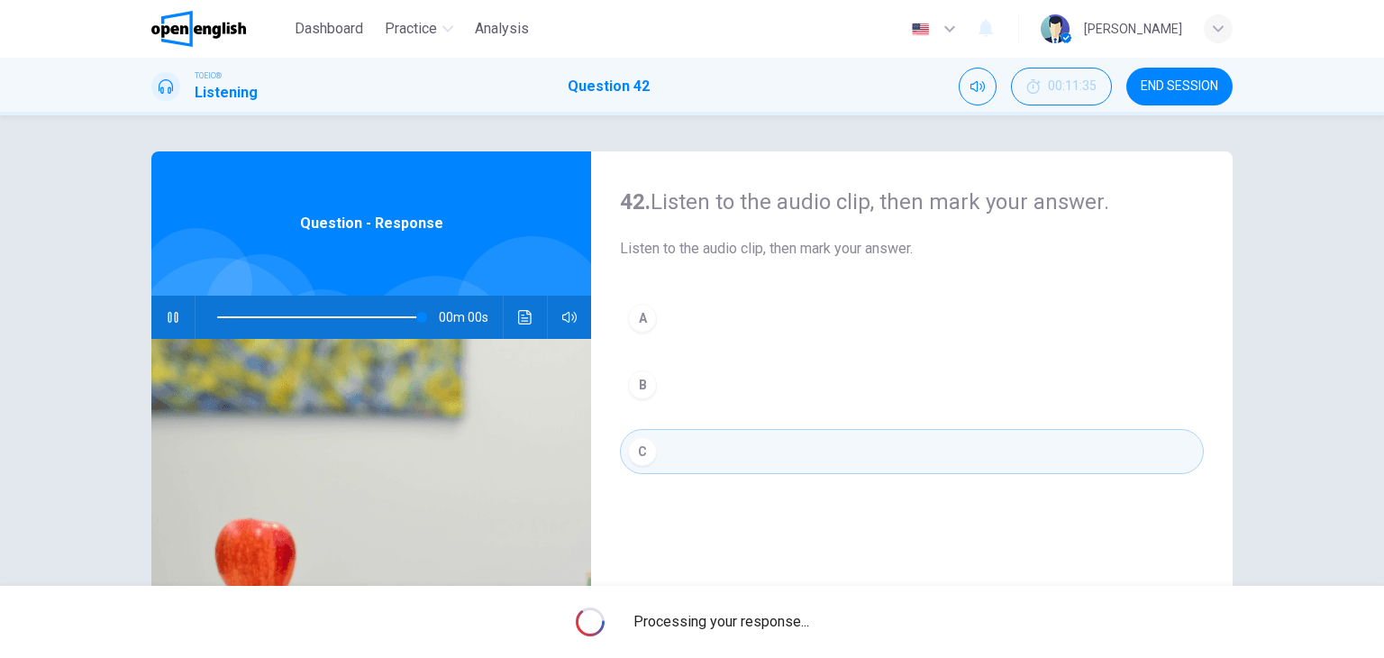
type input "*"
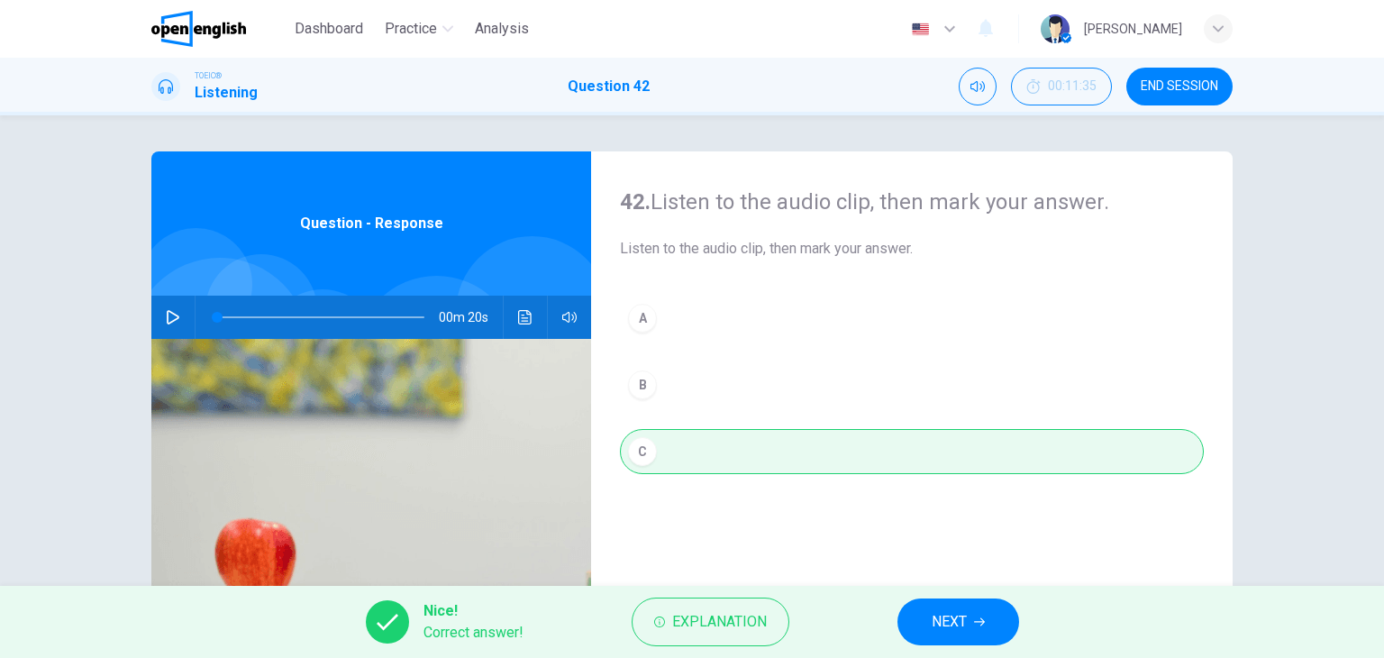
click at [949, 617] on span "NEXT" at bounding box center [948, 621] width 35 height 25
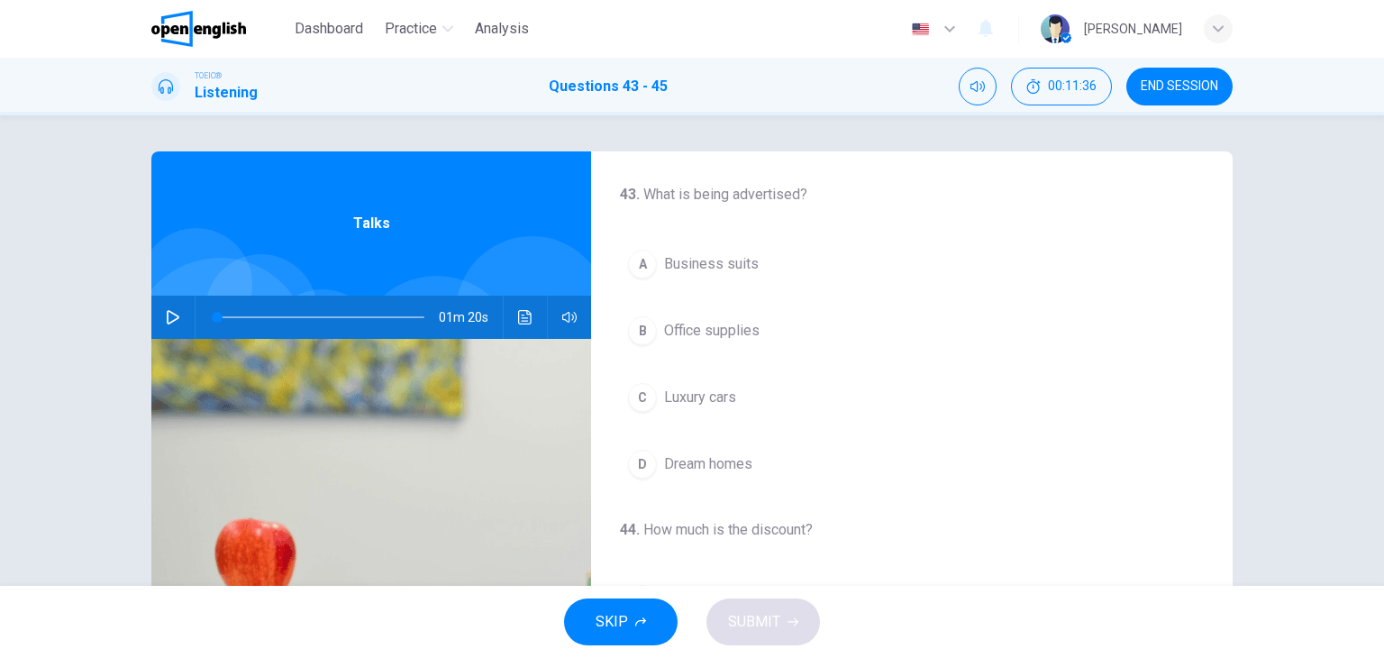
click at [168, 314] on icon "button" at bounding box center [173, 317] width 14 height 14
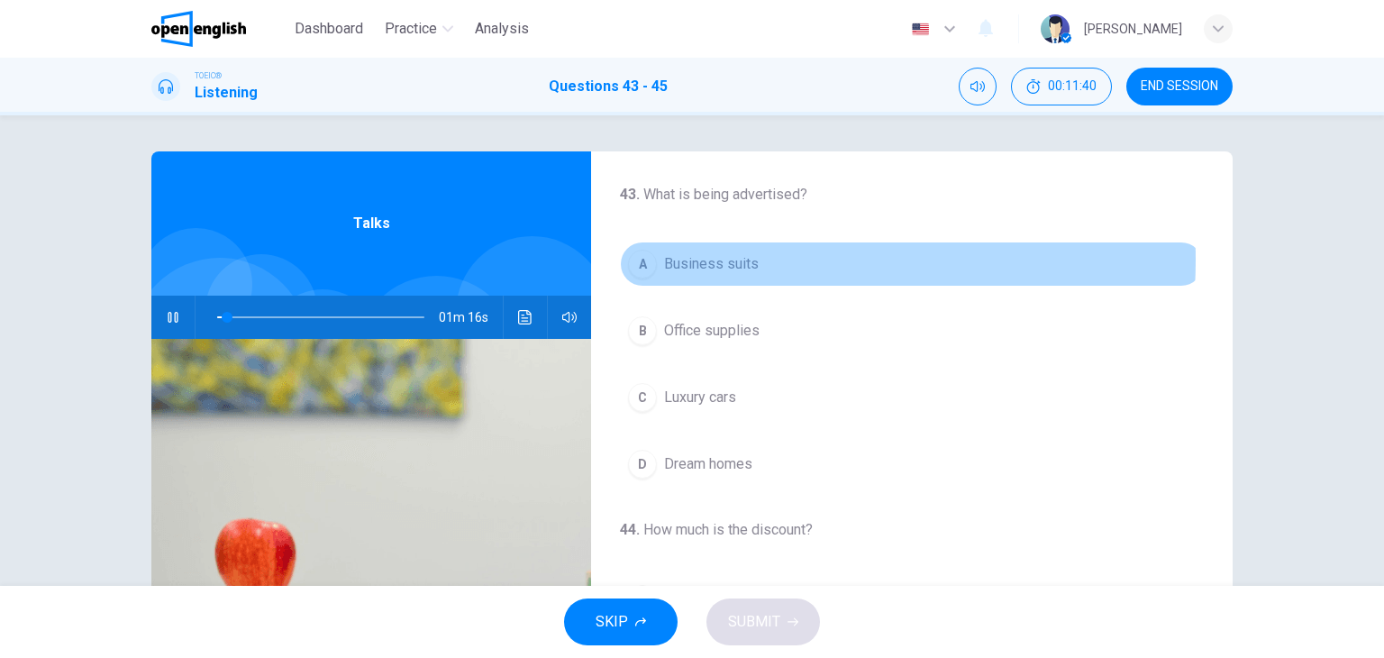
click at [692, 259] on span "Business suits" at bounding box center [711, 264] width 95 height 22
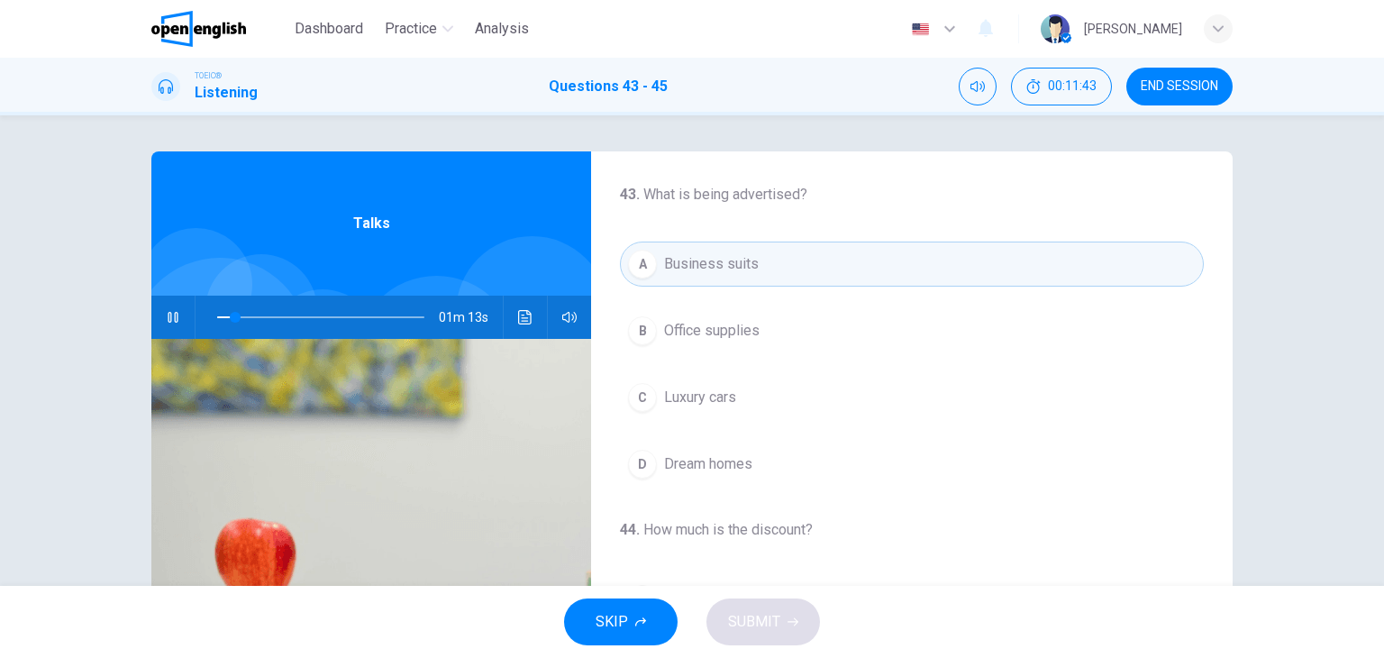
click at [694, 392] on span "Luxury cars" at bounding box center [700, 397] width 72 height 22
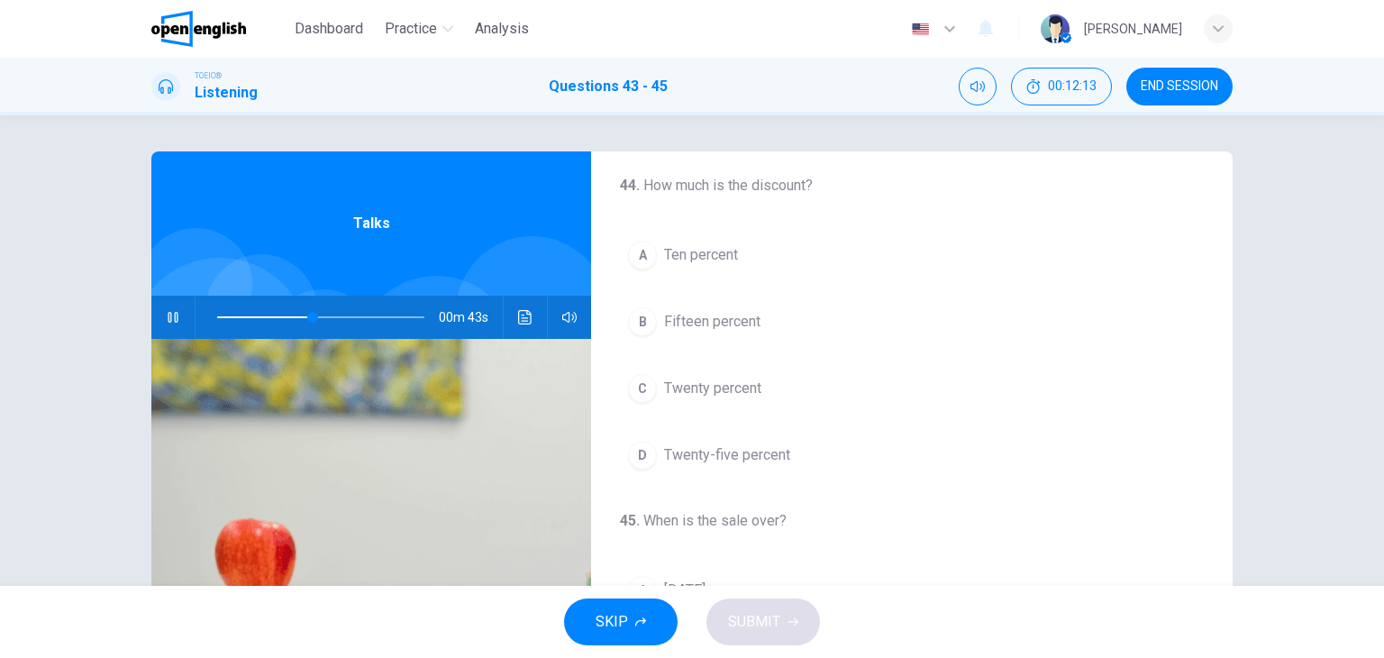
scroll to position [402, 0]
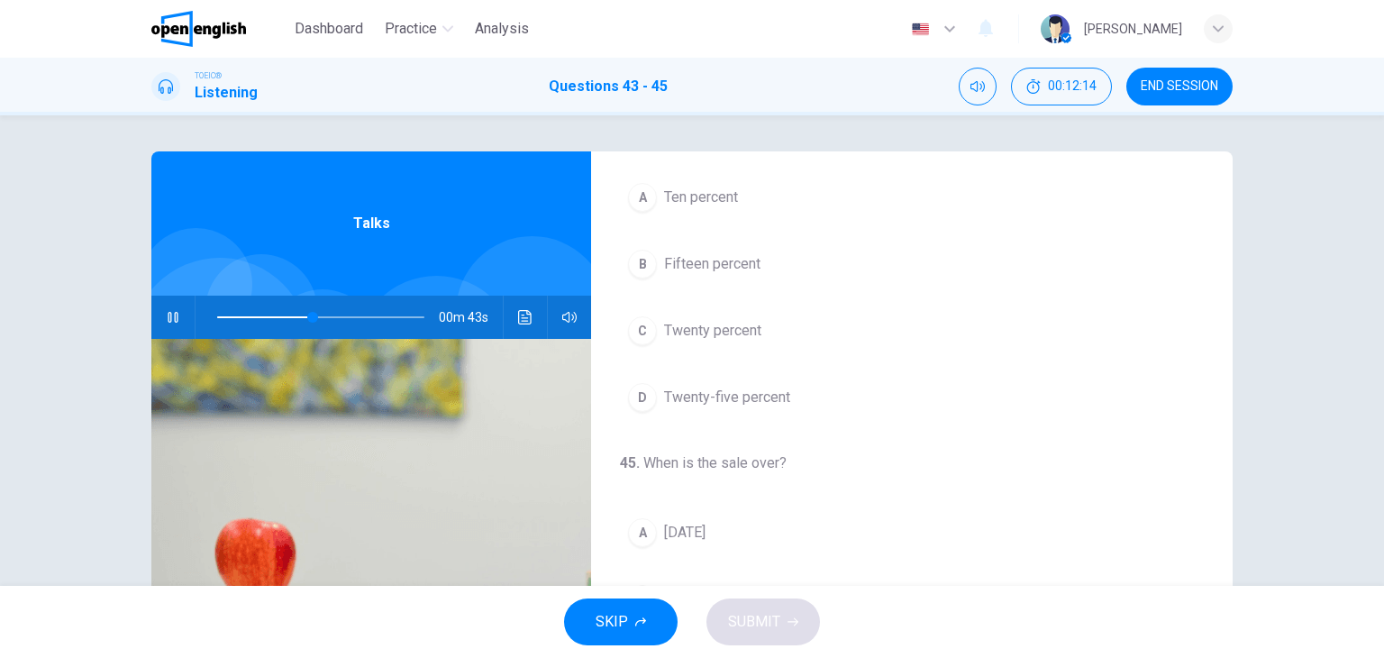
click at [749, 402] on span "Twenty-five percent" at bounding box center [727, 397] width 126 height 22
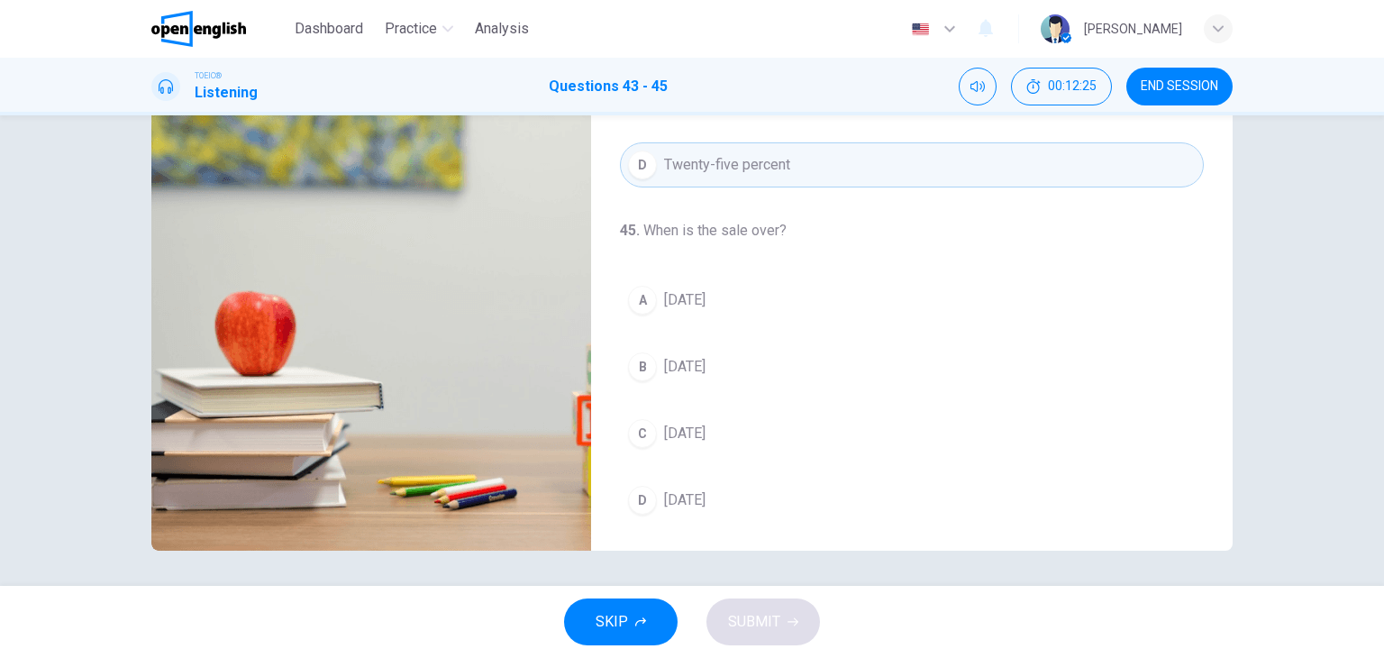
scroll to position [228, 0]
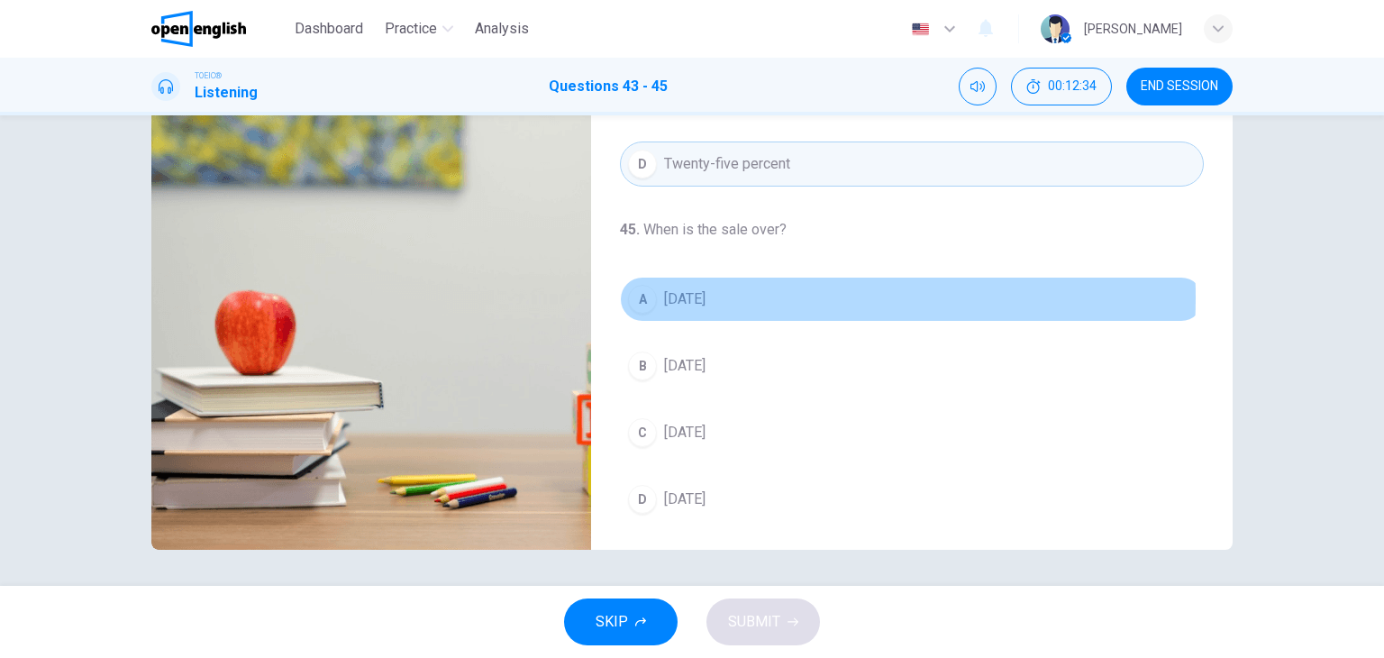
click at [697, 294] on span "[DATE]" at bounding box center [684, 299] width 41 height 22
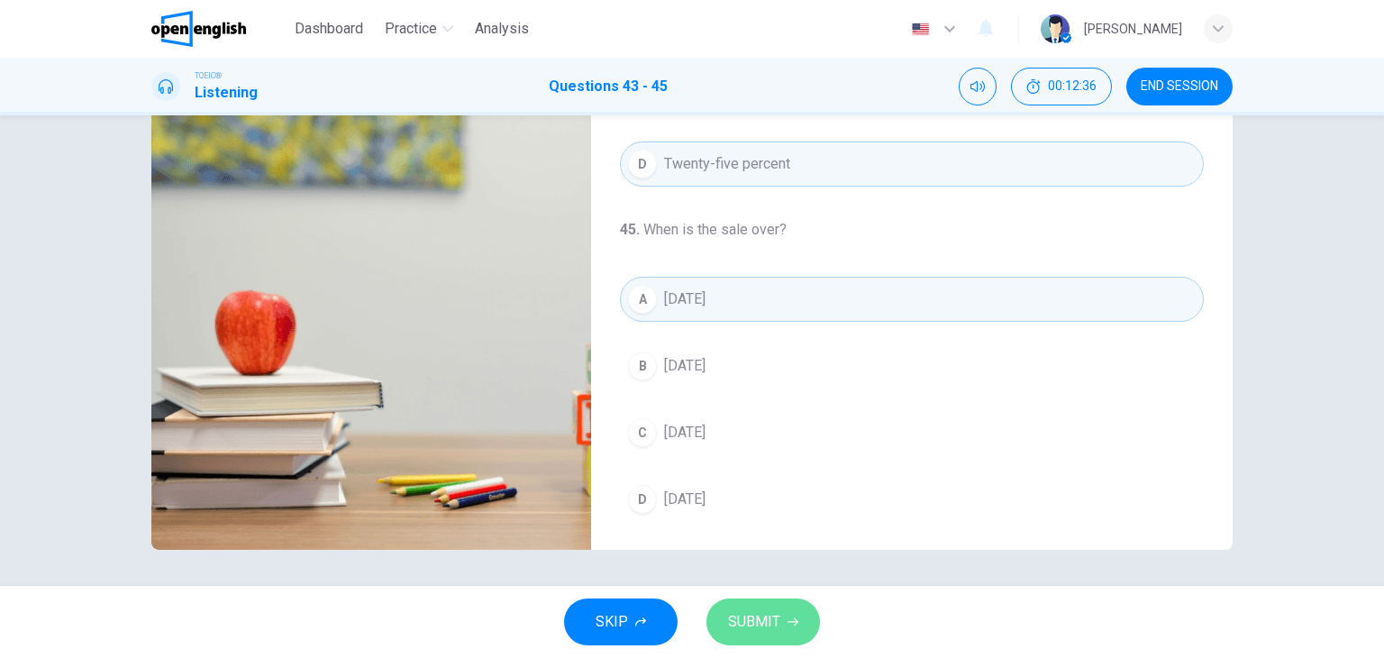
click at [776, 626] on span "SUBMIT" at bounding box center [754, 621] width 52 height 25
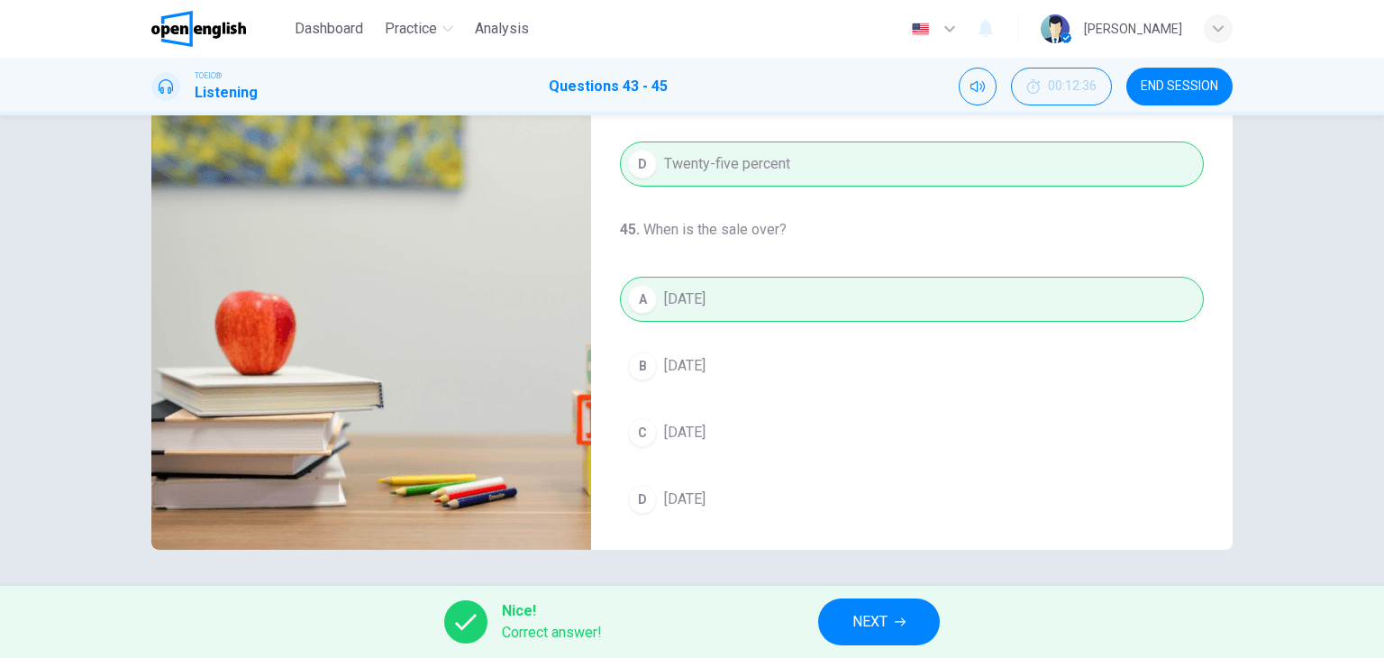
type input "**"
click at [890, 639] on button "NEXT" at bounding box center [879, 621] width 122 height 47
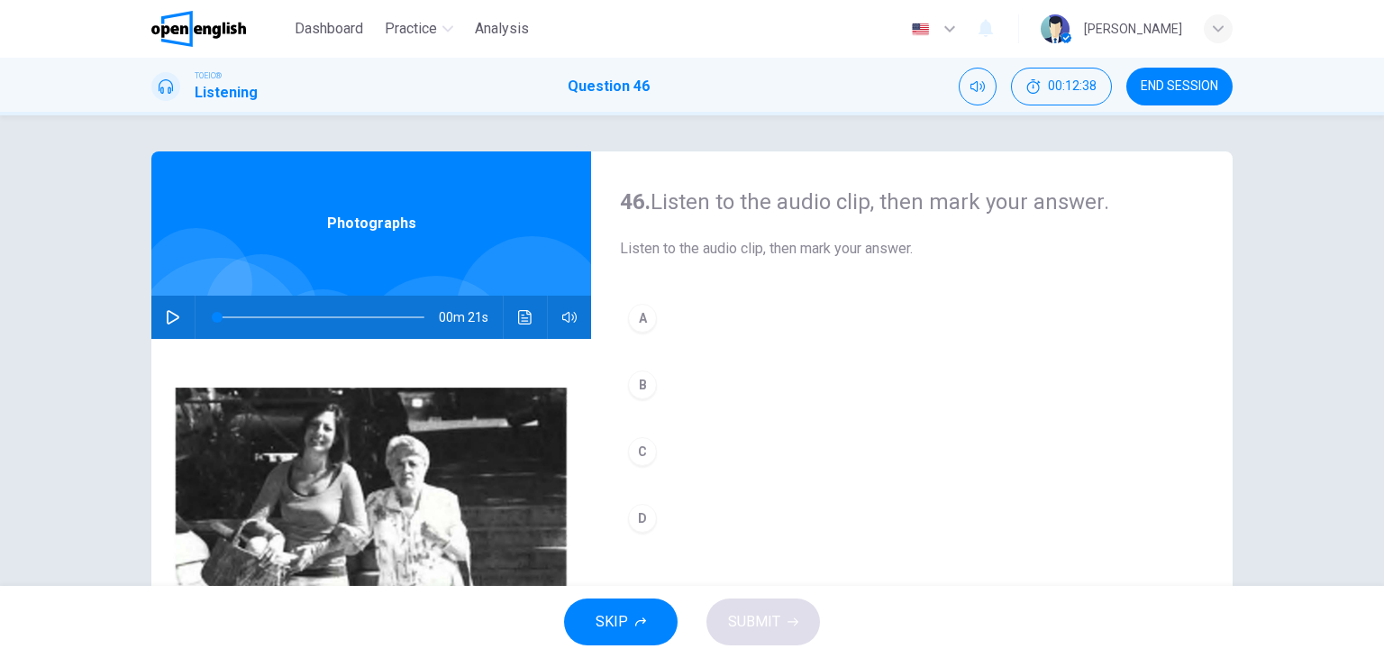
click at [172, 319] on icon "button" at bounding box center [173, 317] width 13 height 14
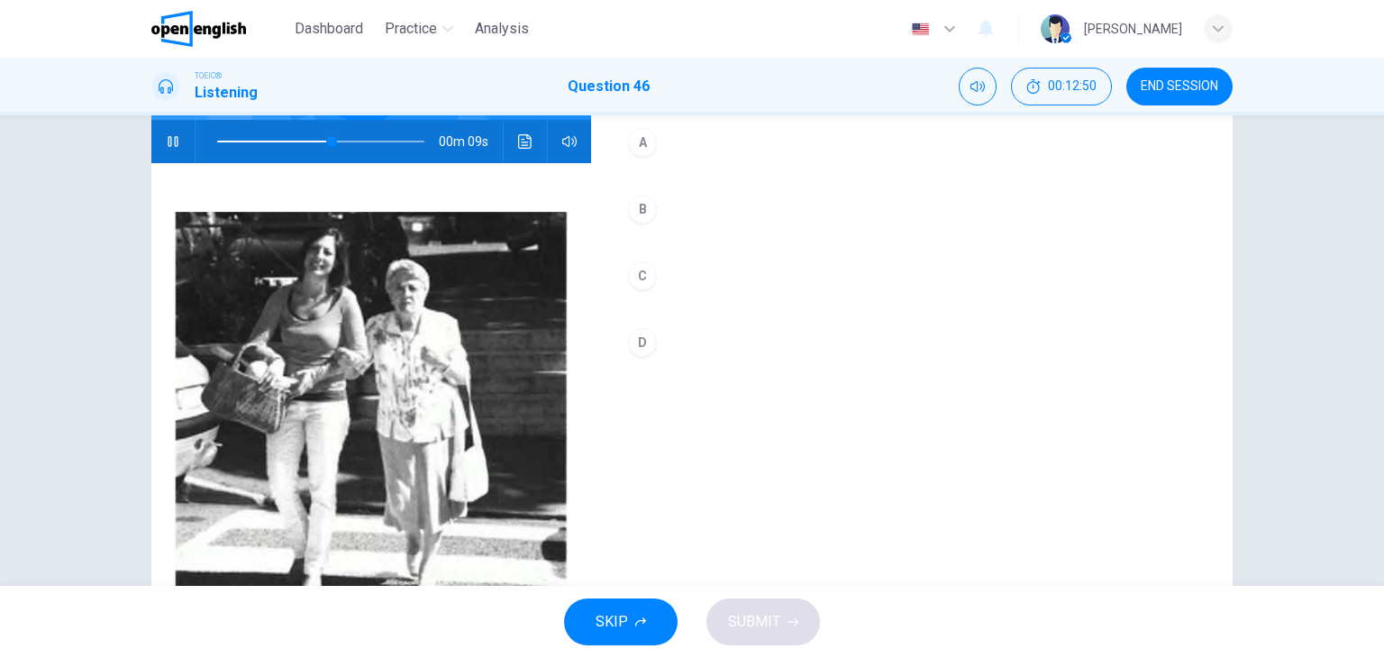
scroll to position [177, 0]
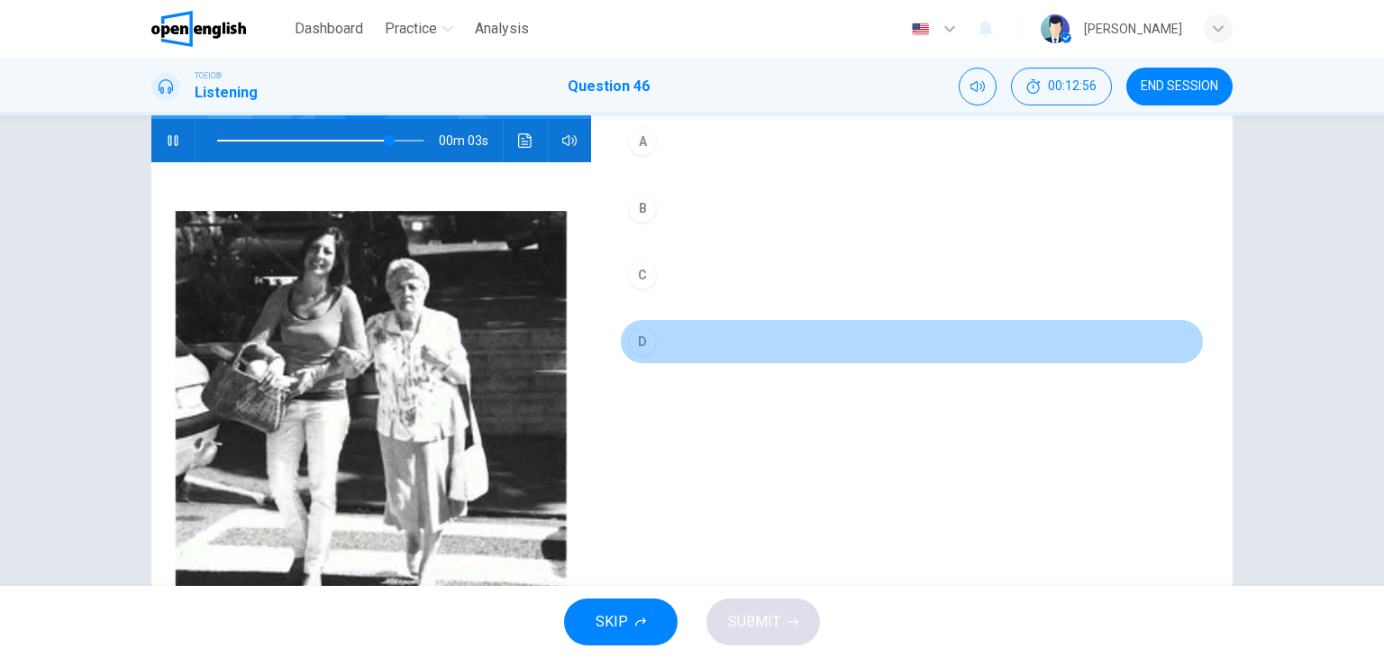
click at [640, 343] on div "D" at bounding box center [642, 341] width 29 height 29
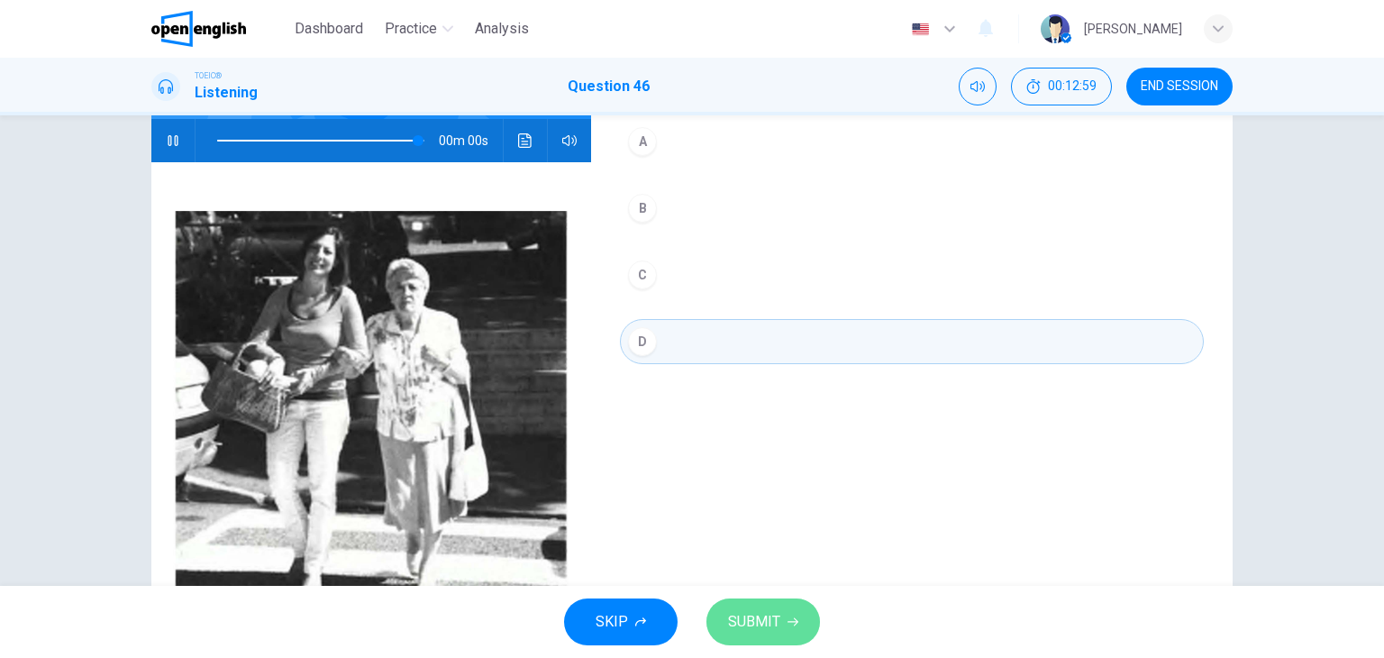
type input "*"
click at [766, 624] on span "SUBMIT" at bounding box center [754, 621] width 52 height 25
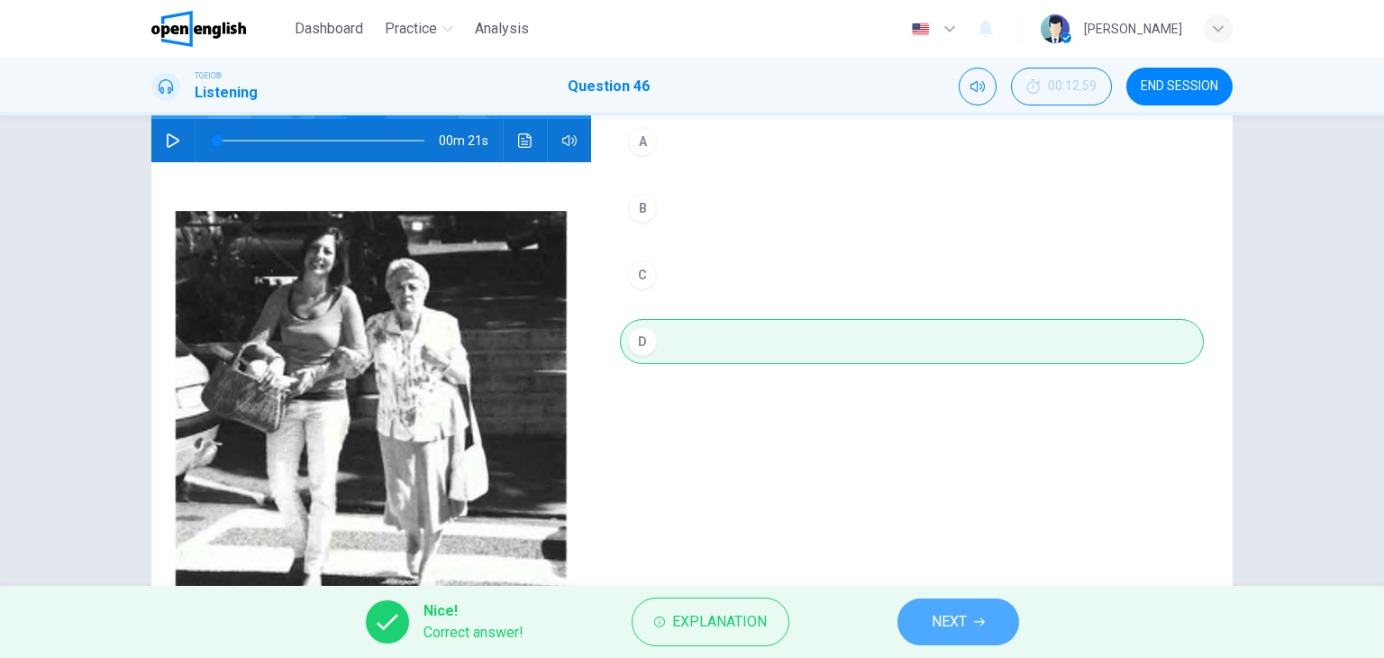
click at [985, 610] on button "NEXT" at bounding box center [958, 621] width 122 height 47
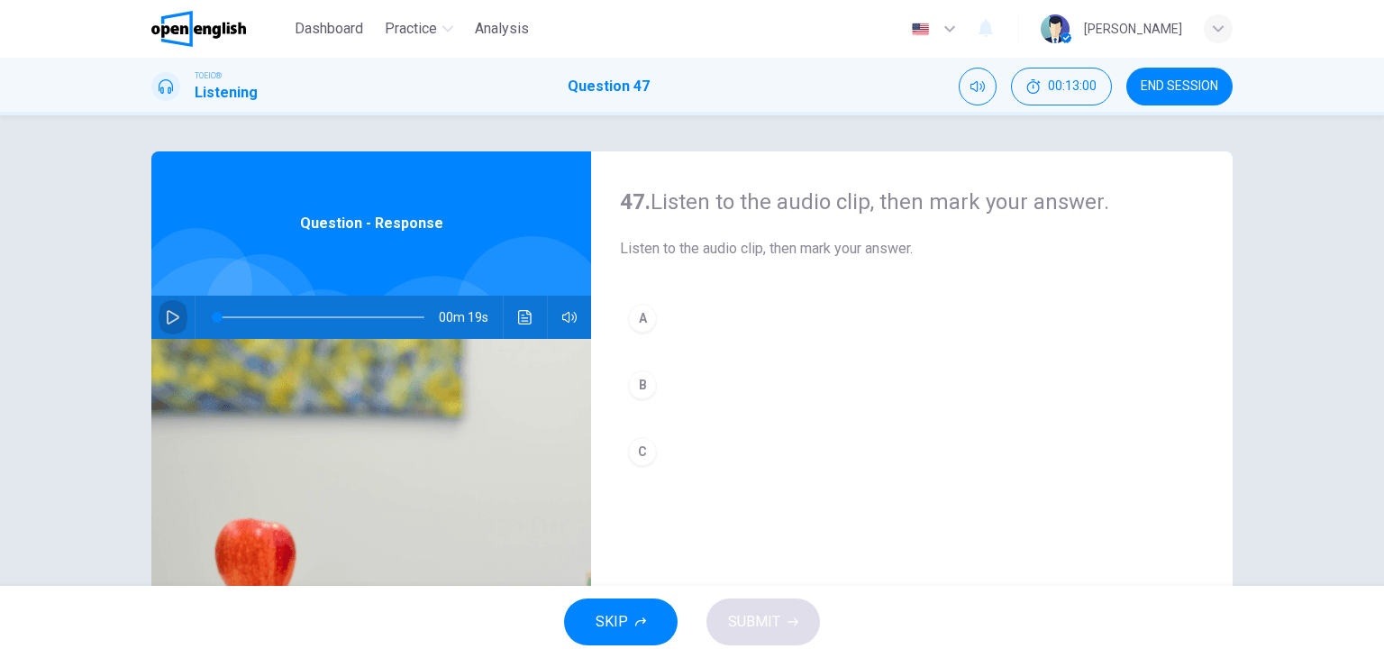
click at [166, 314] on icon "button" at bounding box center [173, 317] width 14 height 14
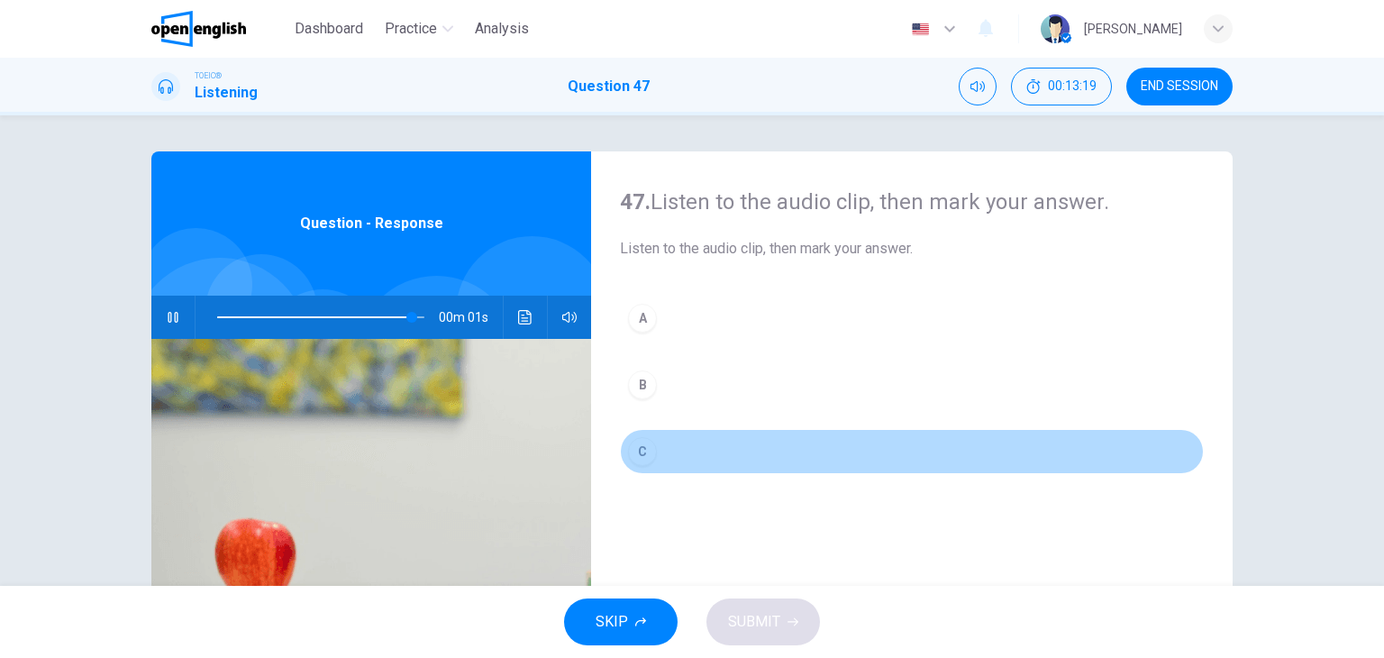
click at [640, 449] on div "C" at bounding box center [642, 451] width 29 height 29
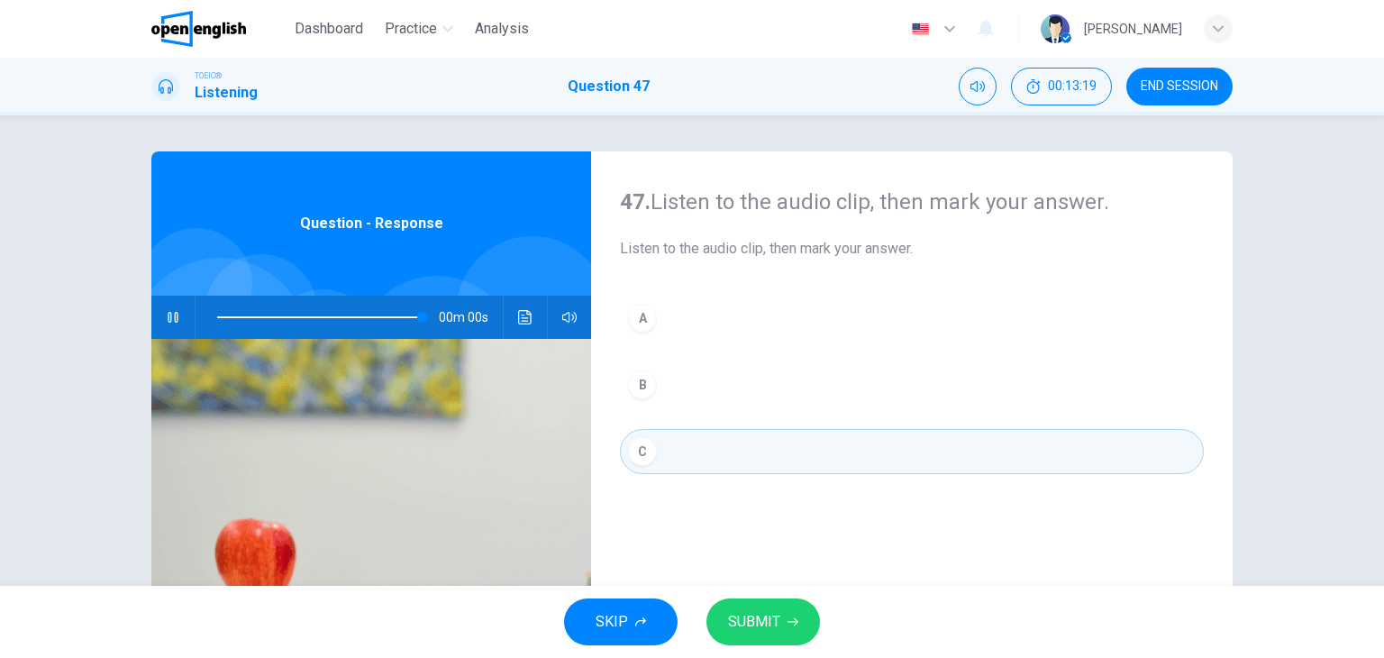
type input "*"
click at [767, 604] on button "SUBMIT" at bounding box center [763, 621] width 114 height 47
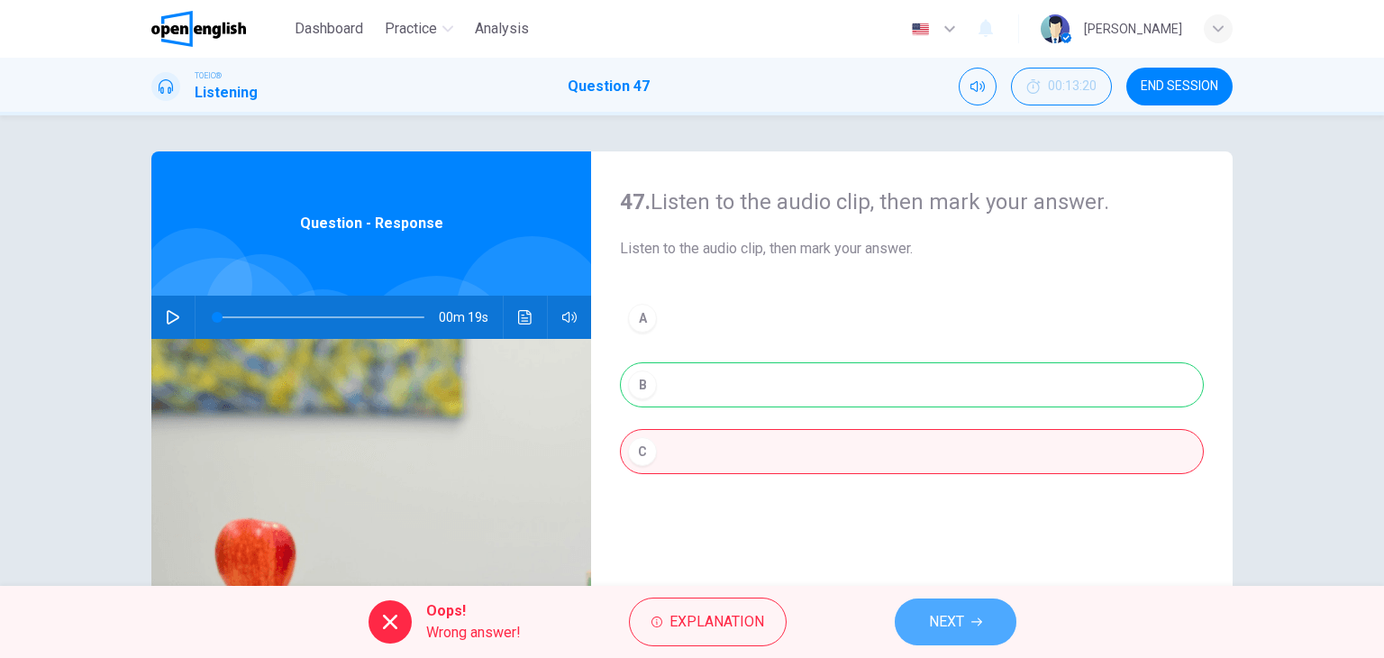
click at [944, 612] on span "NEXT" at bounding box center [946, 621] width 35 height 25
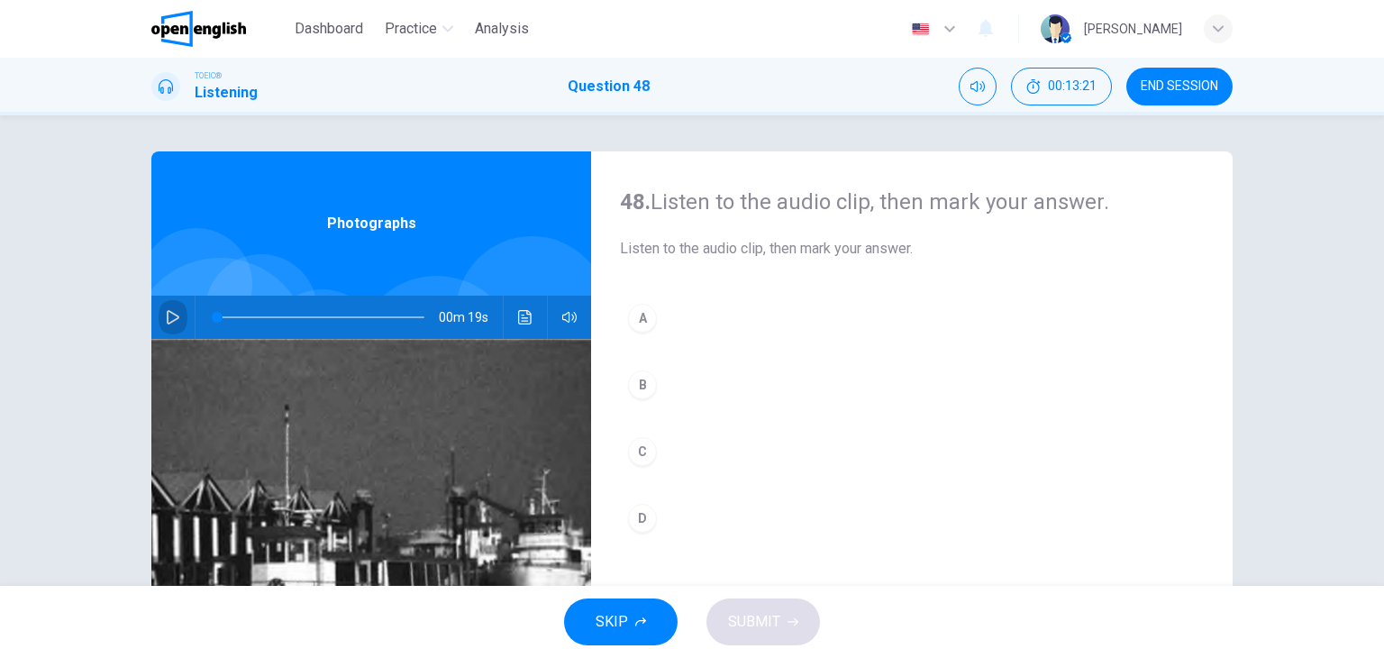
click at [159, 314] on button "button" at bounding box center [173, 316] width 29 height 43
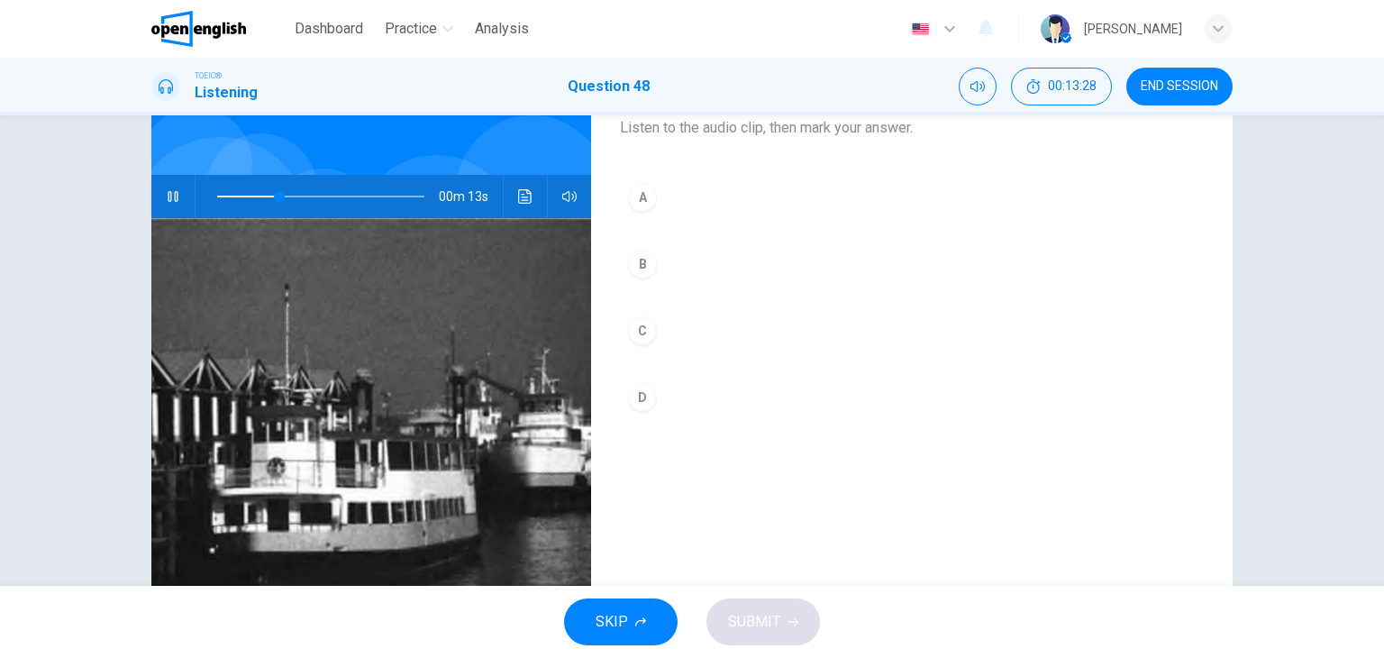
scroll to position [120, 0]
click at [642, 192] on div "A" at bounding box center [642, 198] width 29 height 29
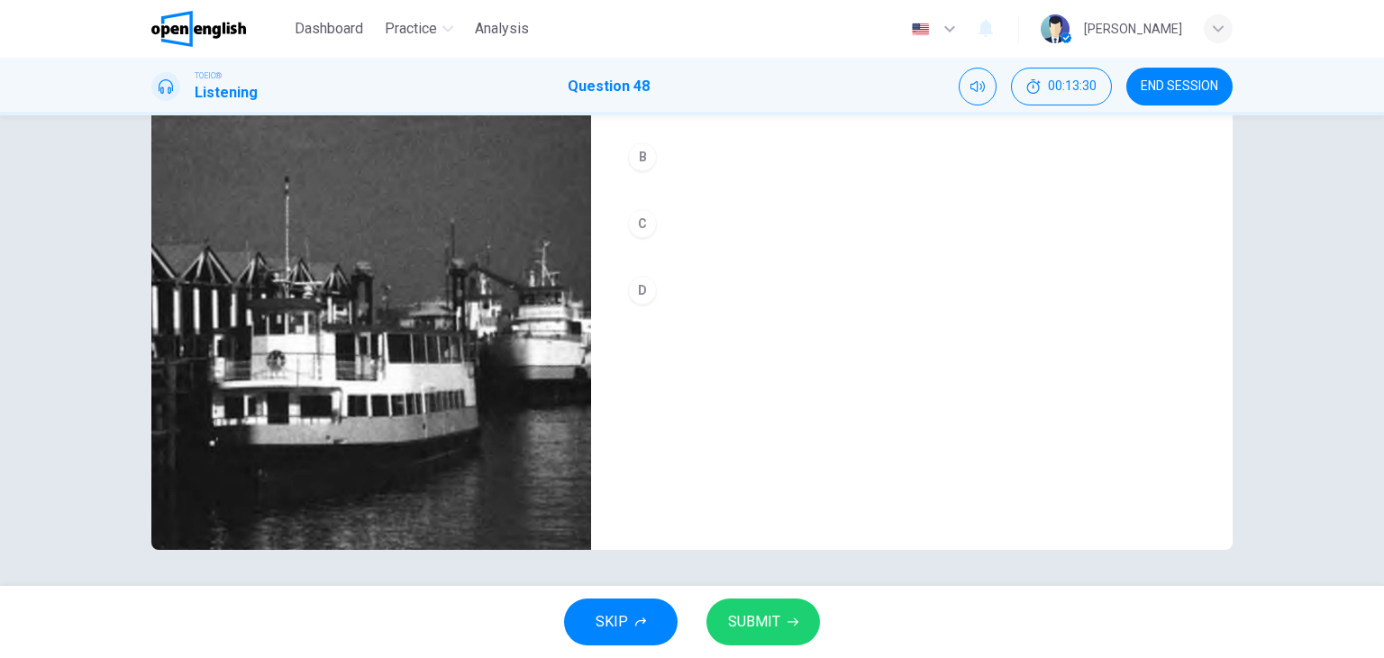
scroll to position [227, 0]
type input "*"
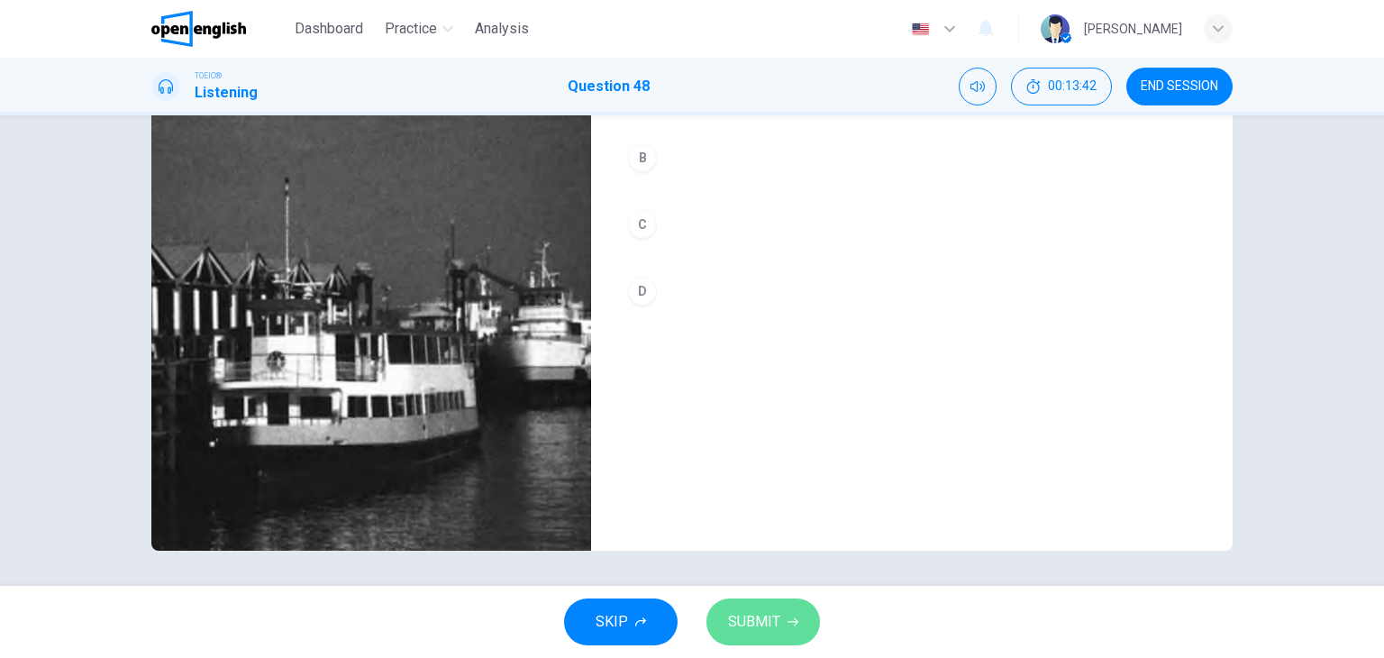
click at [782, 621] on button "SUBMIT" at bounding box center [763, 621] width 114 height 47
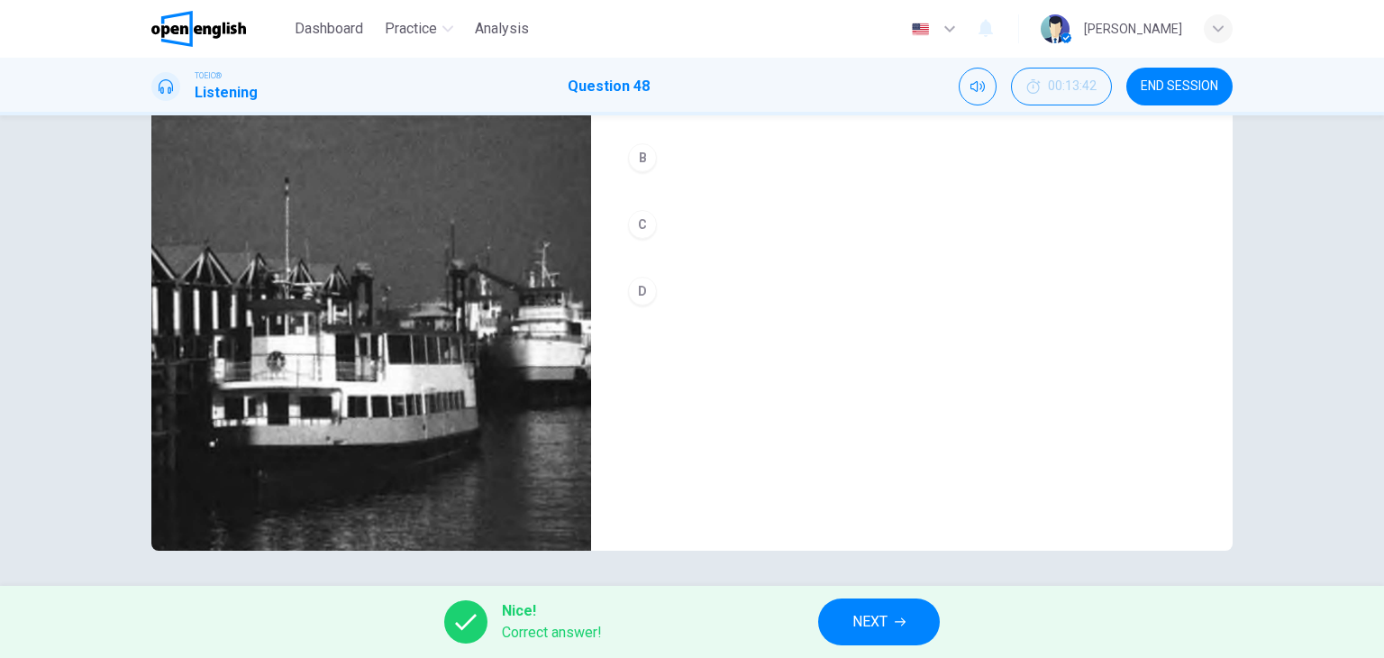
click at [861, 609] on span "NEXT" at bounding box center [869, 621] width 35 height 25
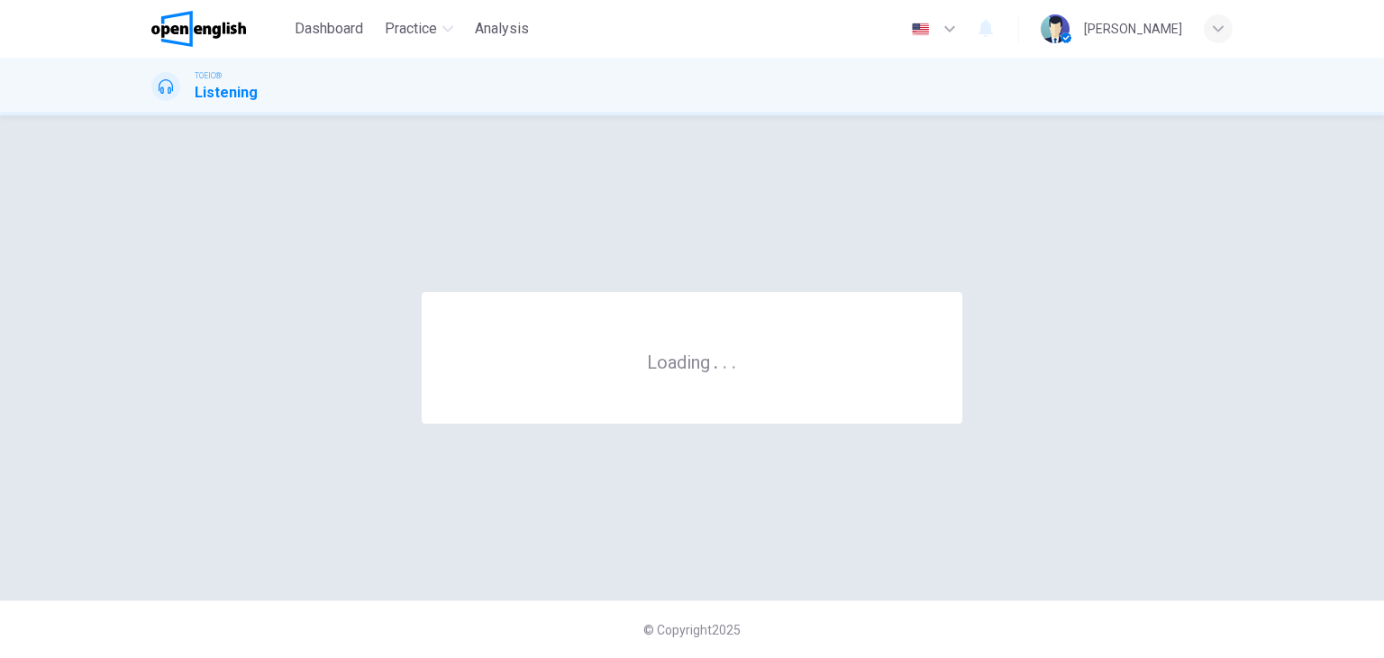
scroll to position [0, 0]
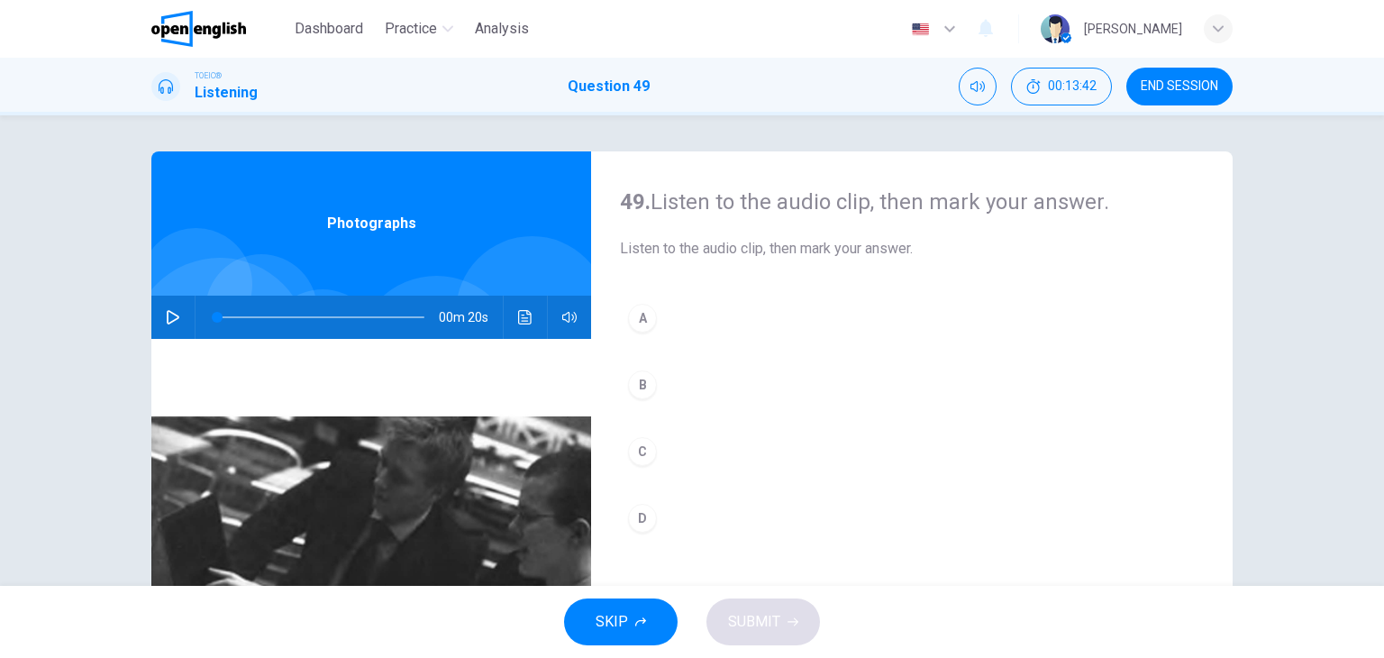
click at [166, 316] on icon "button" at bounding box center [173, 317] width 14 height 14
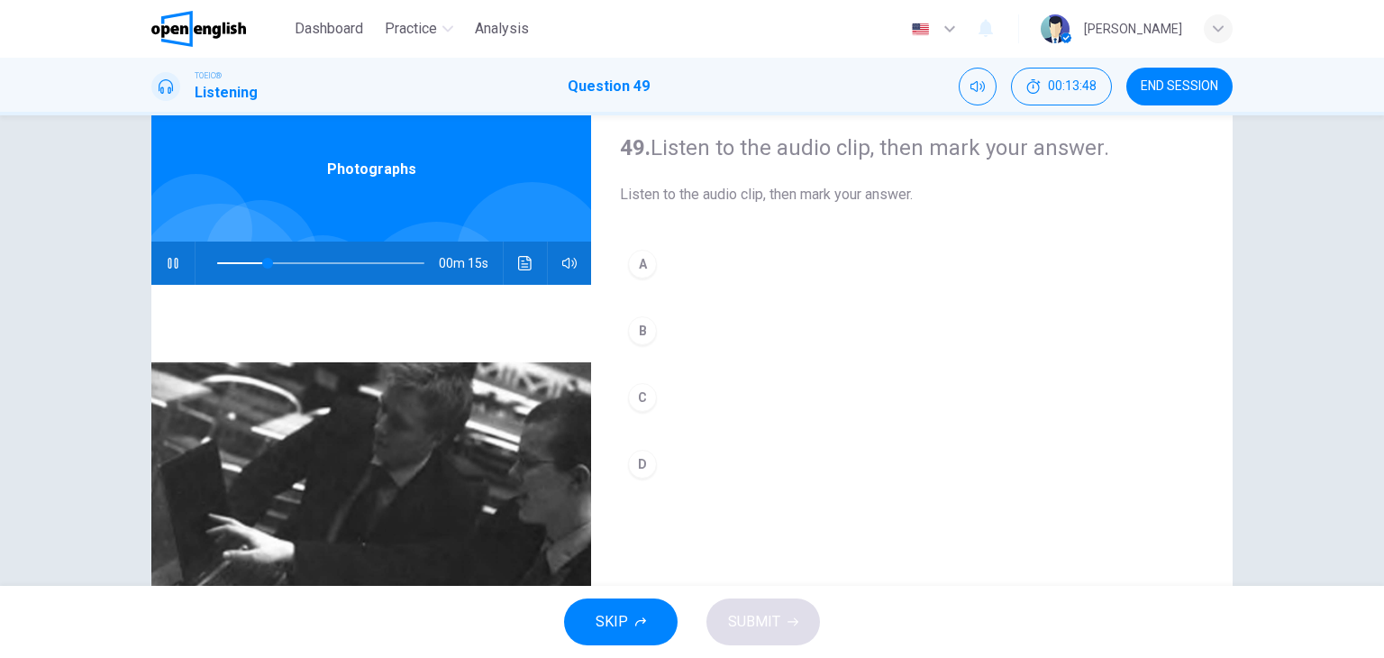
scroll to position [54, 0]
click at [631, 263] on div "A" at bounding box center [642, 264] width 29 height 29
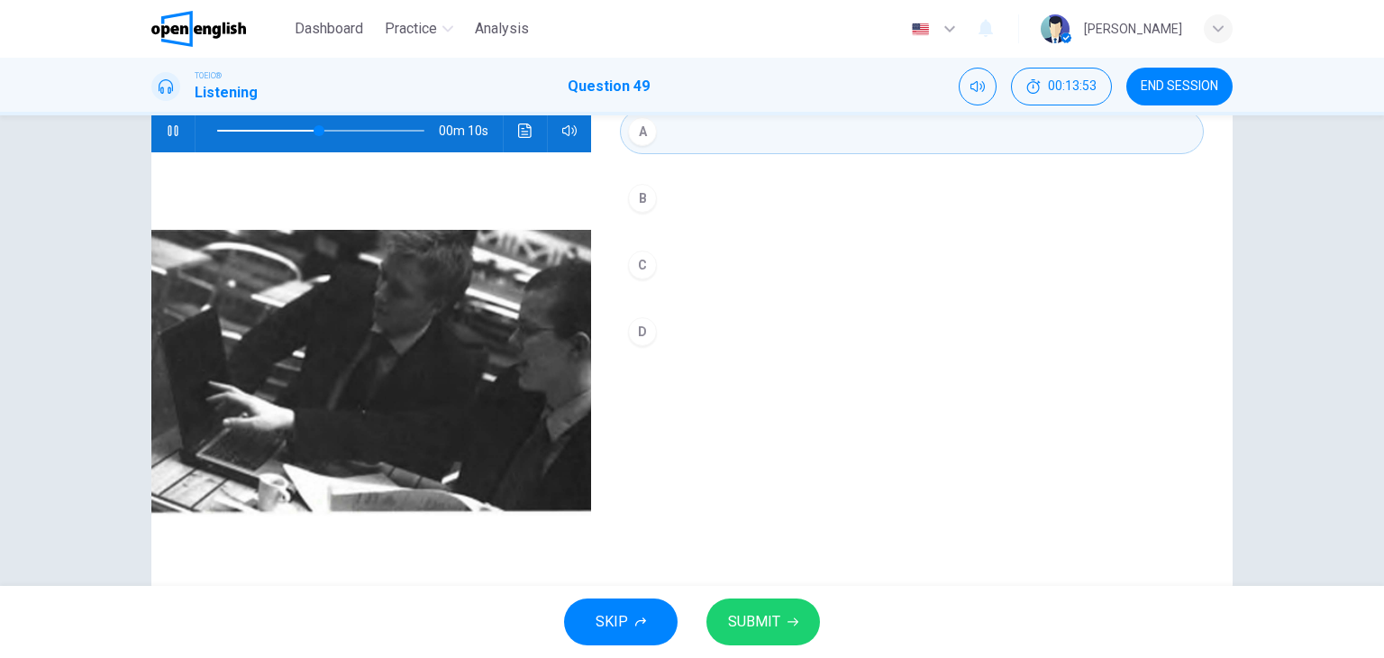
scroll to position [187, 0]
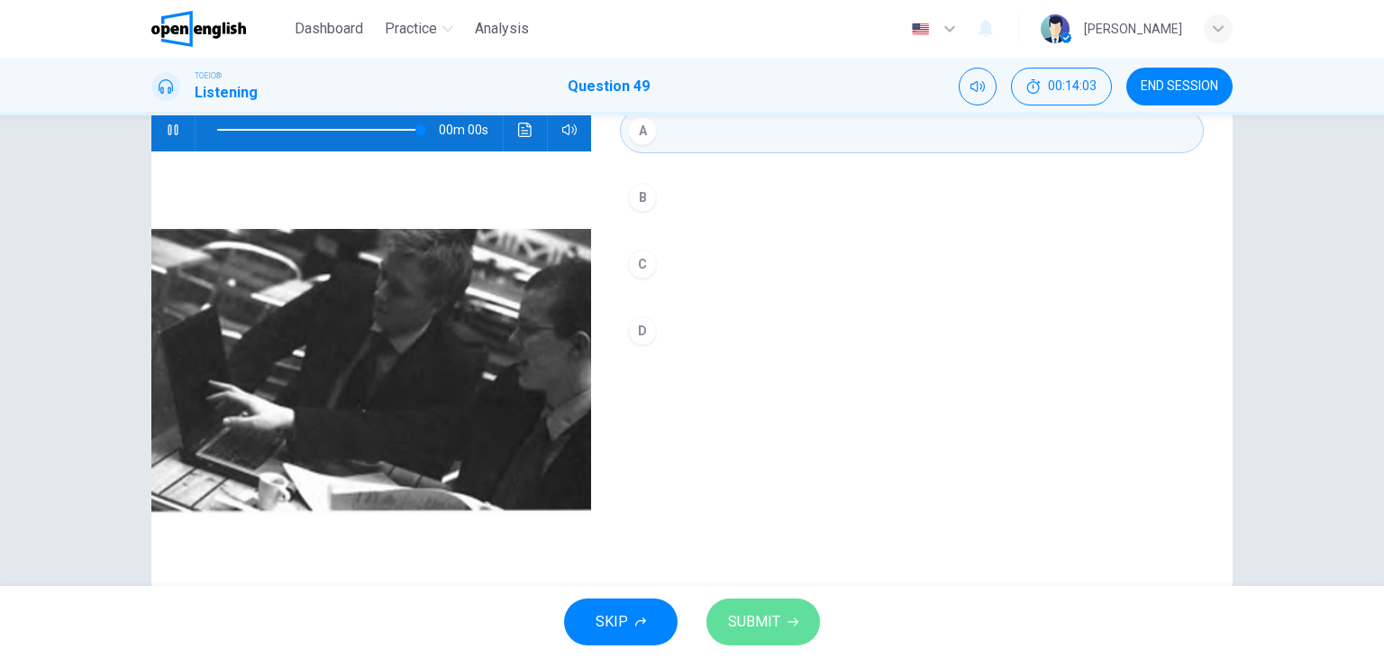
type input "*"
click at [761, 617] on span "SUBMIT" at bounding box center [754, 621] width 52 height 25
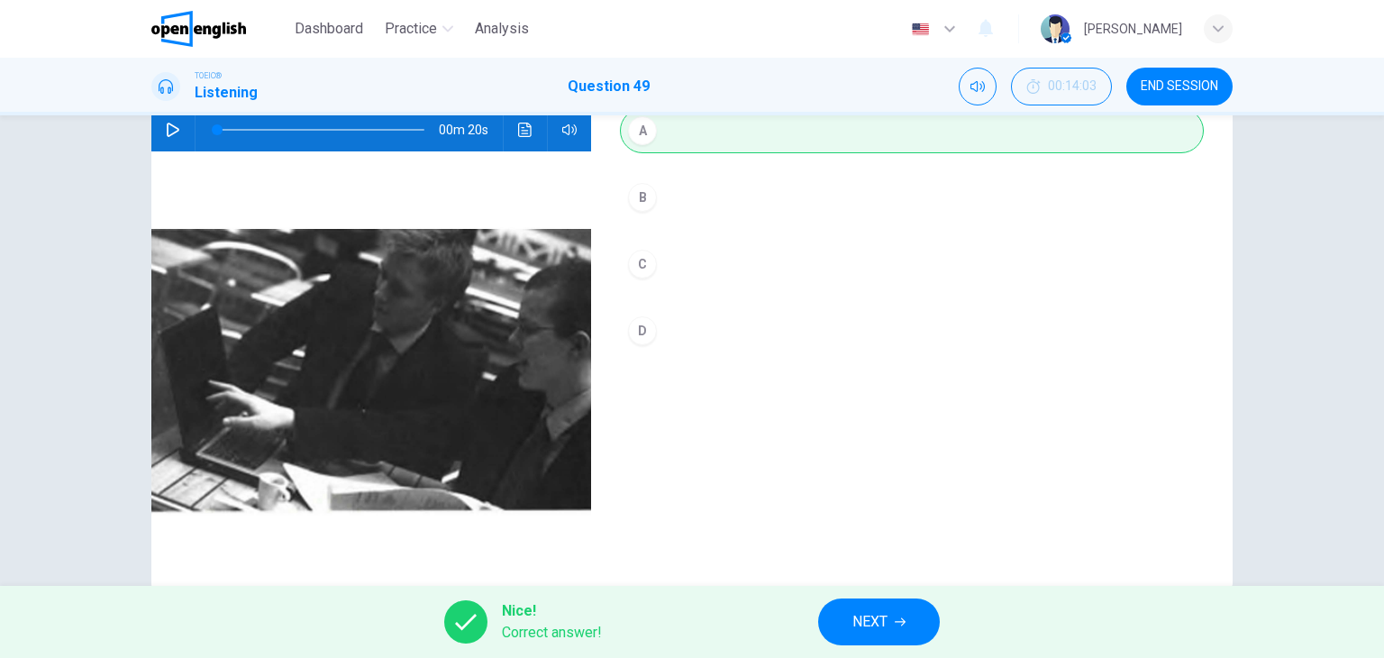
click at [846, 622] on button "NEXT" at bounding box center [879, 621] width 122 height 47
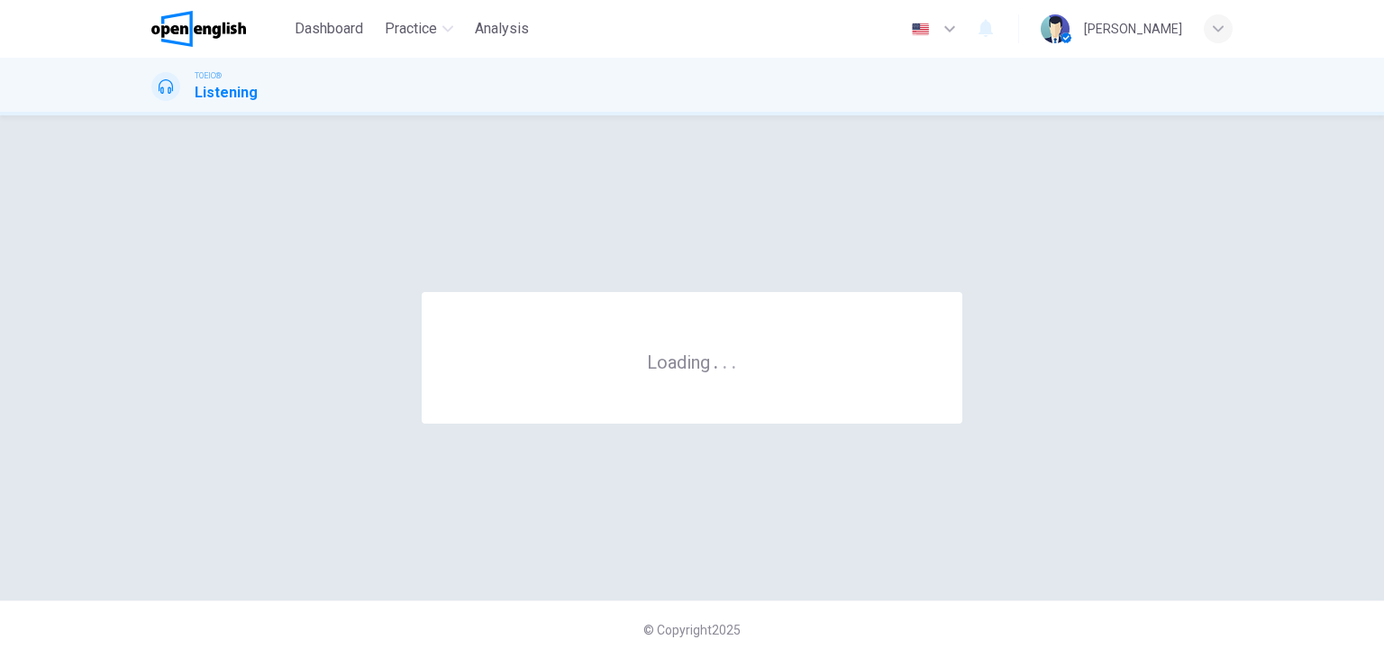
scroll to position [0, 0]
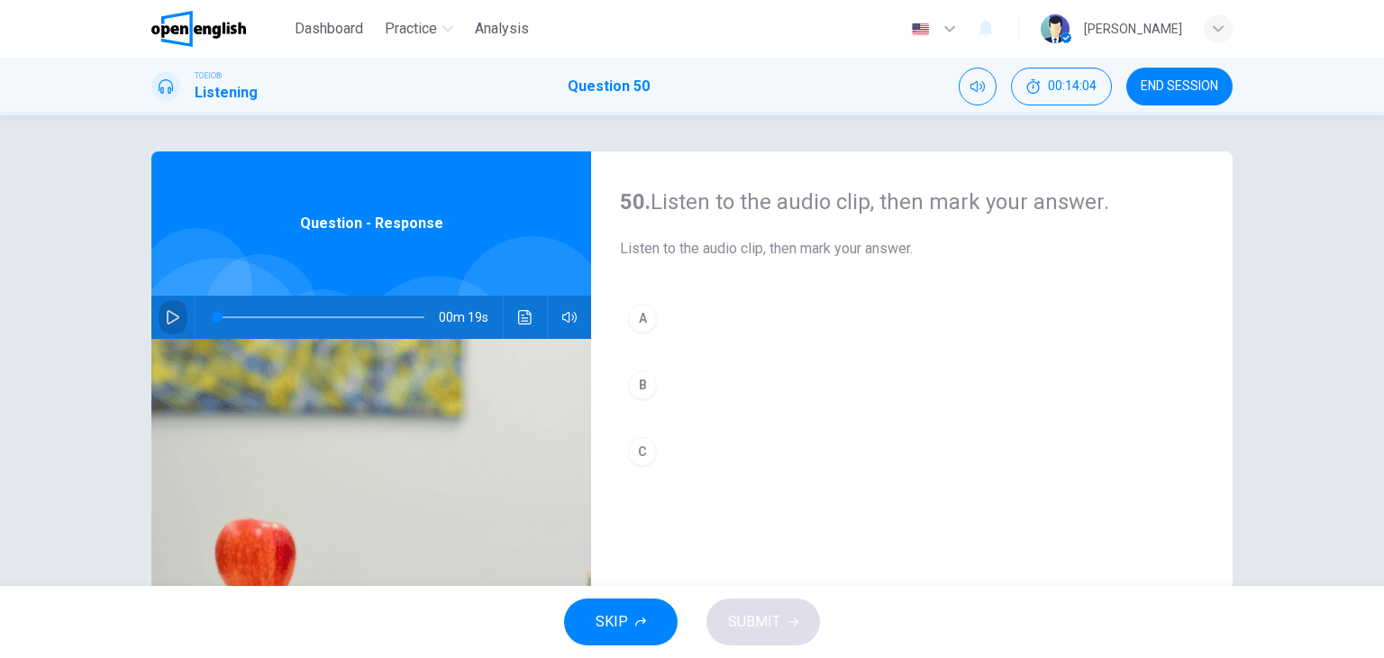
click at [159, 322] on button "button" at bounding box center [173, 316] width 29 height 43
click at [635, 379] on div "B" at bounding box center [642, 384] width 29 height 29
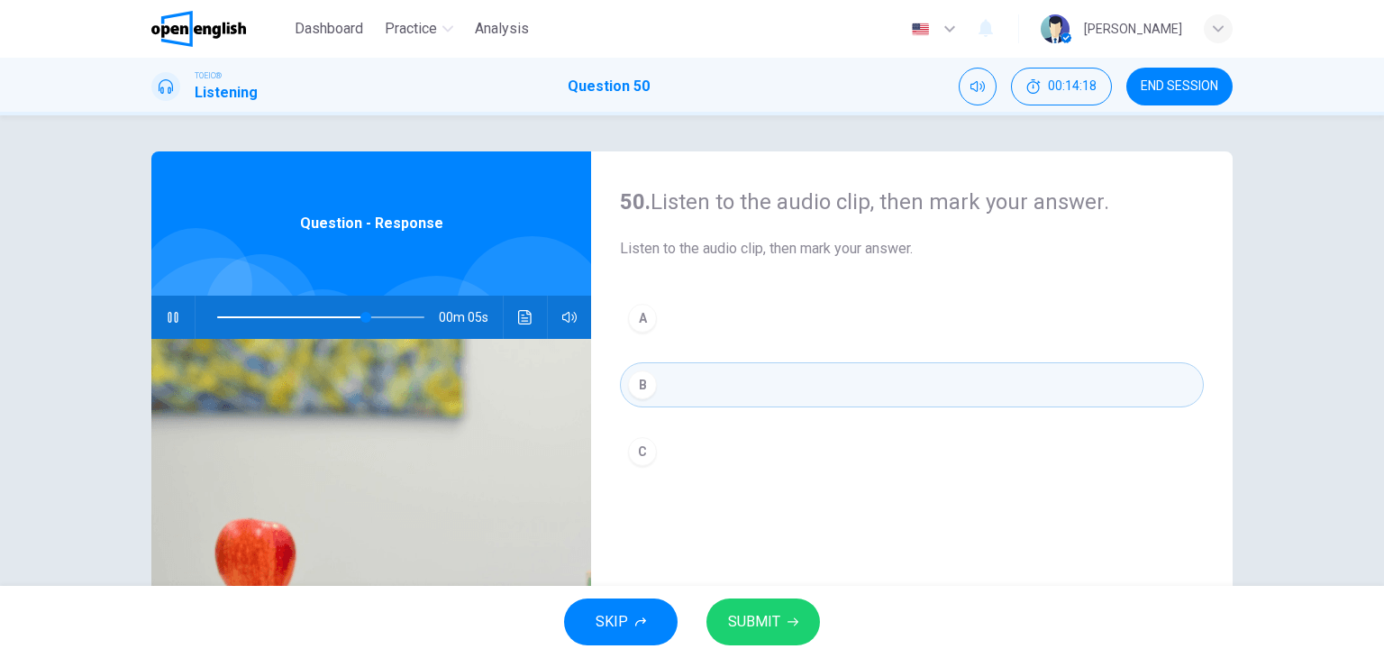
click at [775, 618] on span "SUBMIT" at bounding box center [754, 621] width 52 height 25
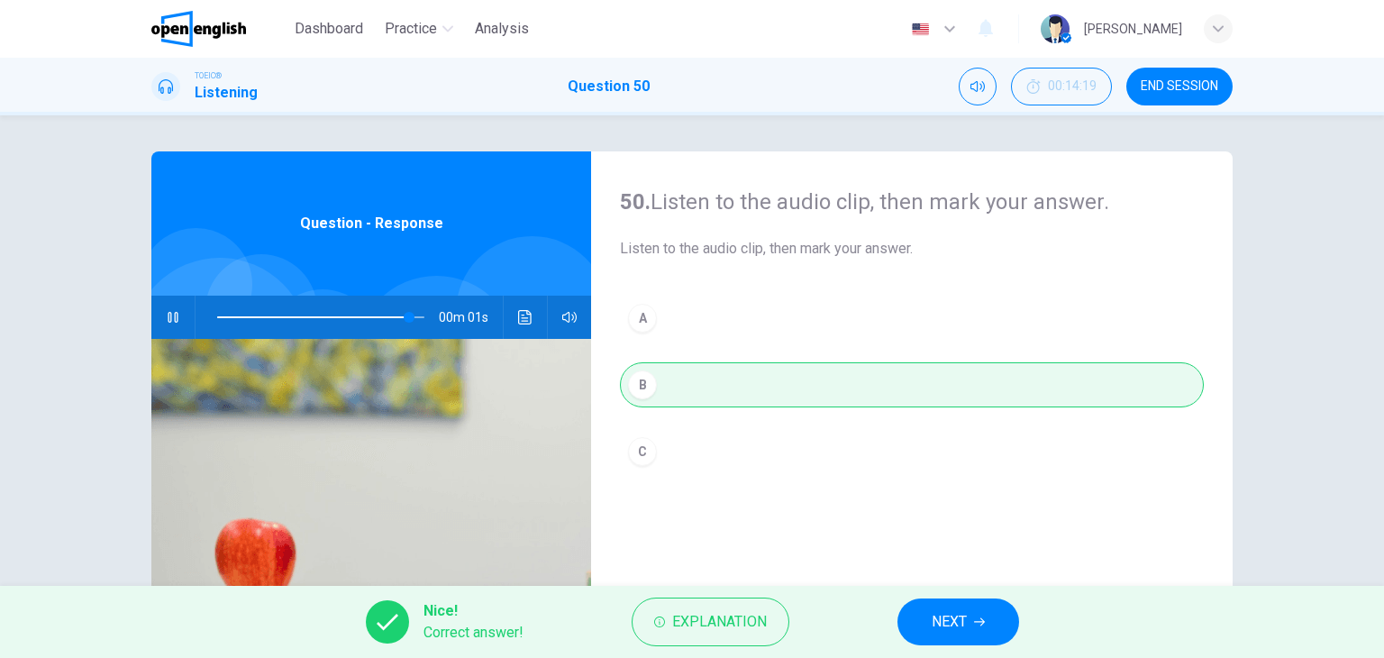
type input "**"
click at [1185, 90] on span "END SESSION" at bounding box center [1178, 86] width 77 height 14
